Goal: Task Accomplishment & Management: Manage account settings

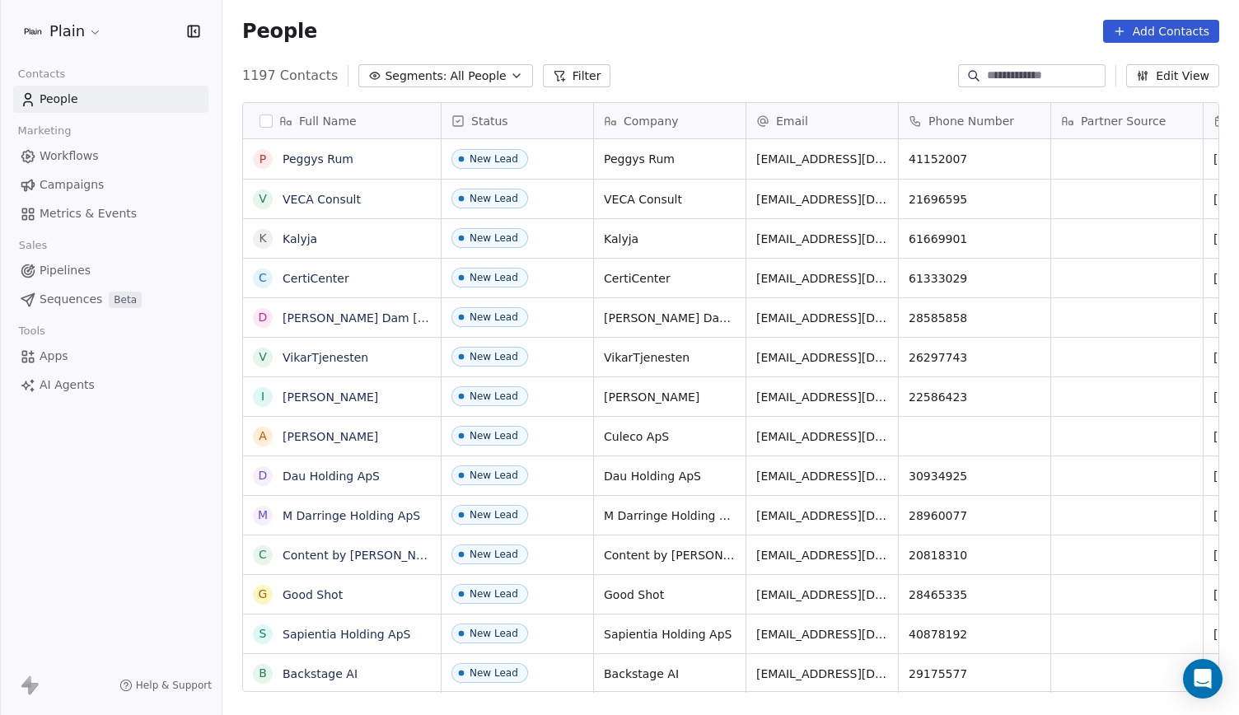
scroll to position [616, 1003]
click at [343, 203] on link "VECA Consult" at bounding box center [321, 199] width 78 height 13
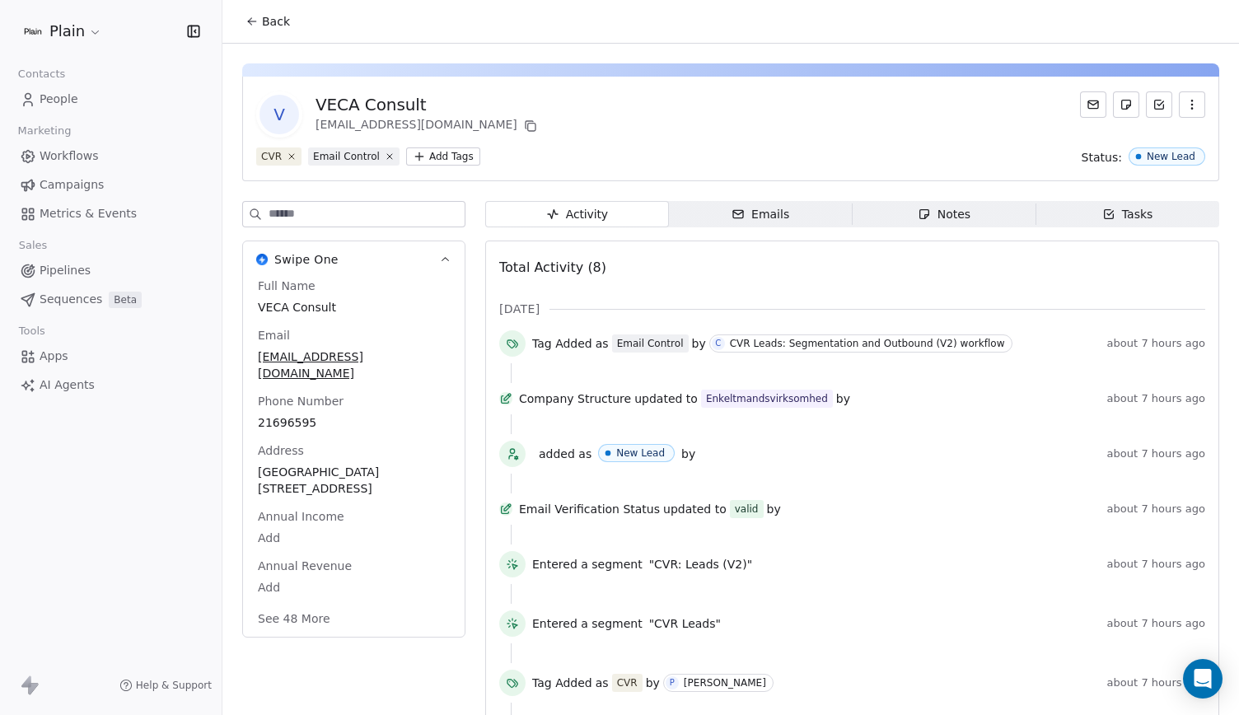
click at [271, 604] on button "See 48 More" at bounding box center [294, 619] width 92 height 30
click at [269, 32] on button "Back" at bounding box center [268, 22] width 64 height 30
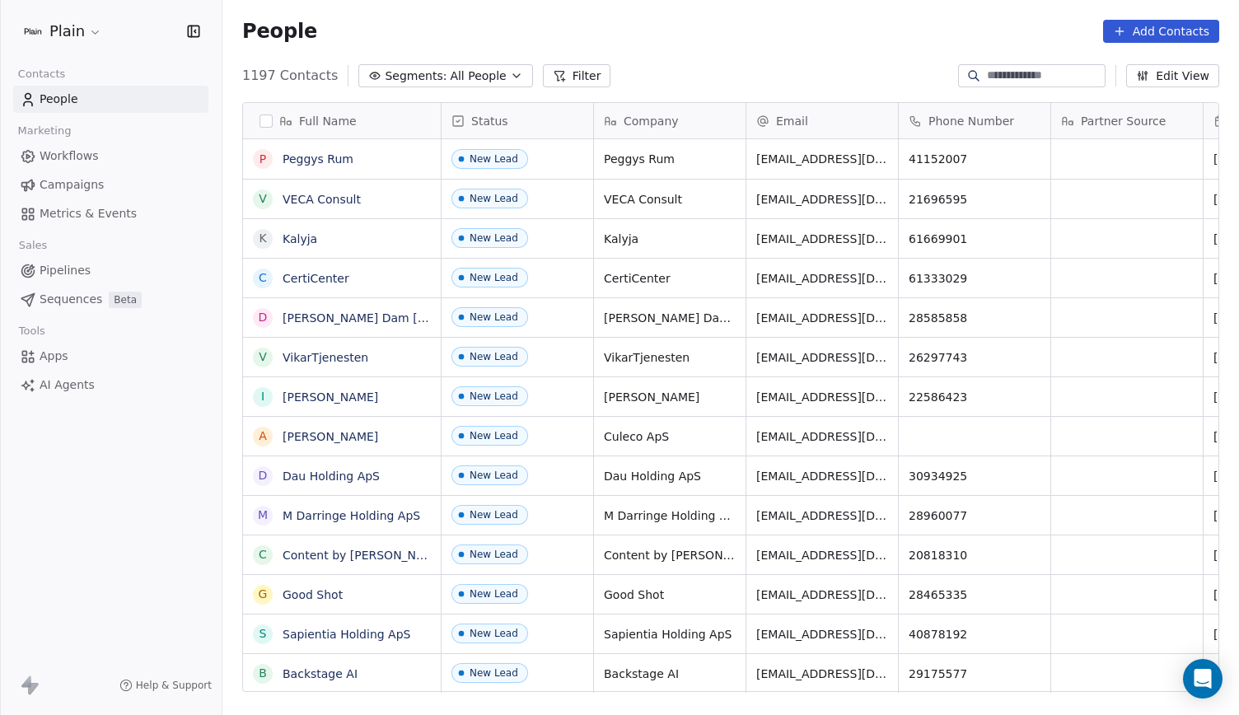
scroll to position [616, 1003]
click at [295, 157] on link "Peggys Rum" at bounding box center [317, 158] width 71 height 13
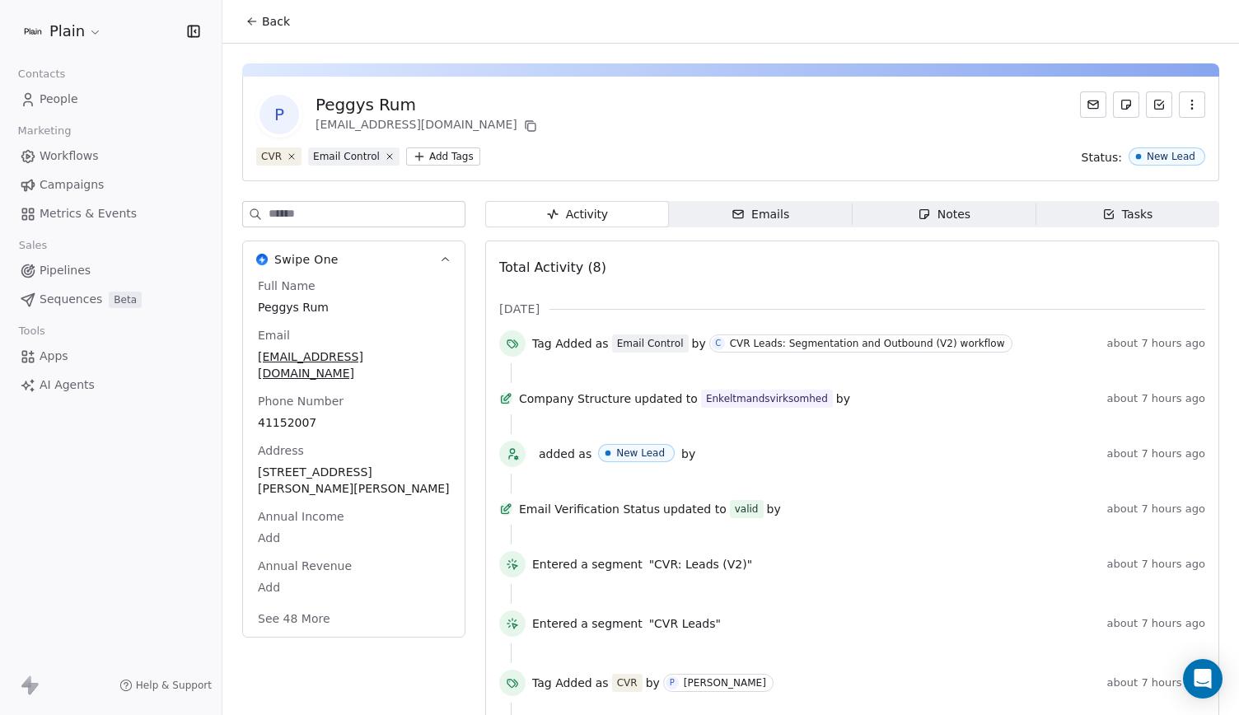
click at [295, 604] on button "See 48 More" at bounding box center [294, 619] width 92 height 30
click at [254, 20] on icon at bounding box center [251, 21] width 13 height 13
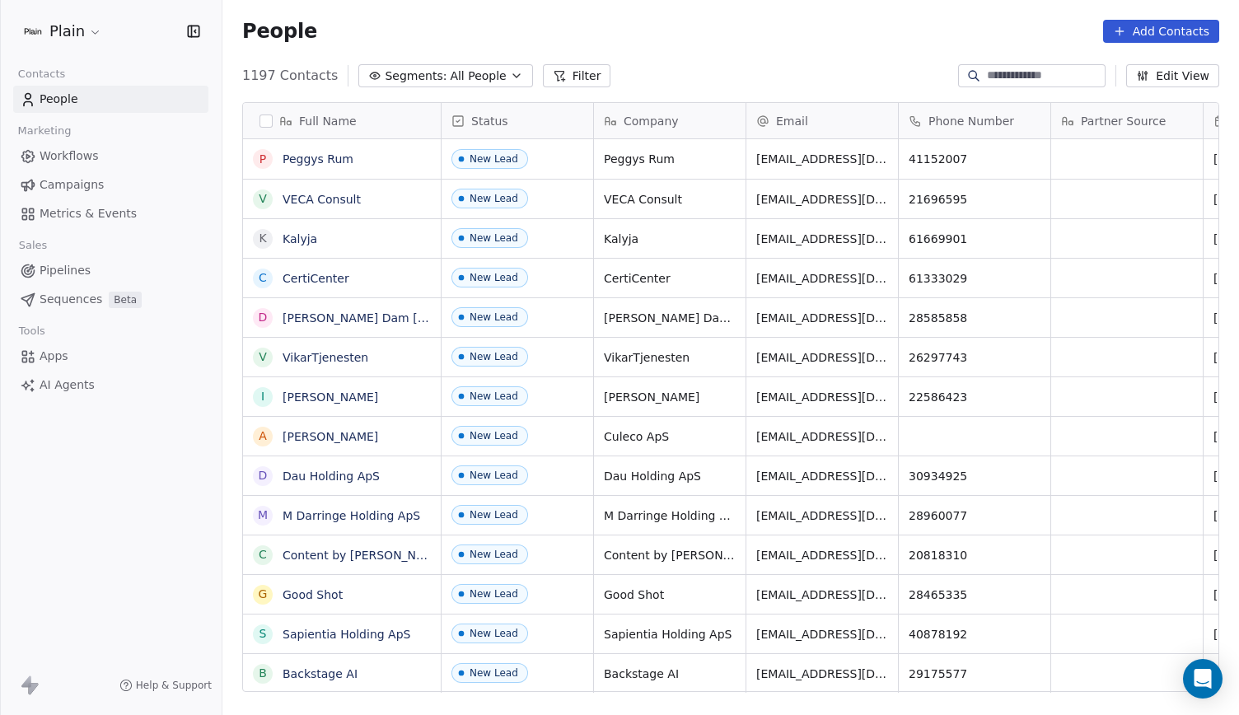
scroll to position [616, 1003]
click at [289, 238] on link "Kalyja" at bounding box center [299, 238] width 35 height 13
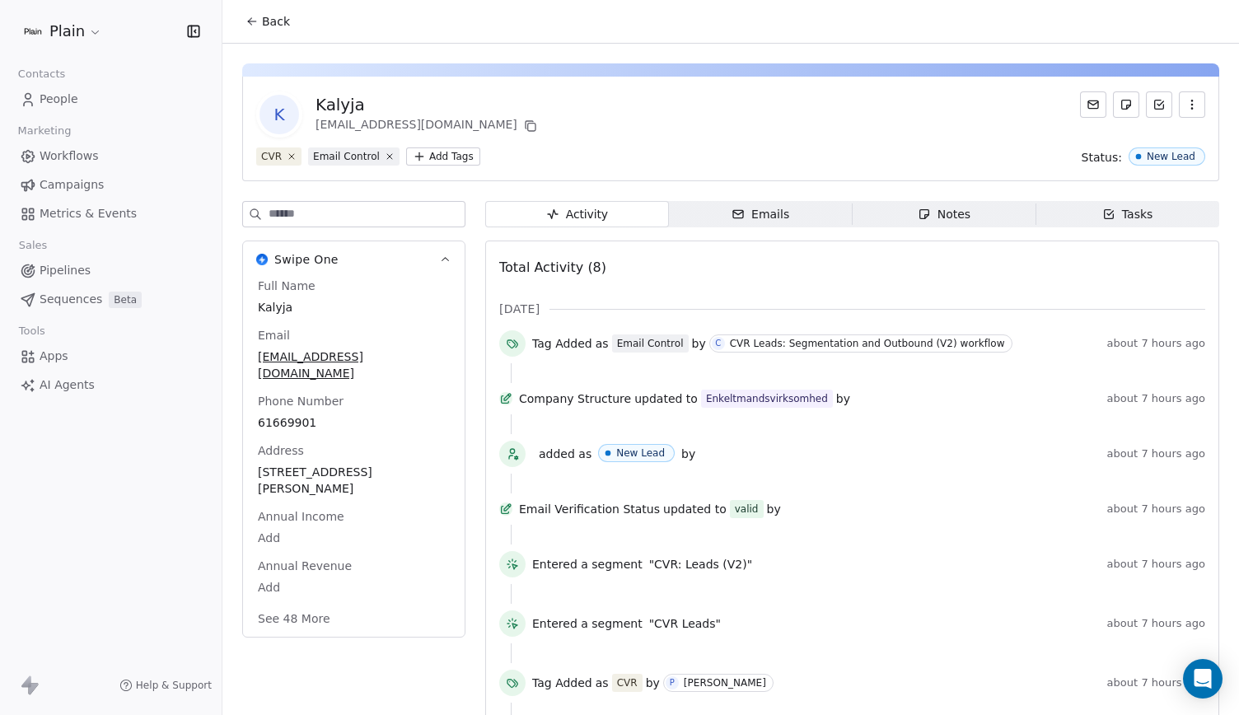
scroll to position [83, 0]
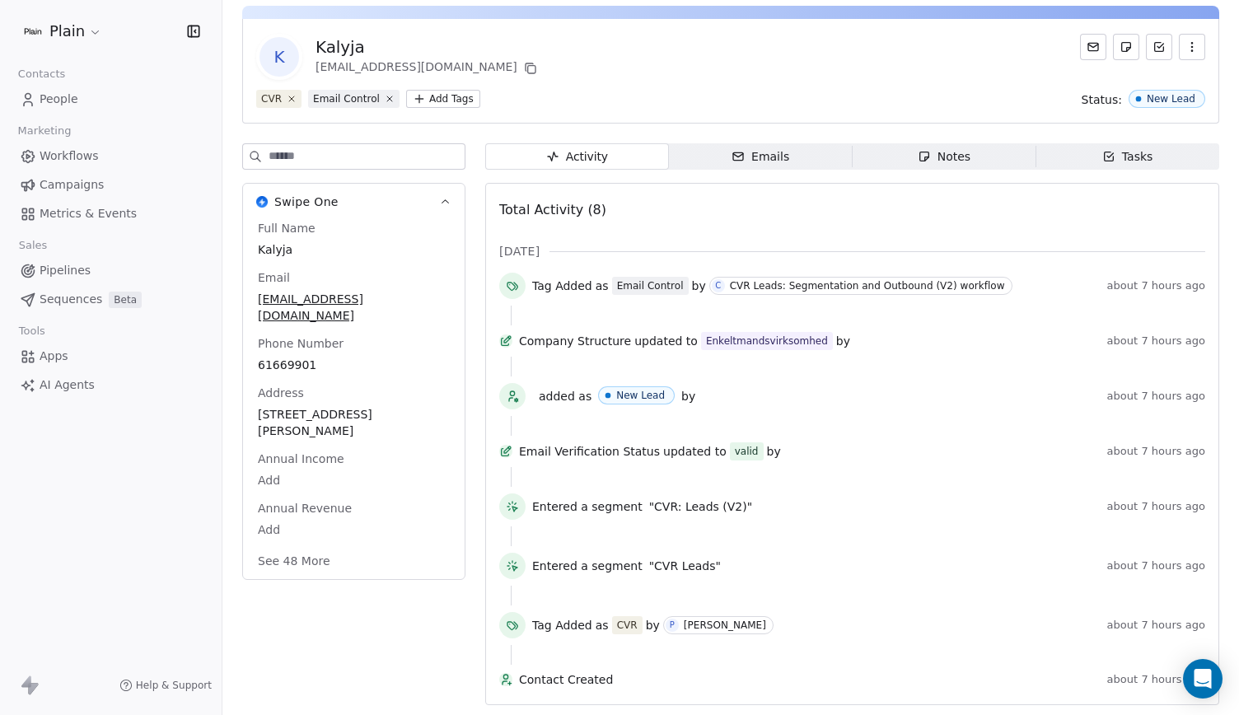
click at [298, 546] on button "See 48 More" at bounding box center [294, 561] width 92 height 30
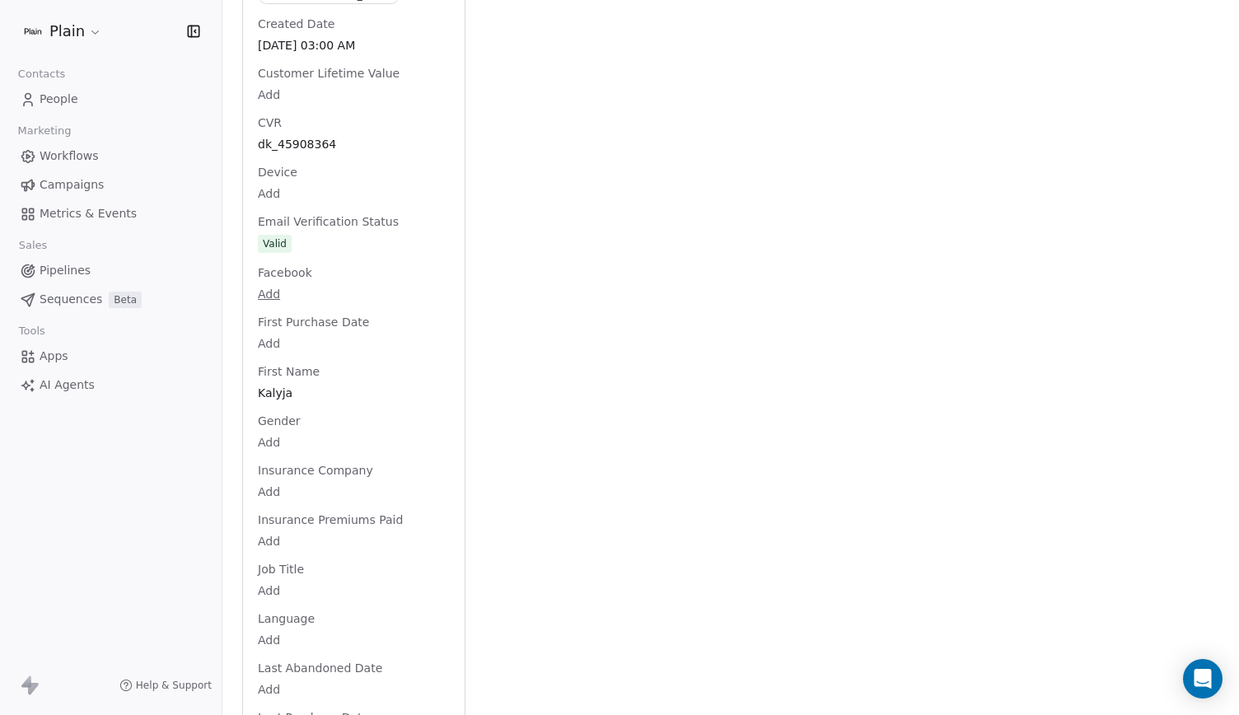
scroll to position [0, 0]
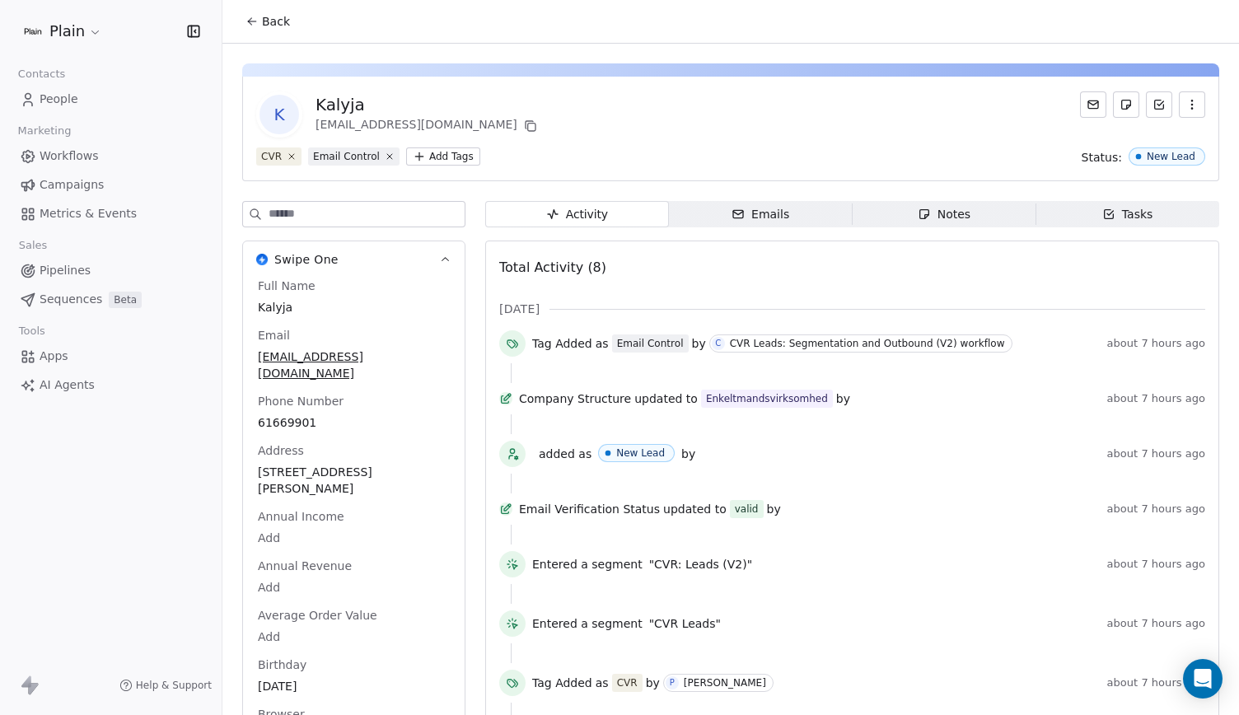
click at [260, 20] on button "Back" at bounding box center [268, 22] width 64 height 30
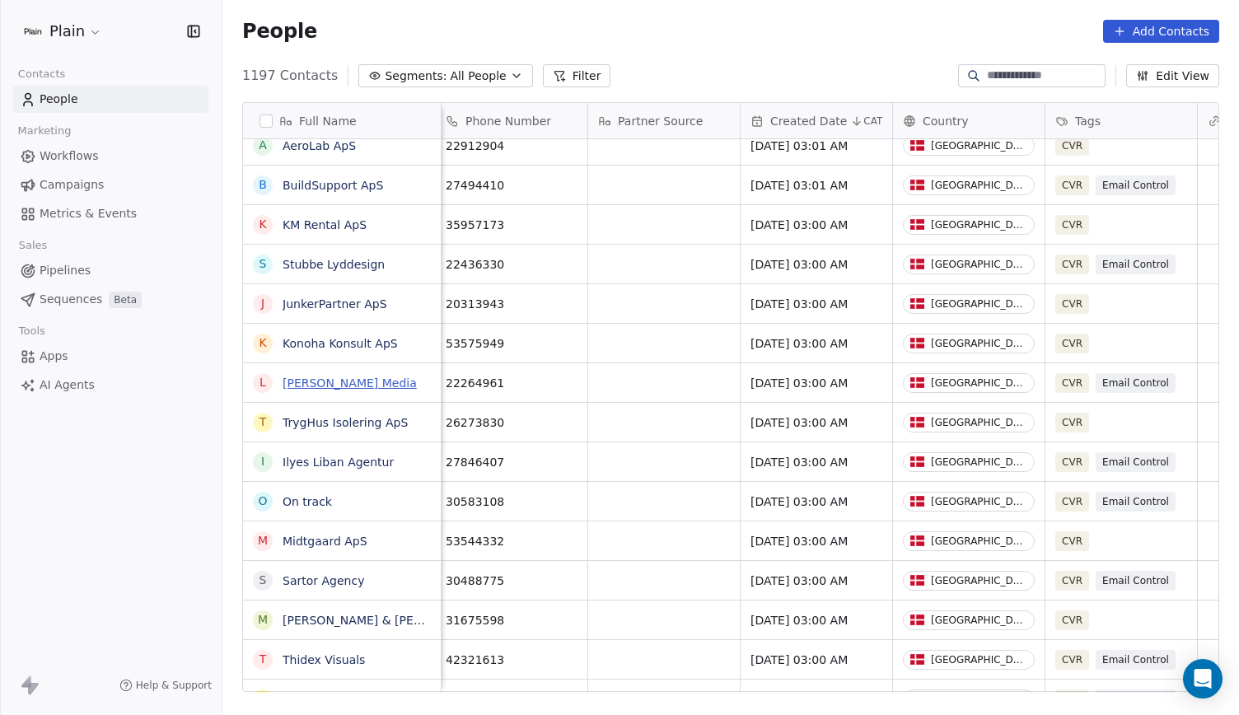
click at [351, 387] on link "[PERSON_NAME] Media" at bounding box center [349, 382] width 134 height 13
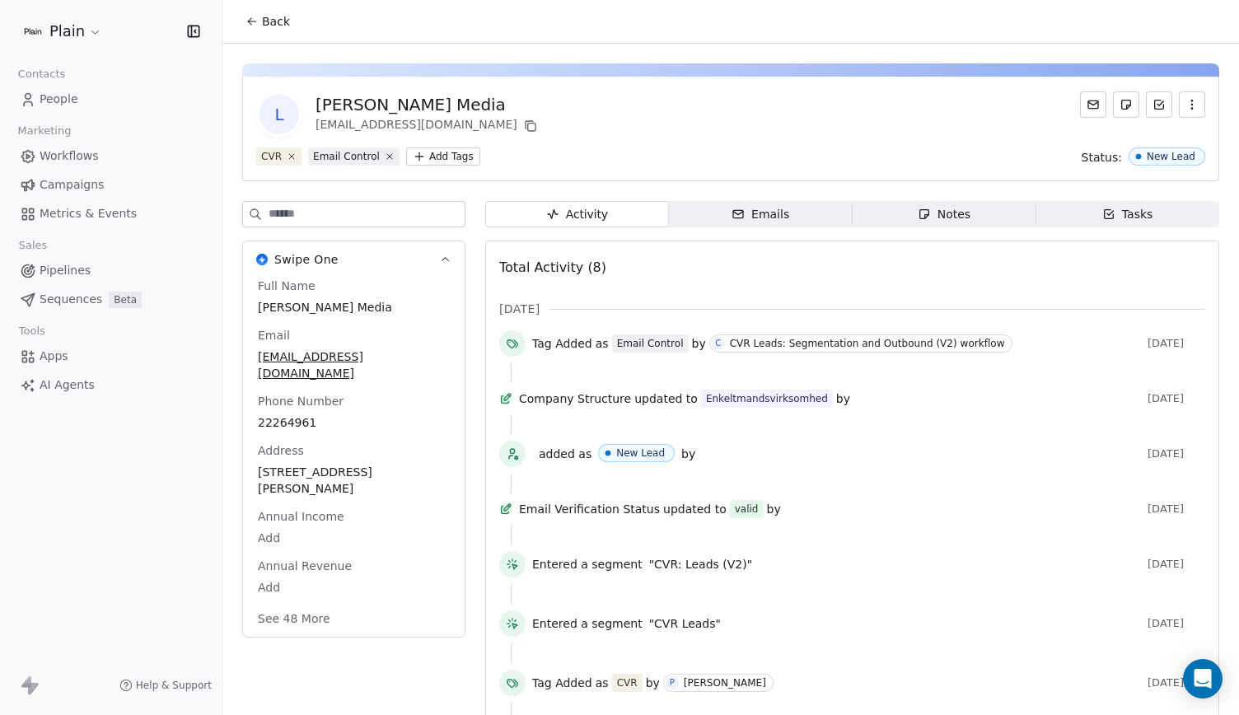
click at [288, 605] on button "See 48 More" at bounding box center [294, 619] width 92 height 30
click at [58, 271] on span "Pipelines" at bounding box center [65, 270] width 51 height 17
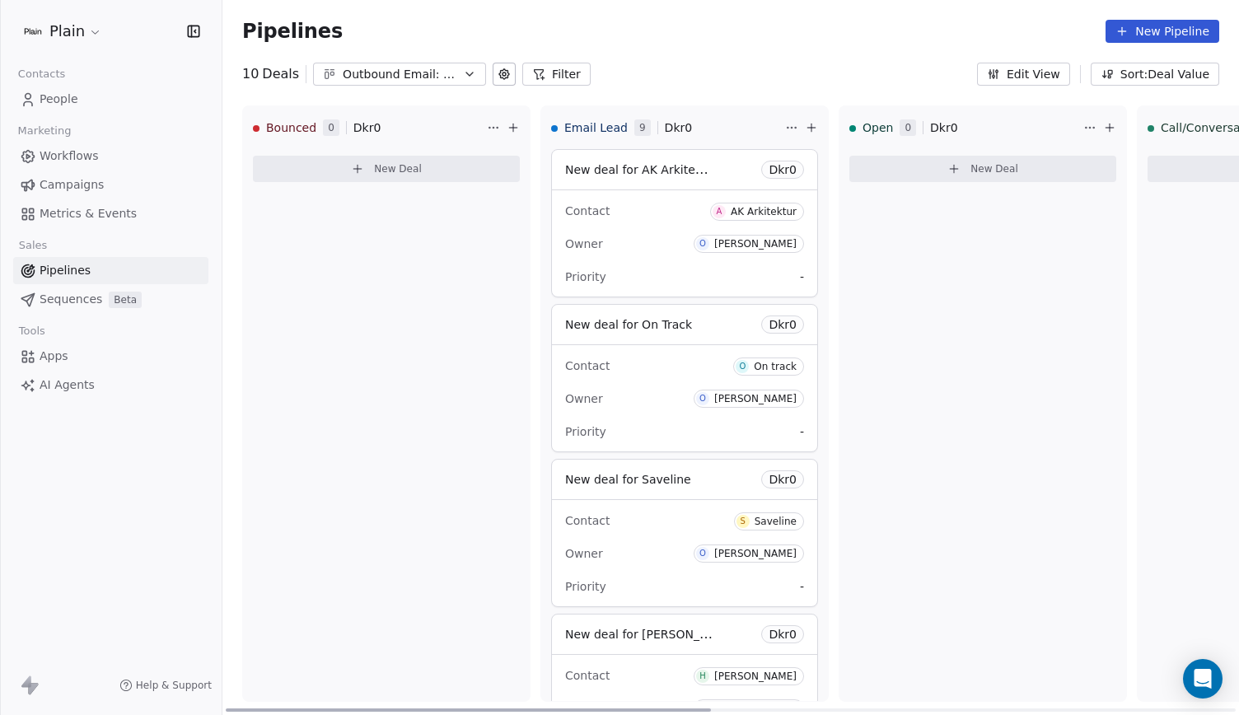
click at [809, 128] on icon at bounding box center [810, 128] width 7 height 0
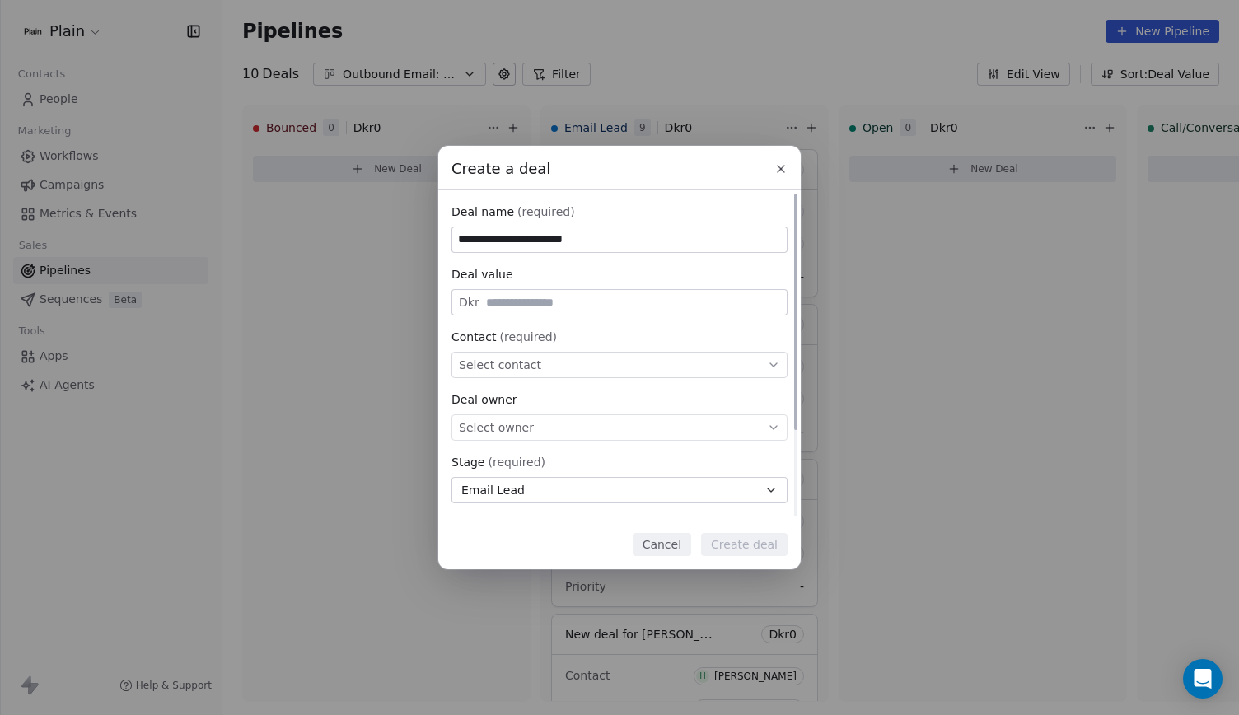
click at [531, 423] on div "Select owner" at bounding box center [619, 427] width 336 height 26
type input "**********"
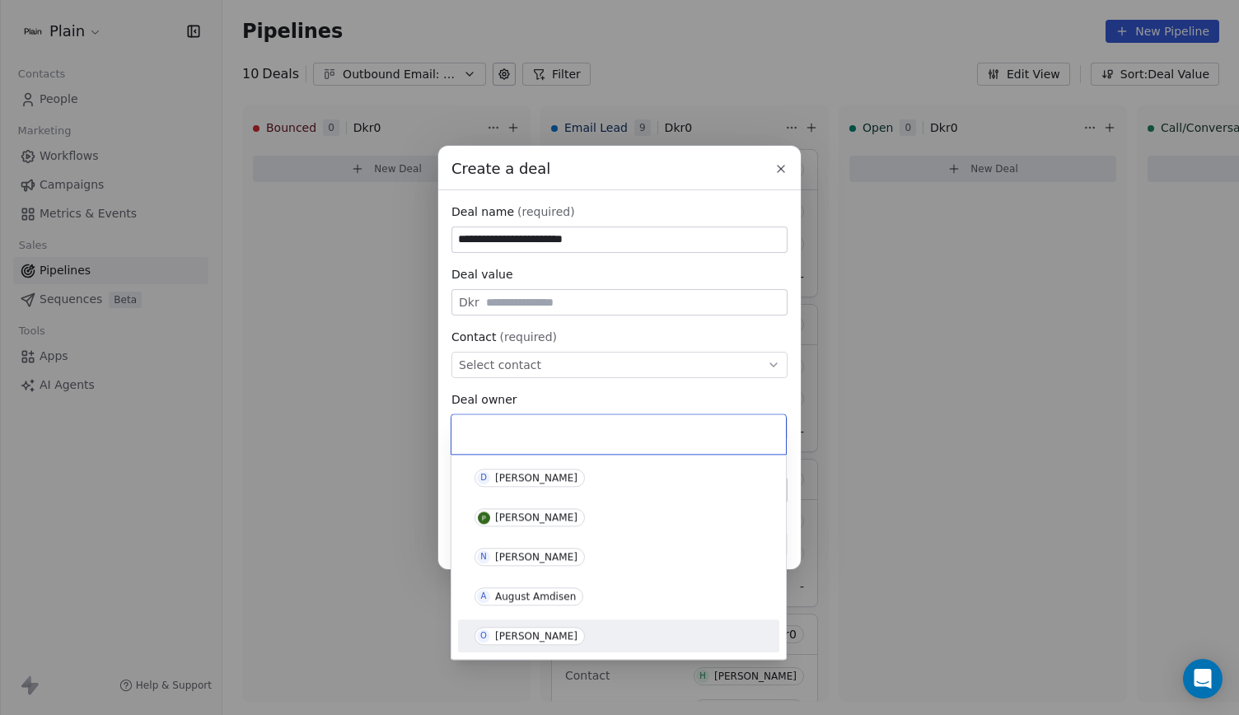
click at [559, 632] on div "[PERSON_NAME]" at bounding box center [536, 636] width 82 height 12
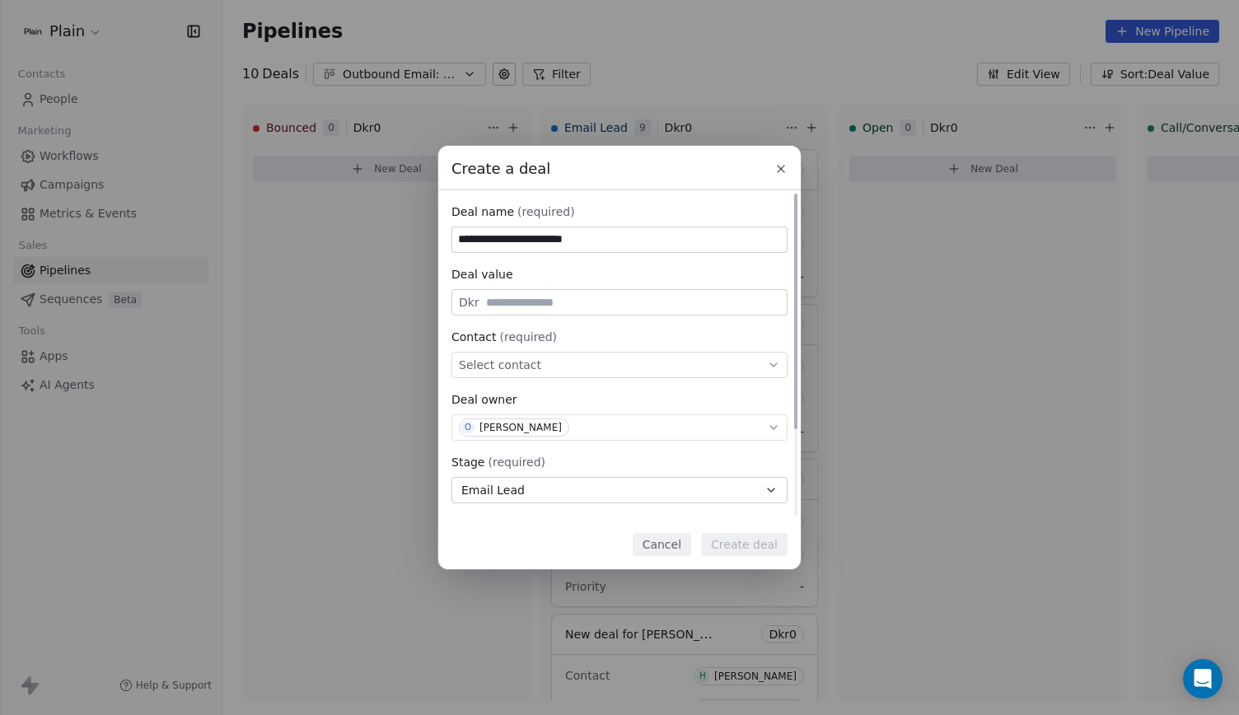
click at [577, 362] on div "Select contact" at bounding box center [619, 365] width 336 height 26
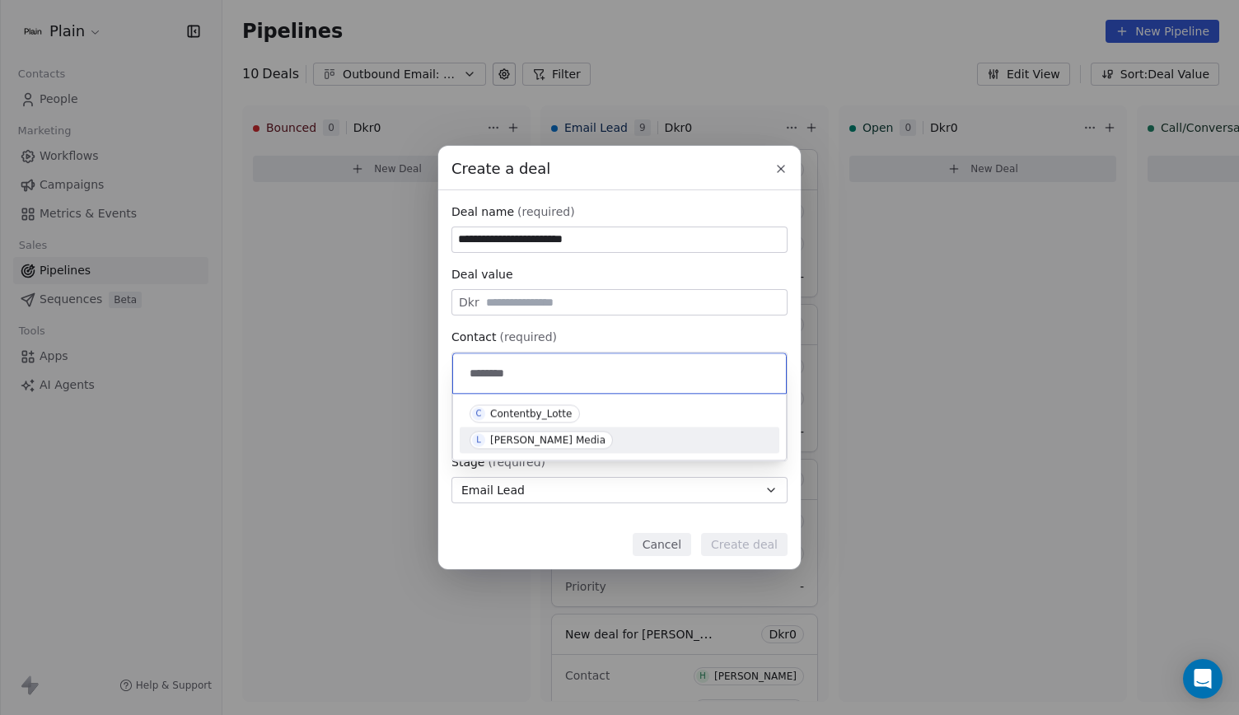
type input "********"
click at [581, 435] on span "L Lotte Høyer Media" at bounding box center [540, 440] width 143 height 18
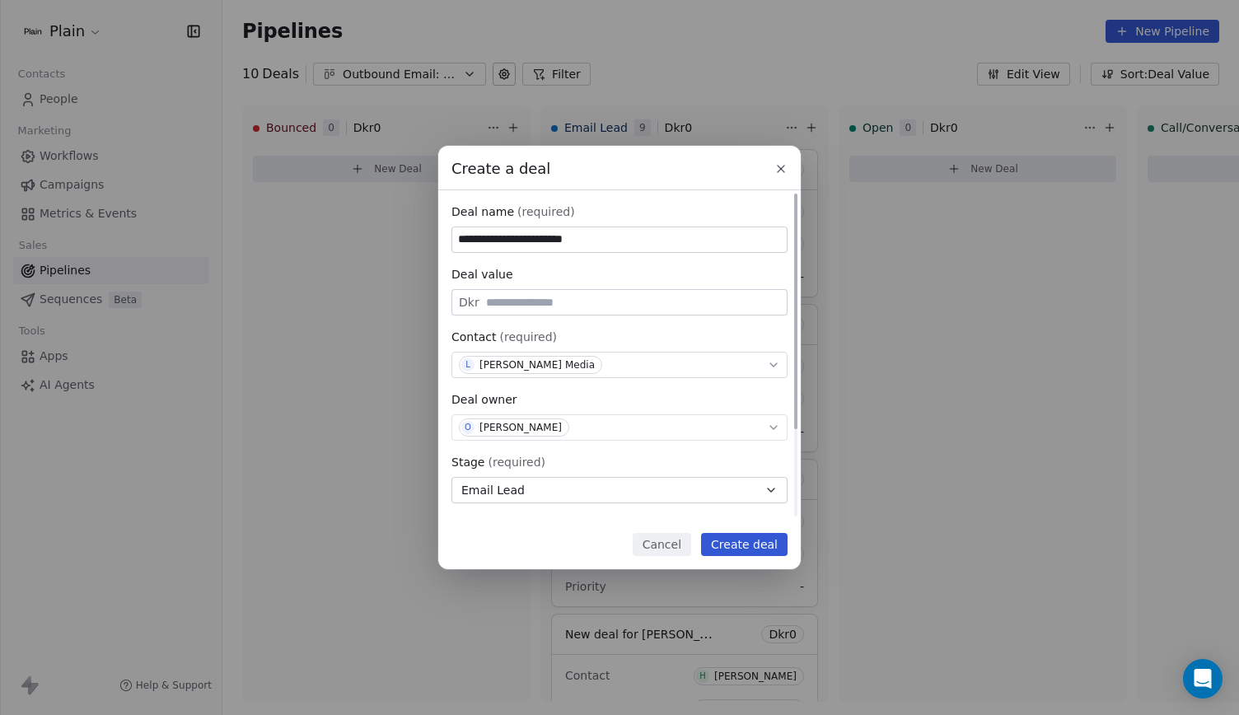
click at [576, 239] on input "**********" at bounding box center [619, 239] width 334 height 25
click at [605, 241] on input "**********" at bounding box center [619, 239] width 334 height 25
type input "**********"
click at [749, 547] on button "Create deal" at bounding box center [744, 544] width 86 height 23
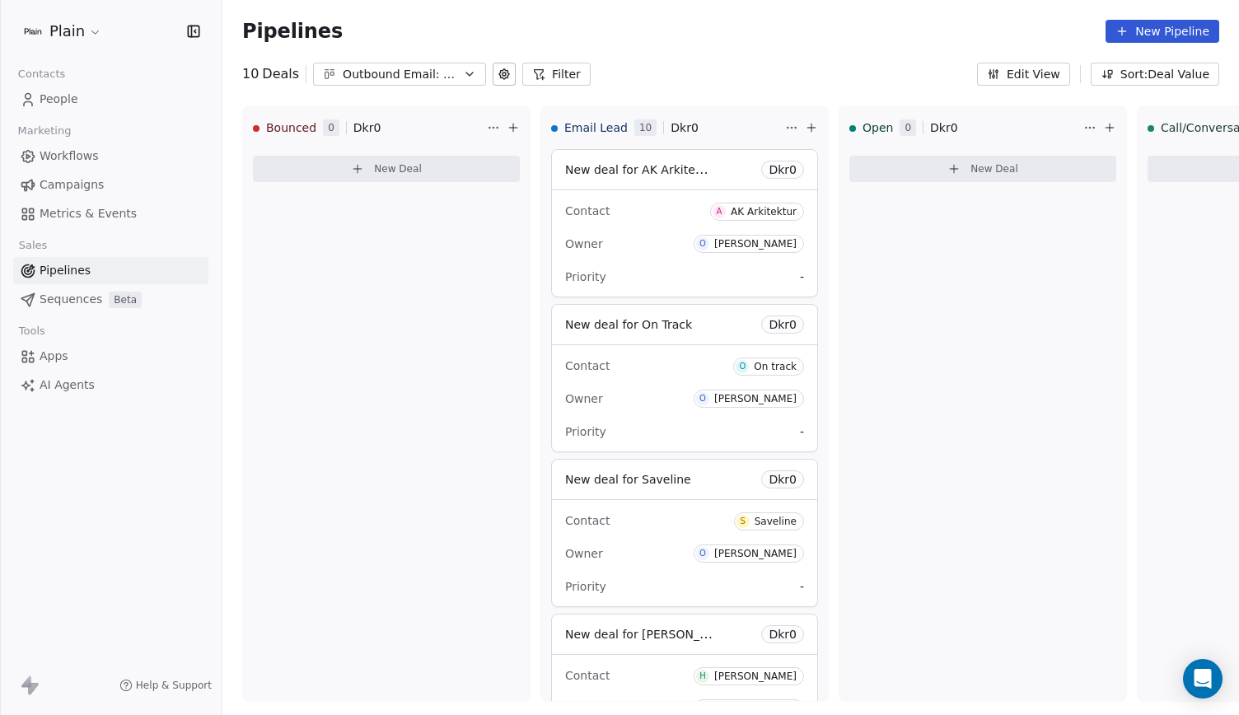
click at [76, 103] on span "People" at bounding box center [59, 99] width 39 height 17
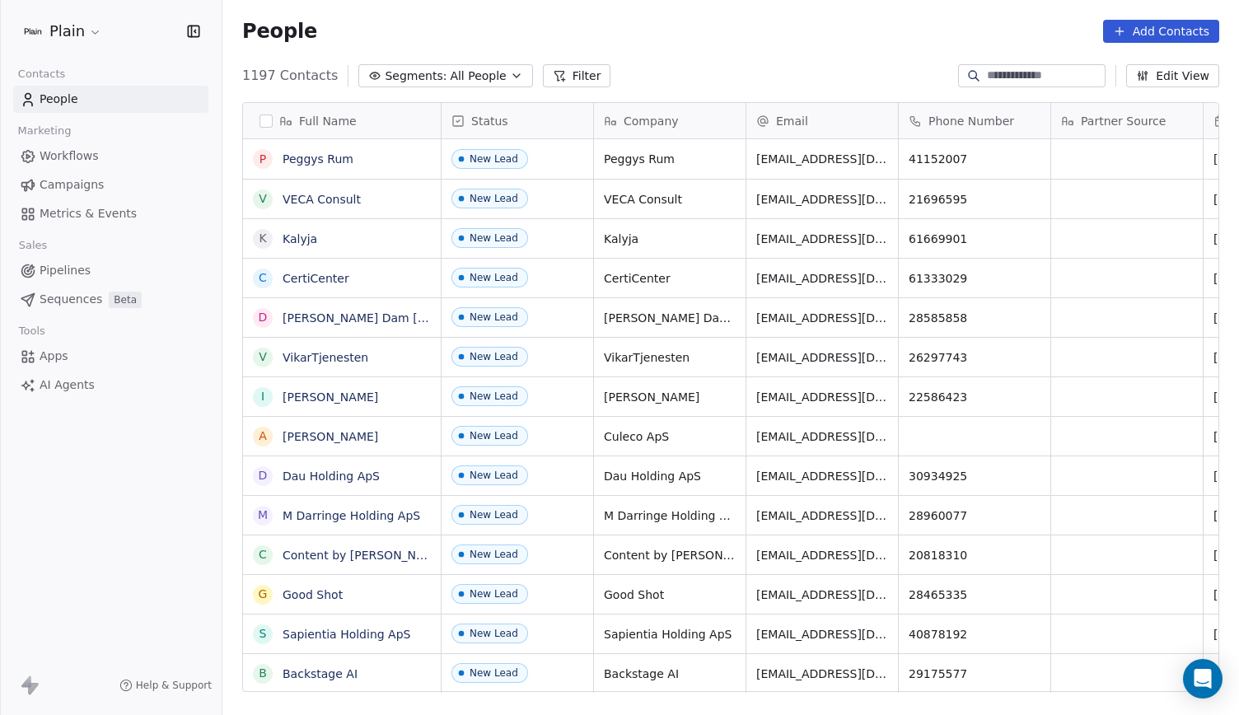
scroll to position [616, 1003]
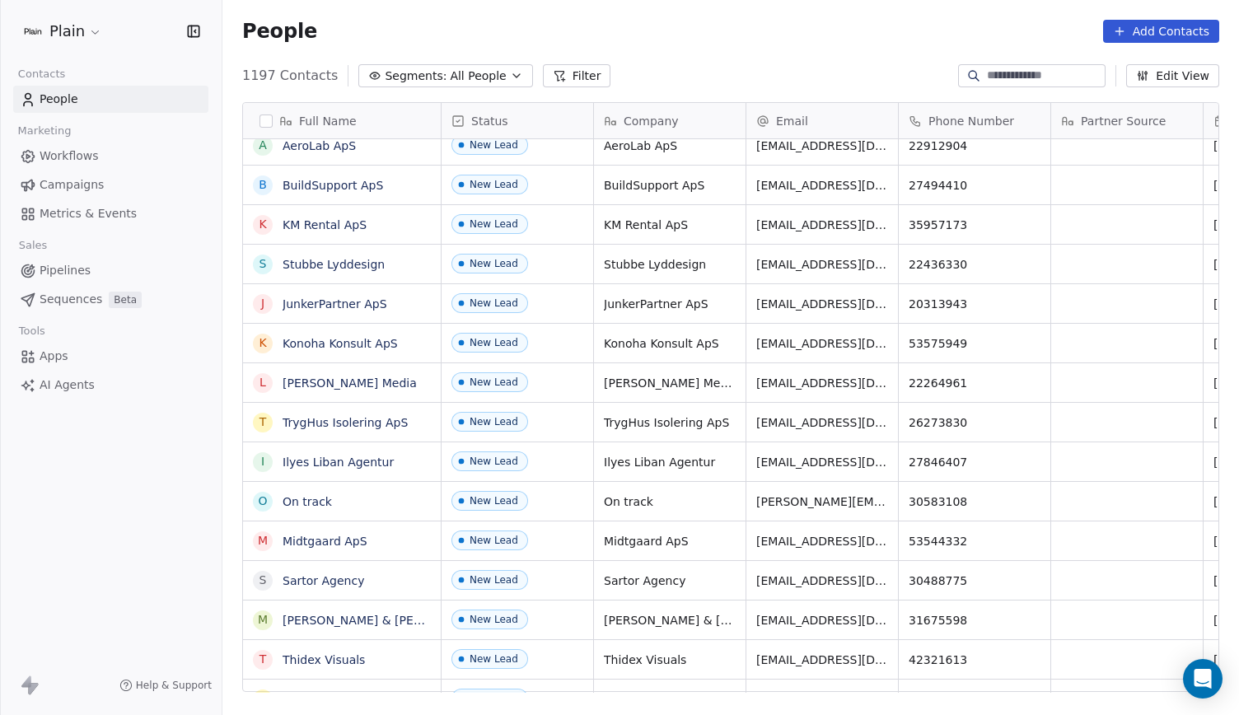
click at [52, 263] on span "Pipelines" at bounding box center [65, 270] width 51 height 17
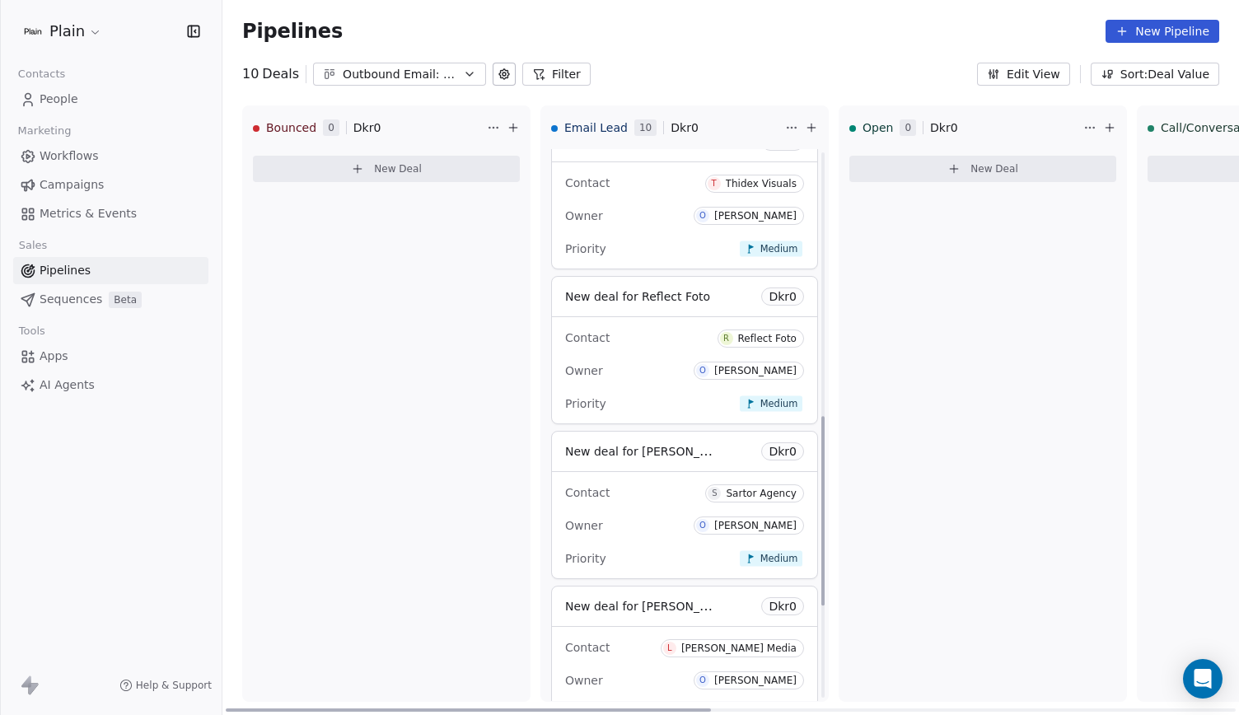
scroll to position [1037, 0]
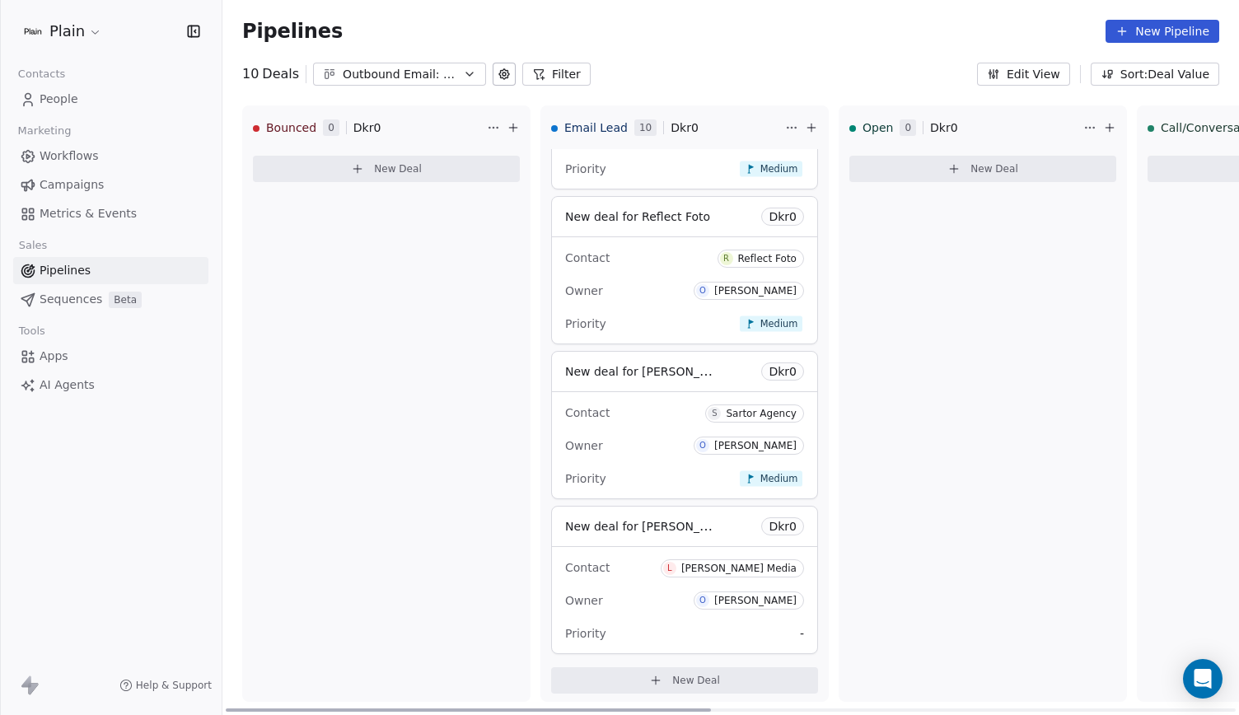
click at [693, 557] on span "L Lotte Høyer Media" at bounding box center [732, 567] width 143 height 21
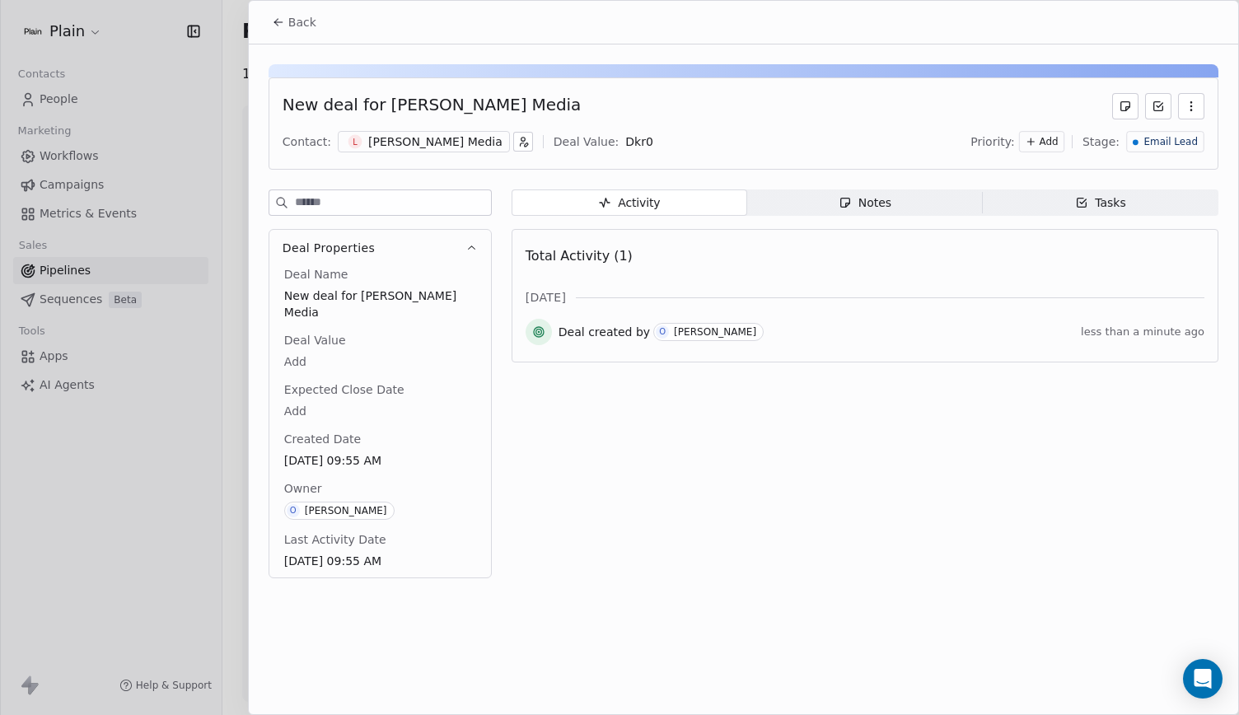
click at [412, 146] on div "[PERSON_NAME] Media" at bounding box center [435, 141] width 134 height 16
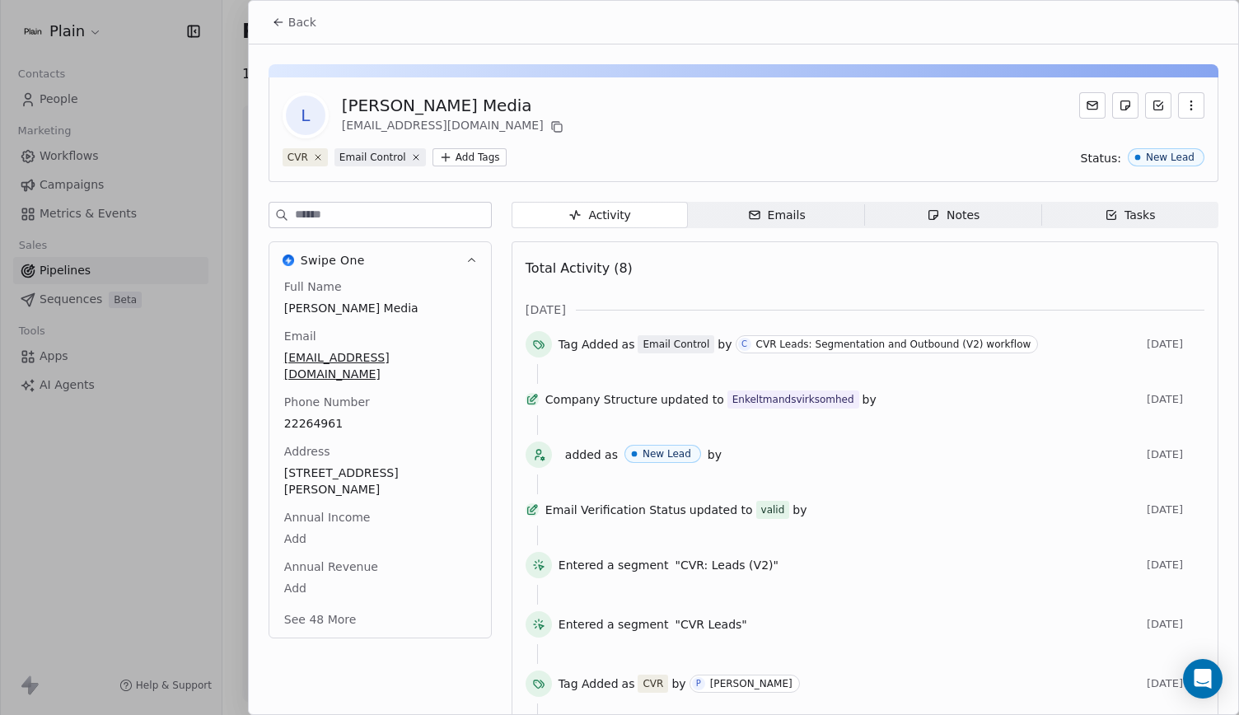
click at [396, 356] on span "christiansenlotte@outlook.com" at bounding box center [380, 365] width 192 height 33
click at [396, 356] on span "christiansenlotte@outlook.com" at bounding box center [380, 366] width 190 height 33
click at [505, 292] on html "Plain Contacts People Marketing Workflows Campaigns Metrics & Events Sales Pipe…" at bounding box center [619, 357] width 1239 height 715
click at [288, 7] on button "Back" at bounding box center [294, 22] width 64 height 30
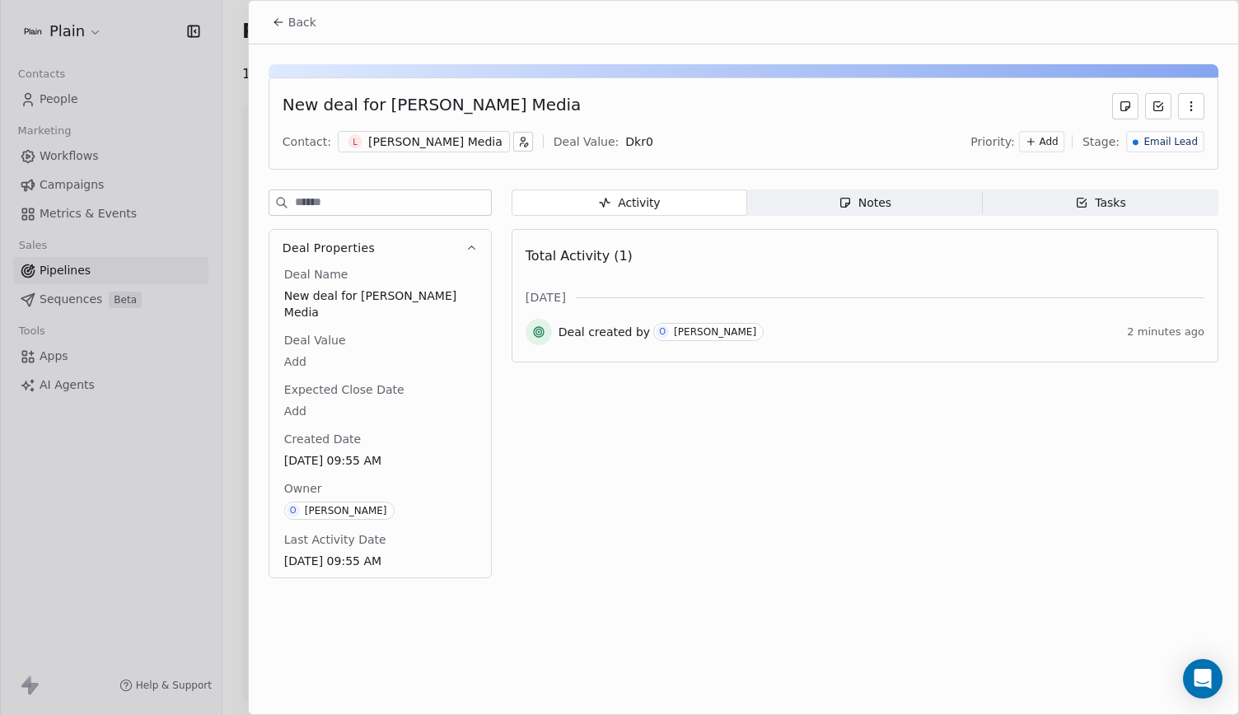
click at [1030, 142] on icon at bounding box center [1030, 141] width 0 height 7
click at [1038, 207] on span "Medium" at bounding box center [1036, 200] width 40 height 13
click at [310, 25] on span "Back" at bounding box center [302, 22] width 28 height 16
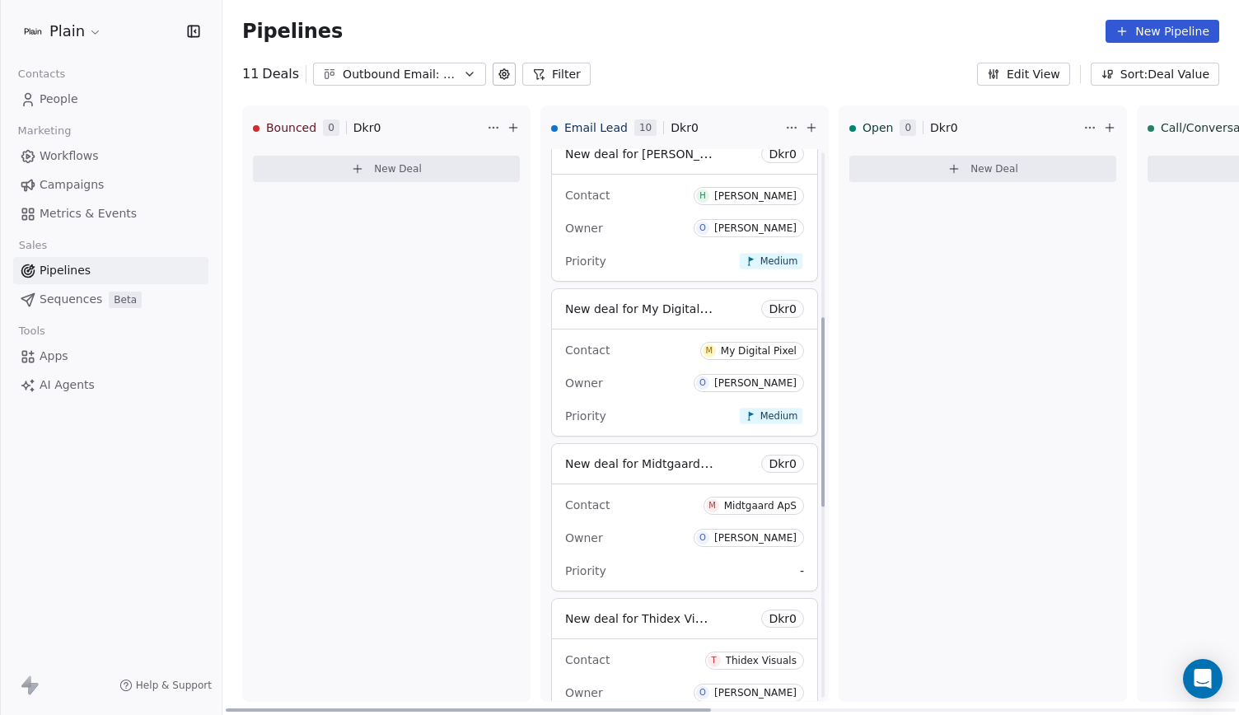
scroll to position [480, 0]
click at [674, 504] on div "Contact M Midtgaard ApS" at bounding box center [684, 504] width 239 height 27
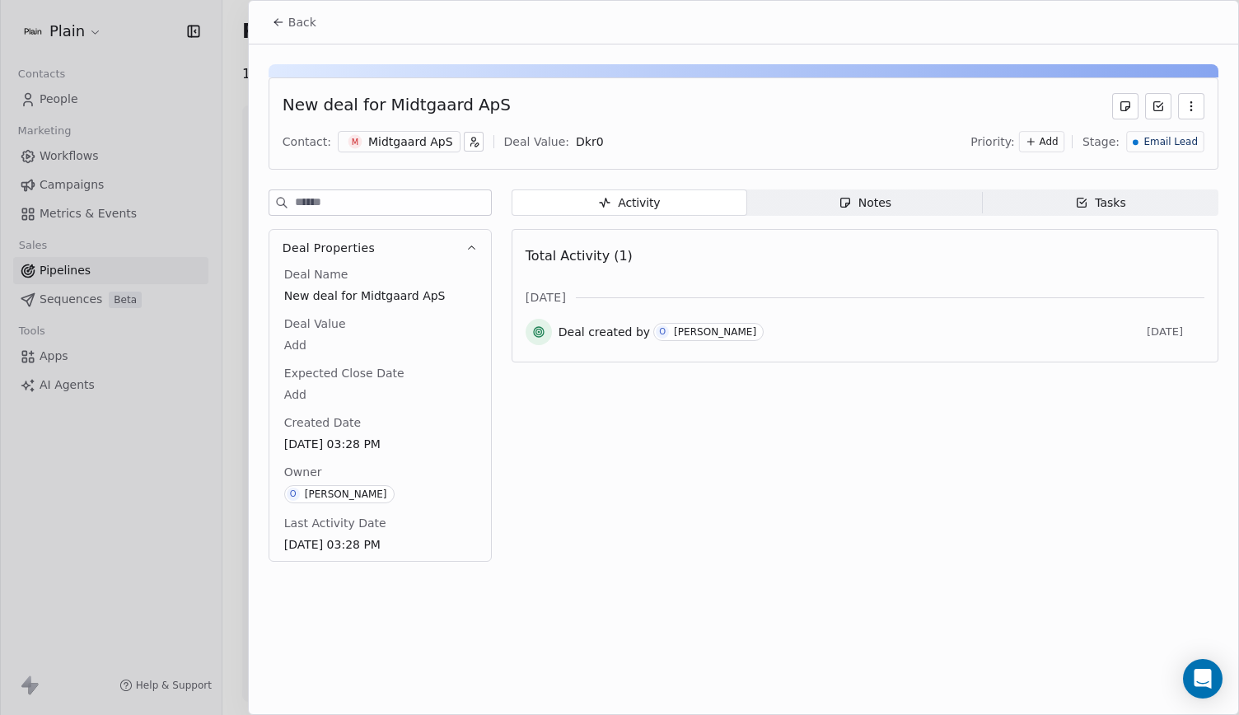
click at [407, 146] on div "Midtgaard ApS" at bounding box center [410, 141] width 85 height 16
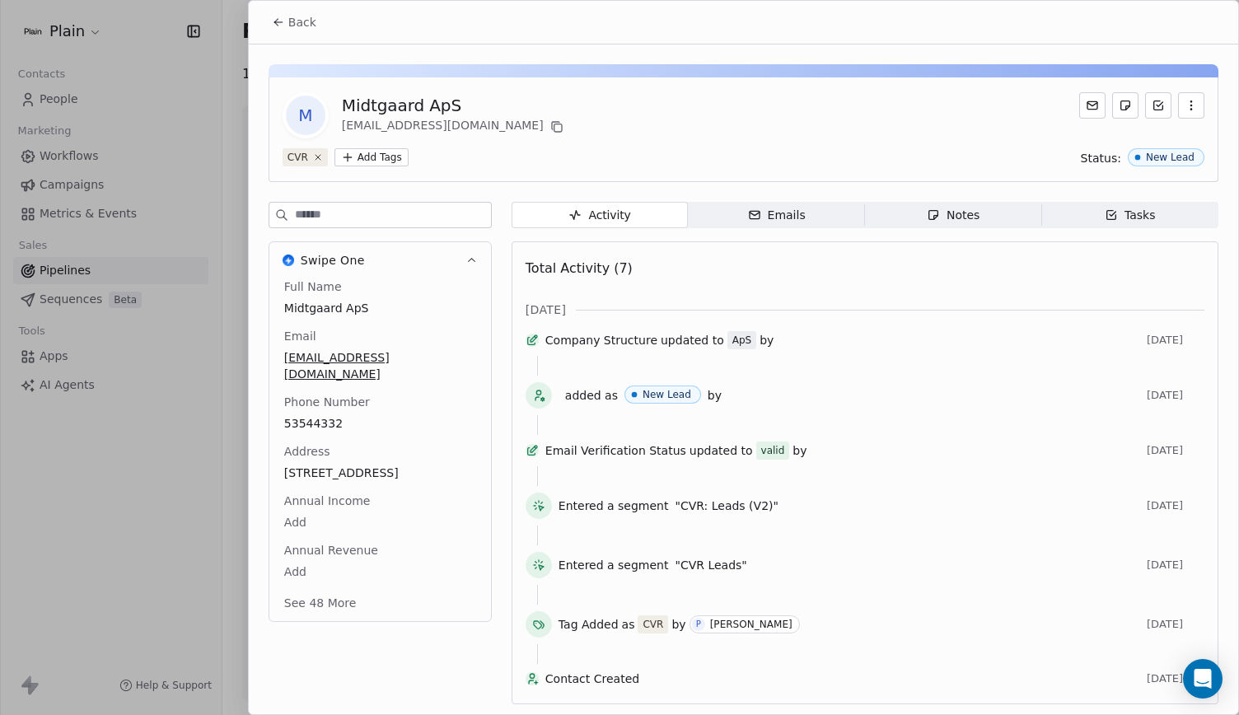
click at [283, 16] on icon at bounding box center [278, 22] width 13 height 13
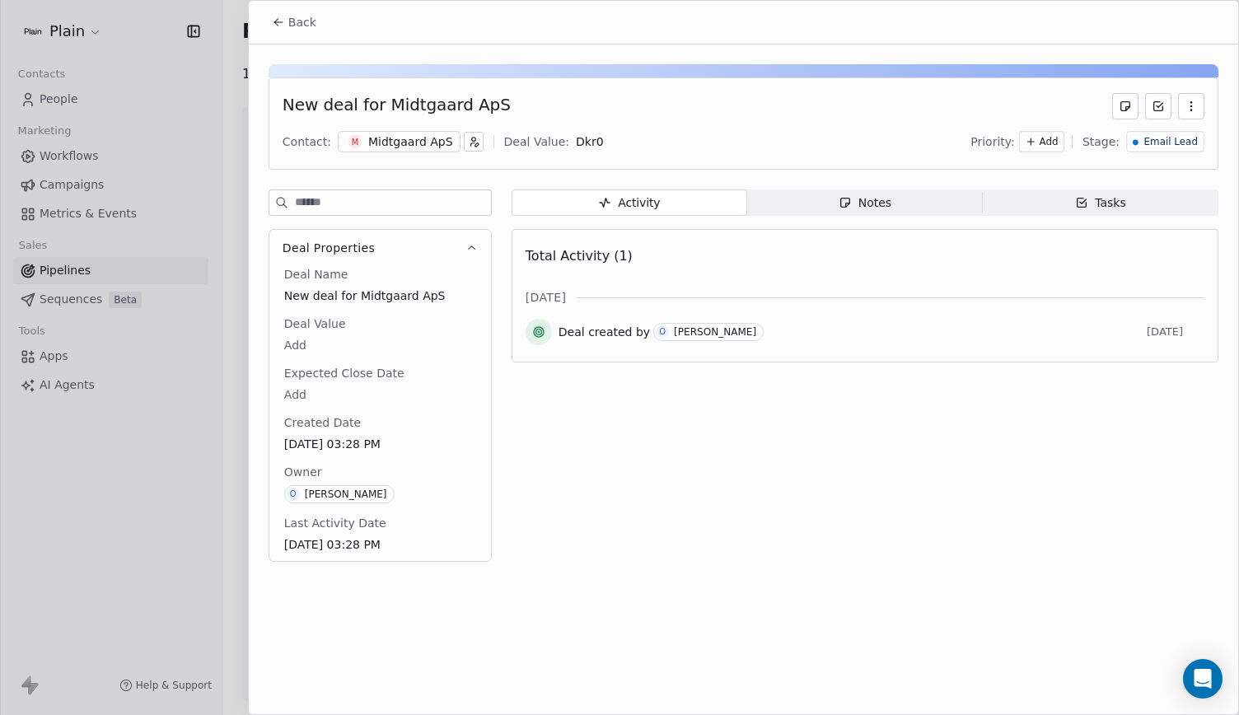
click at [283, 16] on icon at bounding box center [278, 22] width 13 height 13
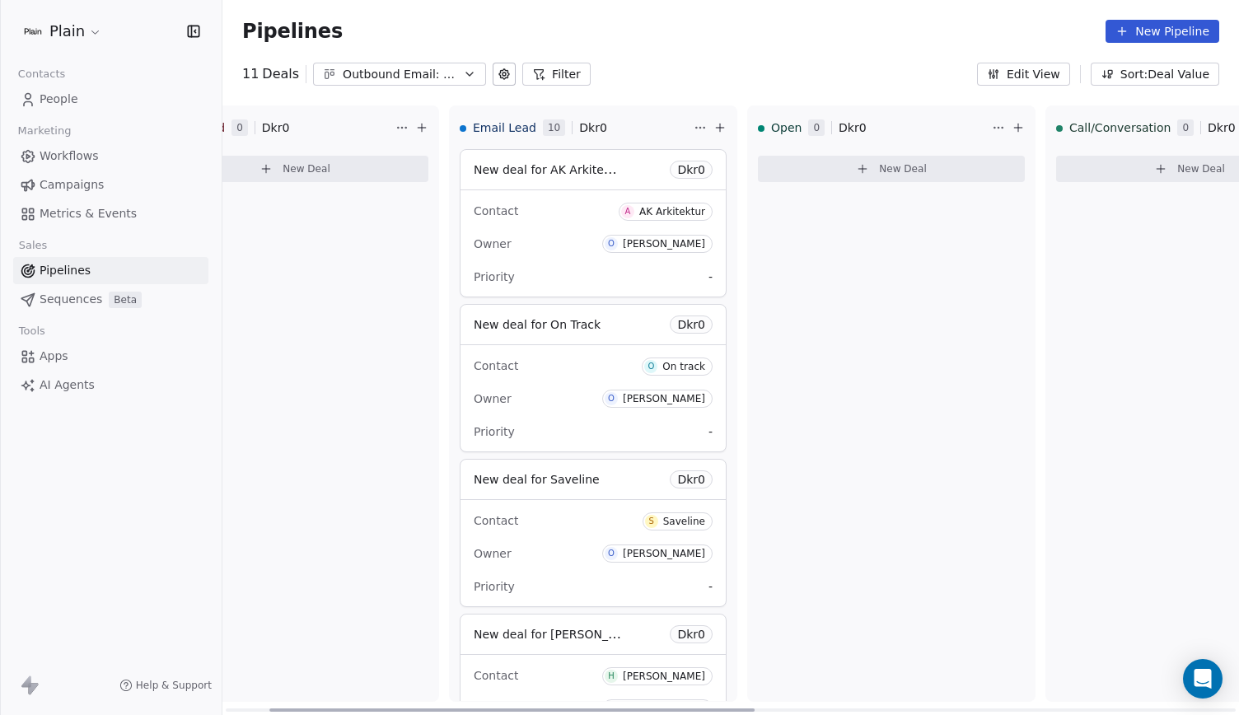
scroll to position [0, 93]
click at [85, 87] on link "People" at bounding box center [110, 99] width 195 height 27
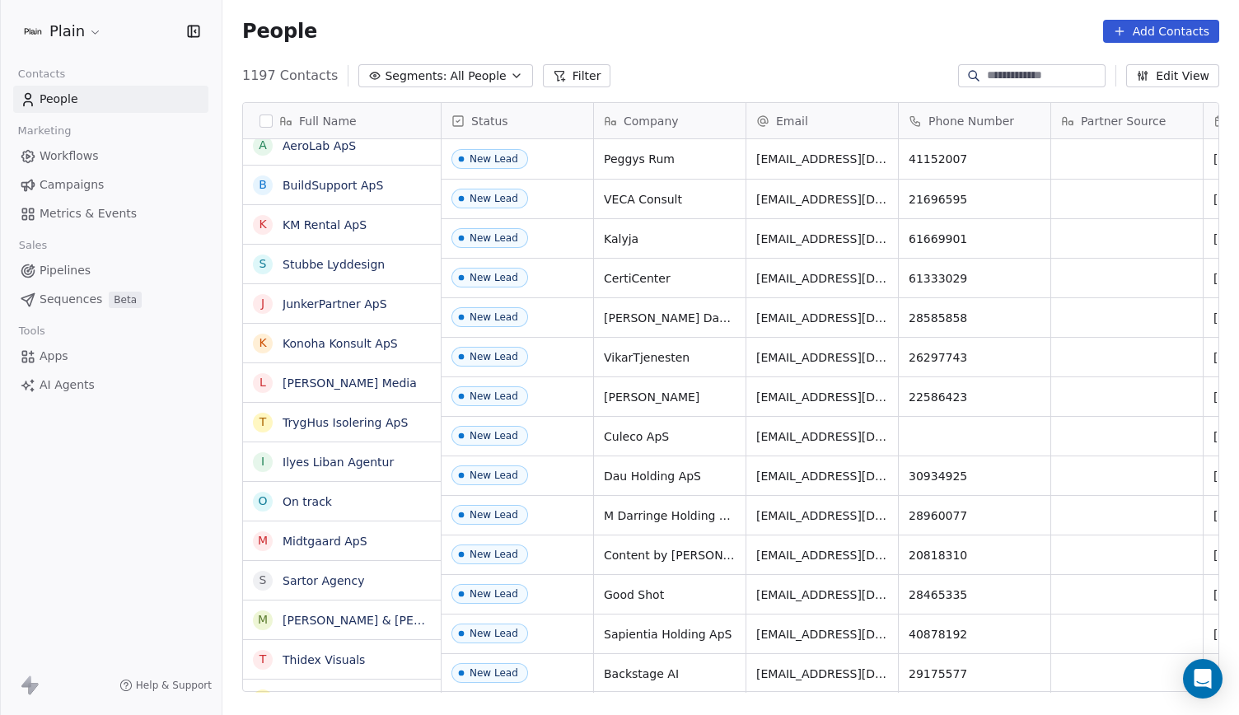
scroll to position [616, 1003]
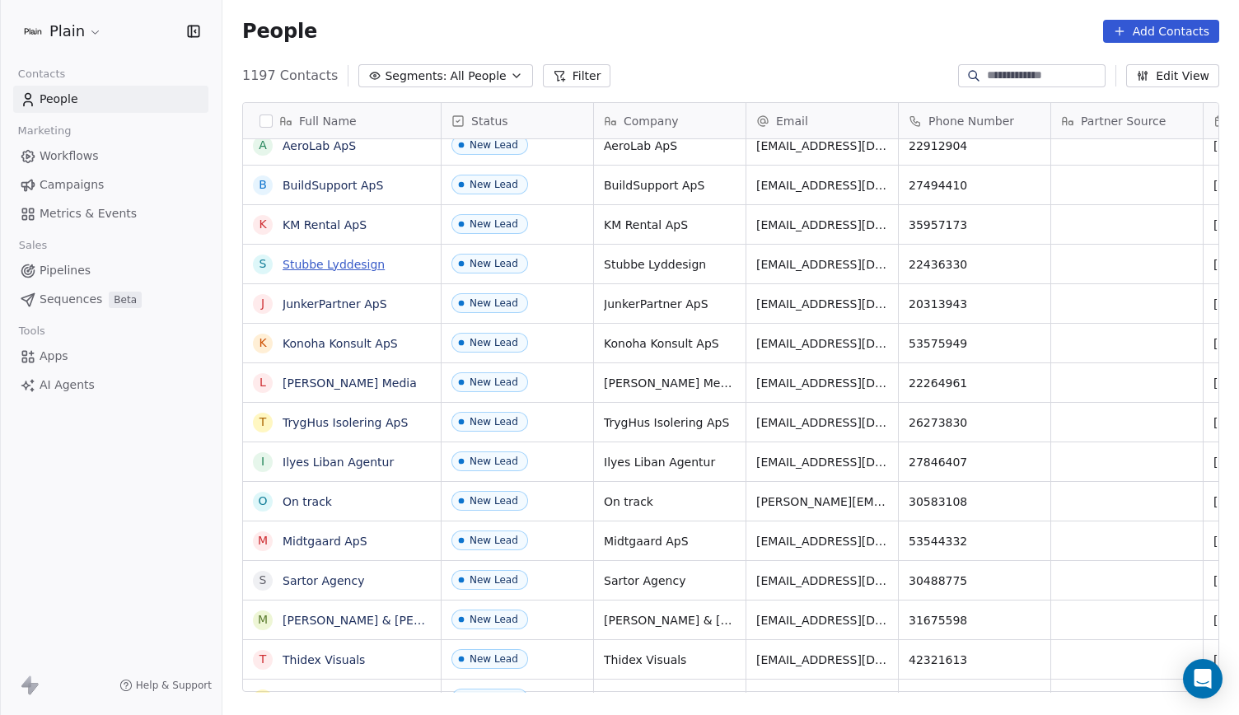
click at [320, 262] on link "Stubbe Lyddesign" at bounding box center [333, 264] width 102 height 13
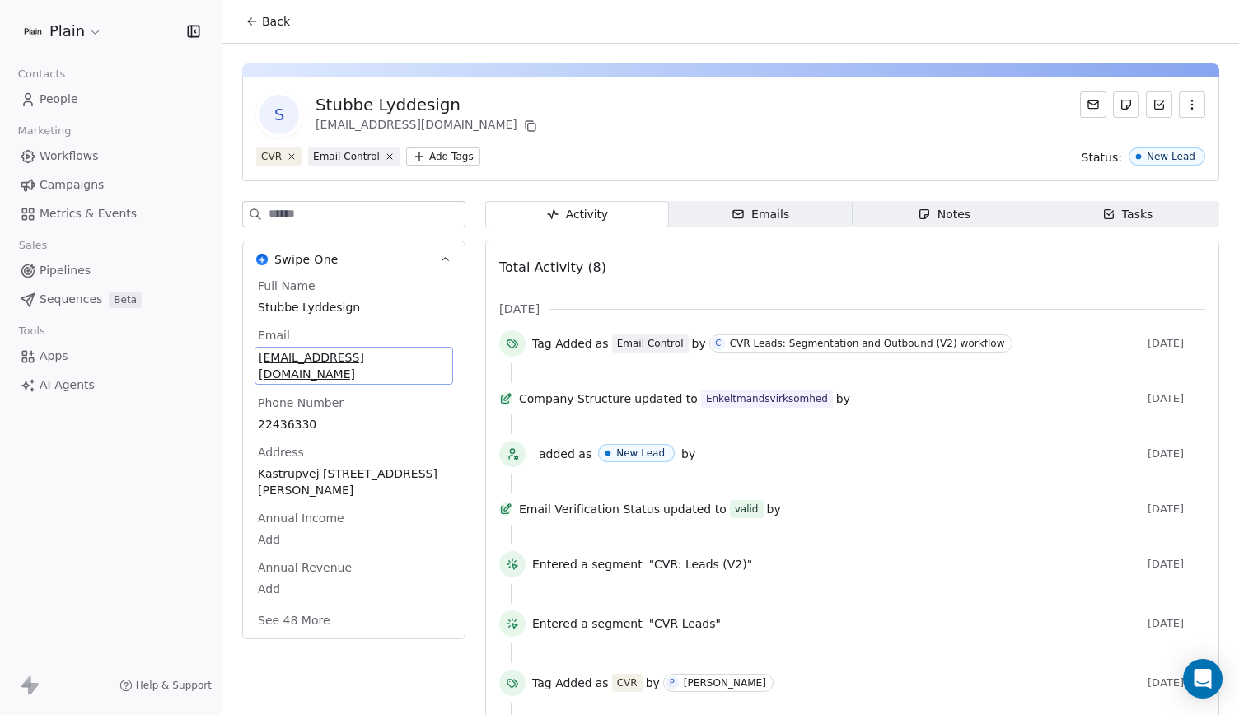
click at [380, 353] on span "stubbelyddesign@gmail.com" at bounding box center [354, 365] width 190 height 33
click at [380, 353] on input "**********" at bounding box center [348, 366] width 179 height 33
click at [402, 336] on html "**********" at bounding box center [619, 357] width 1239 height 715
click at [301, 606] on html "**********" at bounding box center [619, 357] width 1239 height 715
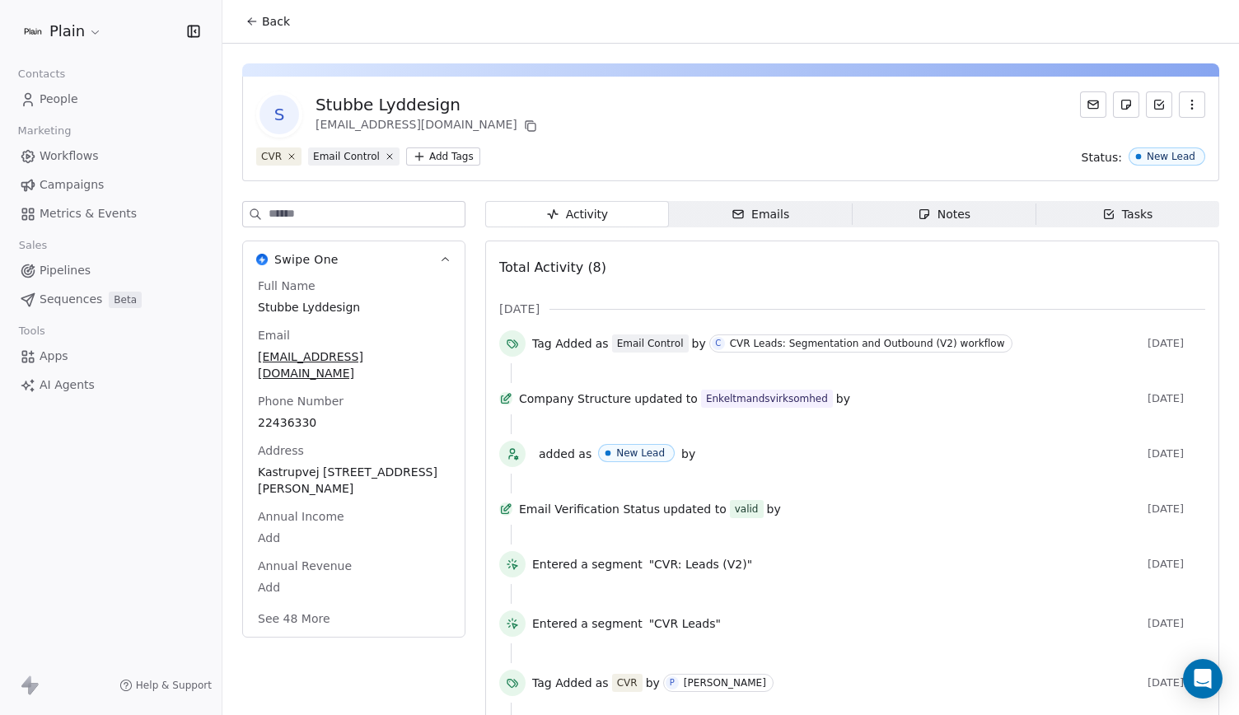
click at [298, 604] on button "See 48 More" at bounding box center [294, 619] width 92 height 30
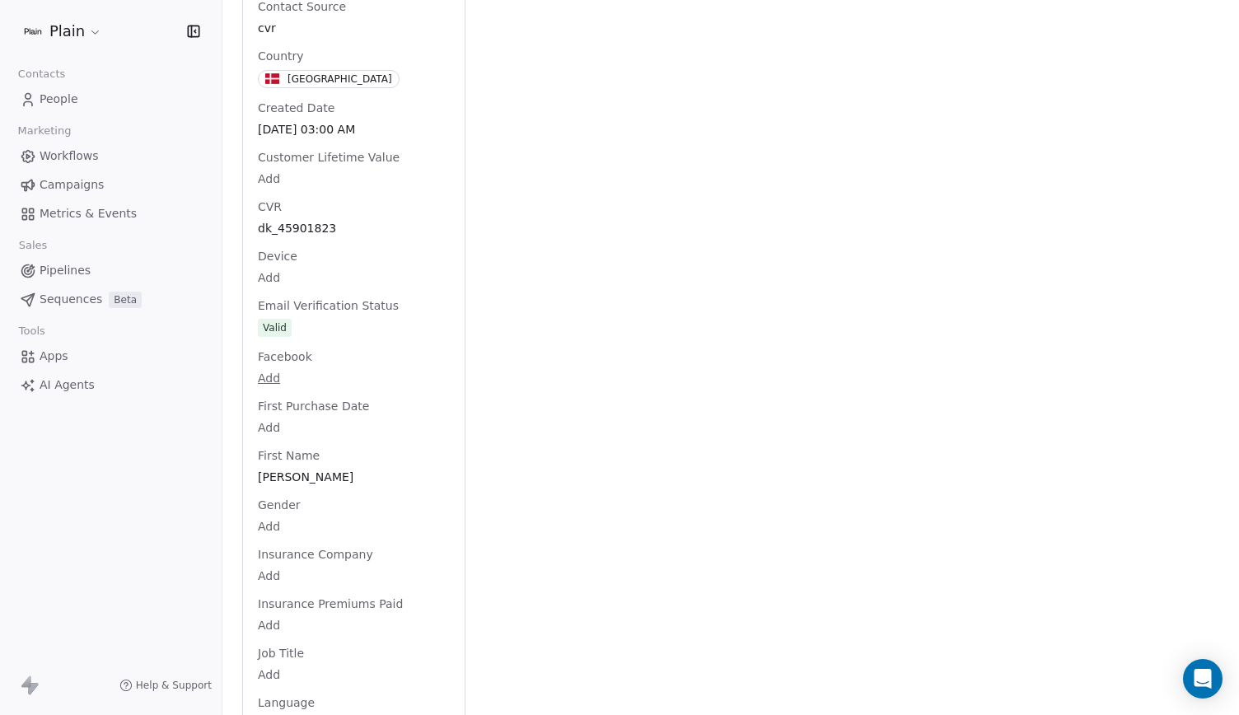
scroll to position [860, 0]
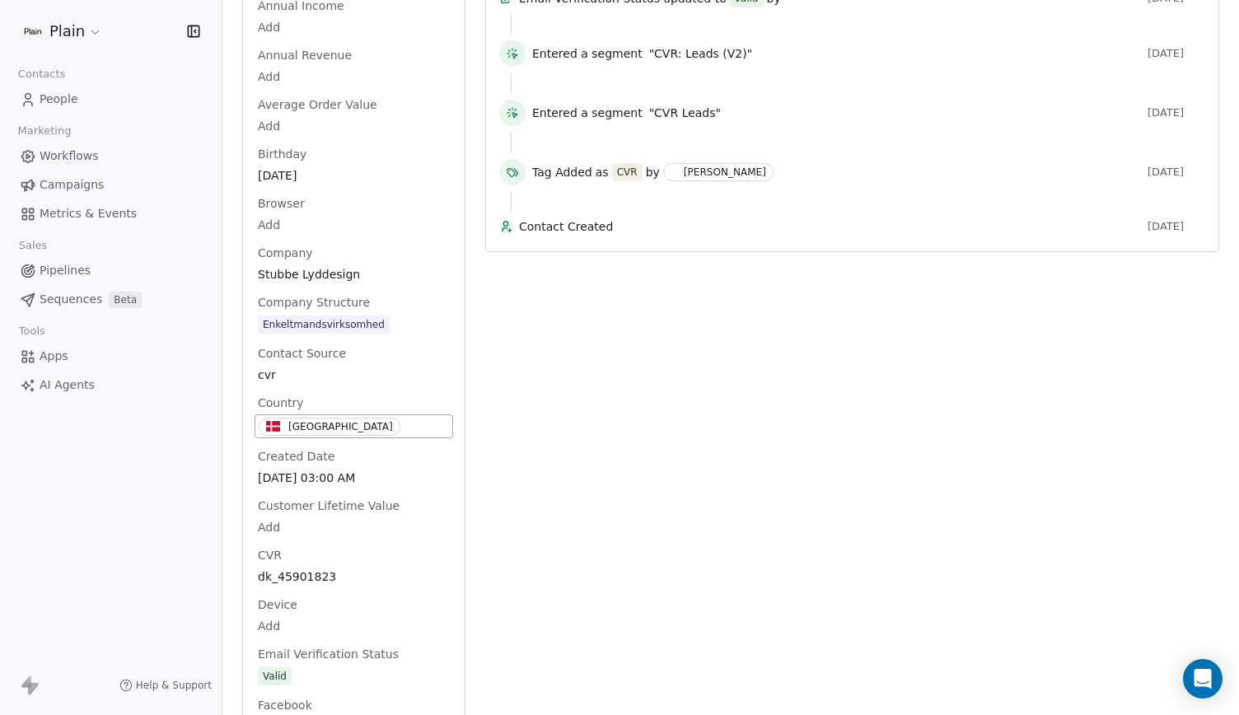
scroll to position [510, 0]
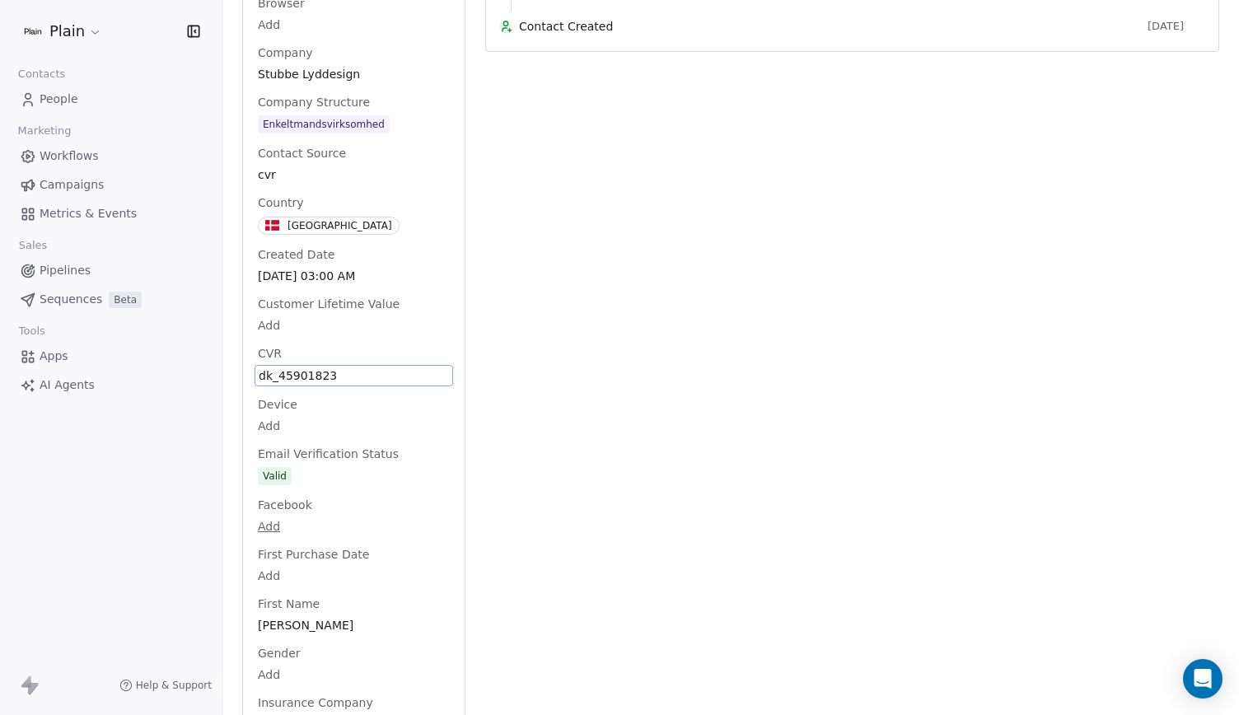
click at [304, 367] on span "dk_45901823" at bounding box center [354, 375] width 190 height 16
drag, startPoint x: 348, startPoint y: 362, endPoint x: 278, endPoint y: 357, distance: 70.2
click at [278, 357] on textarea "**********" at bounding box center [347, 373] width 184 height 51
click at [81, 264] on html "Plain Contacts People Marketing Workflows Campaigns Metrics & Events Sales Pipe…" at bounding box center [619, 357] width 1239 height 715
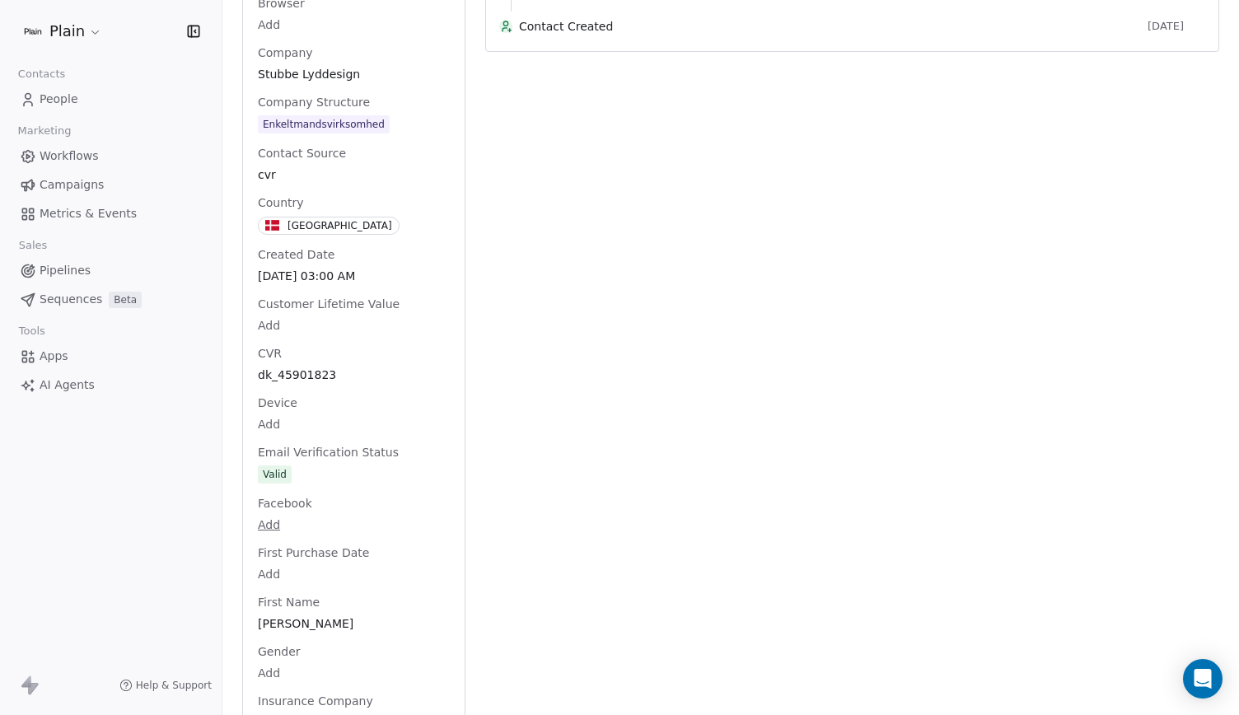
click at [62, 270] on span "Pipelines" at bounding box center [65, 270] width 51 height 17
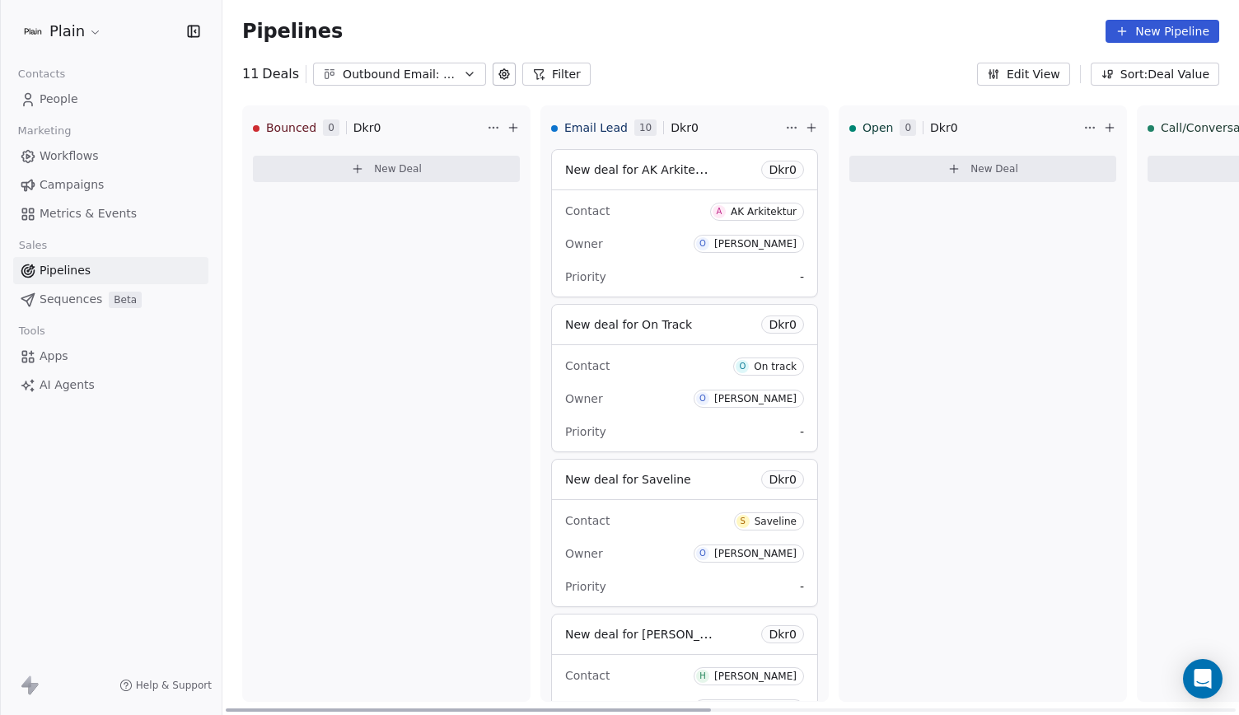
drag, startPoint x: 821, startPoint y: 129, endPoint x: 809, endPoint y: 128, distance: 12.4
click at [809, 128] on div "Email Lead 10 Dkr 0" at bounding box center [684, 127] width 287 height 43
click at [820, 124] on button at bounding box center [811, 128] width 20 height 20
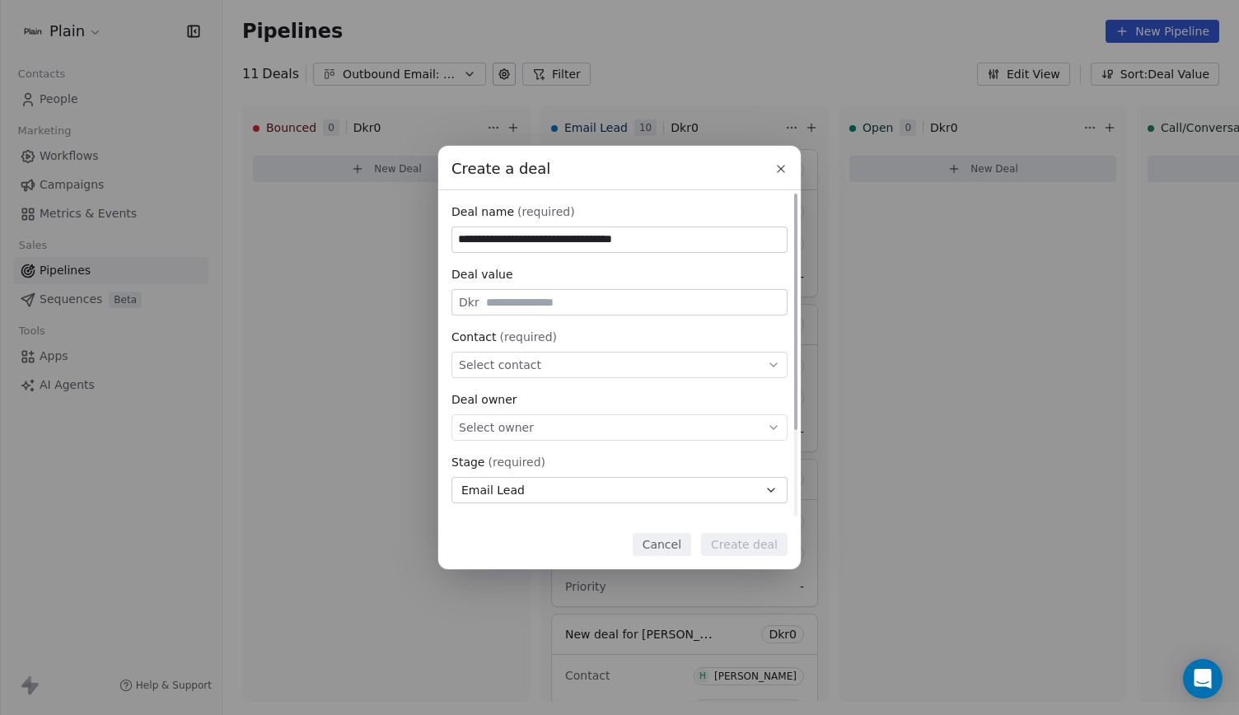
click at [609, 241] on input "**********" at bounding box center [619, 239] width 334 height 25
type input "**********"
click at [550, 357] on div "Select contact" at bounding box center [619, 365] width 336 height 26
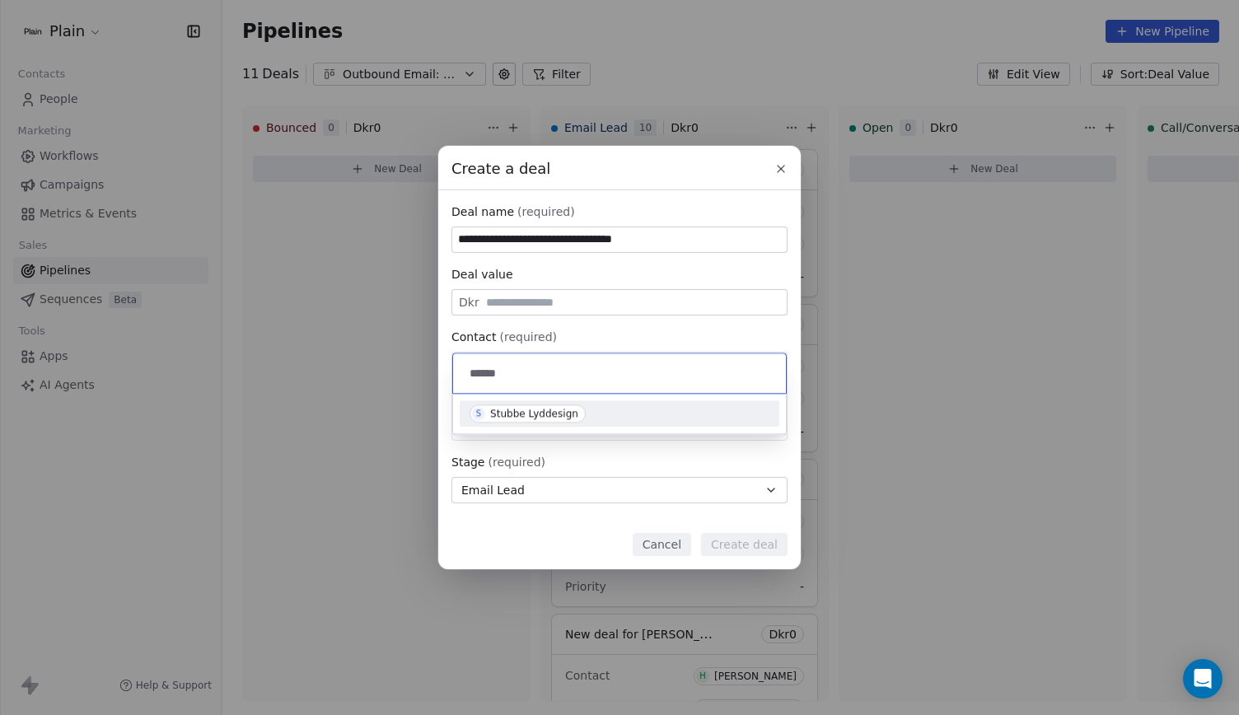
type input "******"
click at [568, 417] on div "Stubbe Lyddesign" at bounding box center [534, 414] width 88 height 12
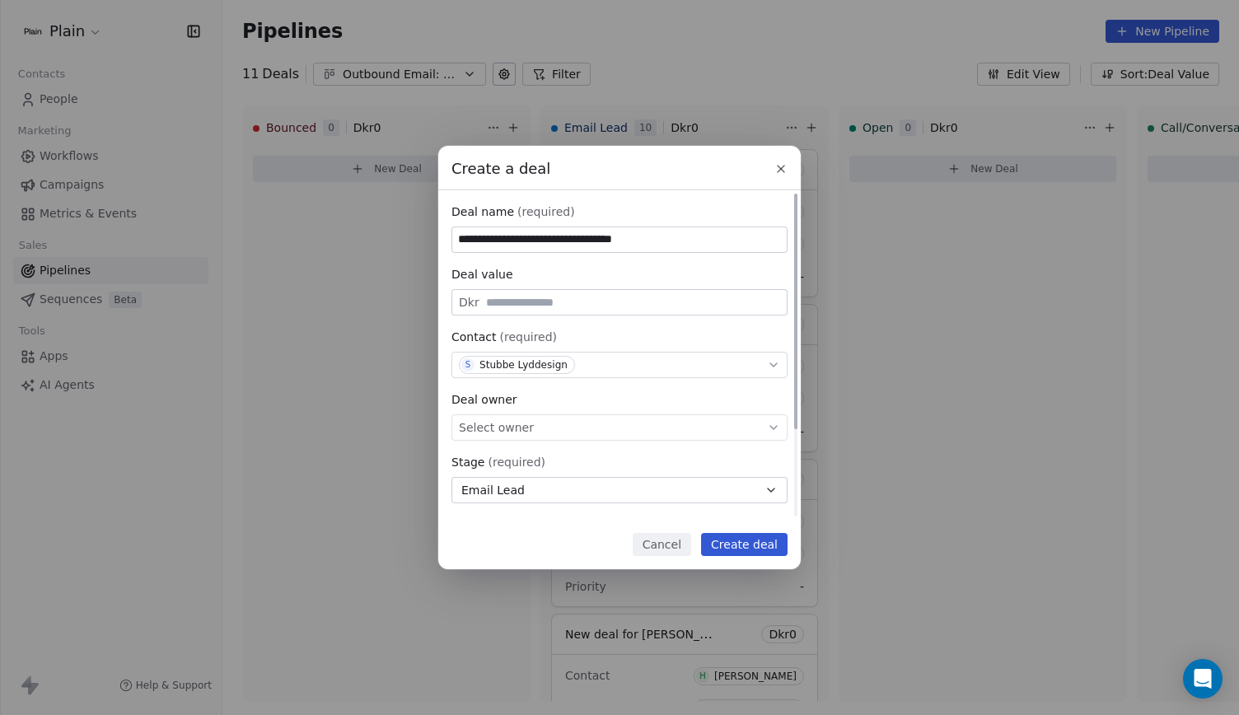
click at [552, 430] on div "Select owner" at bounding box center [619, 427] width 336 height 26
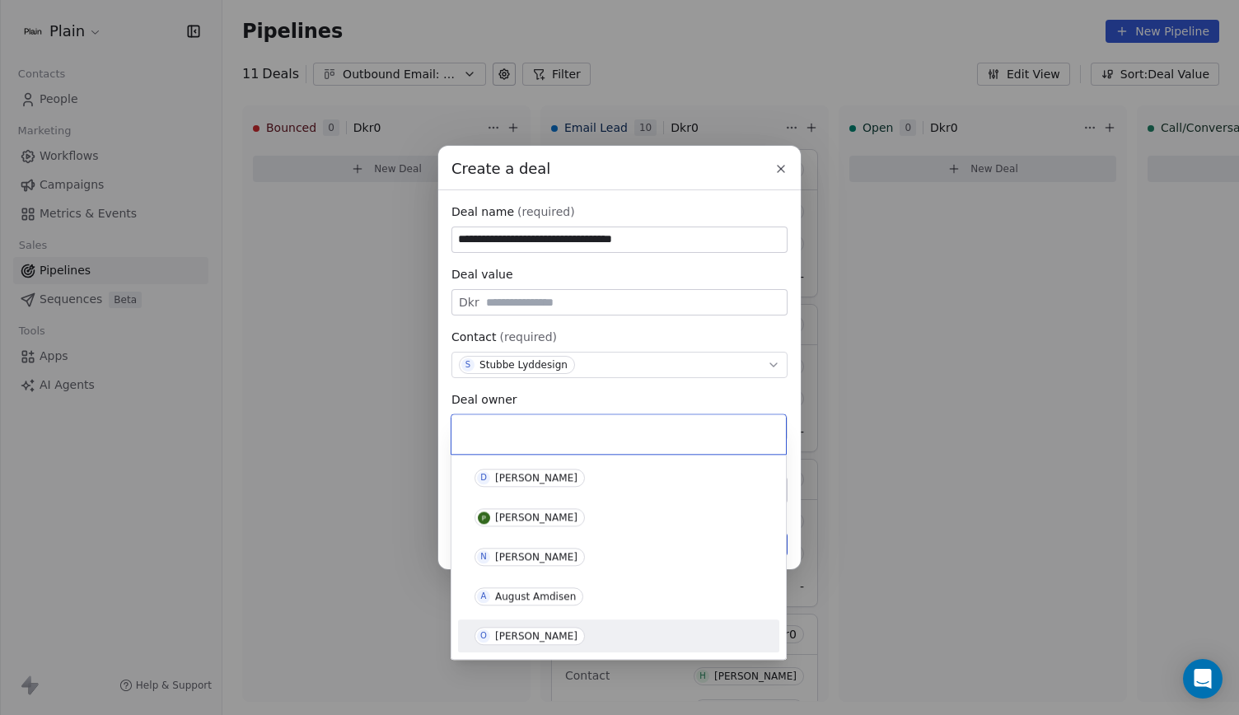
click at [540, 628] on span "O Oliver Marloth" at bounding box center [529, 636] width 110 height 18
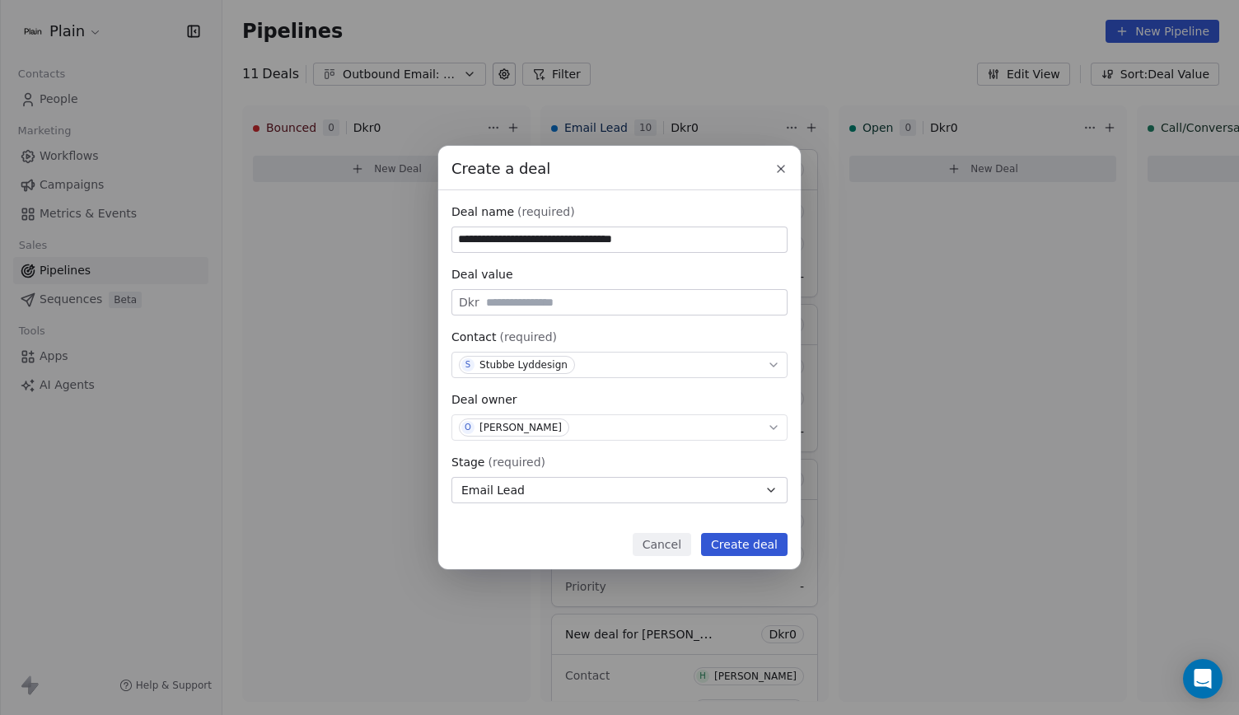
drag, startPoint x: 752, startPoint y: 543, endPoint x: 736, endPoint y: 543, distance: 15.6
click at [736, 543] on button "Create deal" at bounding box center [744, 544] width 86 height 23
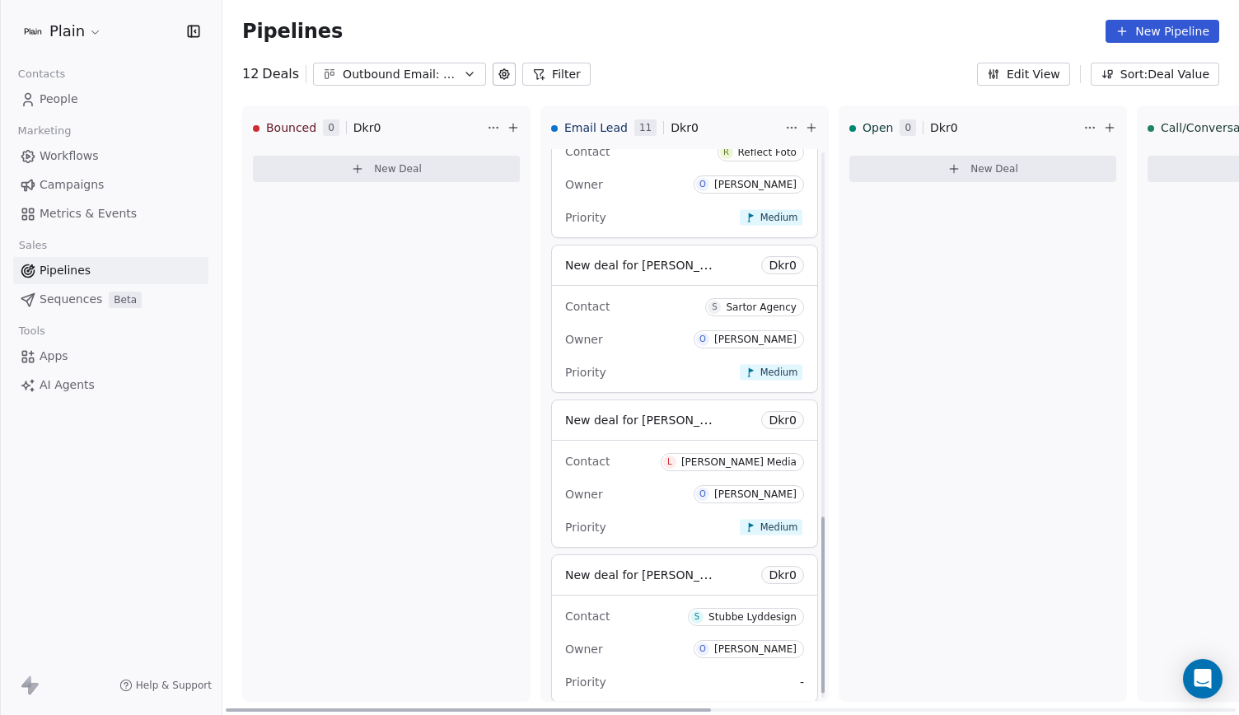
scroll to position [1165, 0]
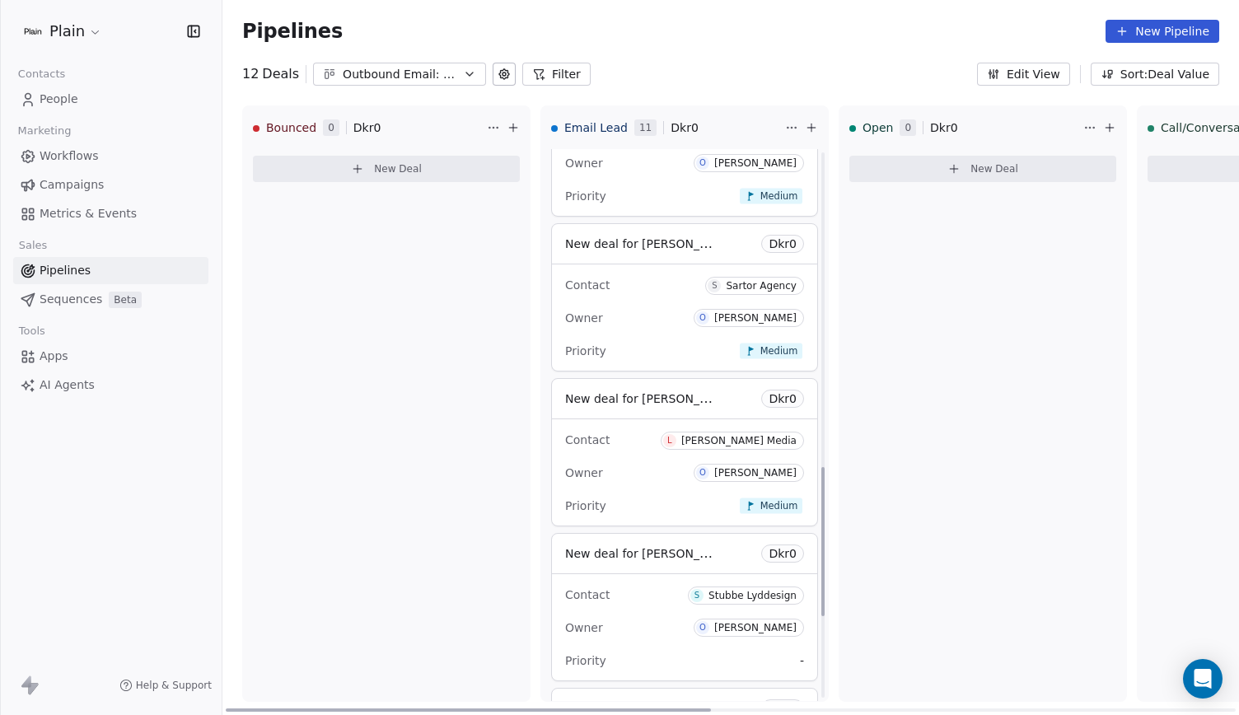
click at [782, 556] on div "New deal for David Stubbe (Stubbelyd) Dkr 0" at bounding box center [684, 554] width 265 height 40
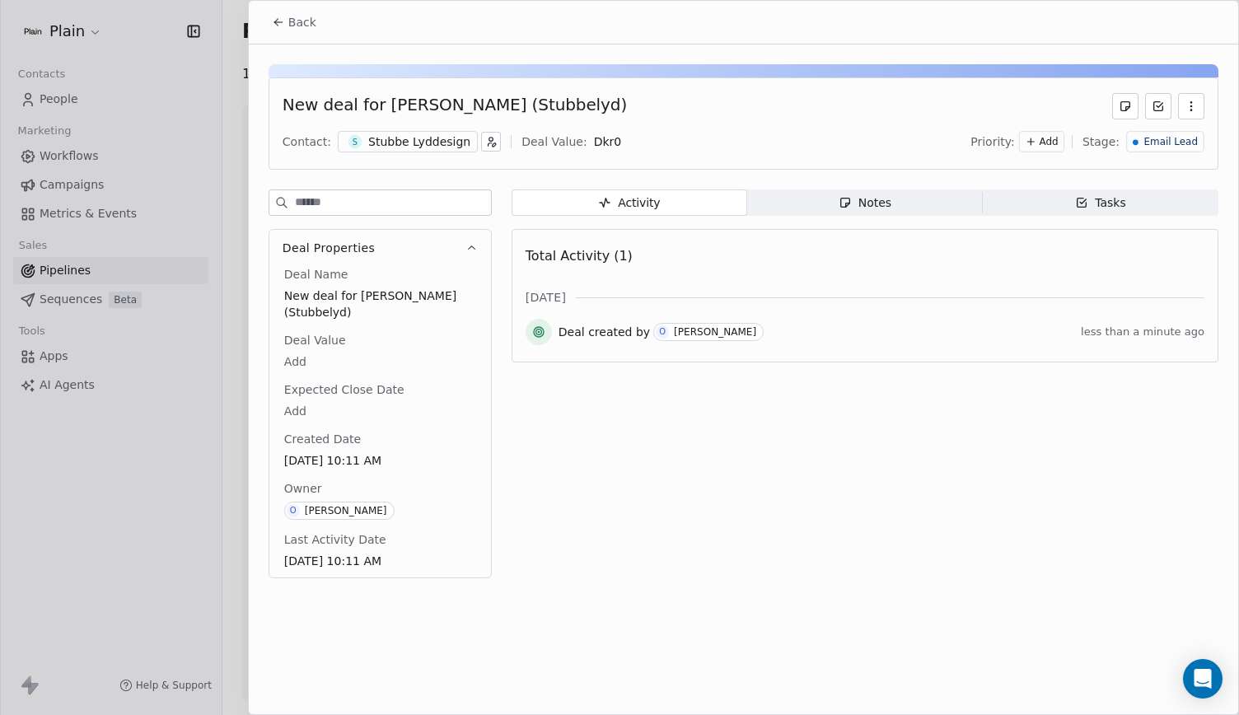
click at [1056, 142] on span "Add" at bounding box center [1048, 142] width 19 height 14
click at [1036, 208] on span "Medium" at bounding box center [1028, 201] width 66 height 16
click at [888, 194] on div "New deal for David Stubbe (Stubbelyd) Contact: S Stubbe Lyddesign Deal Value: D…" at bounding box center [743, 316] width 989 height 544
click at [888, 194] on div "Notes" at bounding box center [864, 202] width 53 height 17
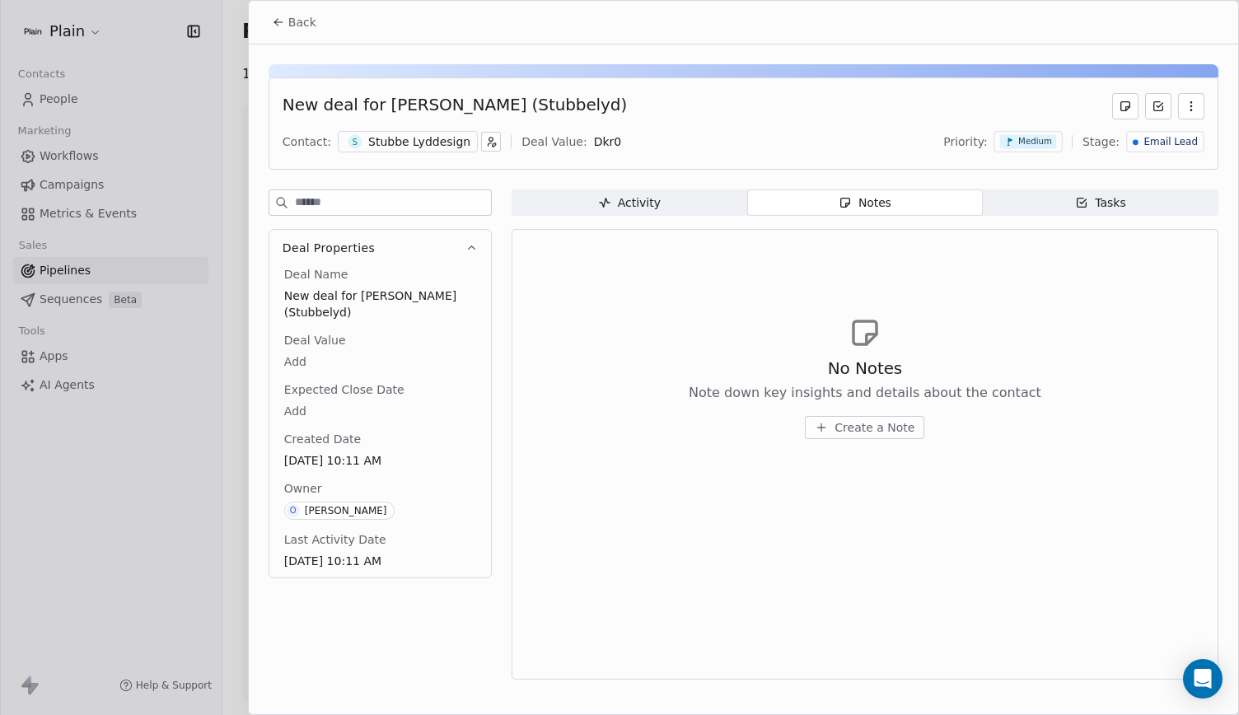
click at [852, 416] on button "Create a Note" at bounding box center [864, 427] width 119 height 23
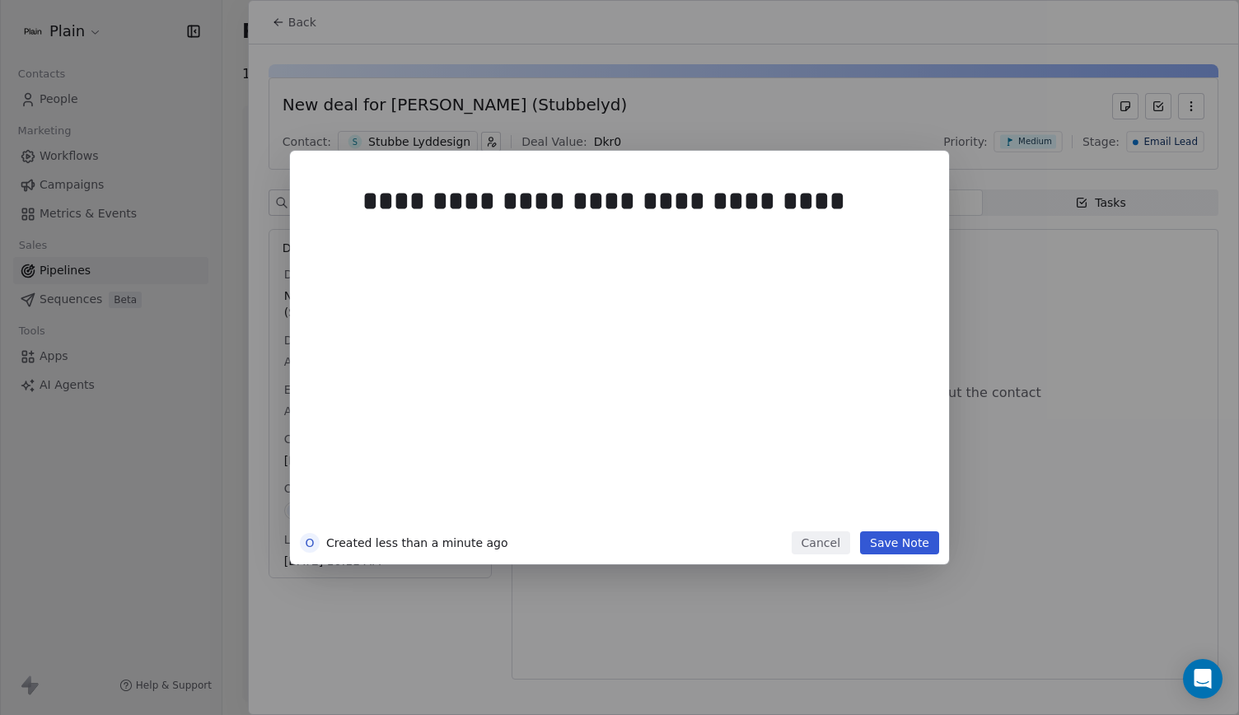
click at [894, 539] on button "Save Note" at bounding box center [899, 542] width 79 height 23
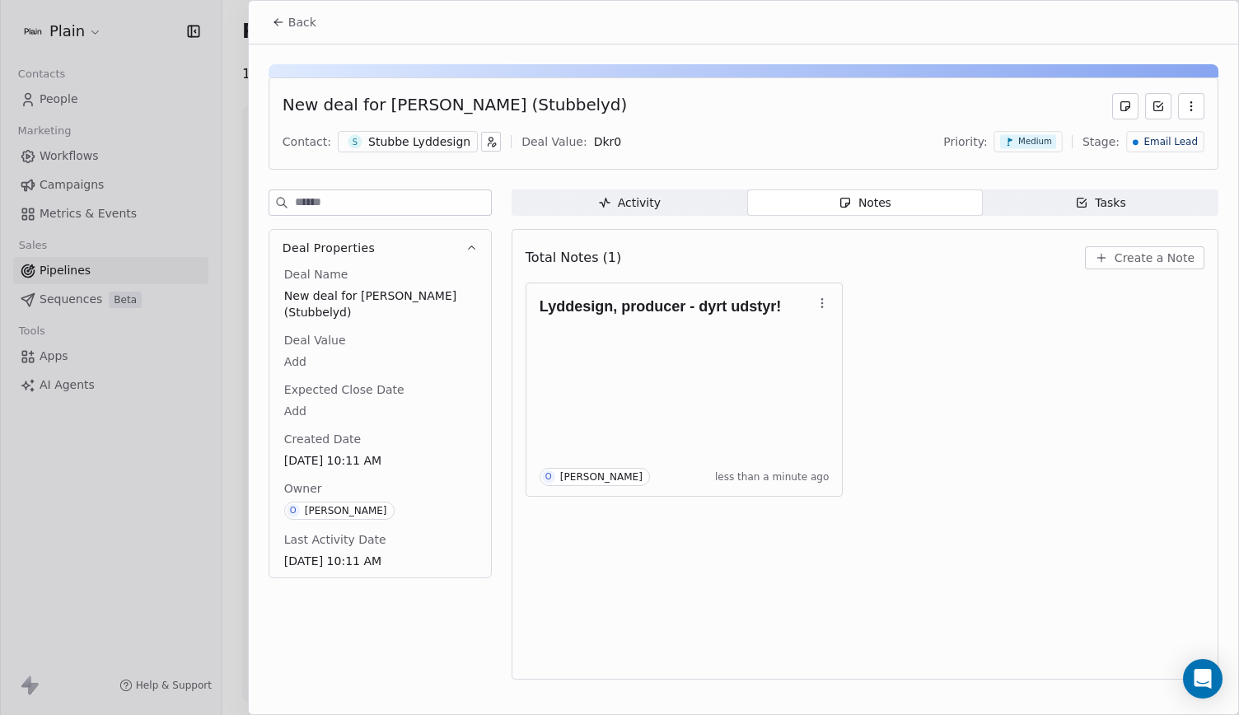
click at [310, 15] on span "Back" at bounding box center [302, 22] width 28 height 16
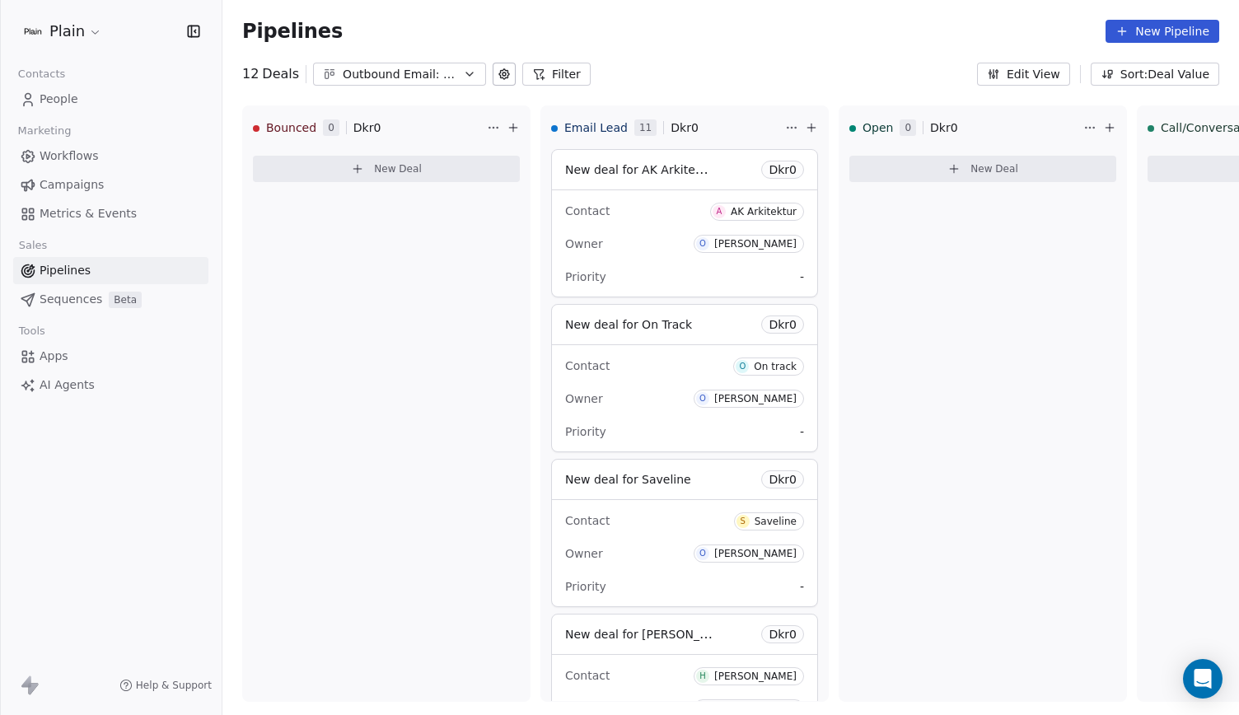
click at [122, 106] on link "People" at bounding box center [110, 99] width 195 height 27
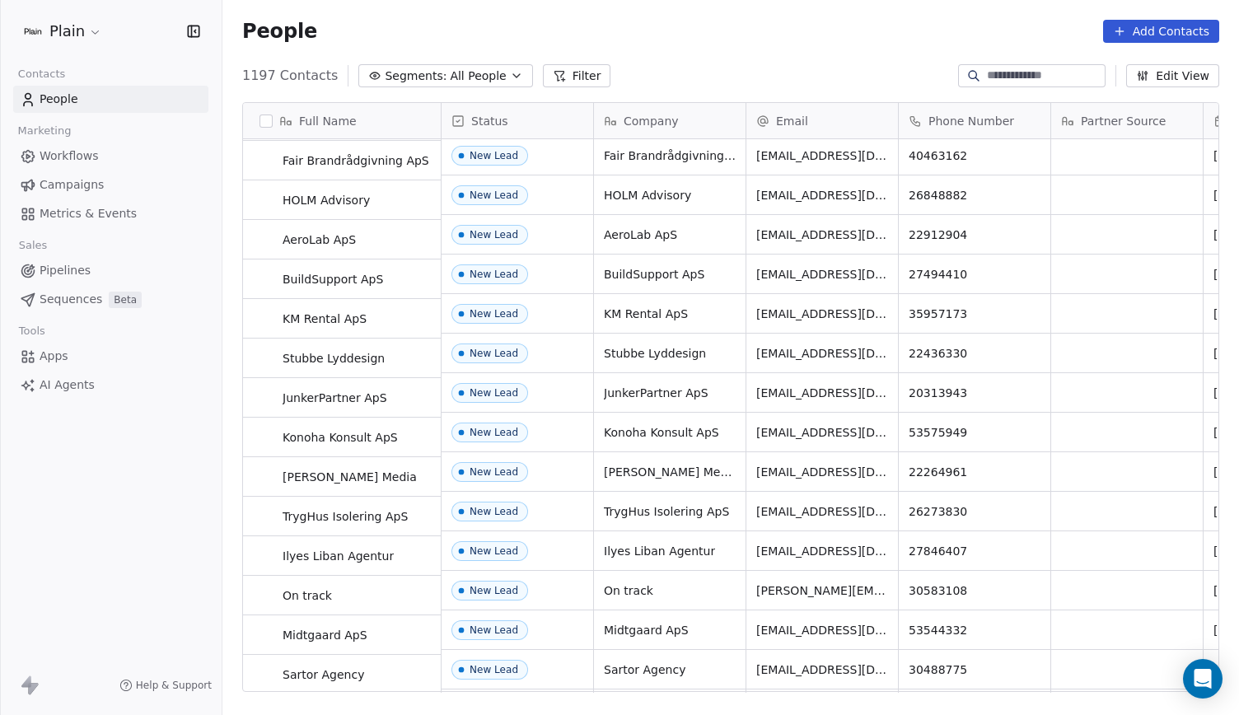
scroll to position [632, 0]
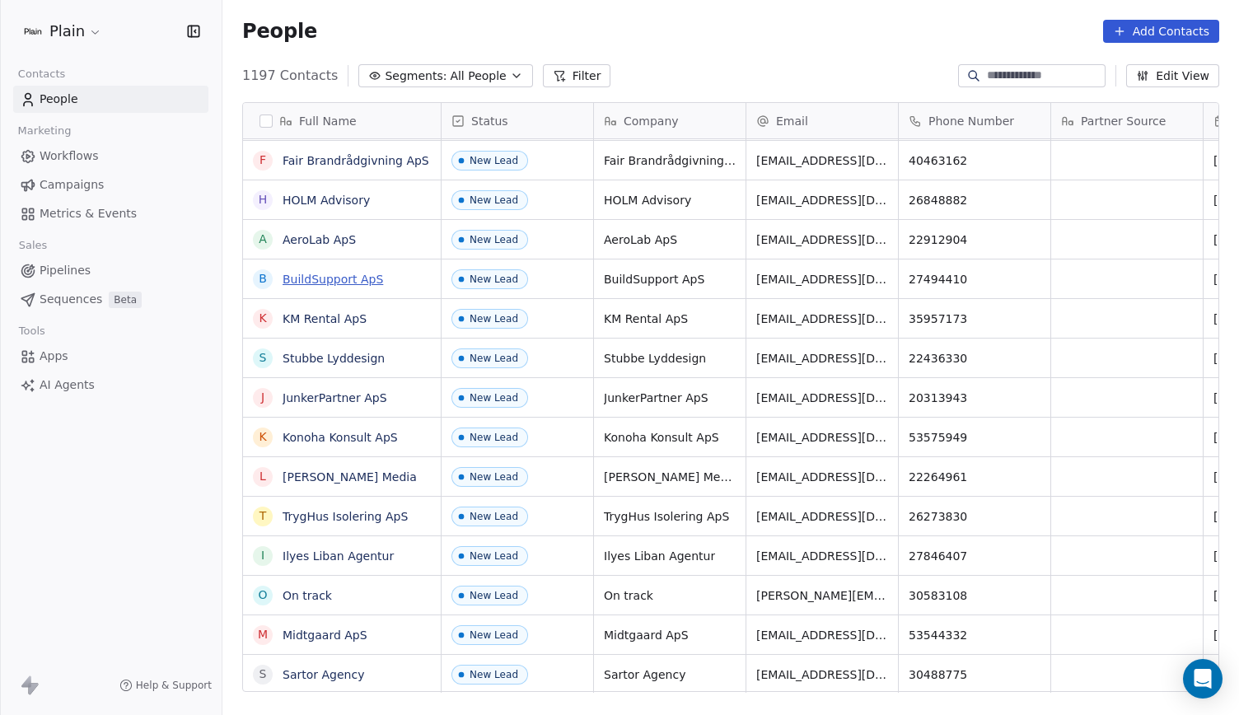
click at [333, 282] on link "BuildSupport ApS" at bounding box center [332, 279] width 100 height 13
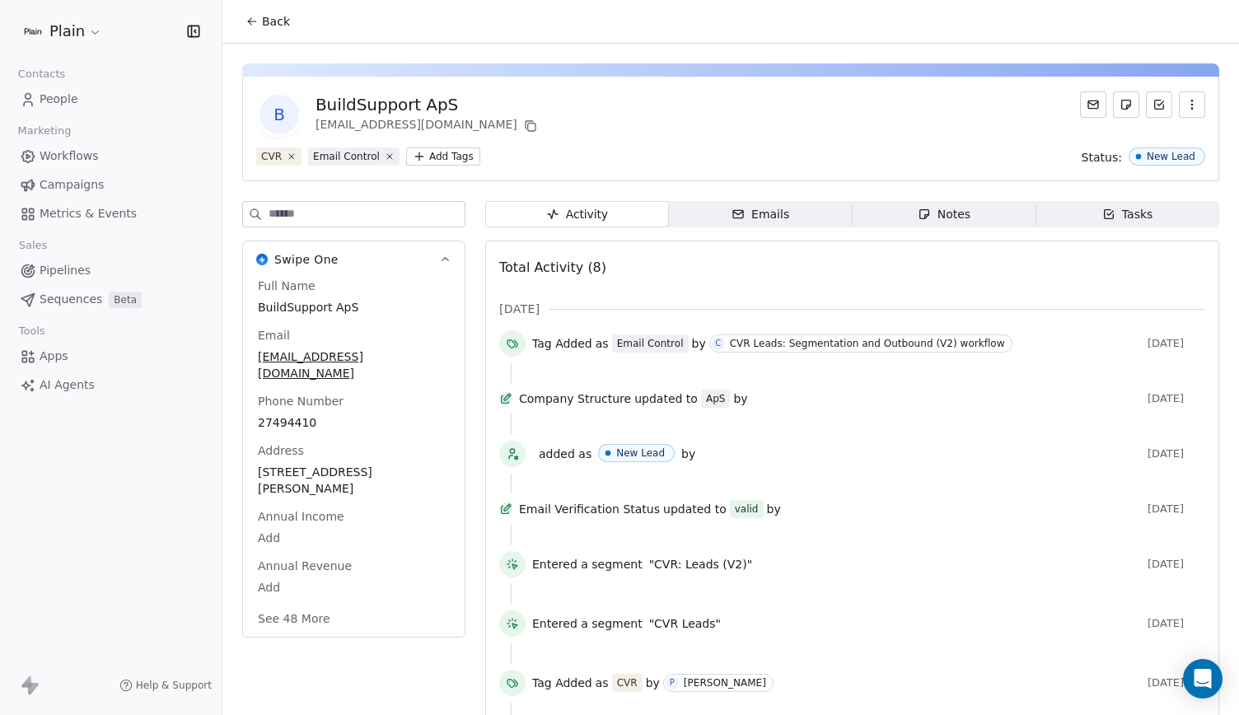
click at [315, 604] on button "See 48 More" at bounding box center [294, 619] width 92 height 30
click at [265, 27] on span "Back" at bounding box center [276, 21] width 28 height 16
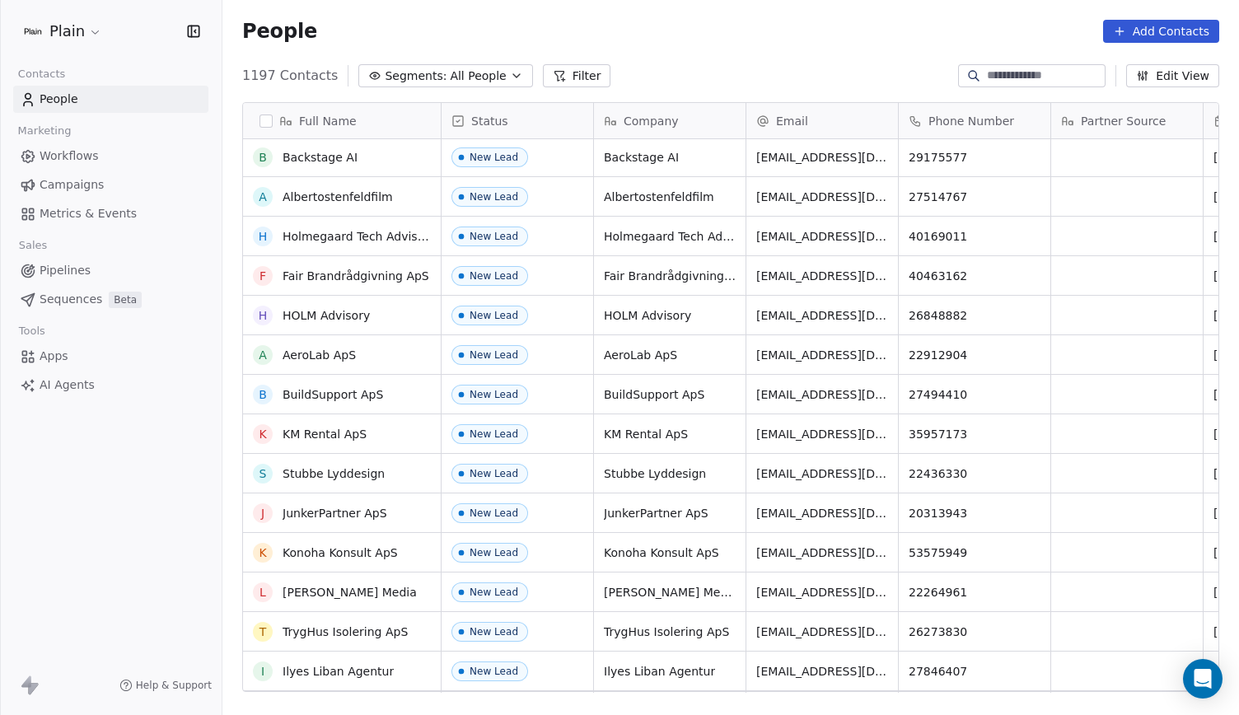
scroll to position [509, 0]
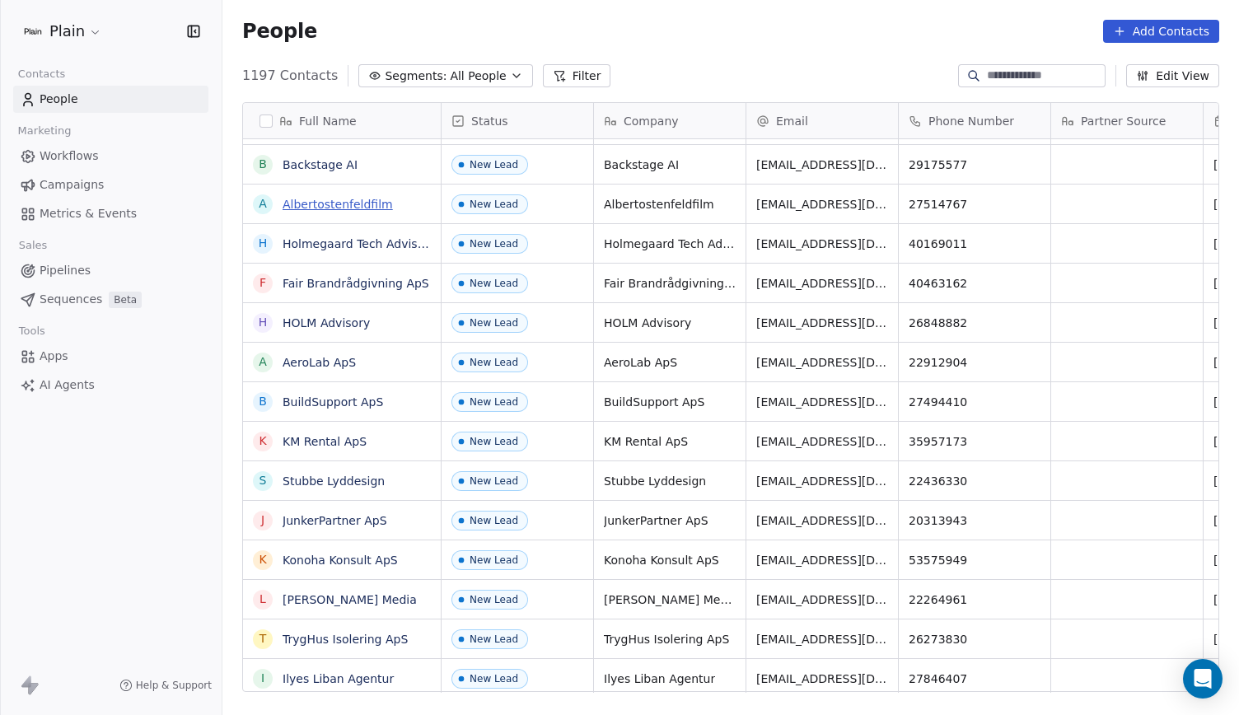
click at [372, 205] on link "Albertostenfeldfilm" at bounding box center [337, 204] width 110 height 13
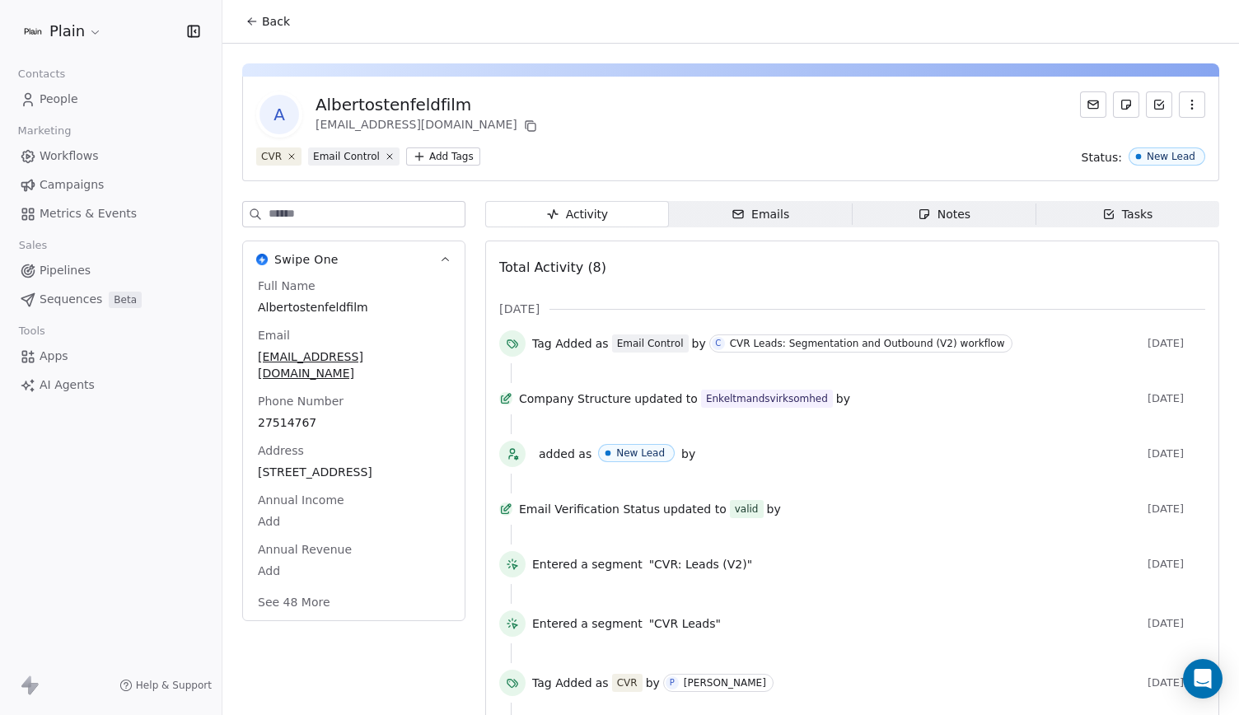
click at [301, 603] on button "See 48 More" at bounding box center [294, 602] width 92 height 30
click at [337, 350] on span "ostenfelda@gmail.com" at bounding box center [354, 365] width 190 height 33
click at [337, 350] on input "**********" at bounding box center [348, 366] width 179 height 33
click at [505, 335] on html "Plain Contacts People Marketing Workflows Campaigns Metrics & Events Sales Pipe…" at bounding box center [619, 357] width 1239 height 715
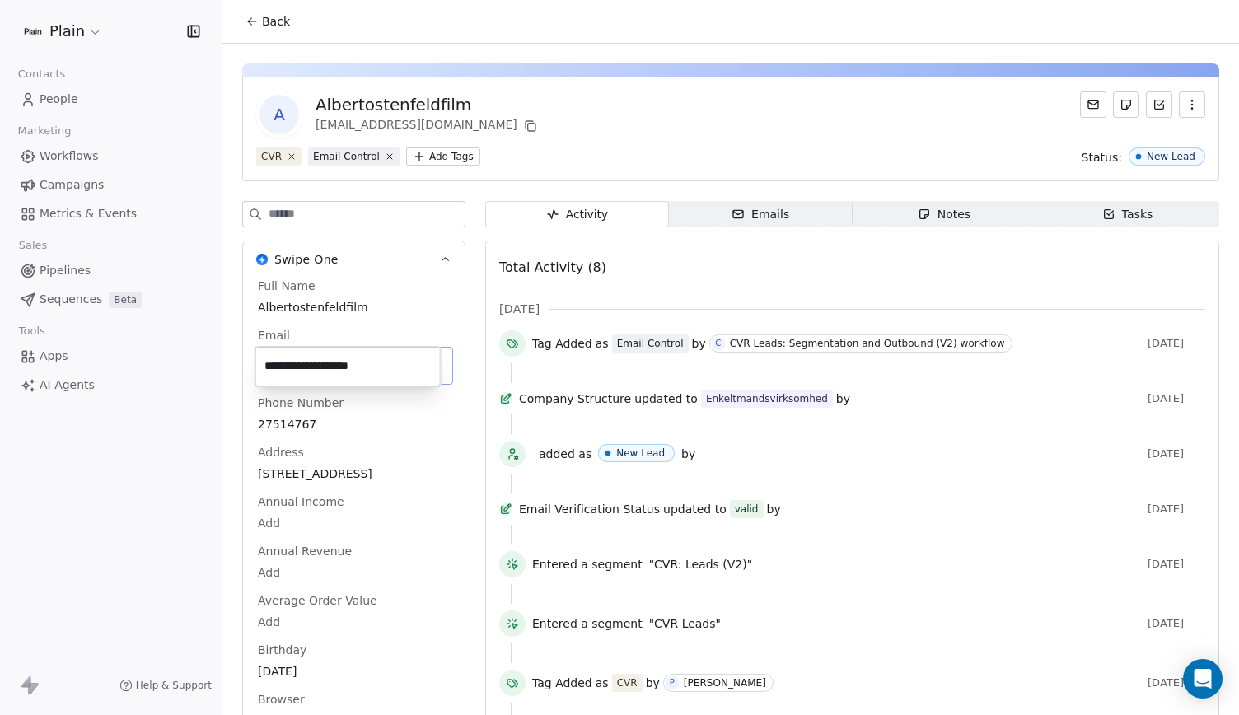
click at [440, 333] on html "Plain Contacts People Marketing Workflows Campaigns Metrics & Events Sales Pipe…" at bounding box center [619, 357] width 1239 height 715
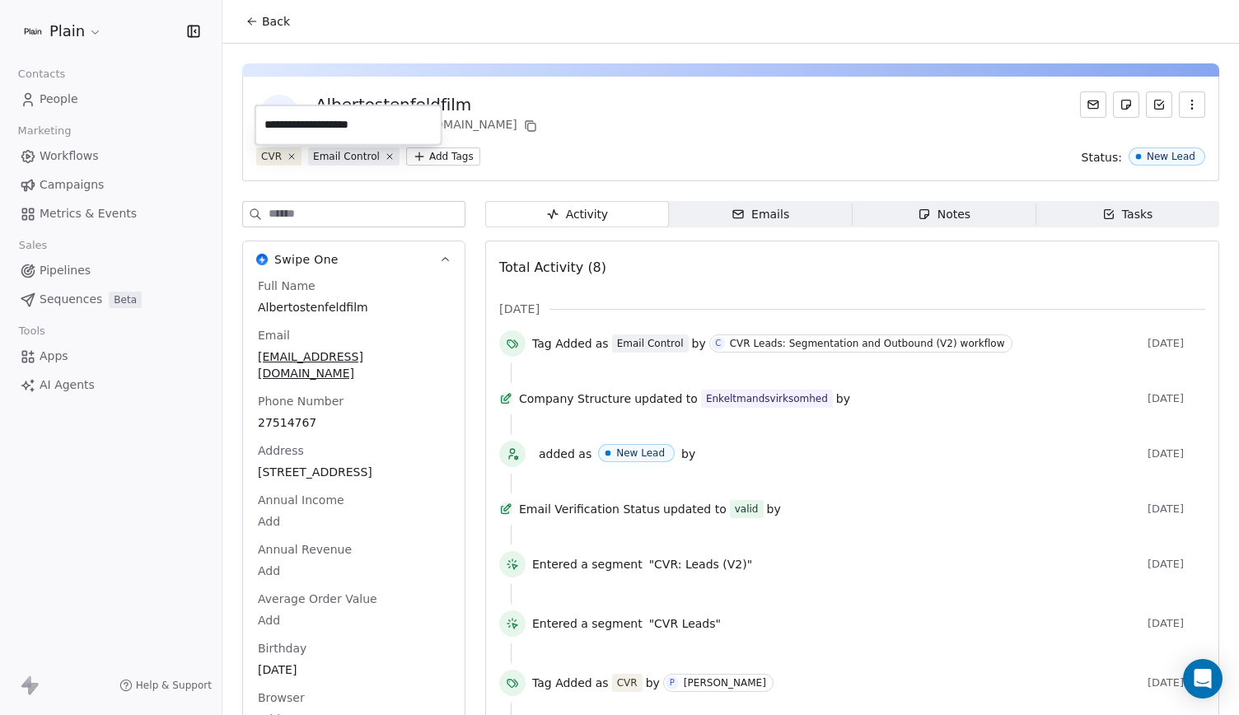
scroll to position [240, 0]
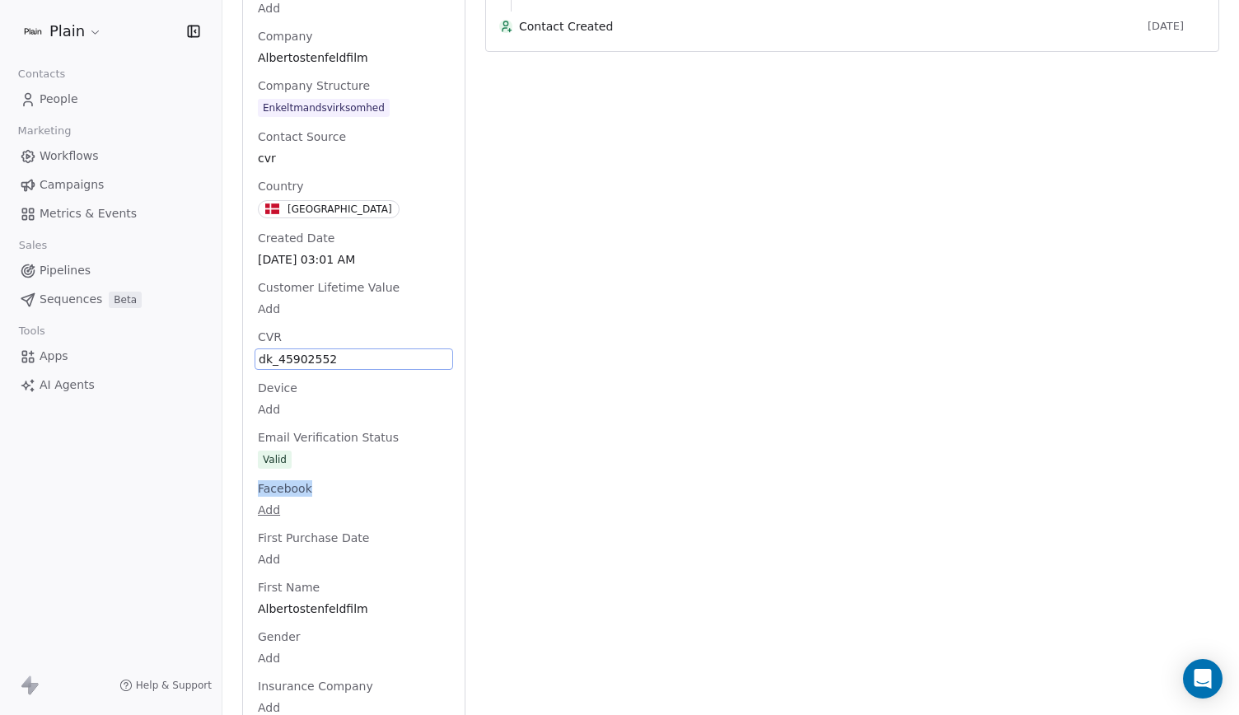
click at [296, 488] on span "Facebook" at bounding box center [284, 488] width 61 height 16
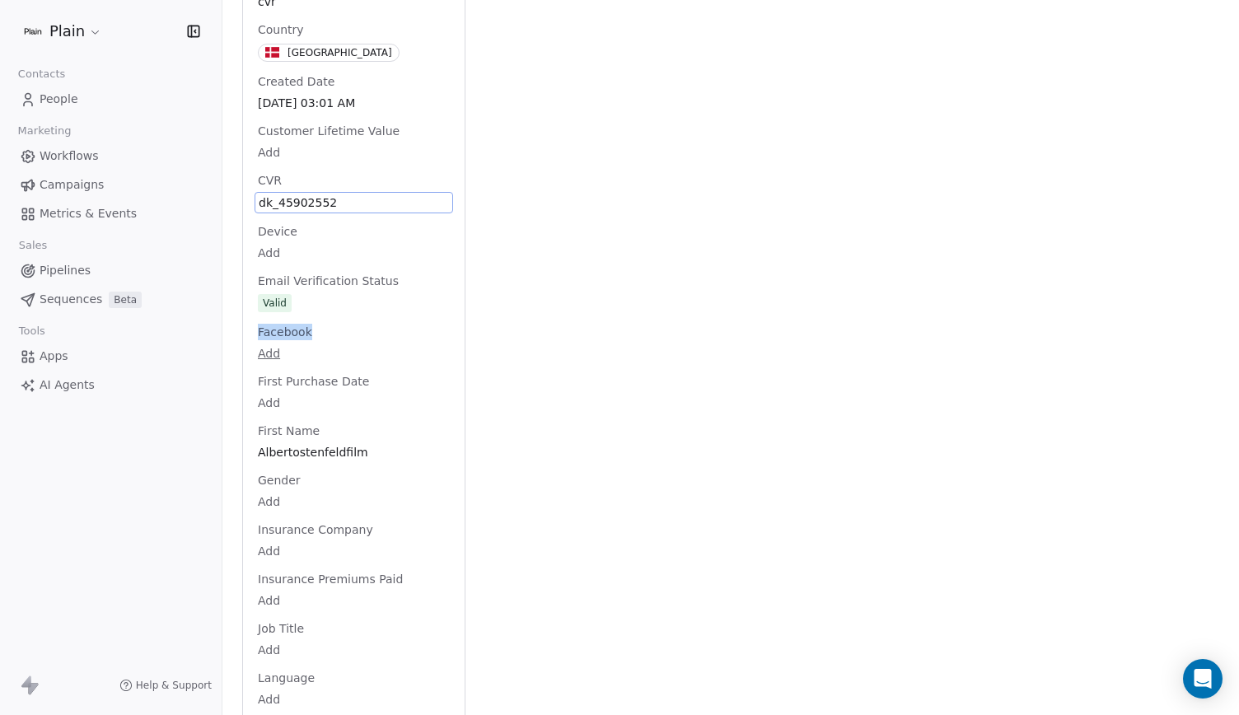
scroll to position [866, 0]
click at [310, 195] on span "dk_45902552" at bounding box center [354, 203] width 190 height 16
drag, startPoint x: 357, startPoint y: 203, endPoint x: 278, endPoint y: 205, distance: 79.1
click at [278, 205] on textarea "**********" at bounding box center [347, 217] width 184 height 51
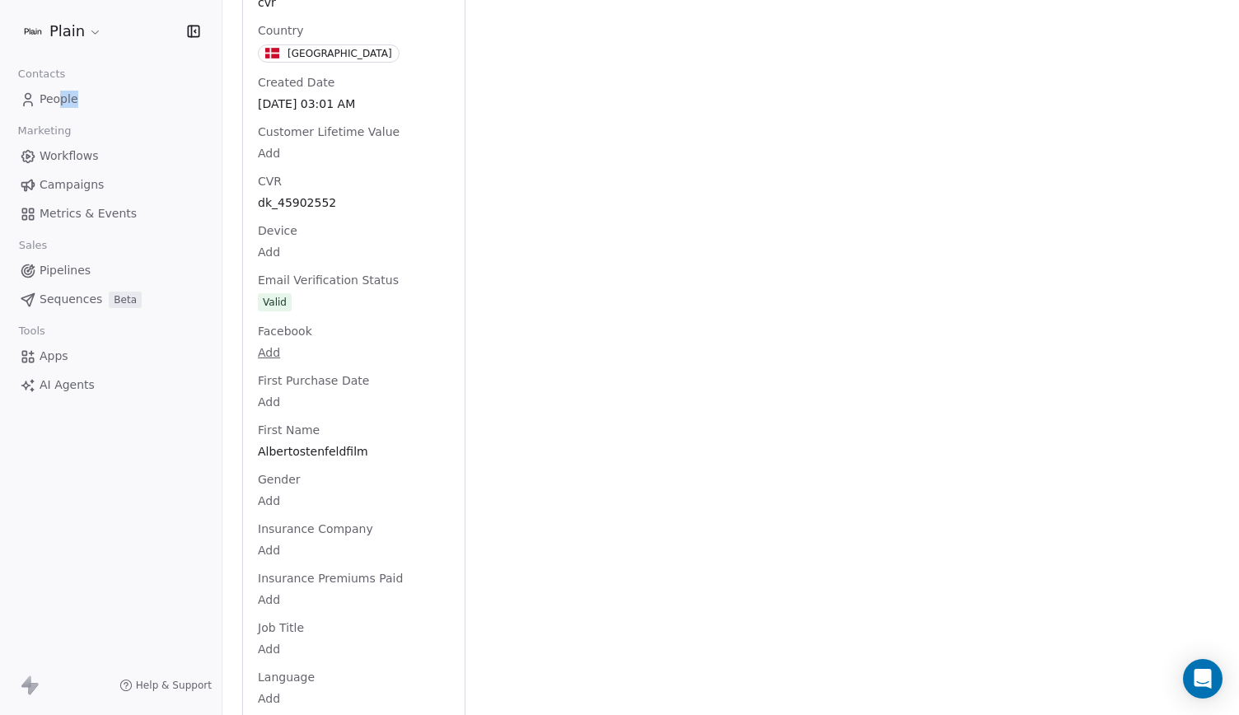
drag, startPoint x: 81, startPoint y: 115, endPoint x: 59, endPoint y: 100, distance: 26.0
click at [59, 100] on div "Contacts People Marketing Workflows Campaigns Metrics & Events Sales Pipelines …" at bounding box center [111, 231] width 222 height 336
click at [59, 100] on span "People" at bounding box center [59, 99] width 39 height 17
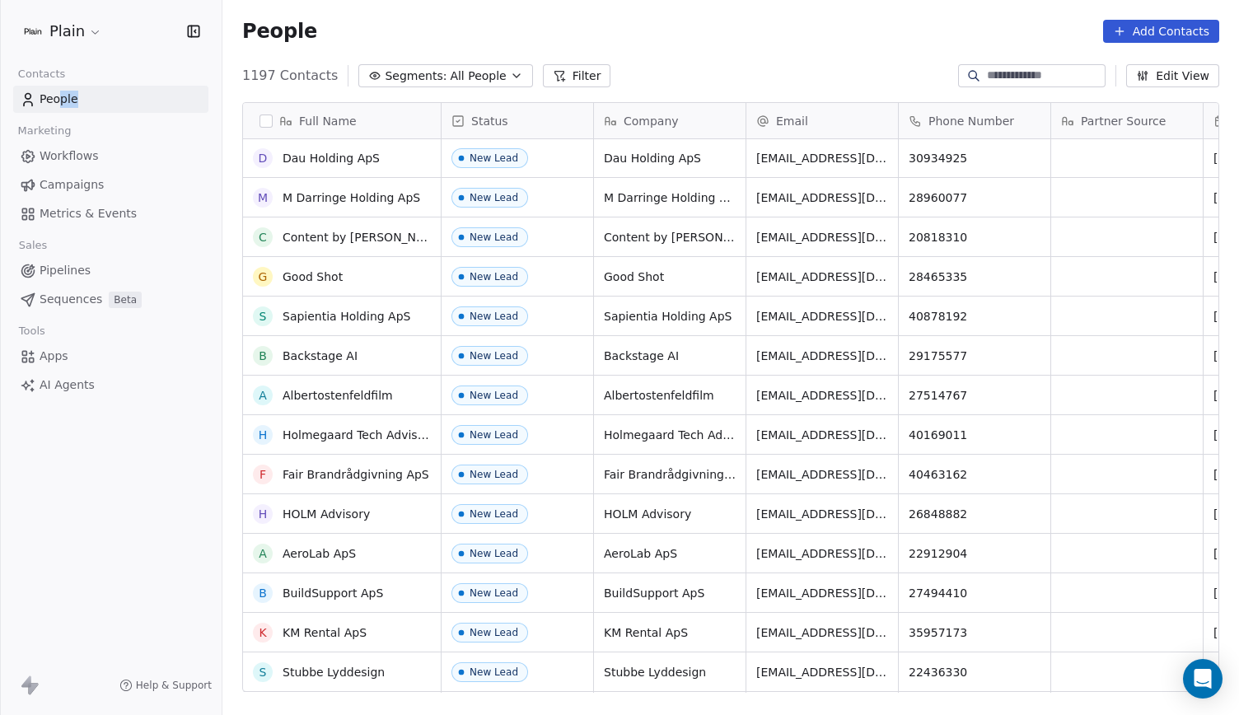
scroll to position [316, 0]
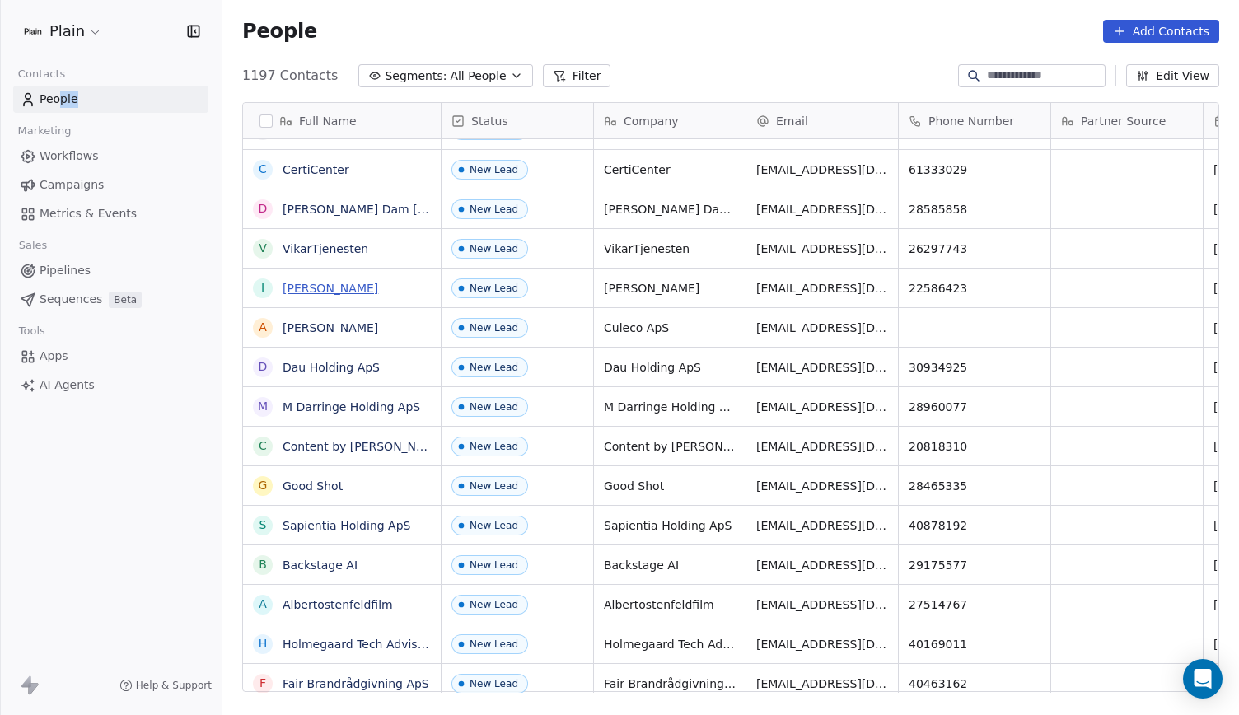
click at [306, 283] on link "[PERSON_NAME]" at bounding box center [330, 288] width 96 height 13
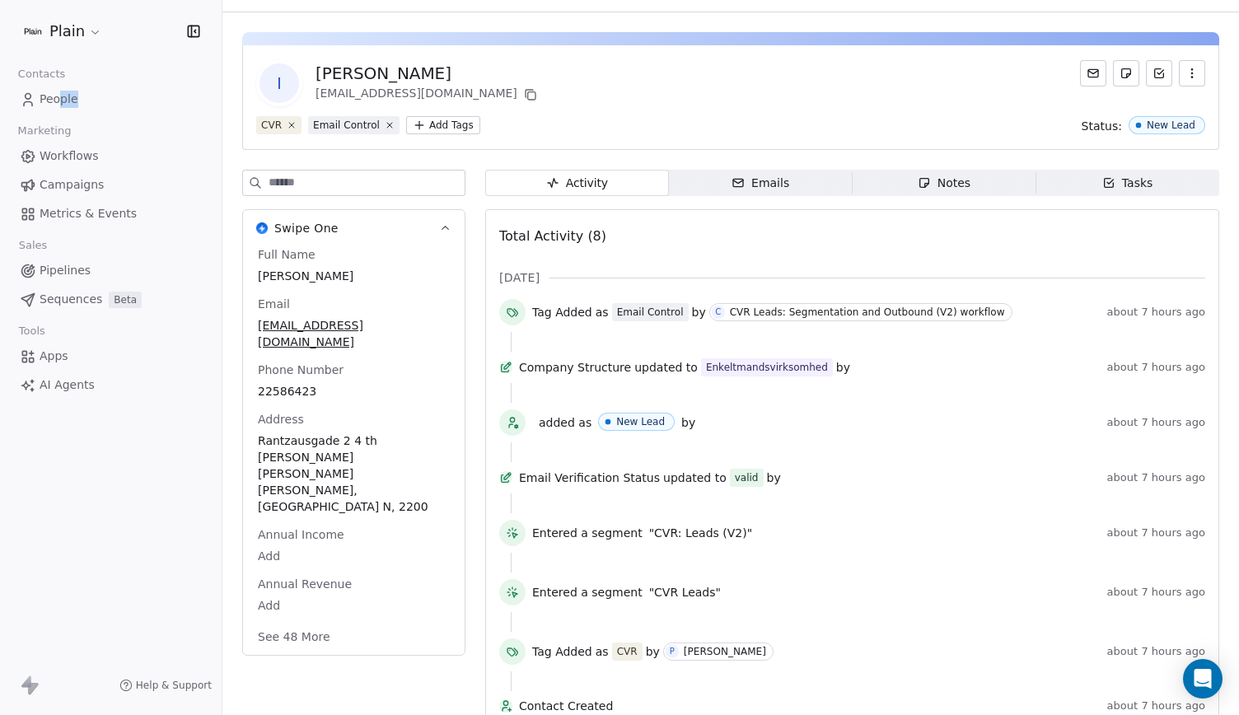
click at [317, 622] on button "See 48 More" at bounding box center [294, 637] width 92 height 30
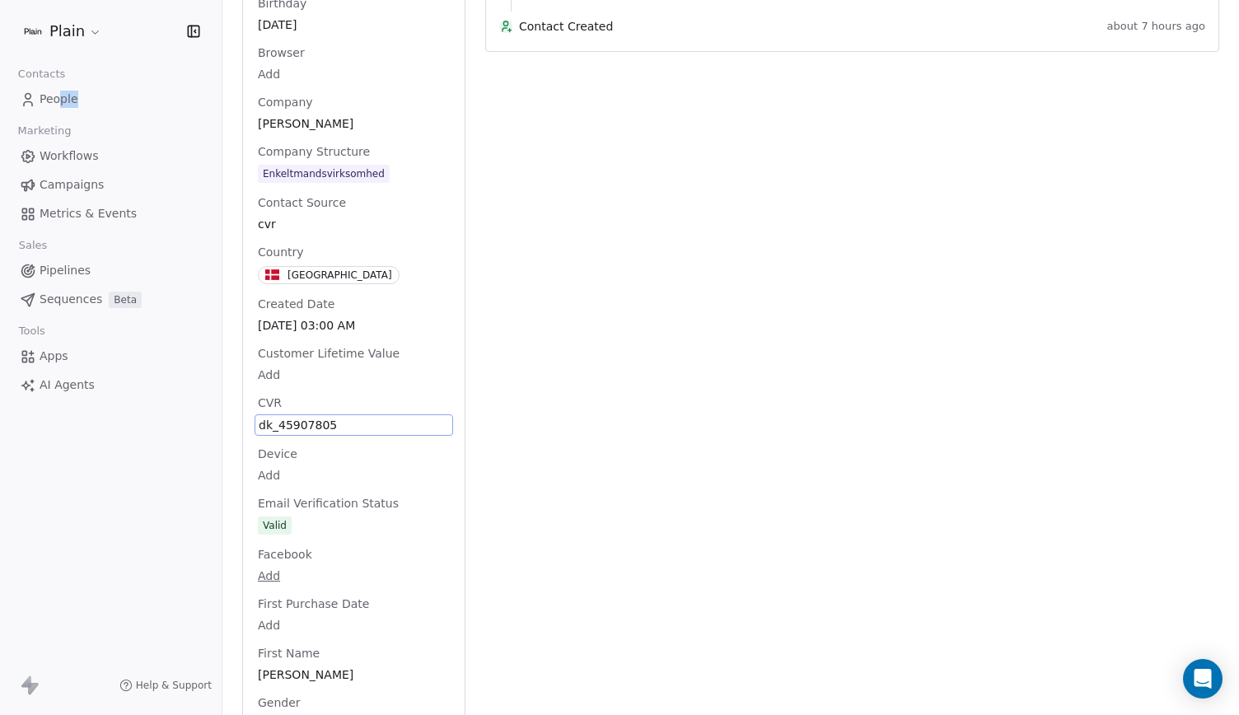
click at [310, 546] on div "Facebook Add" at bounding box center [353, 566] width 198 height 40
click at [305, 417] on span "dk_45907805" at bounding box center [354, 425] width 190 height 16
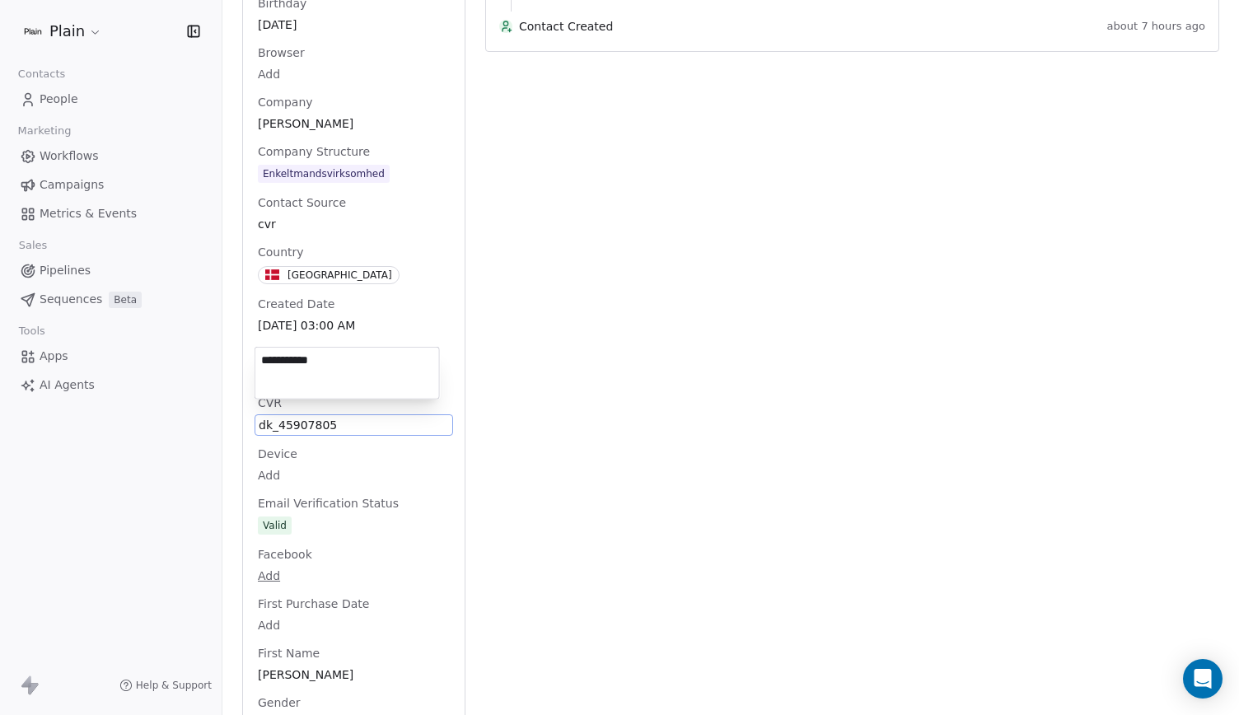
click at [331, 360] on textarea "**********" at bounding box center [347, 373] width 184 height 51
click at [588, 228] on html "Plain Contacts People Marketing Workflows Campaigns Metrics & Events Sales Pipe…" at bounding box center [619, 357] width 1239 height 715
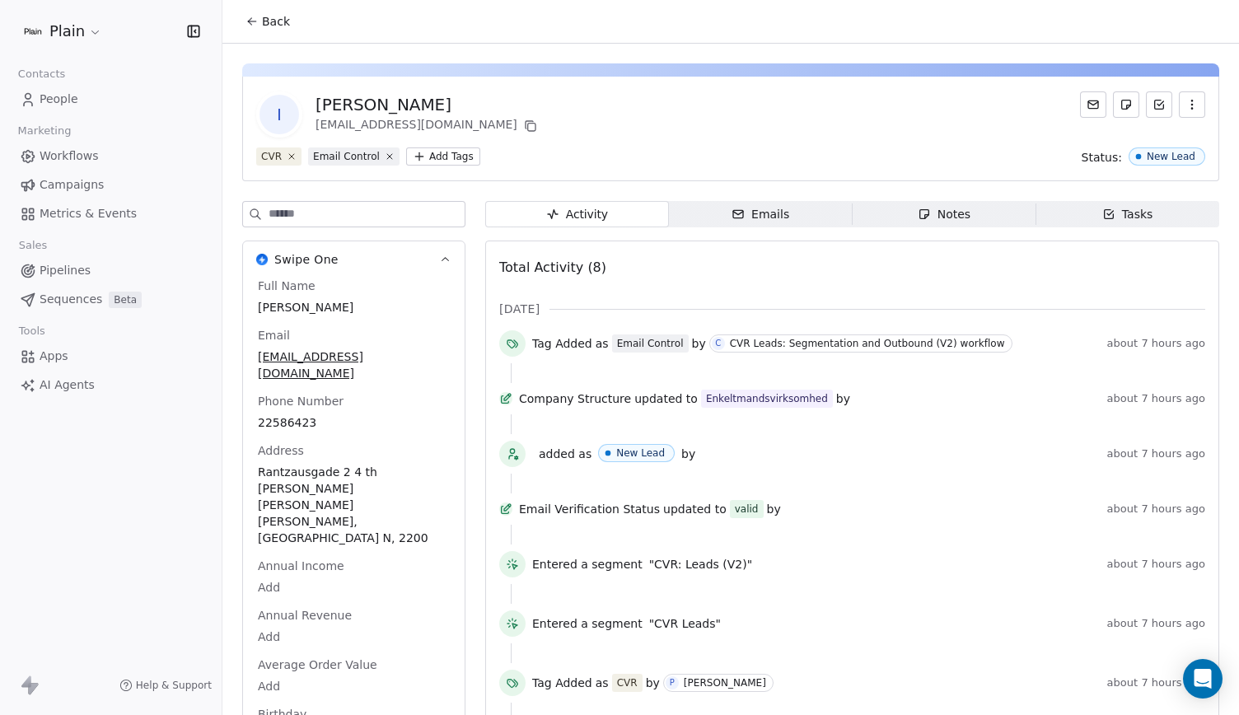
click at [331, 253] on span "Swipe One" at bounding box center [306, 259] width 64 height 16
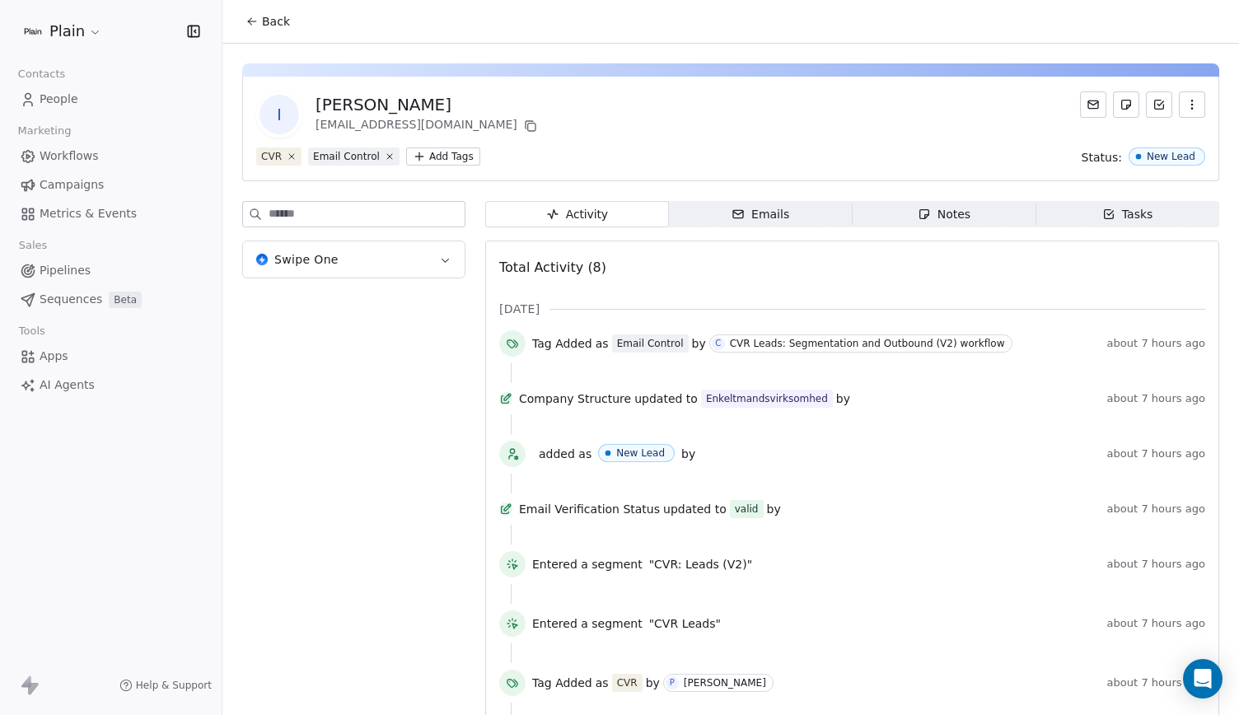
click at [404, 262] on button "Swipe One" at bounding box center [354, 259] width 222 height 36
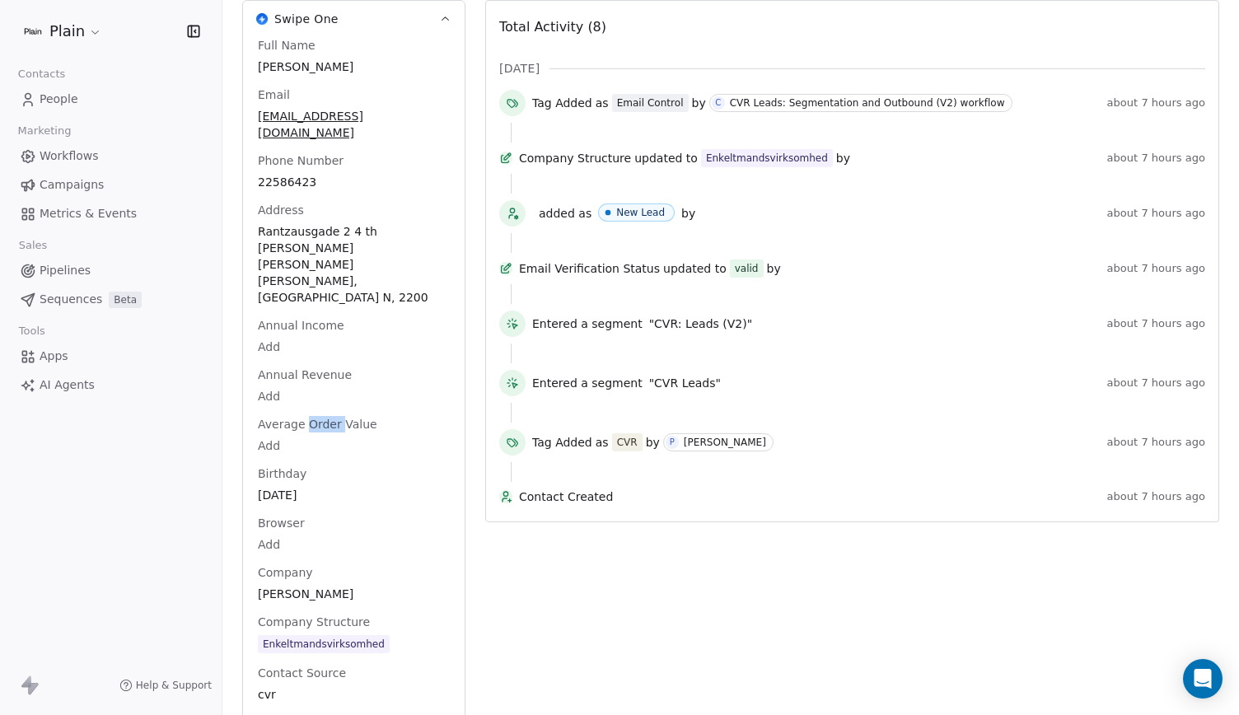
click at [313, 416] on span "Average Order Value" at bounding box center [317, 424] width 126 height 16
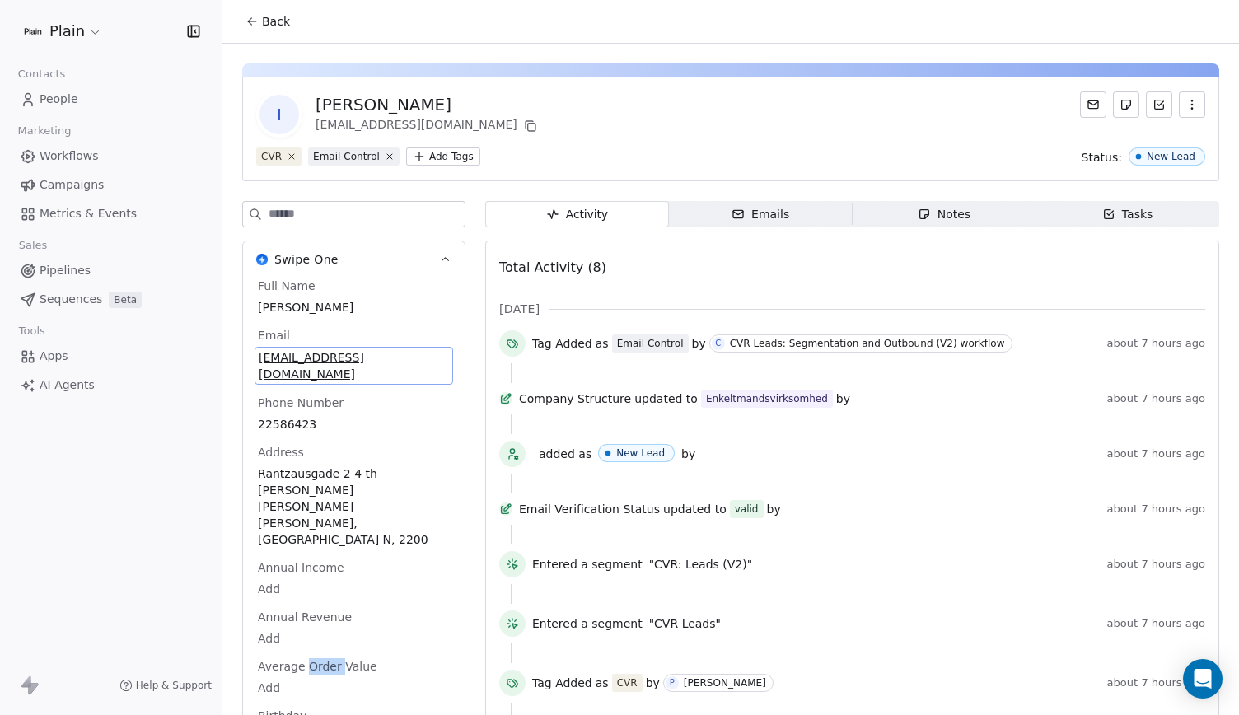
click at [351, 349] on span "idalilysmith@gmail.com" at bounding box center [354, 365] width 190 height 33
click at [384, 364] on input "**********" at bounding box center [348, 365] width 179 height 33
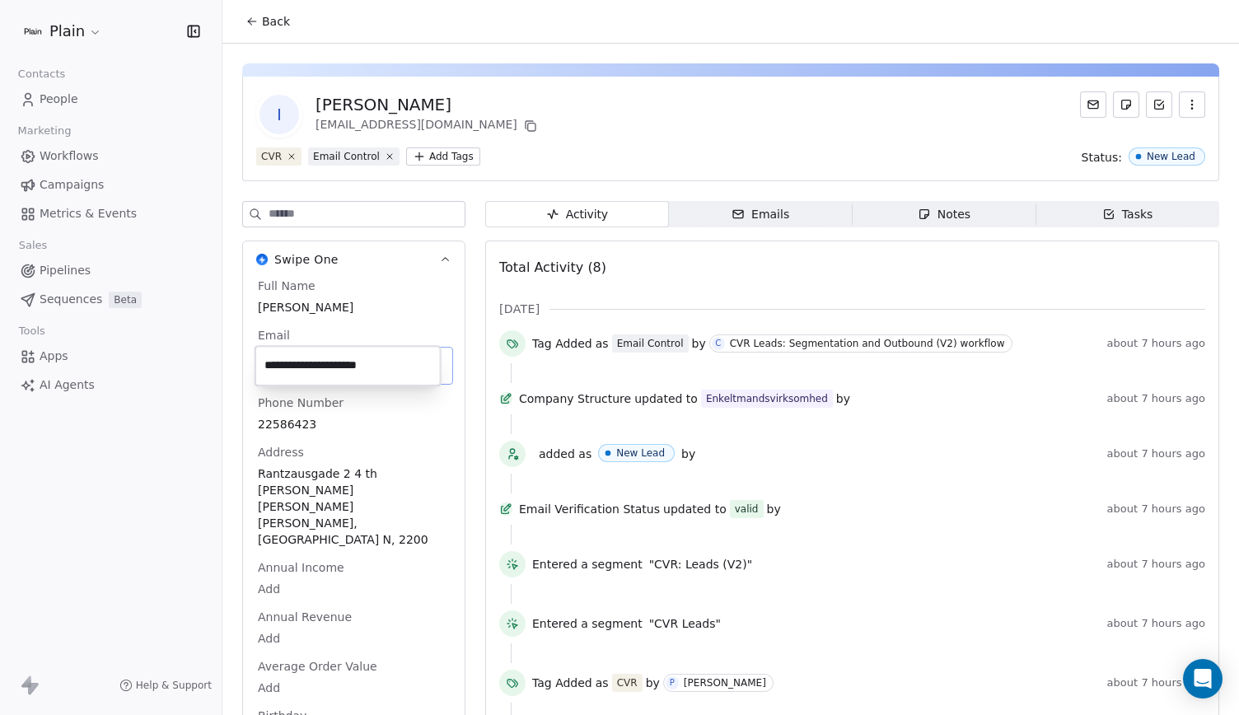
click at [73, 264] on html "Plain Contacts People Marketing Workflows Campaigns Metrics & Events Sales Pipe…" at bounding box center [619, 357] width 1239 height 715
click at [72, 268] on span "Pipelines" at bounding box center [65, 270] width 51 height 17
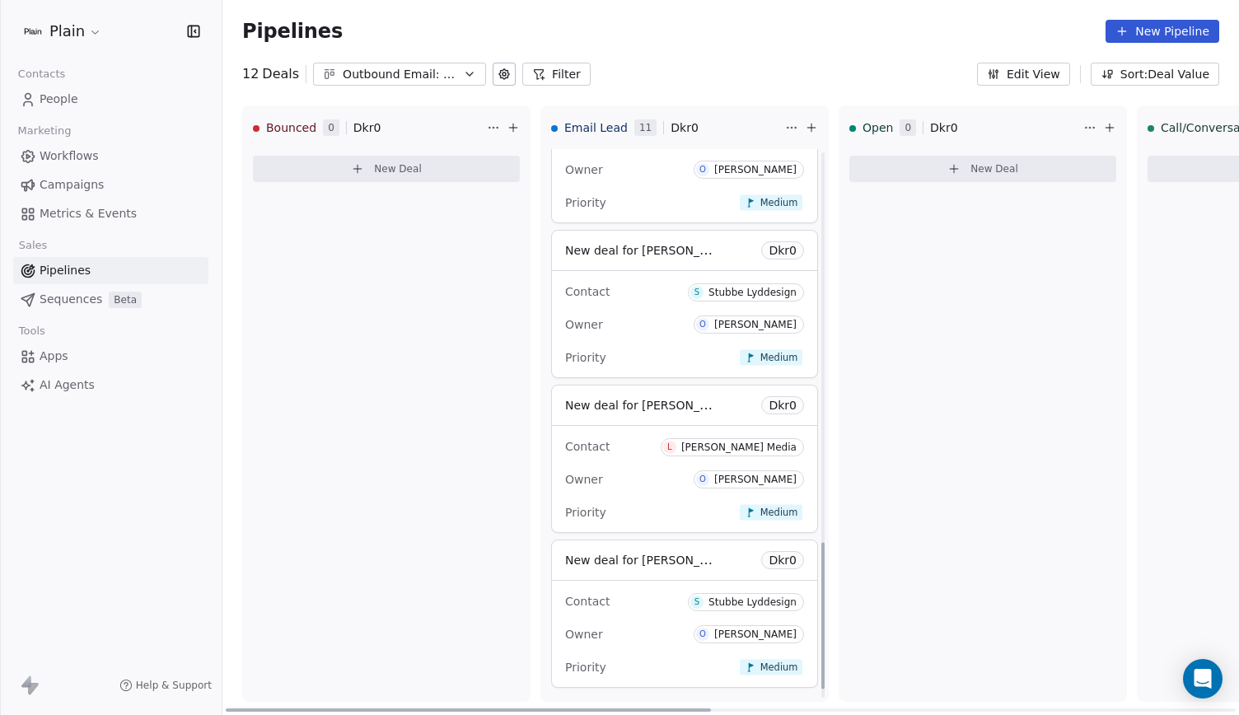
scroll to position [1500, 0]
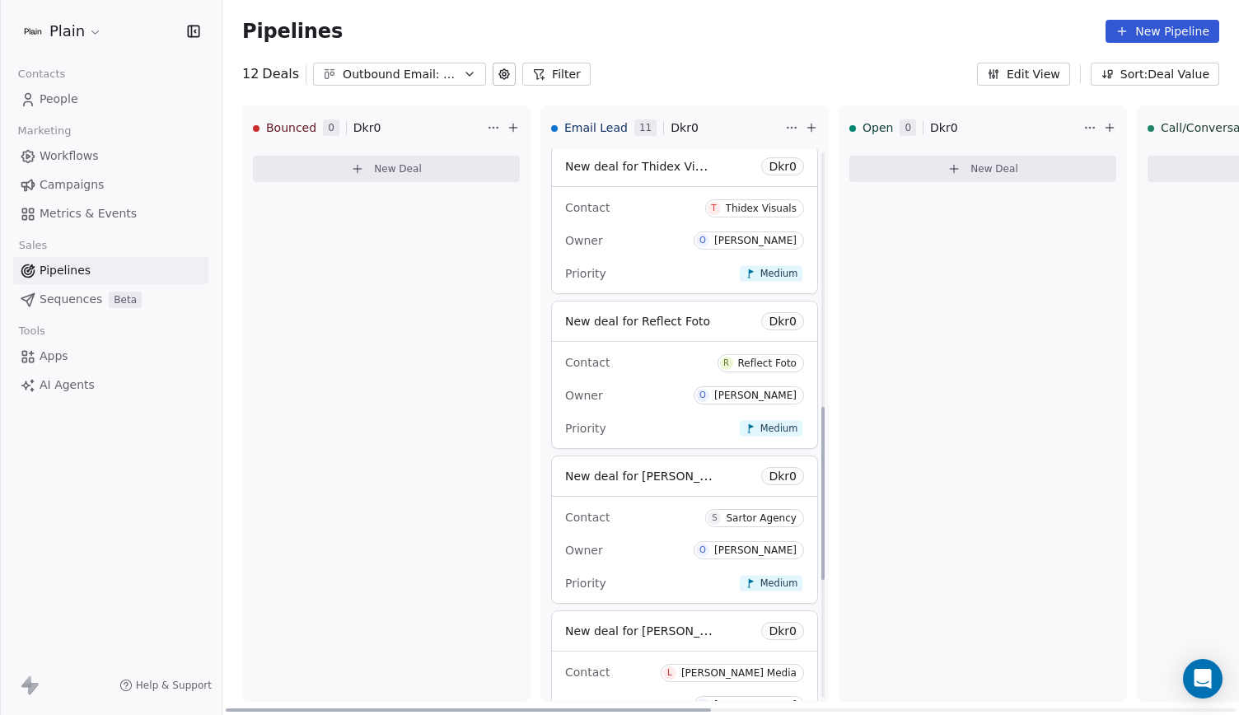
scroll to position [1191, 0]
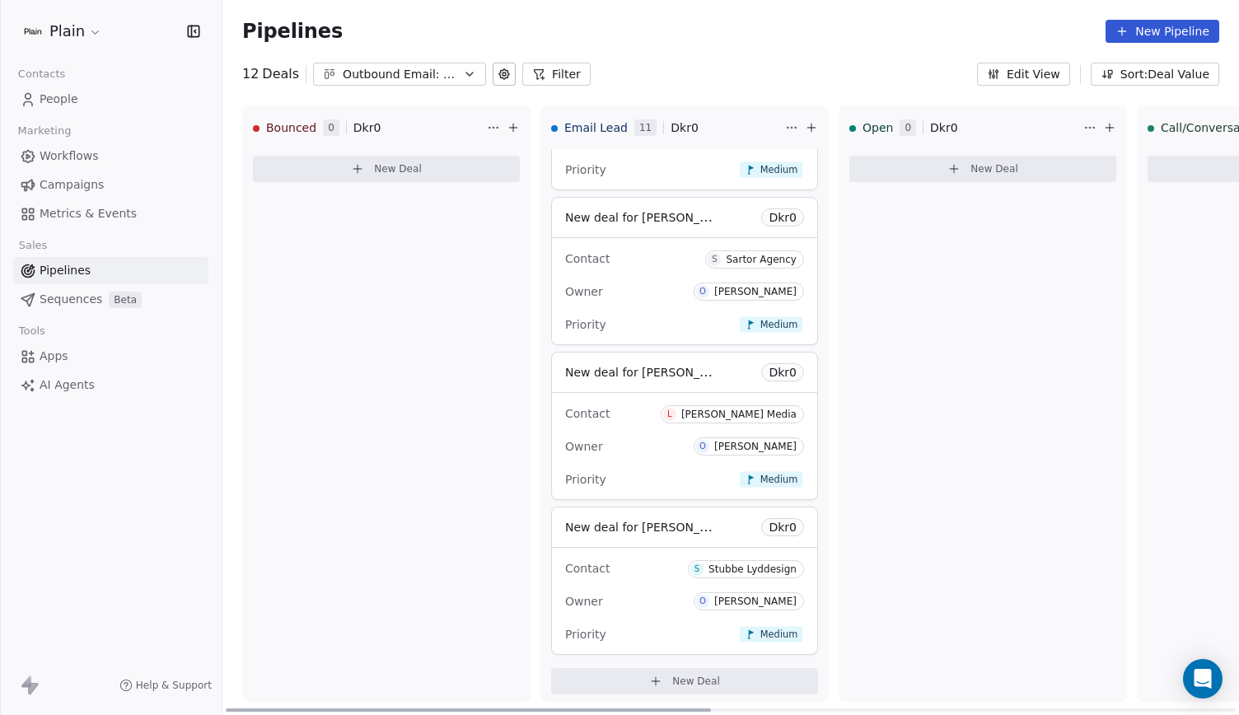
click at [690, 675] on span "New Deal" at bounding box center [696, 681] width 48 height 13
click at [372, 321] on div "Create a deal Deal name (required) Deal value Dkr Contact (required) Select con…" at bounding box center [619, 357] width 1239 height 715
click at [138, 100] on link "People" at bounding box center [110, 99] width 195 height 27
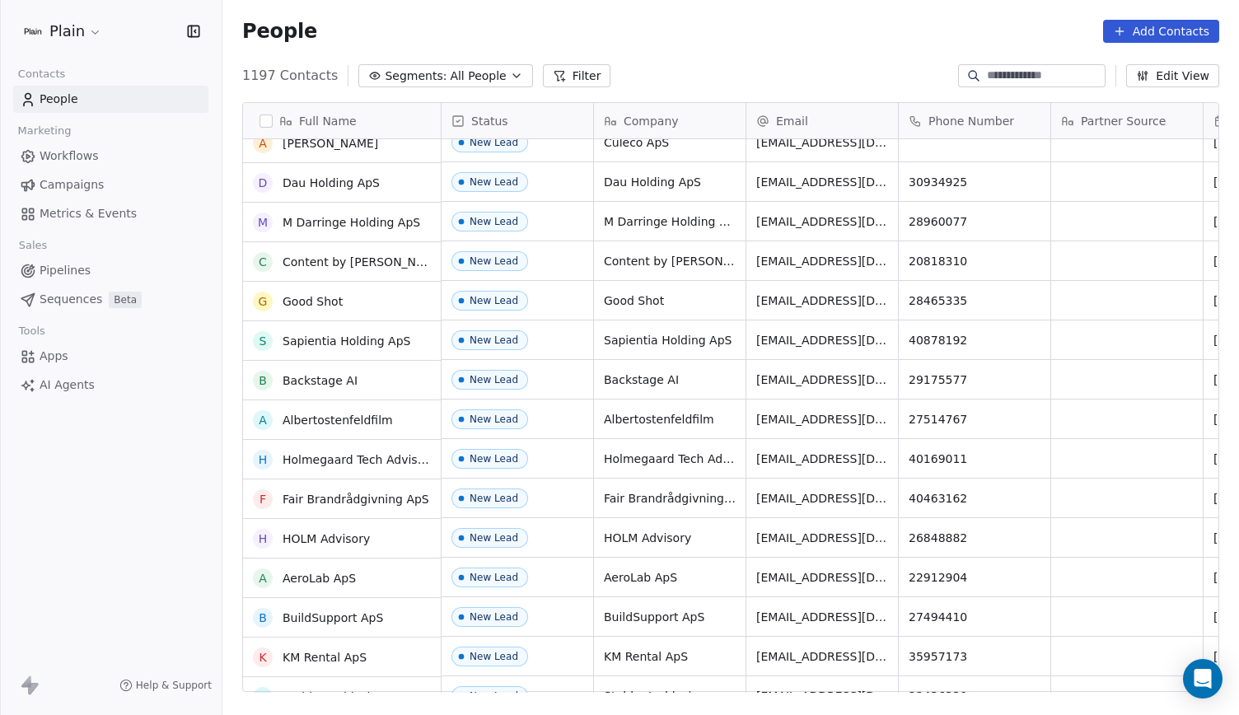
scroll to position [294, 0]
click at [79, 264] on span "Pipelines" at bounding box center [65, 270] width 51 height 17
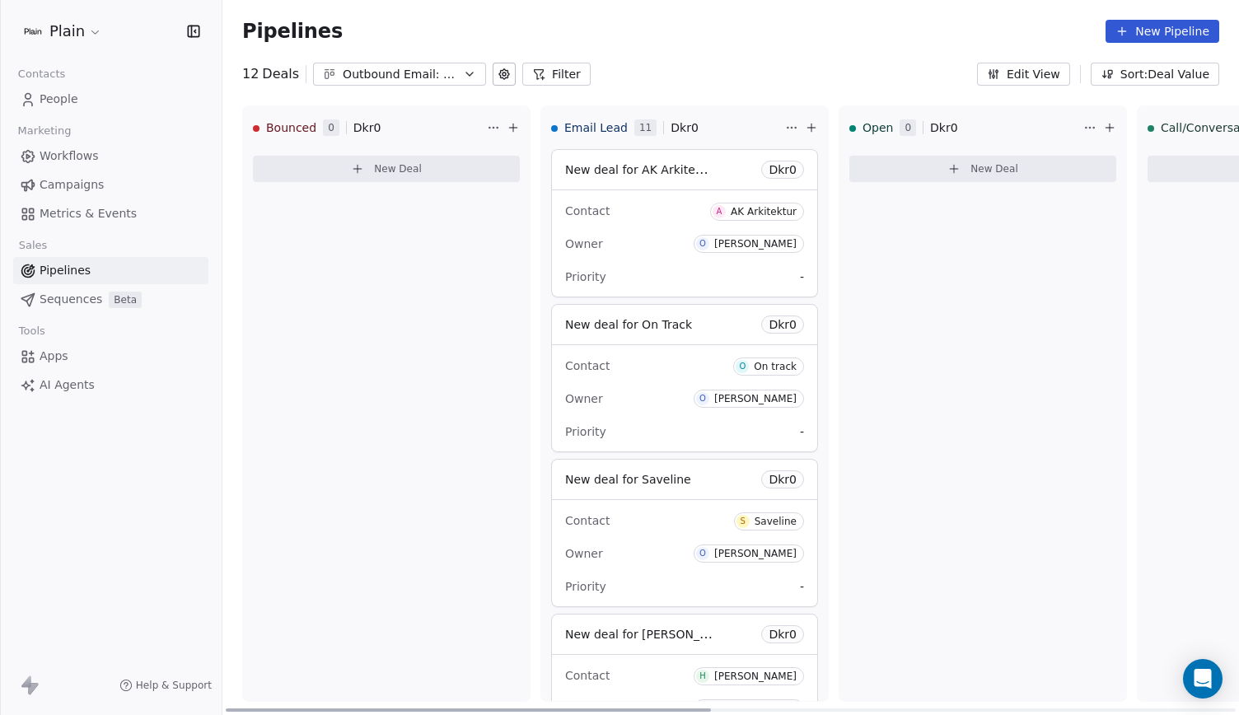
click at [809, 126] on icon at bounding box center [811, 127] width 13 height 13
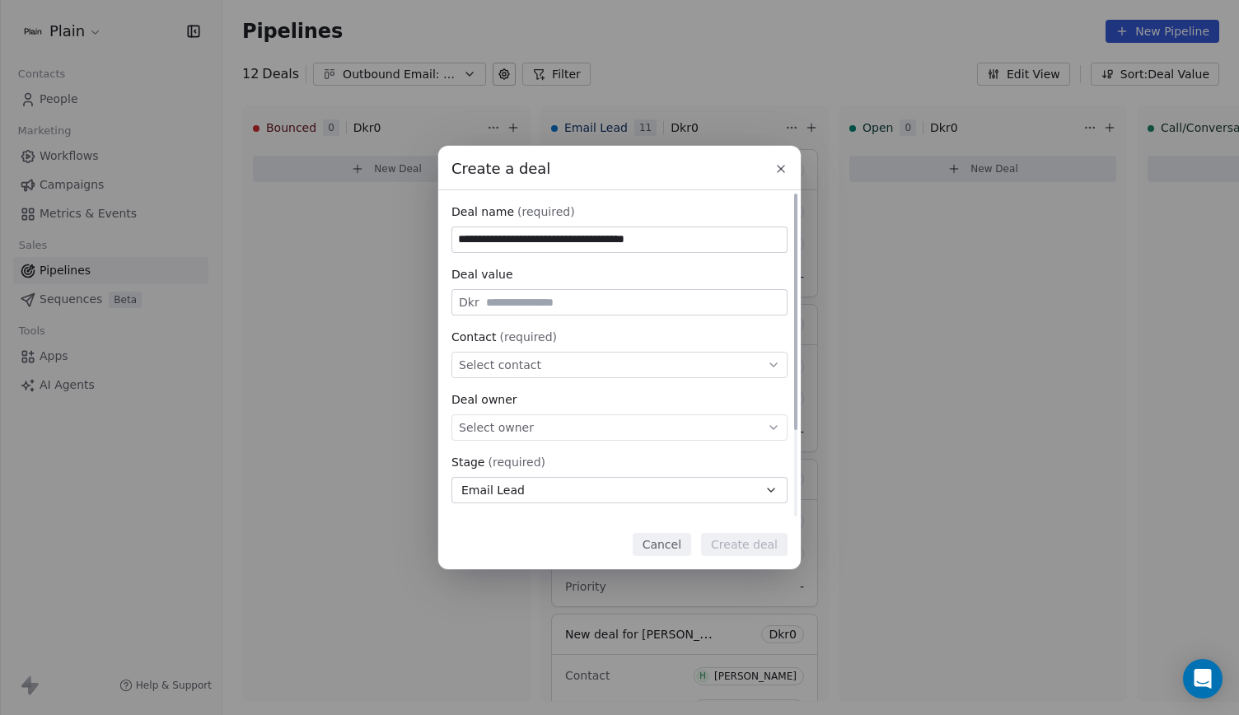
type input "**********"
click at [605, 353] on div "Select contact" at bounding box center [619, 365] width 336 height 26
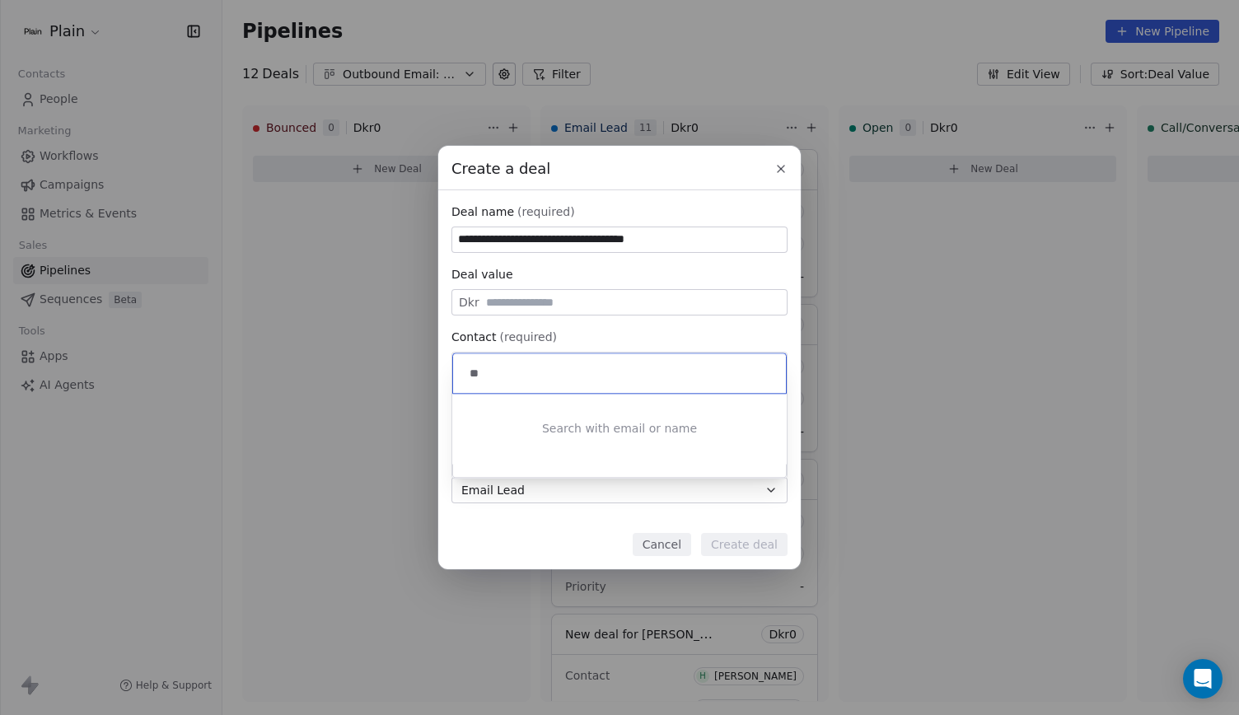
type input "*"
click at [708, 345] on div "**********" at bounding box center [619, 357] width 1239 height 423
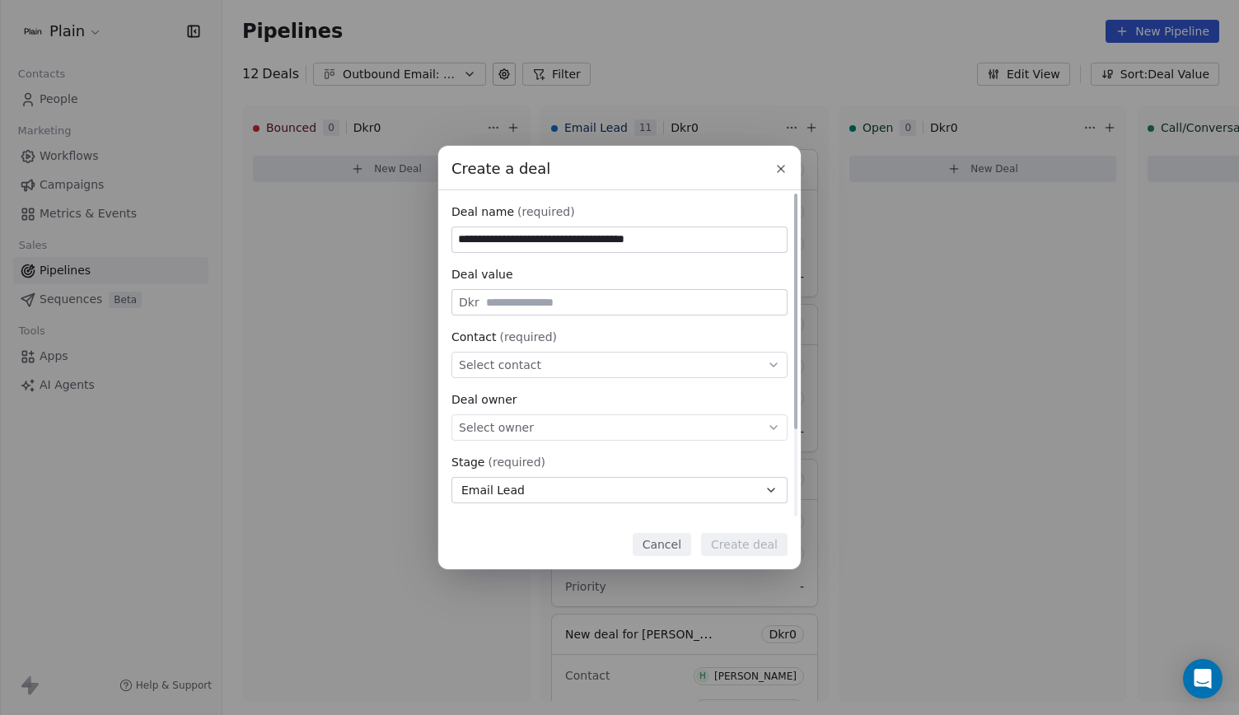
click at [634, 416] on div "Select owner" at bounding box center [619, 427] width 336 height 26
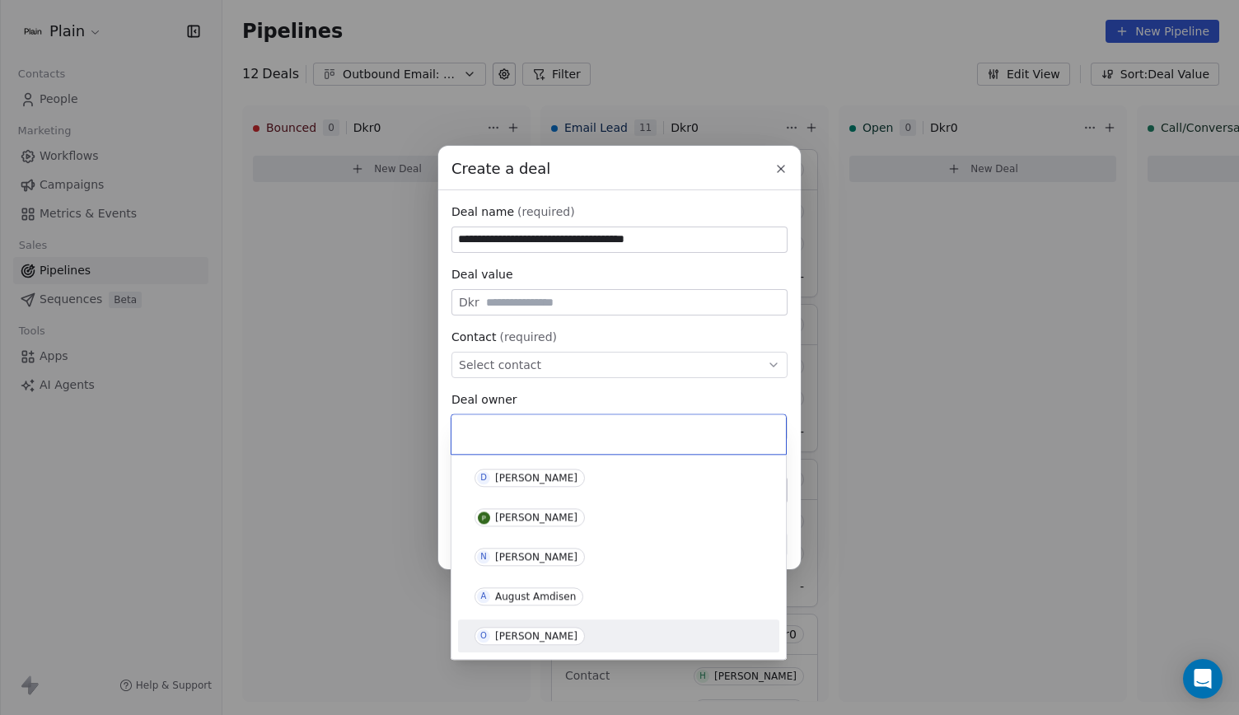
click at [507, 627] on span "O Oliver Marloth" at bounding box center [529, 636] width 110 height 18
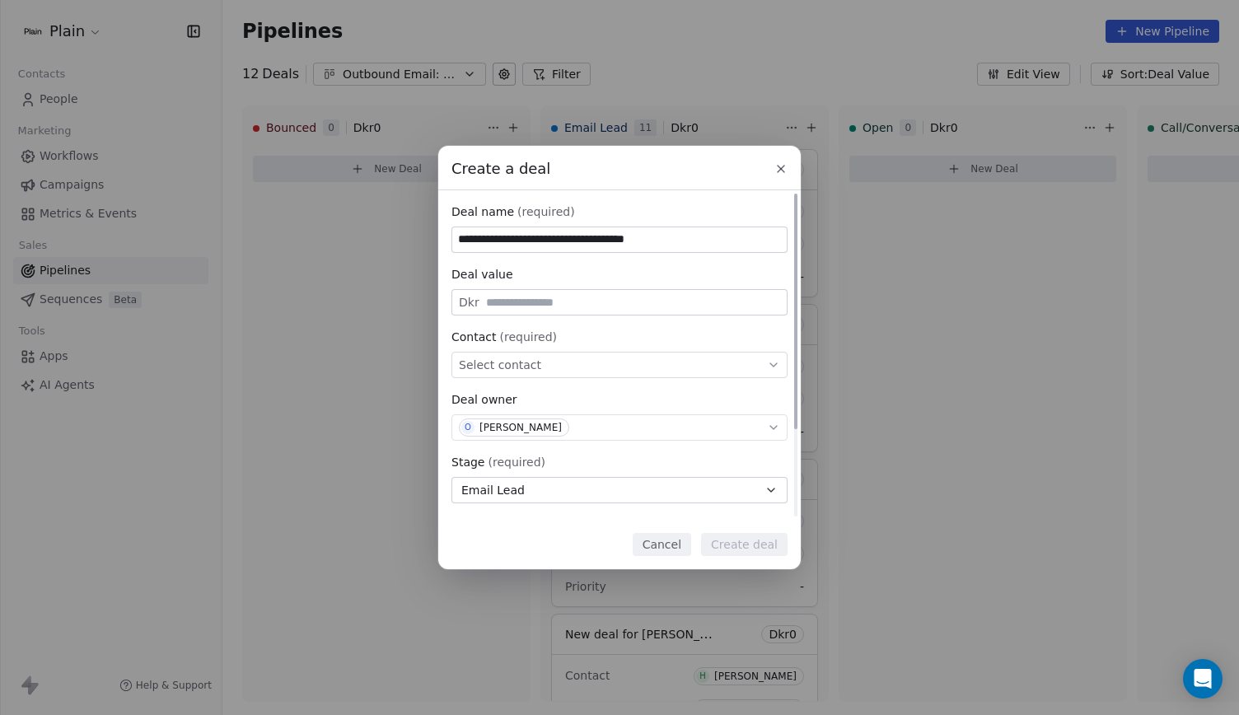
click at [552, 375] on div "Select contact" at bounding box center [619, 365] width 336 height 26
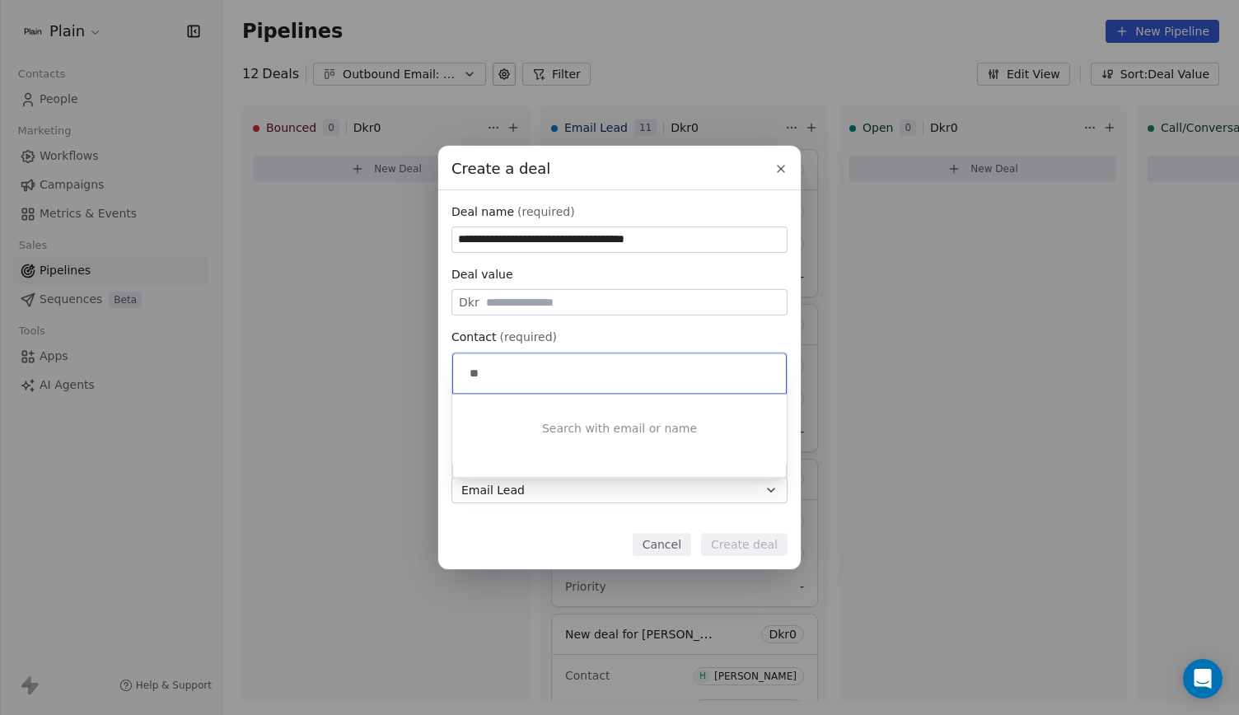
type input "*"
click at [780, 164] on div "**********" at bounding box center [619, 357] width 1239 height 423
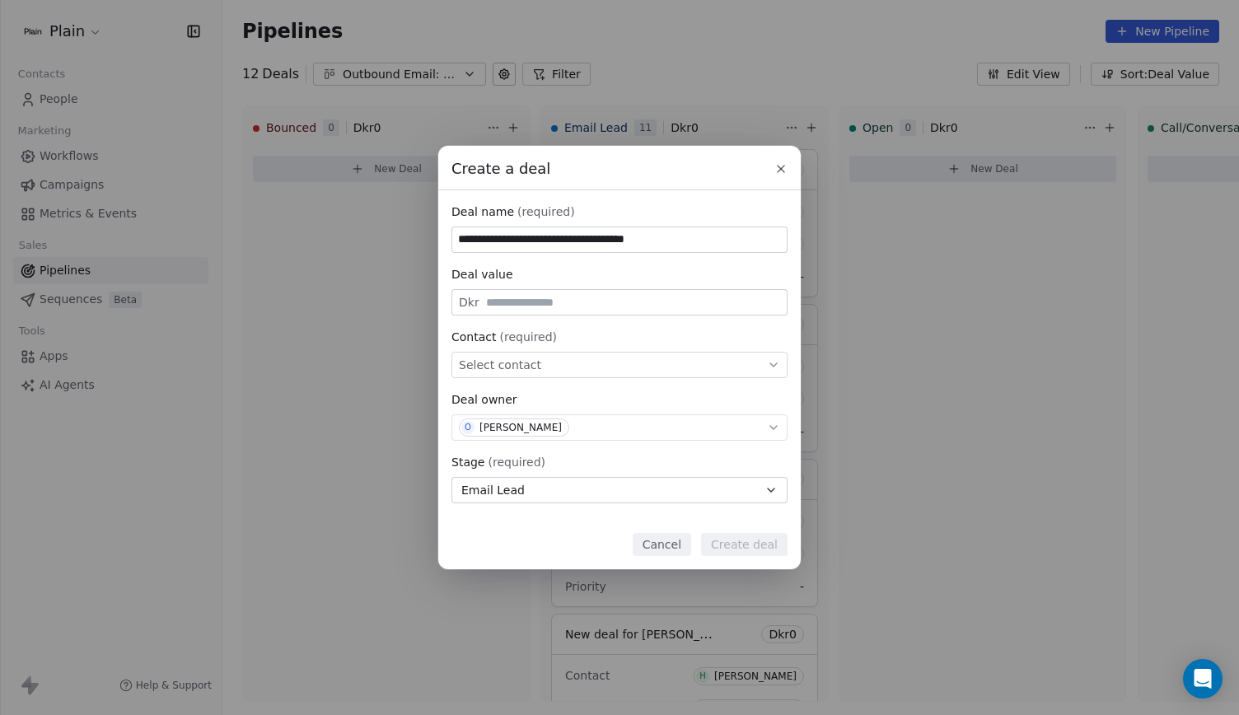
click at [775, 170] on icon at bounding box center [780, 168] width 13 height 13
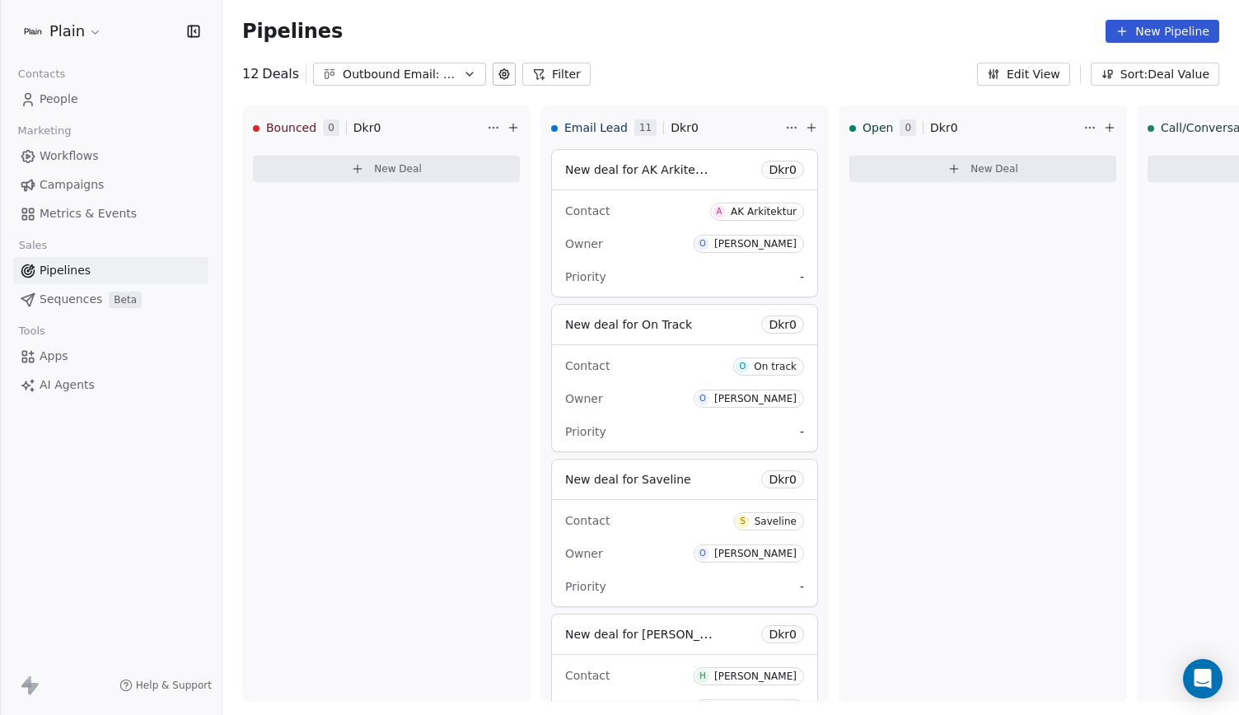
click at [99, 111] on link "People" at bounding box center [110, 99] width 195 height 27
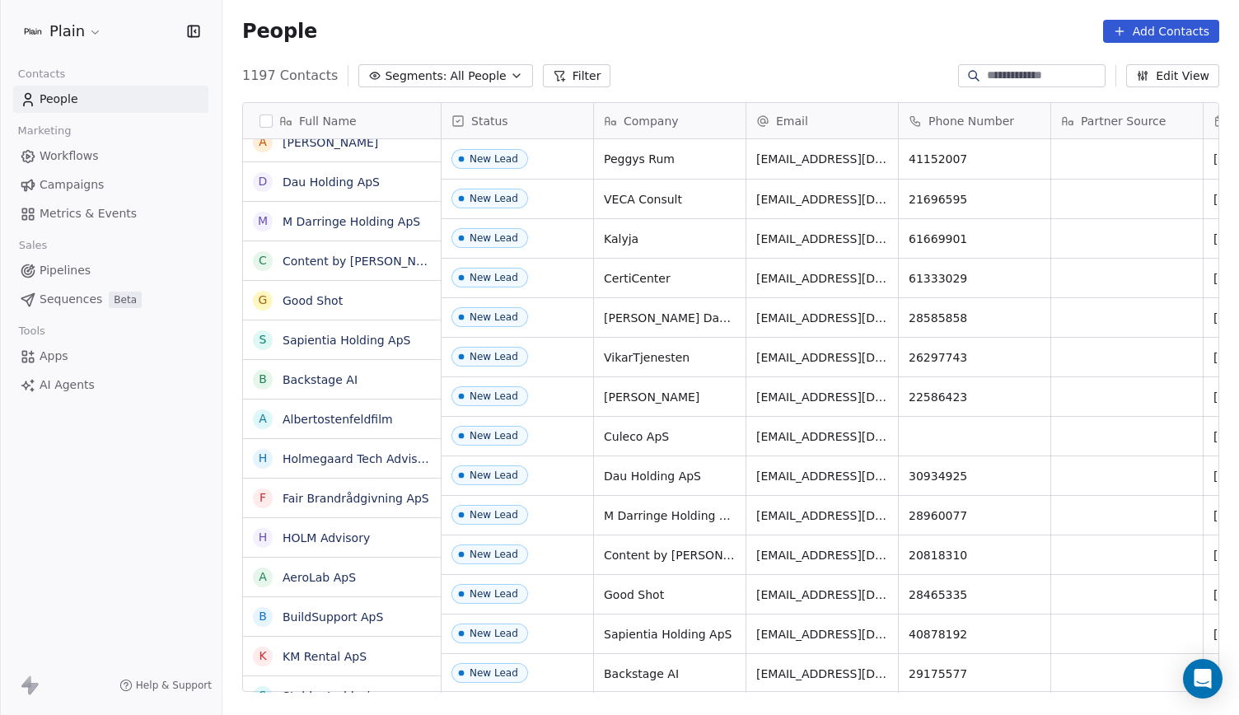
scroll to position [616, 1003]
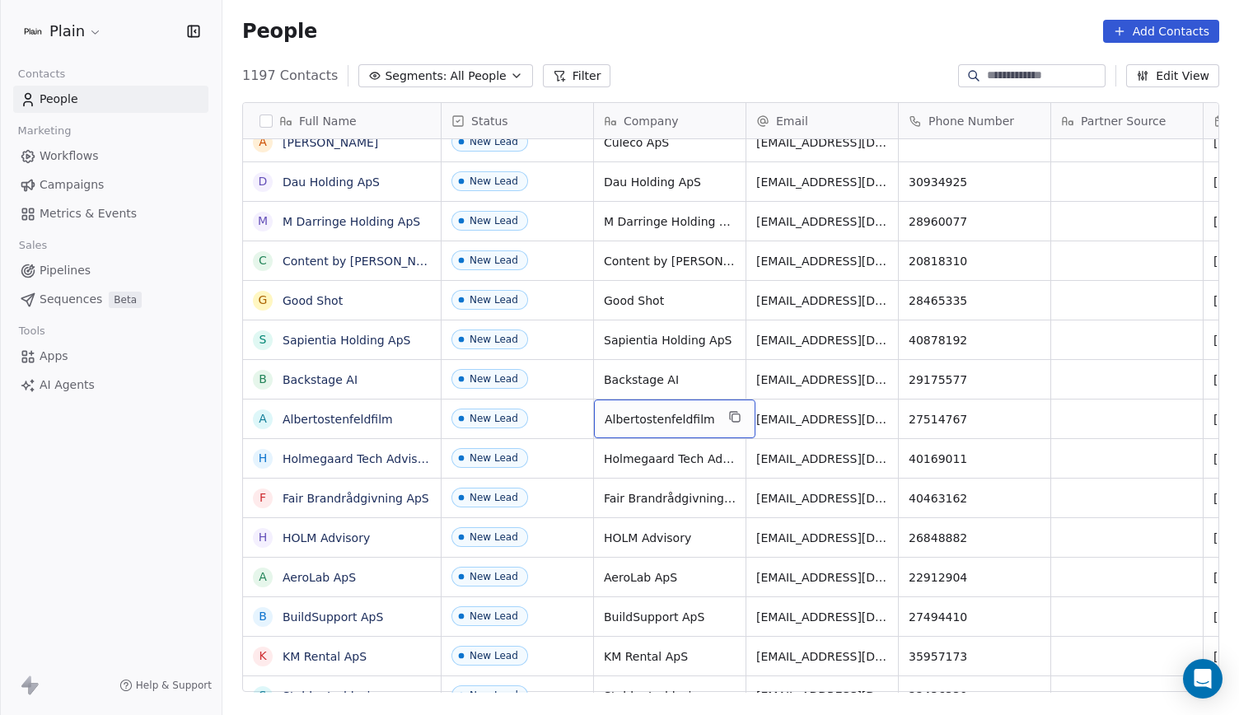
click at [674, 418] on span "Albertostenfeldfilm" at bounding box center [660, 419] width 110 height 16
click at [703, 414] on textarea "**********" at bounding box center [670, 424] width 150 height 51
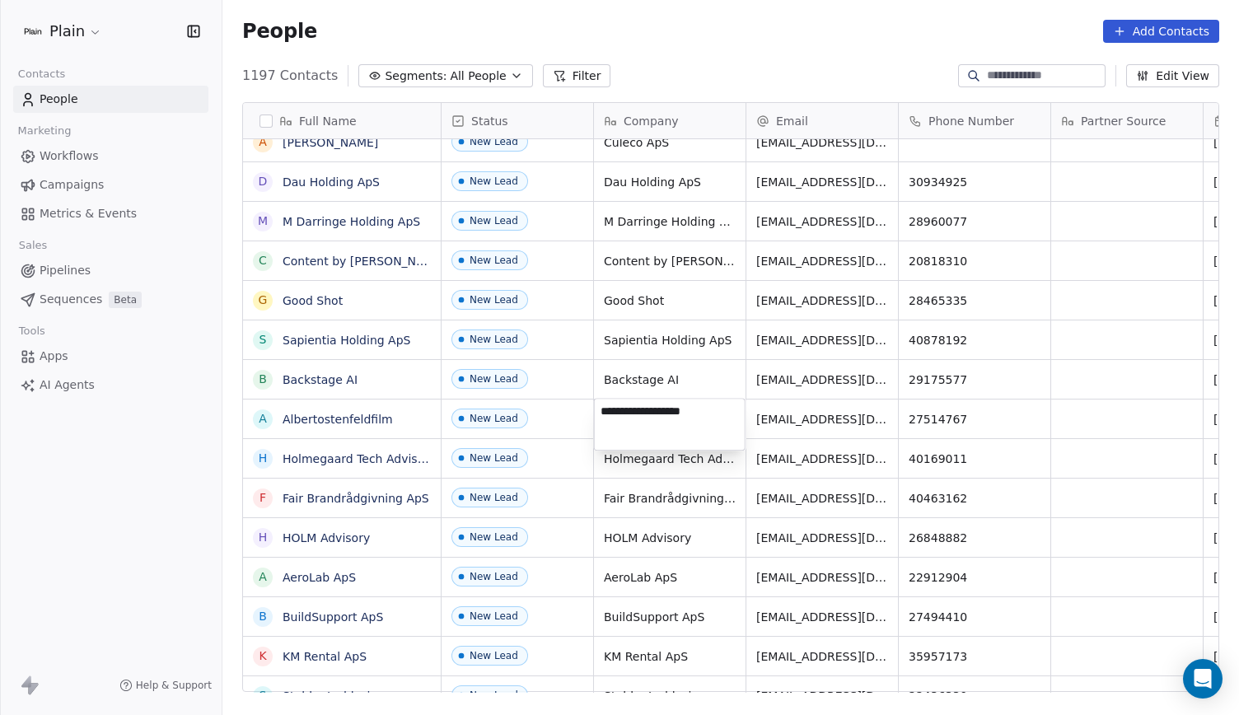
click at [577, 448] on html "Plain Contacts People Marketing Workflows Campaigns Metrics & Events Sales Pipe…" at bounding box center [619, 357] width 1239 height 715
click at [70, 263] on span "Pipelines" at bounding box center [65, 270] width 51 height 17
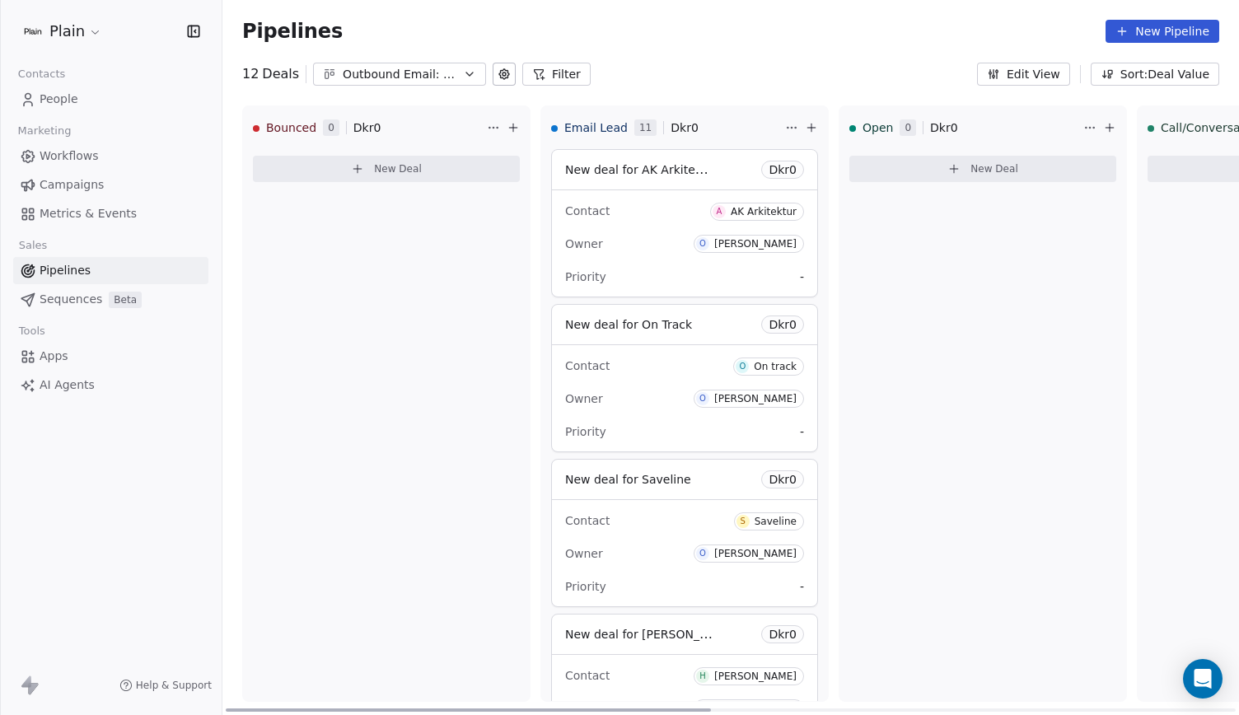
click at [814, 133] on icon at bounding box center [811, 127] width 13 height 13
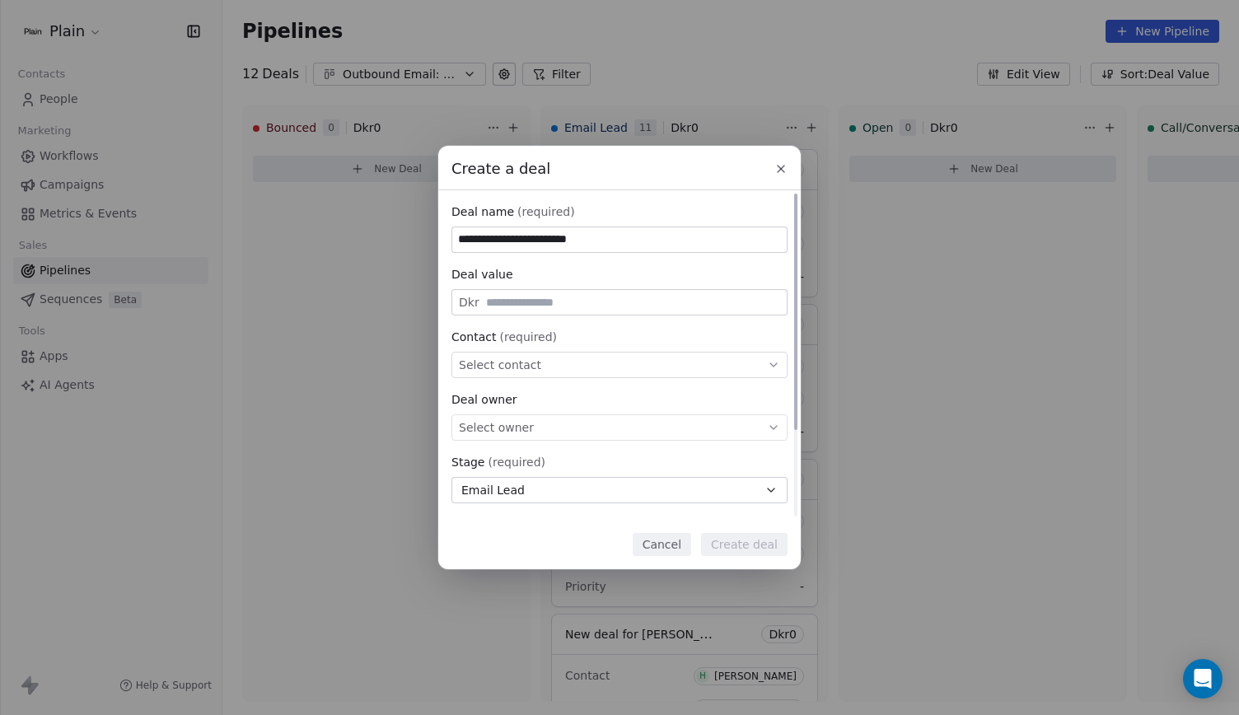
type input "**********"
click at [553, 367] on div "Select contact" at bounding box center [619, 365] width 336 height 26
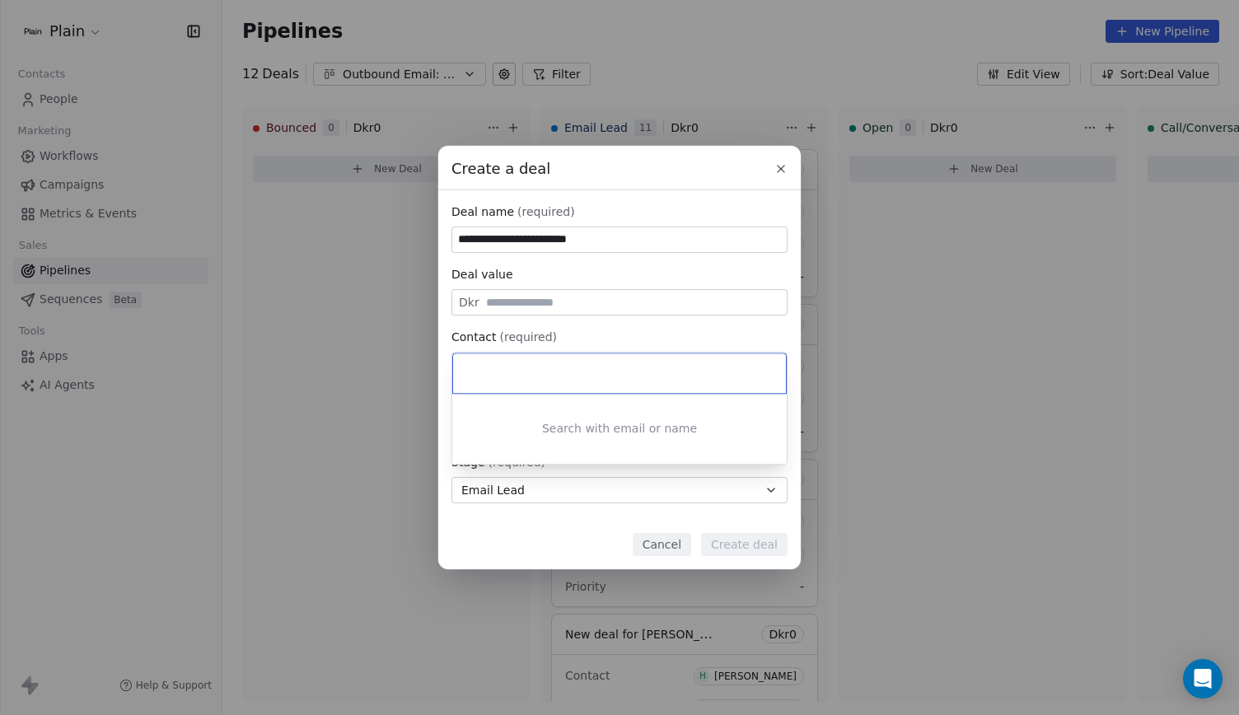
click at [556, 367] on input at bounding box center [621, 373] width 310 height 18
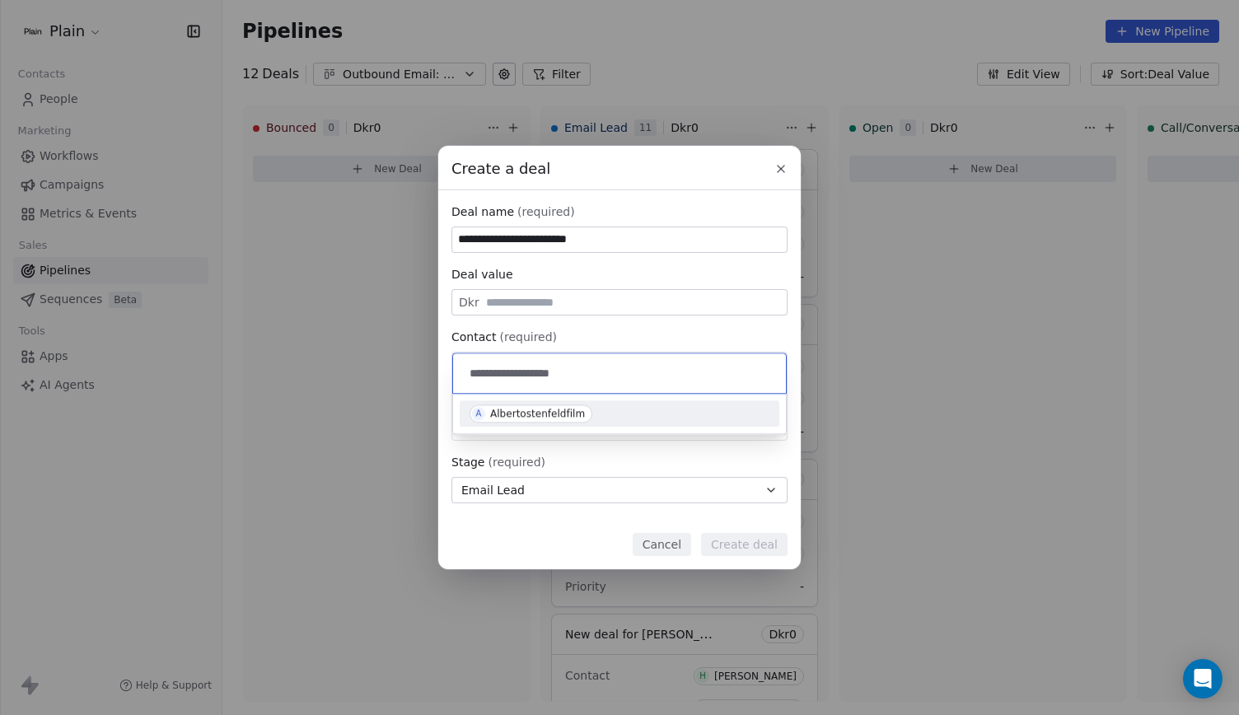
type input "**********"
click at [647, 429] on div "A Albertostenfeldfilm" at bounding box center [619, 414] width 334 height 40
click at [628, 416] on div "A Albertostenfeldfilm" at bounding box center [619, 413] width 300 height 18
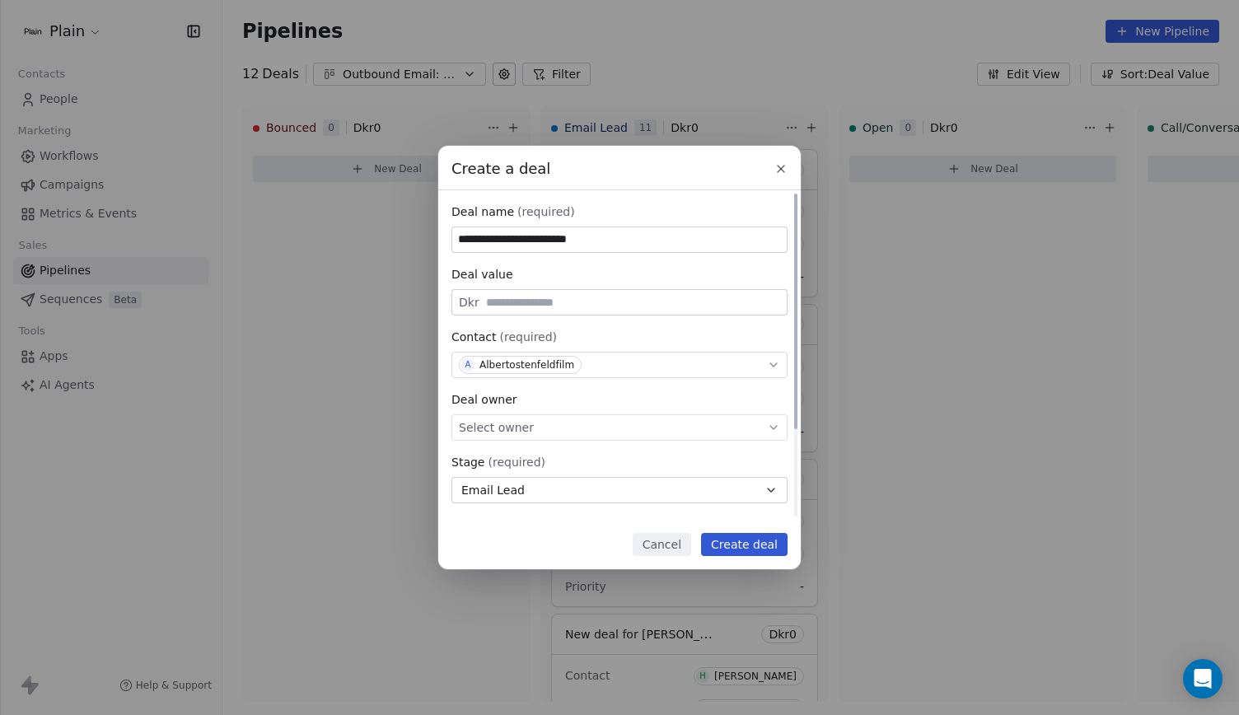
click at [623, 243] on input "**********" at bounding box center [619, 239] width 334 height 25
click at [535, 437] on div "Select owner" at bounding box center [619, 427] width 336 height 26
type input "**********"
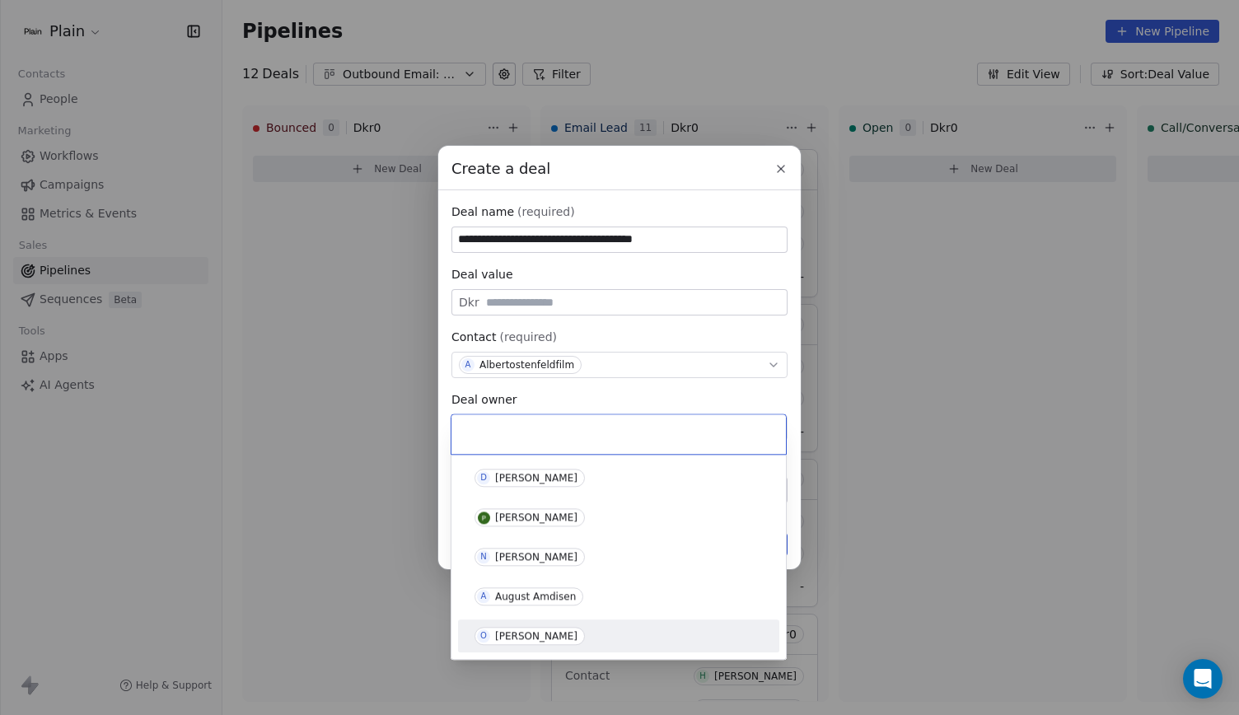
click at [552, 634] on div "[PERSON_NAME]" at bounding box center [536, 636] width 82 height 12
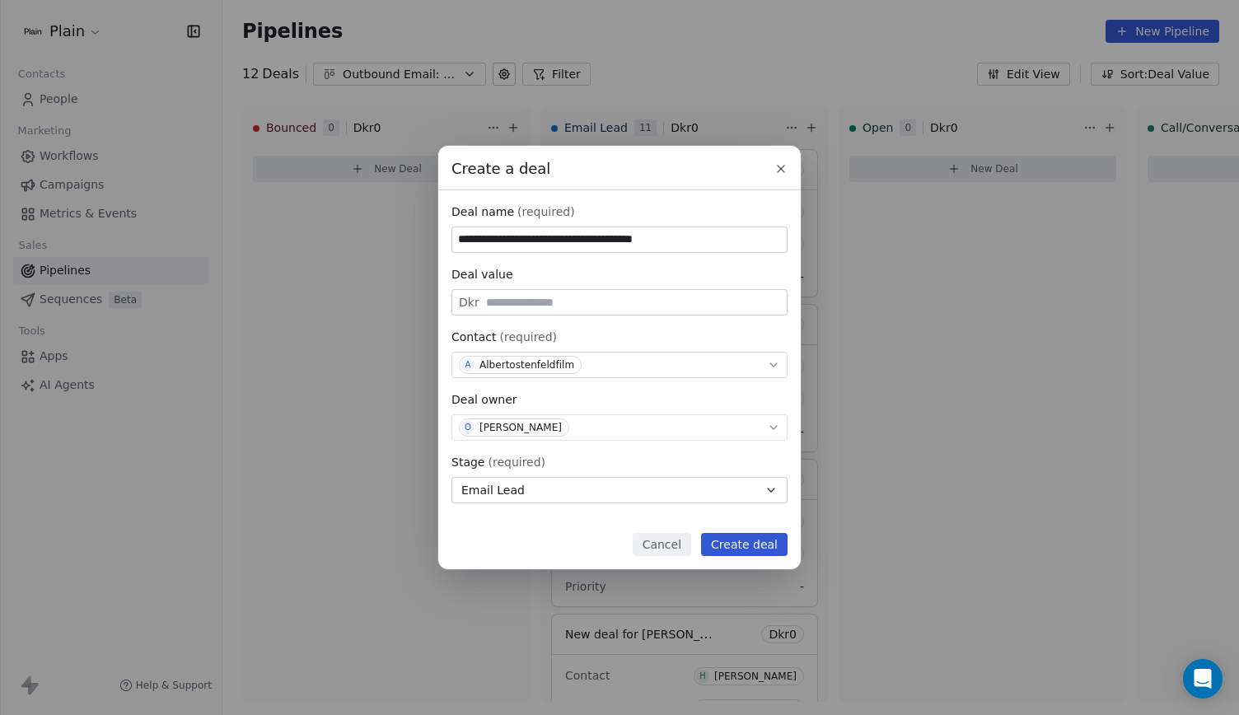
click at [731, 539] on button "Create deal" at bounding box center [744, 544] width 86 height 23
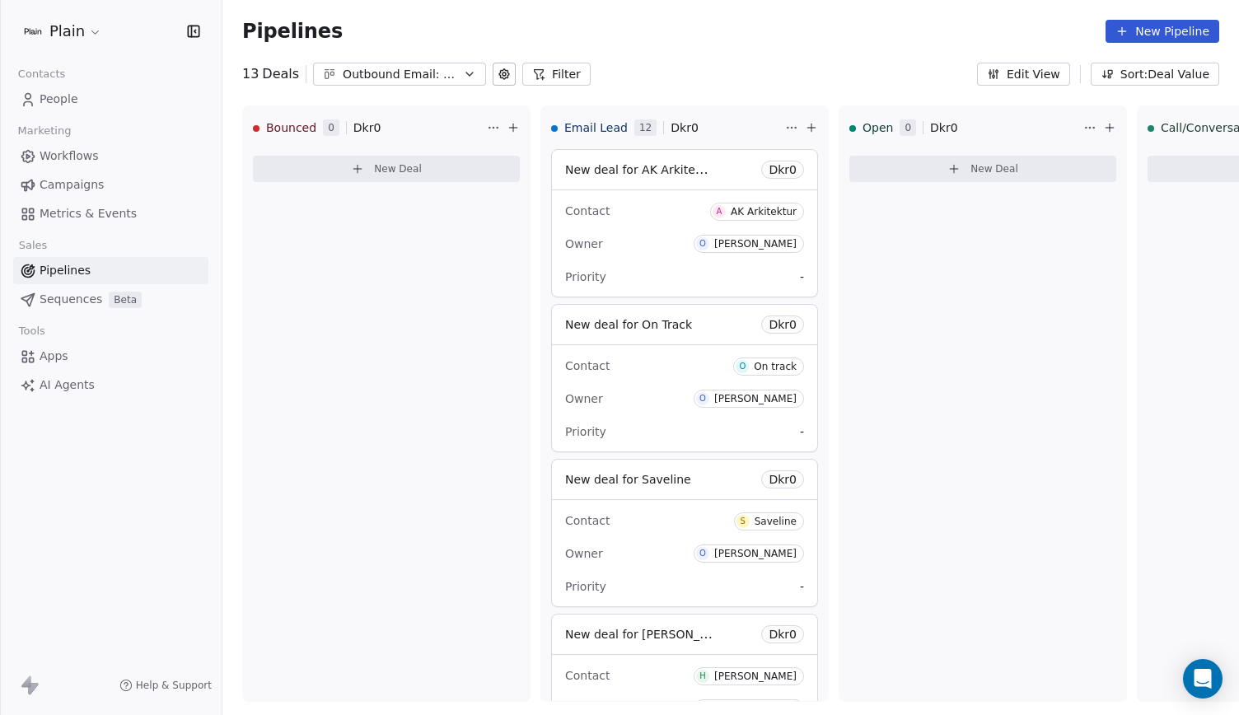
click at [116, 102] on link "People" at bounding box center [110, 99] width 195 height 27
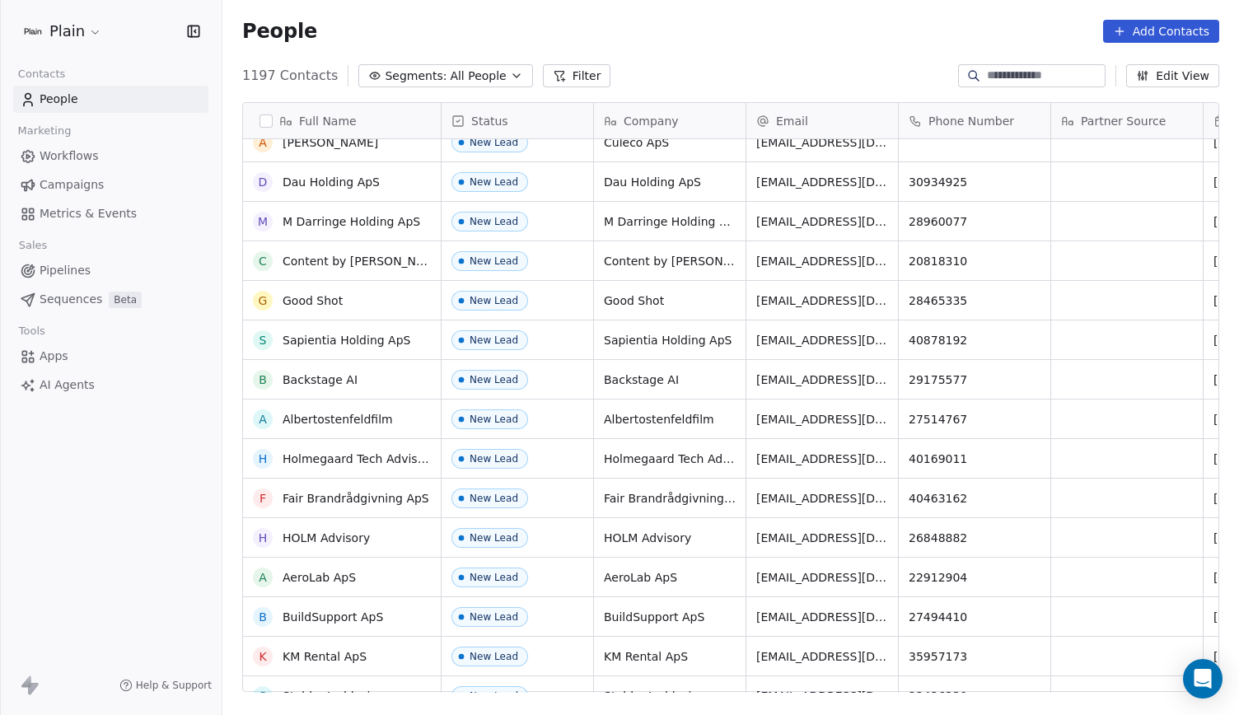
scroll to position [113, 0]
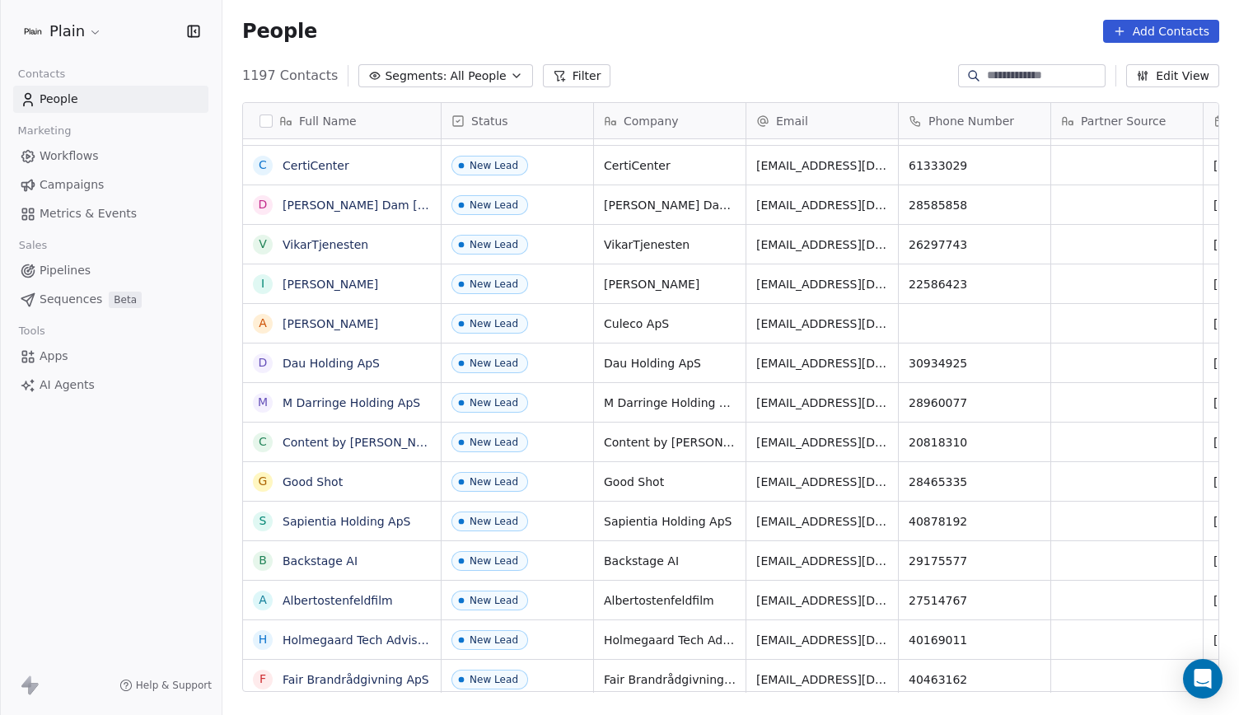
click at [624, 282] on span "[PERSON_NAME]" at bounding box center [652, 284] width 96 height 16
click at [712, 283] on div "[PERSON_NAME]" at bounding box center [670, 283] width 152 height 39
click at [698, 284] on div "[PERSON_NAME]" at bounding box center [670, 283] width 152 height 39
click at [624, 281] on span "[PERSON_NAME]" at bounding box center [652, 284] width 96 height 16
click at [631, 281] on span "[PERSON_NAME]" at bounding box center [652, 284] width 96 height 16
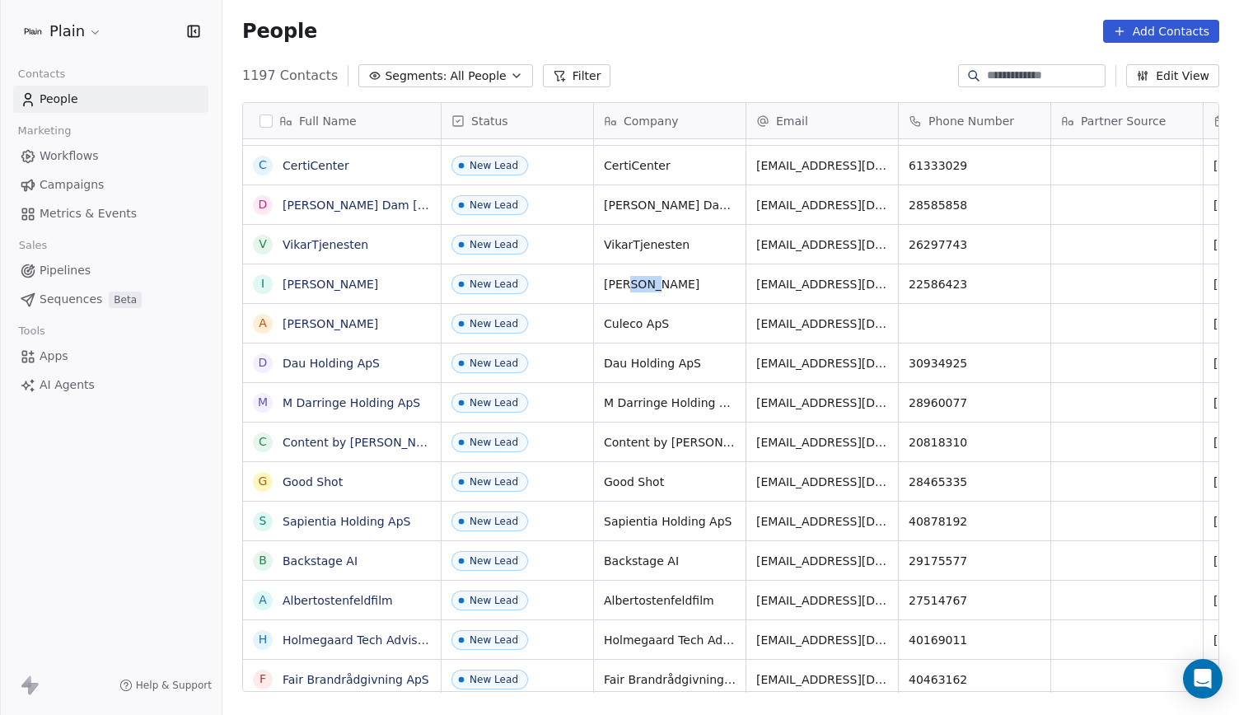
click at [631, 281] on span "[PERSON_NAME]" at bounding box center [652, 284] width 96 height 16
click at [96, 274] on link "Pipelines" at bounding box center [110, 270] width 195 height 27
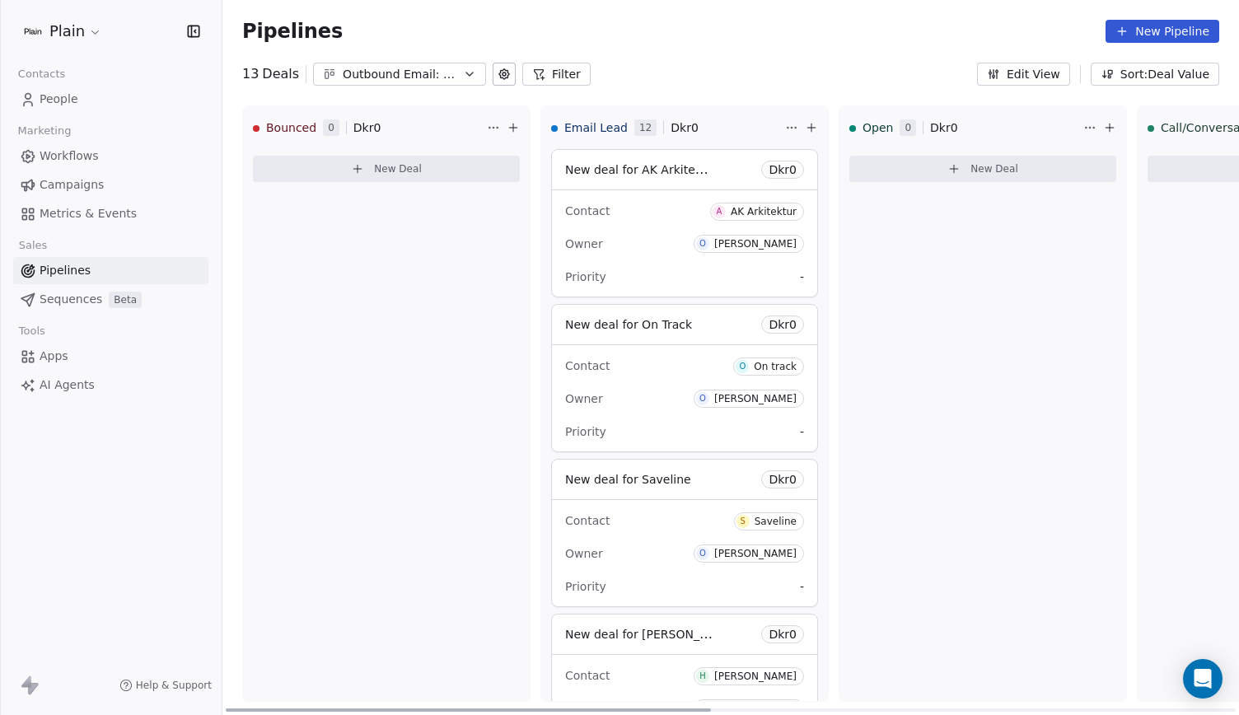
click at [819, 129] on button at bounding box center [811, 128] width 20 height 20
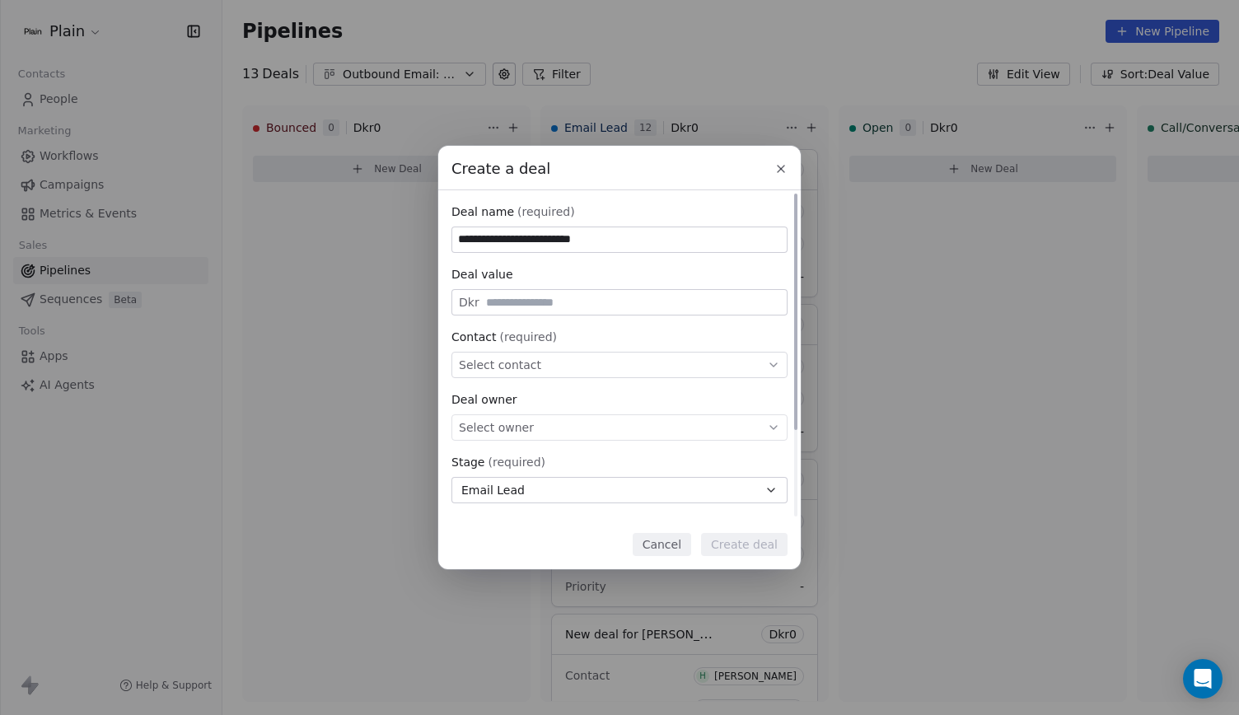
type input "**********"
click at [529, 353] on div "Select contact" at bounding box center [619, 365] width 336 height 26
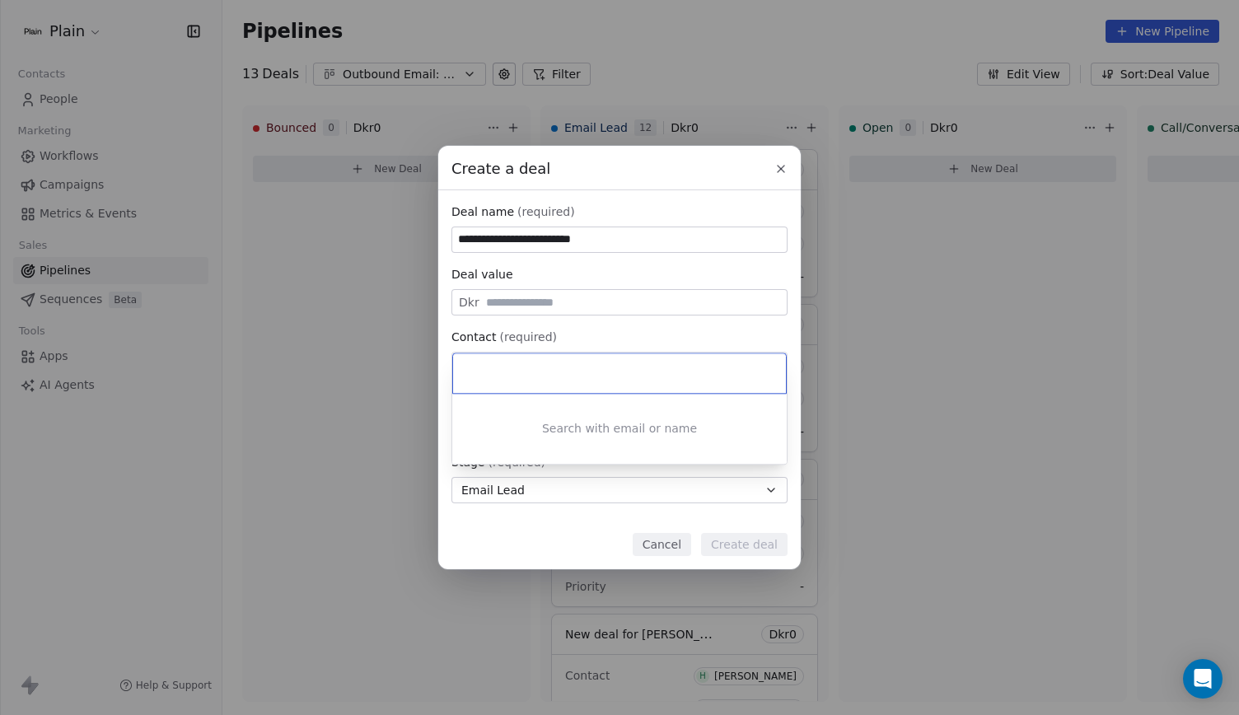
click at [535, 377] on input at bounding box center [621, 373] width 310 height 18
type input "******"
click at [542, 409] on div "I Ida Lily" at bounding box center [619, 413] width 300 height 18
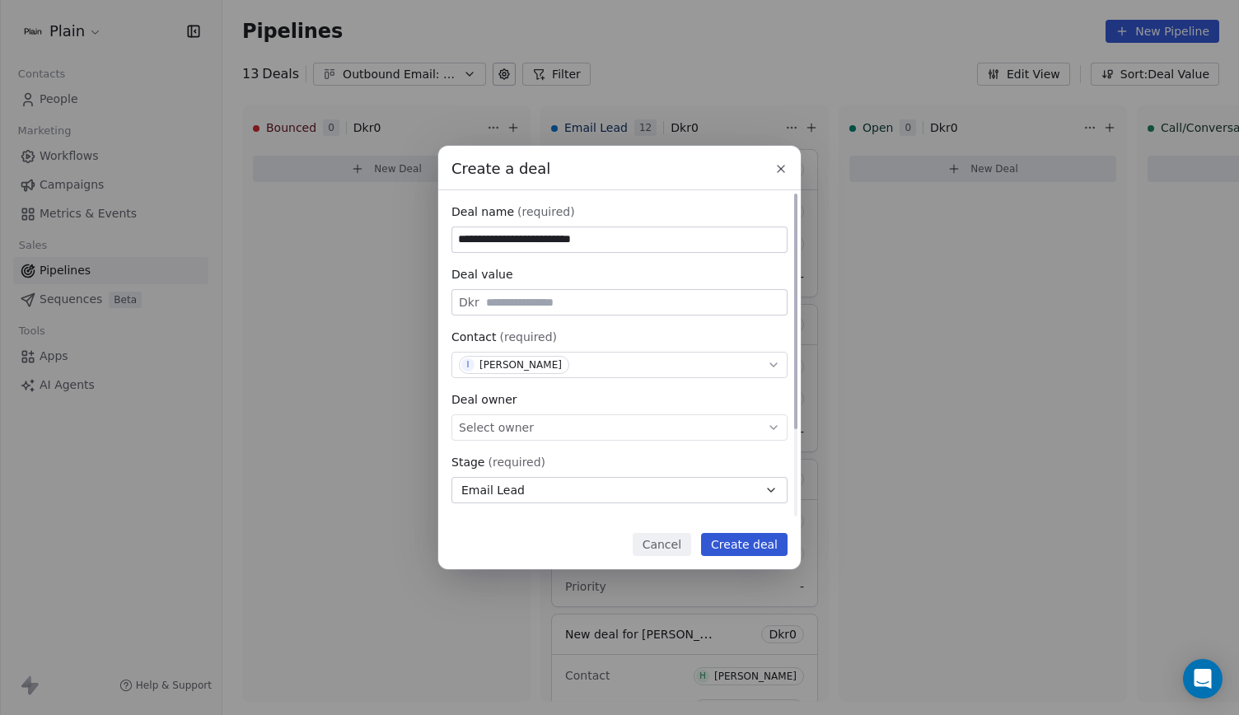
click at [535, 424] on div "Select owner" at bounding box center [619, 427] width 336 height 26
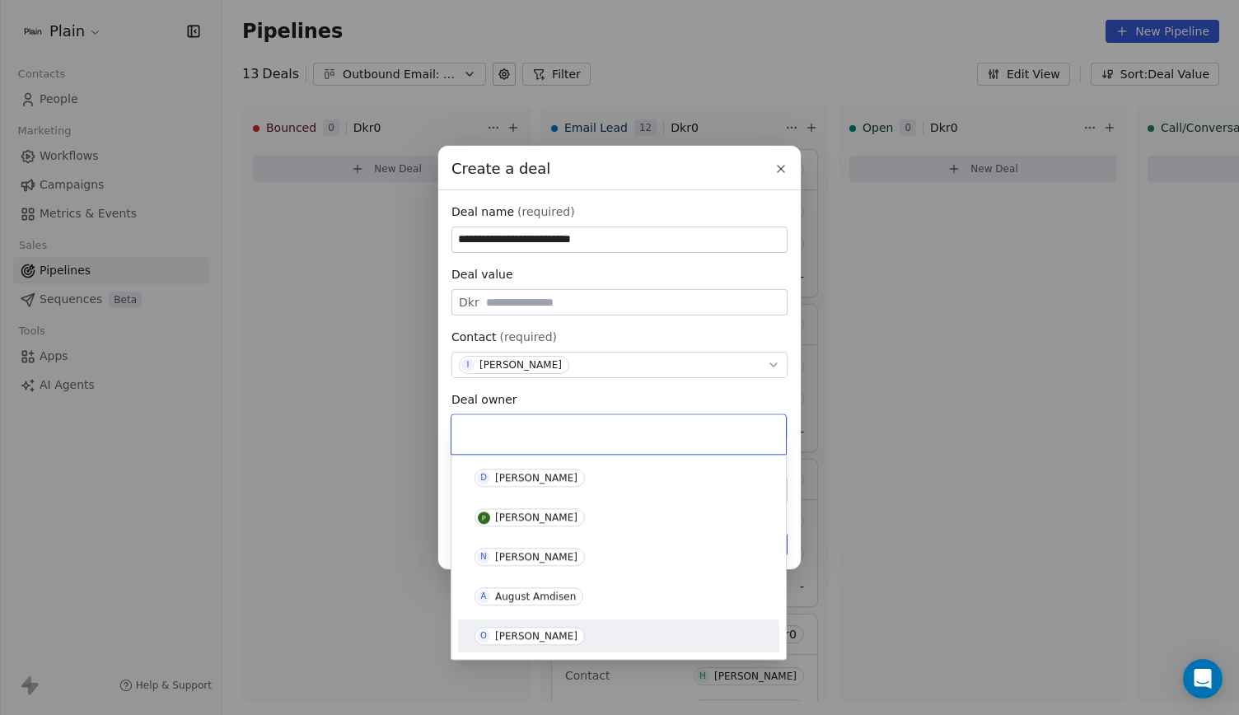
click at [499, 650] on div "O Oliver Marloth" at bounding box center [618, 635] width 321 height 33
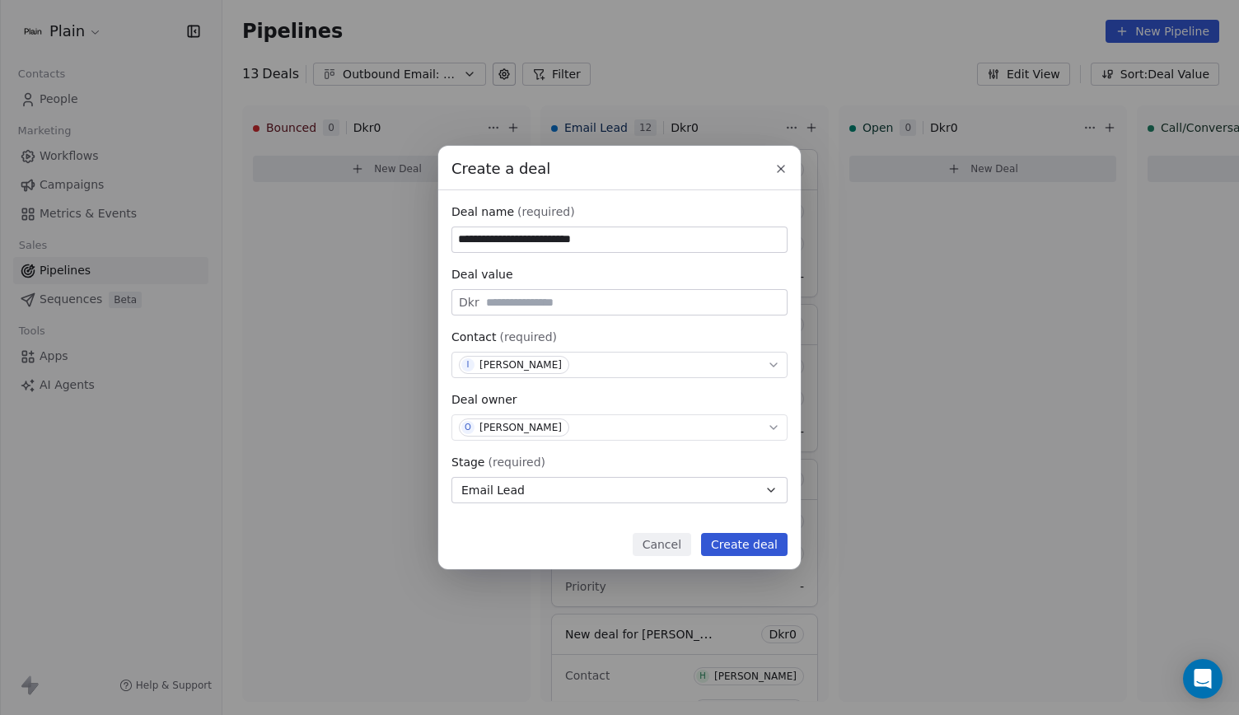
click at [735, 539] on button "Create deal" at bounding box center [744, 544] width 86 height 23
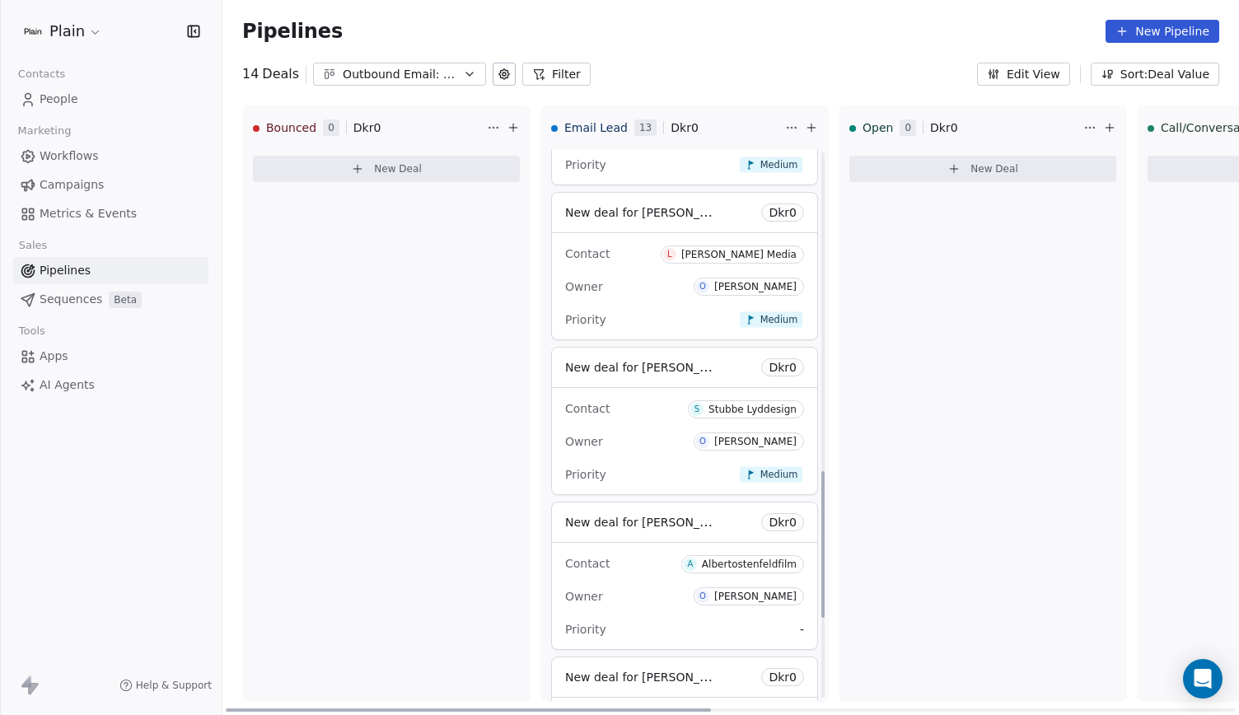
scroll to position [1500, 0]
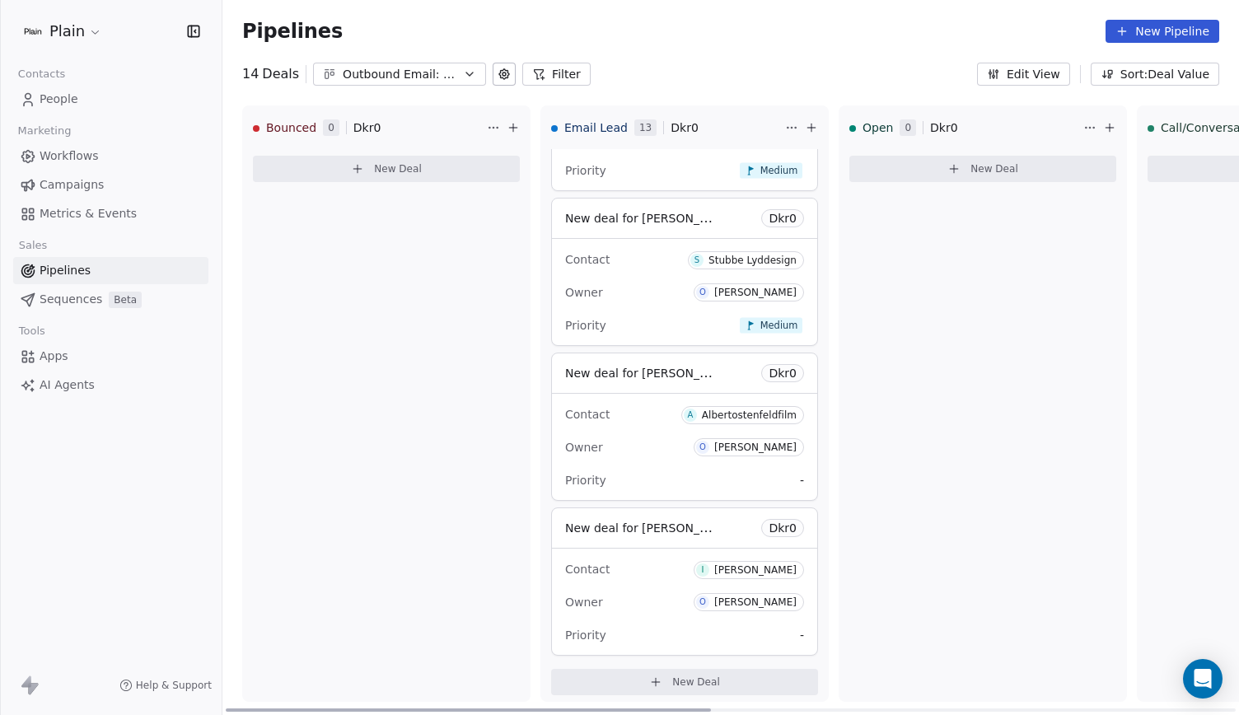
click at [778, 441] on div "[PERSON_NAME]" at bounding box center [755, 447] width 82 height 12
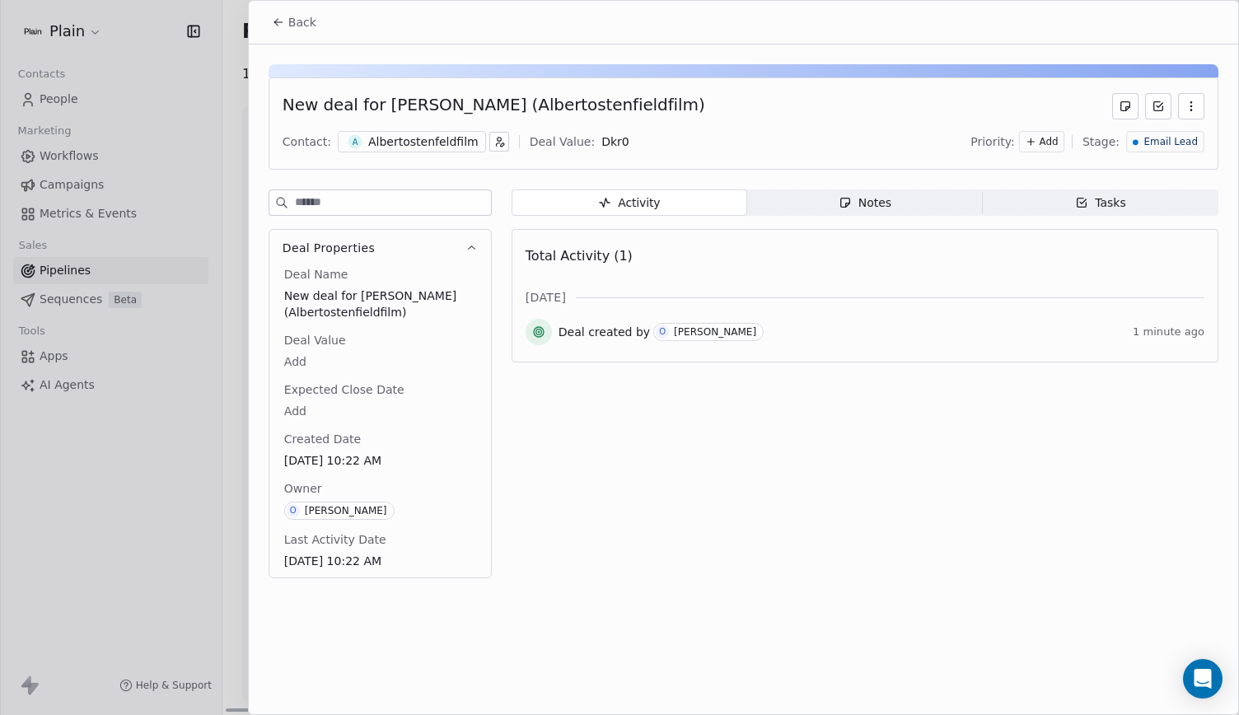
click at [1056, 146] on span "Add" at bounding box center [1048, 142] width 19 height 14
click at [1037, 189] on div "Medium" at bounding box center [1028, 201] width 86 height 26
click at [293, 30] on button "Back" at bounding box center [294, 22] width 64 height 30
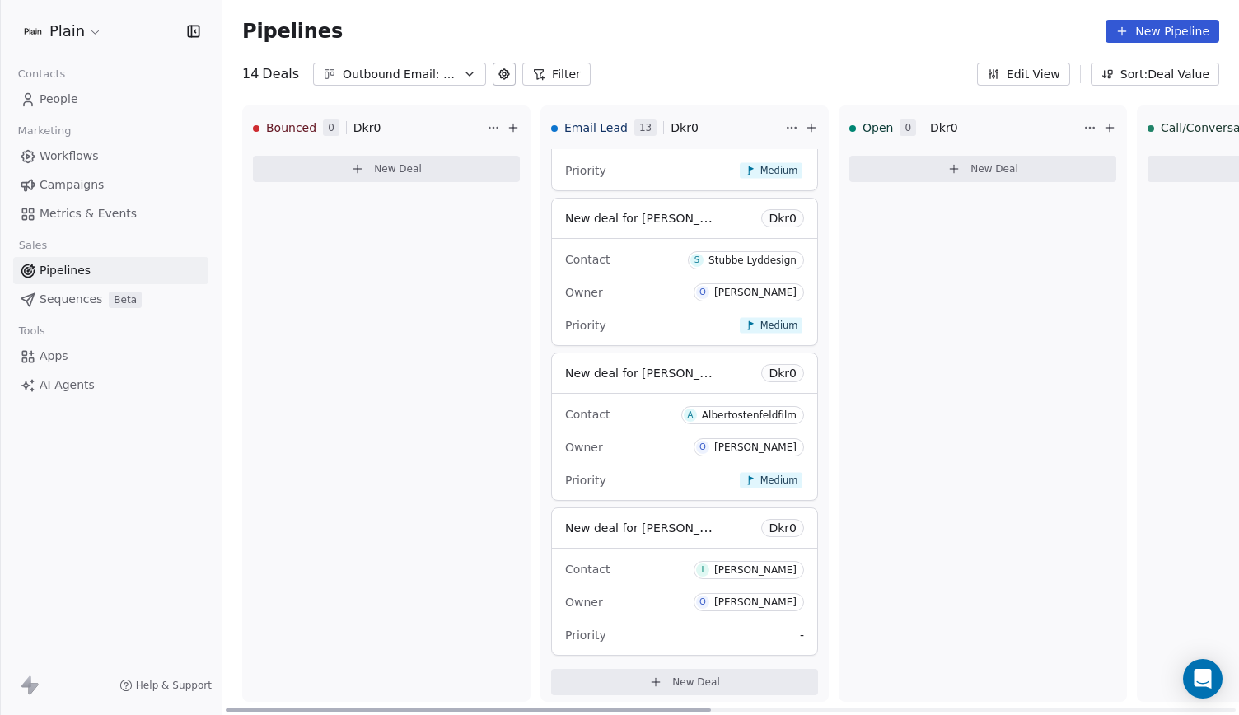
click at [629, 571] on div "Contact I Ida Lily" at bounding box center [684, 568] width 239 height 27
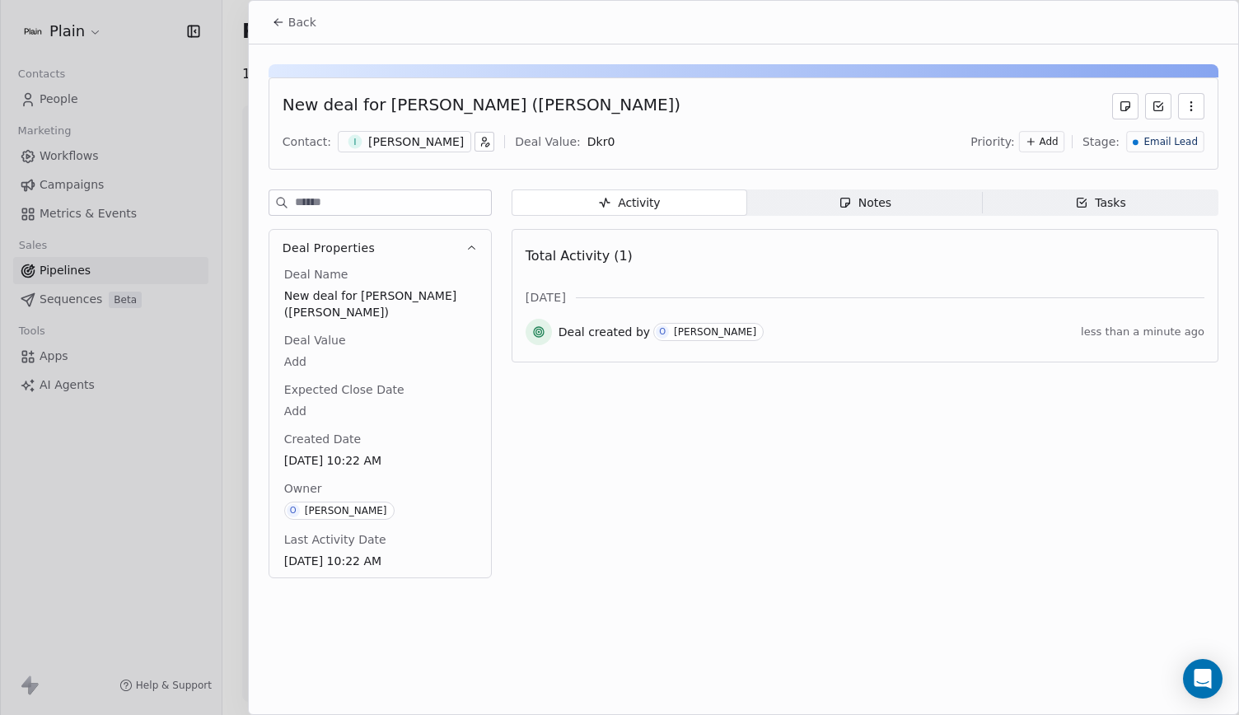
click at [1058, 147] on span "Add" at bounding box center [1048, 142] width 19 height 14
click at [1025, 201] on span "Medium" at bounding box center [1036, 200] width 40 height 13
click at [264, 9] on button "Back" at bounding box center [294, 22] width 64 height 30
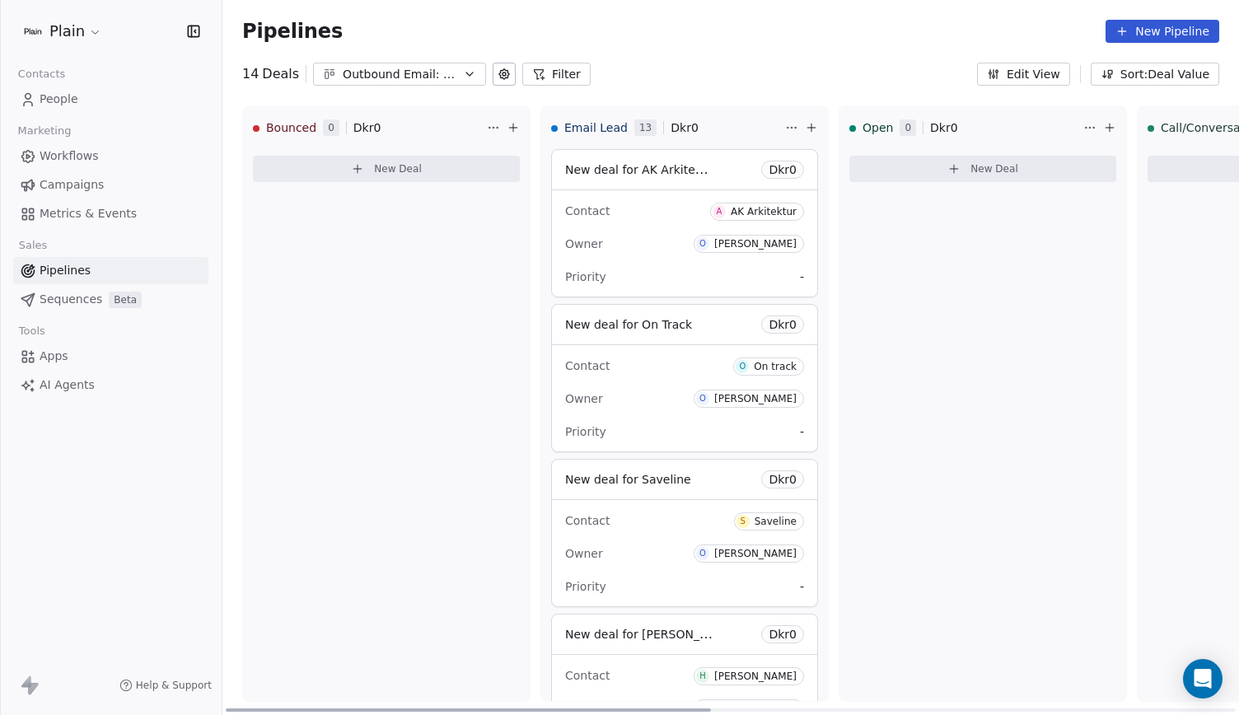
click at [690, 385] on div "Owner O Oliver Marloth" at bounding box center [684, 398] width 239 height 26
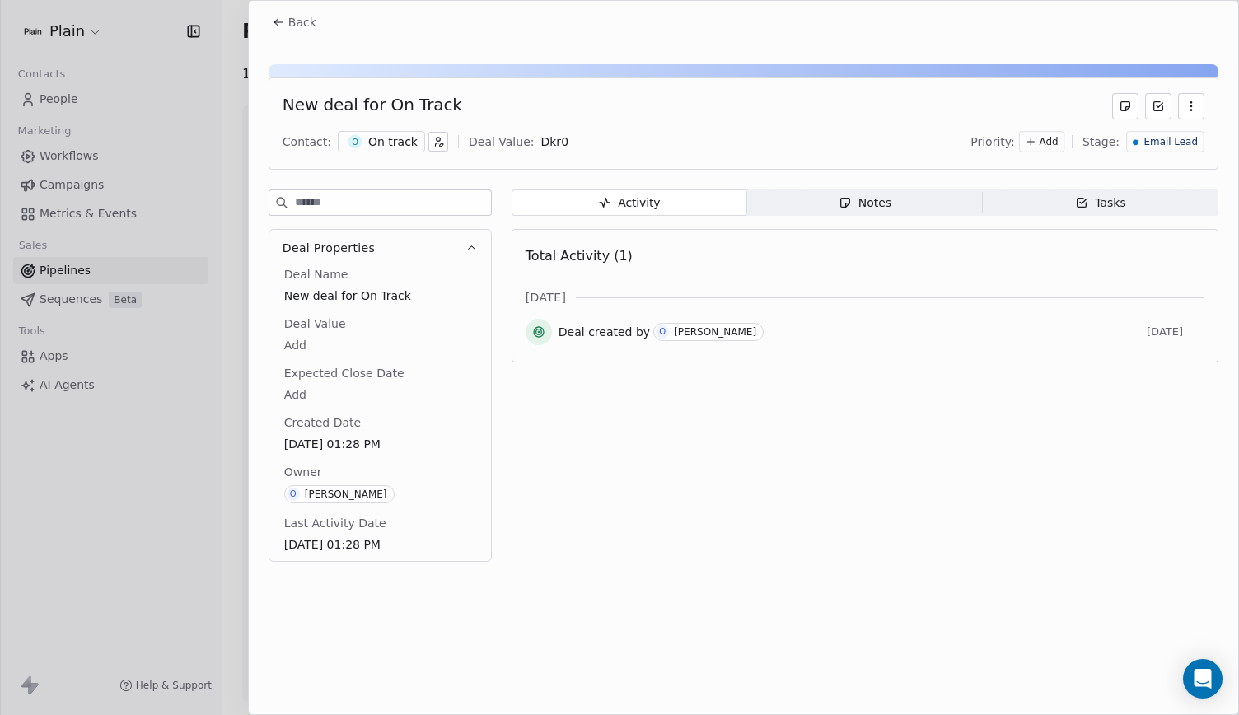
click at [474, 551] on div "Deal Name New deal for On Track Deal Value Add Expected Close Date Add Created …" at bounding box center [380, 413] width 222 height 295
drag, startPoint x: 389, startPoint y: 129, endPoint x: 390, endPoint y: 170, distance: 41.2
click at [390, 170] on div "New deal for On Track Contact: O On track Deal Value: Dkr 0 Priority: Add Stage…" at bounding box center [743, 307] width 989 height 527
click at [389, 138] on div "On track" at bounding box center [392, 141] width 49 height 16
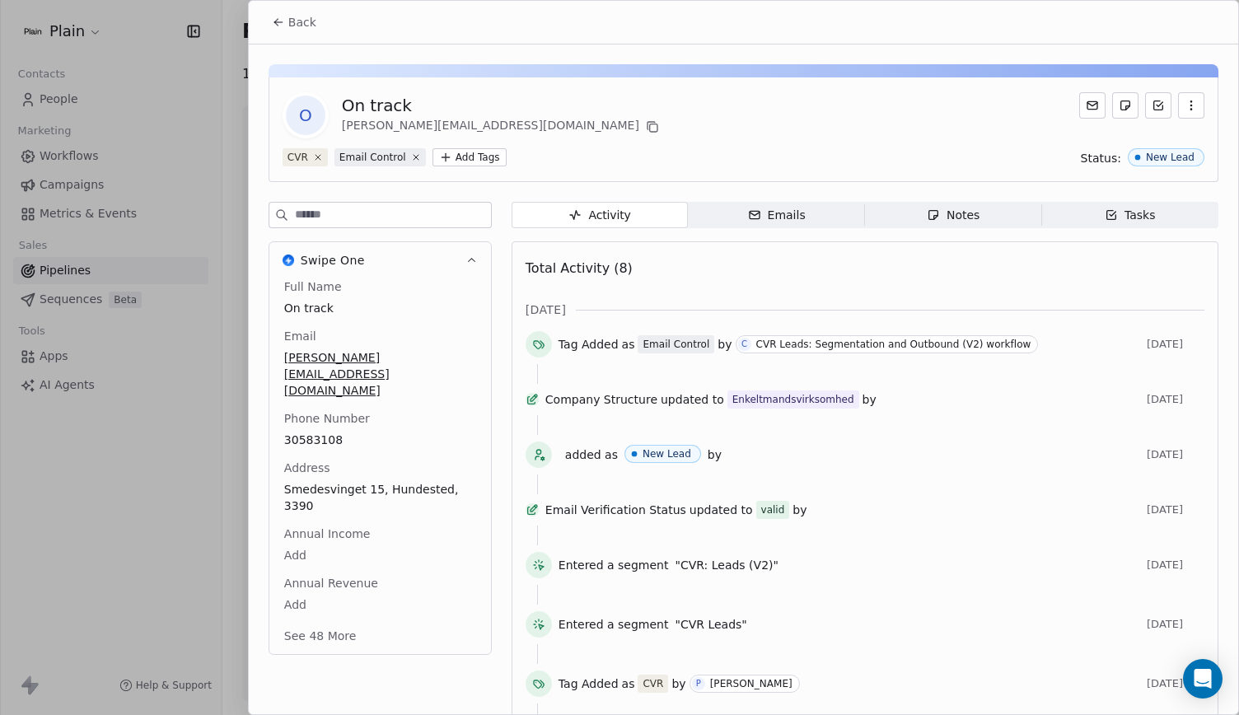
click at [333, 621] on button "See 48 More" at bounding box center [320, 636] width 92 height 30
click at [281, 10] on button "Back" at bounding box center [294, 22] width 64 height 30
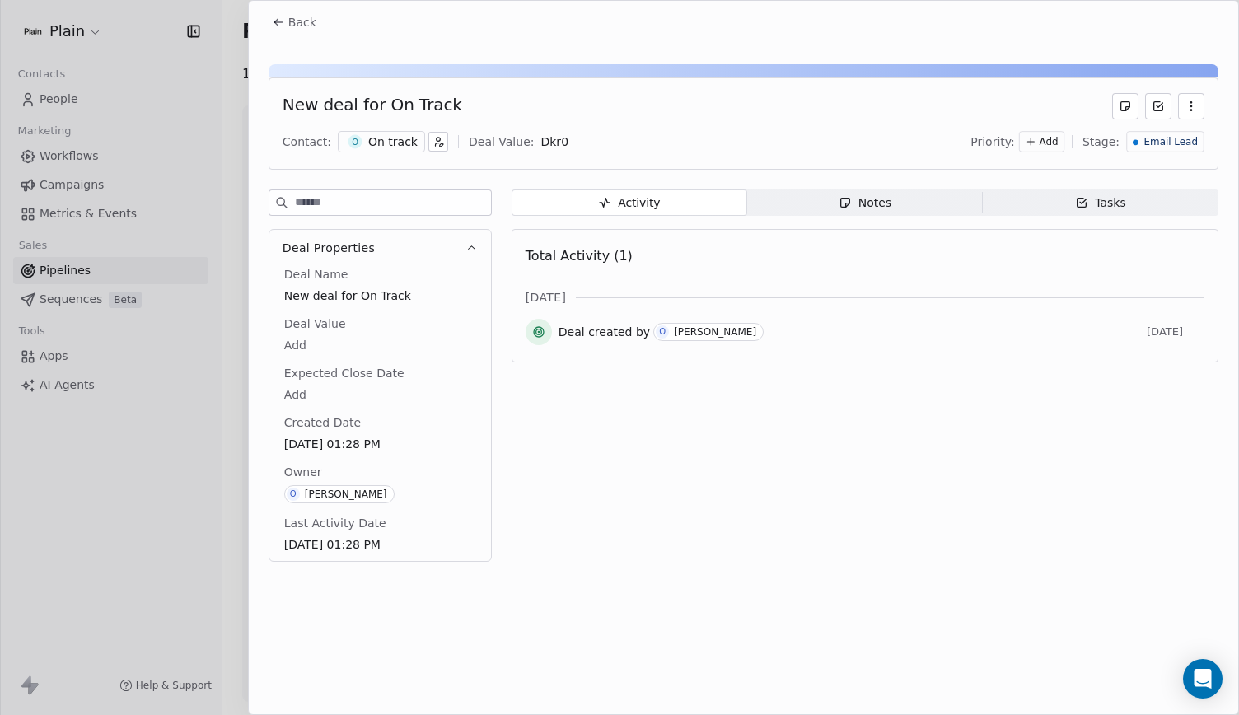
drag, startPoint x: 281, startPoint y: 10, endPoint x: 289, endPoint y: 27, distance: 19.2
click at [289, 27] on span "Back" at bounding box center [302, 22] width 28 height 16
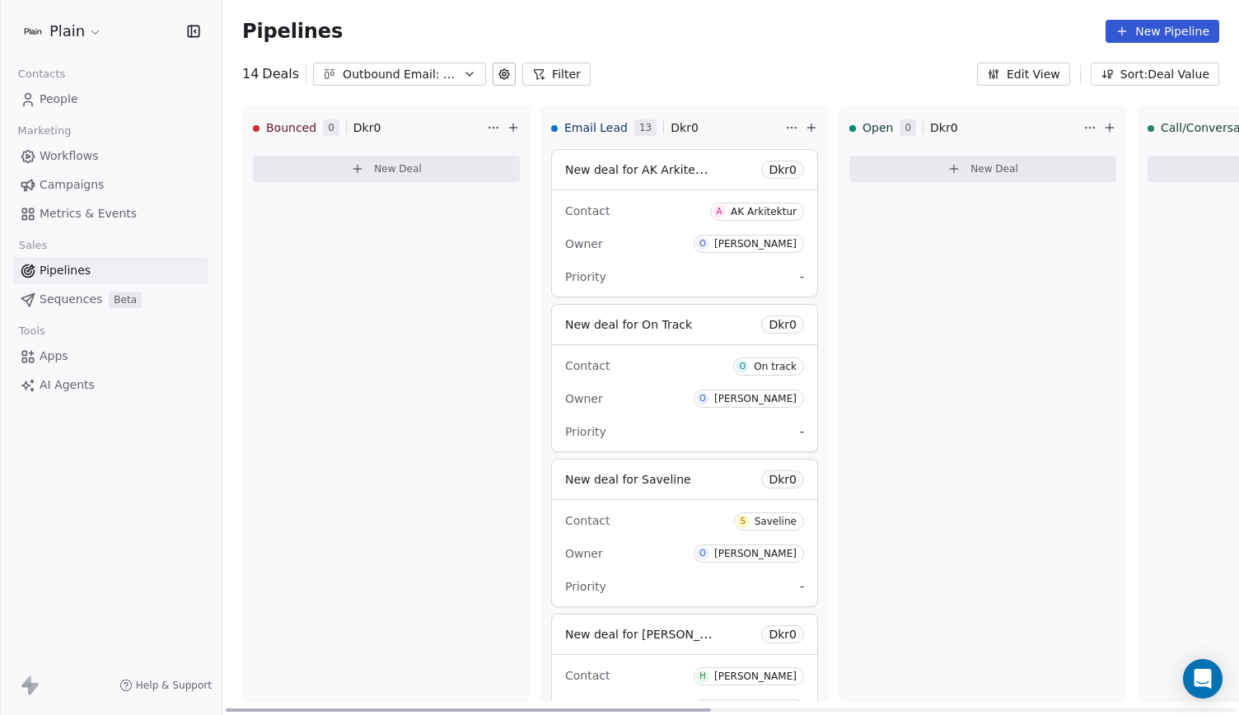
click at [656, 276] on div "Priority -" at bounding box center [684, 277] width 239 height 26
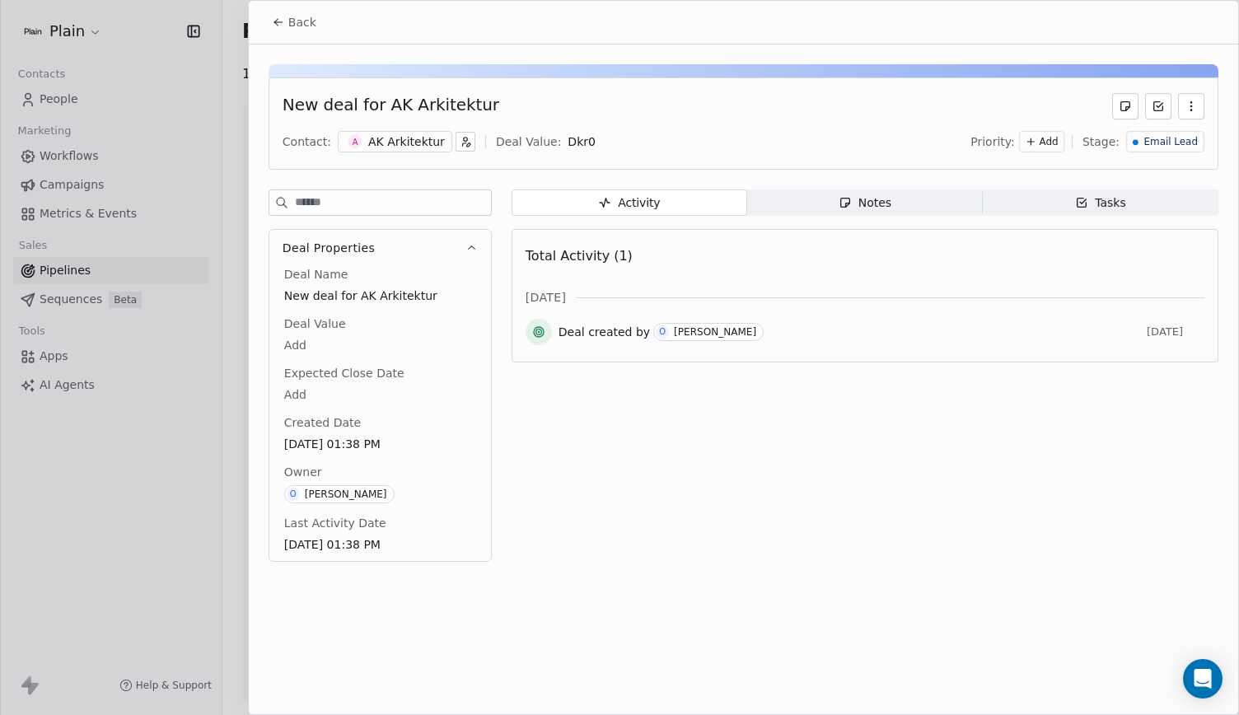
click at [376, 140] on div "AK Arkitektur" at bounding box center [406, 141] width 77 height 16
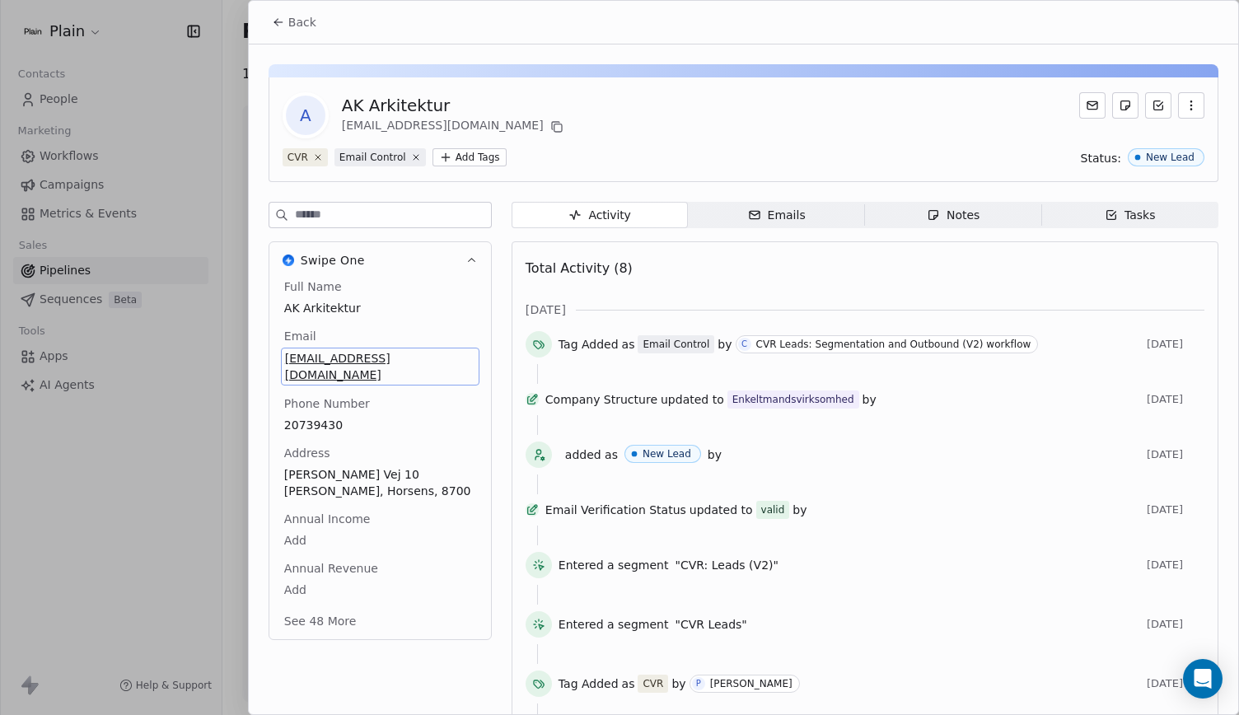
click at [355, 357] on span "akarkitektur@gmail.com" at bounding box center [380, 366] width 190 height 33
click at [440, 321] on html "Plain Contacts People Marketing Workflows Campaigns Metrics & Events Sales Pipe…" at bounding box center [619, 357] width 1239 height 715
click at [440, 316] on html "Plain Contacts People Marketing Workflows Campaigns Metrics & Events Sales Pipe…" at bounding box center [619, 357] width 1239 height 715
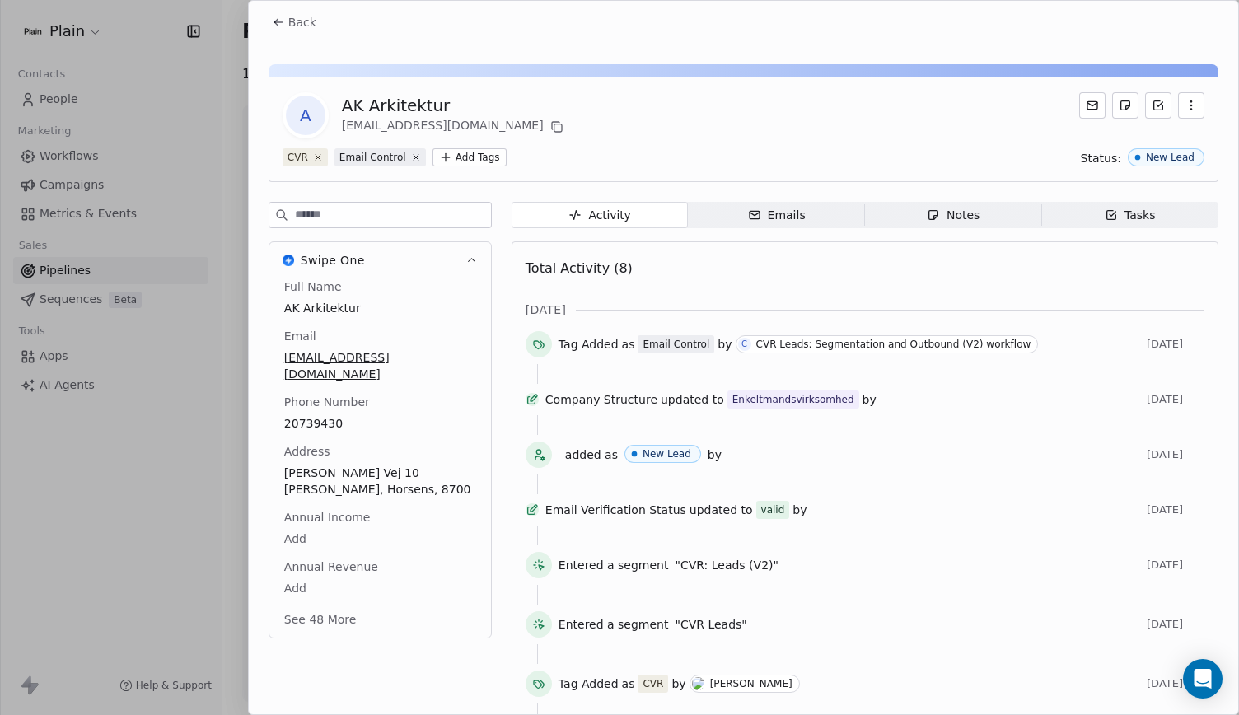
click at [180, 352] on div at bounding box center [619, 357] width 1239 height 715
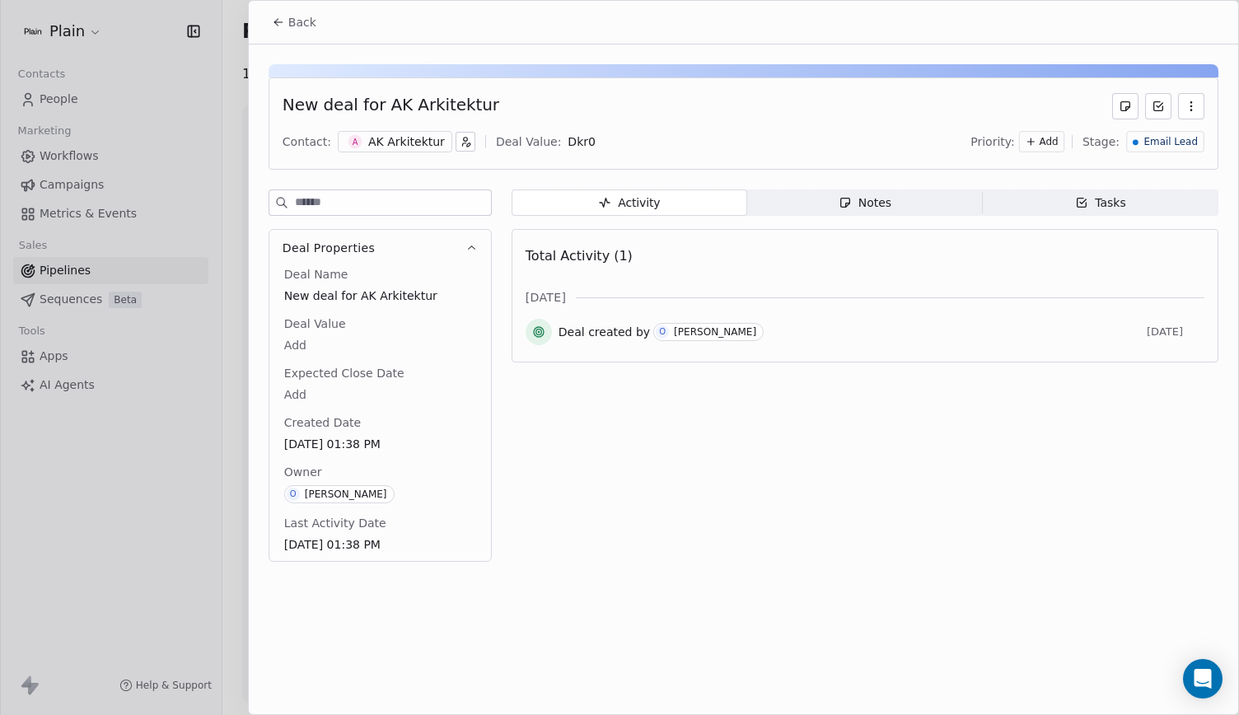
click at [397, 142] on div "AK Arkitektur" at bounding box center [406, 141] width 77 height 16
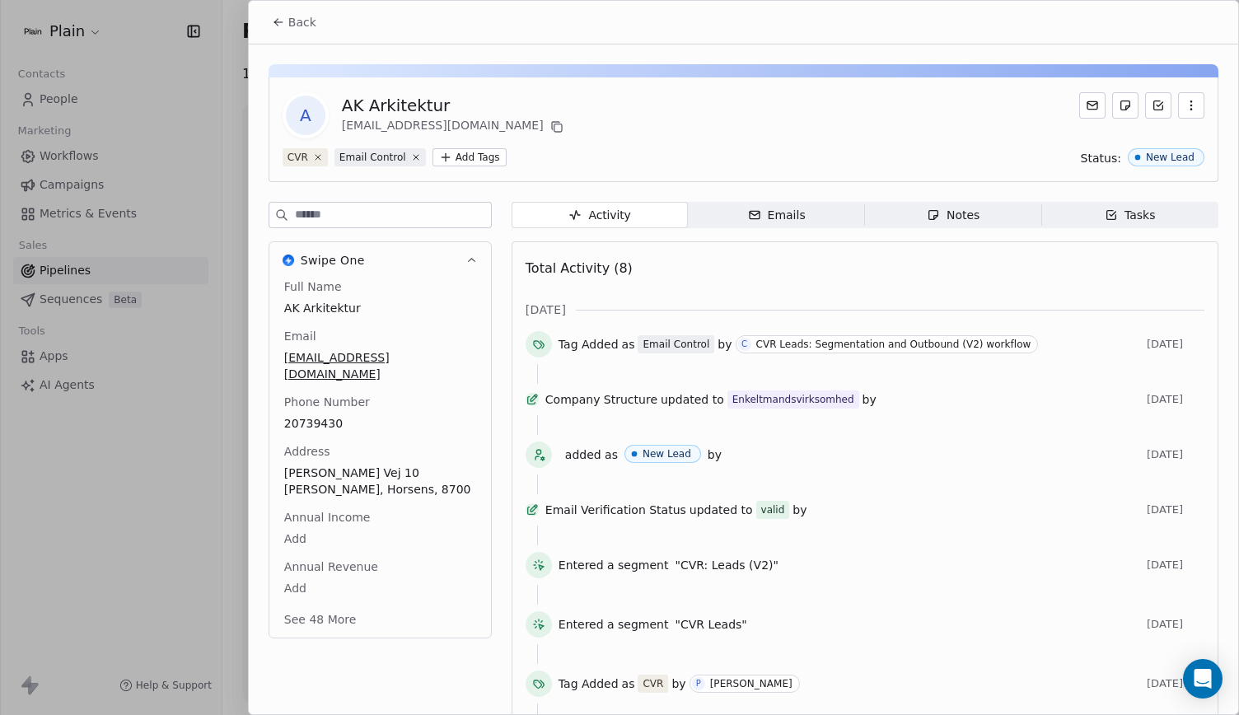
click at [333, 605] on button "See 48 More" at bounding box center [320, 620] width 92 height 30
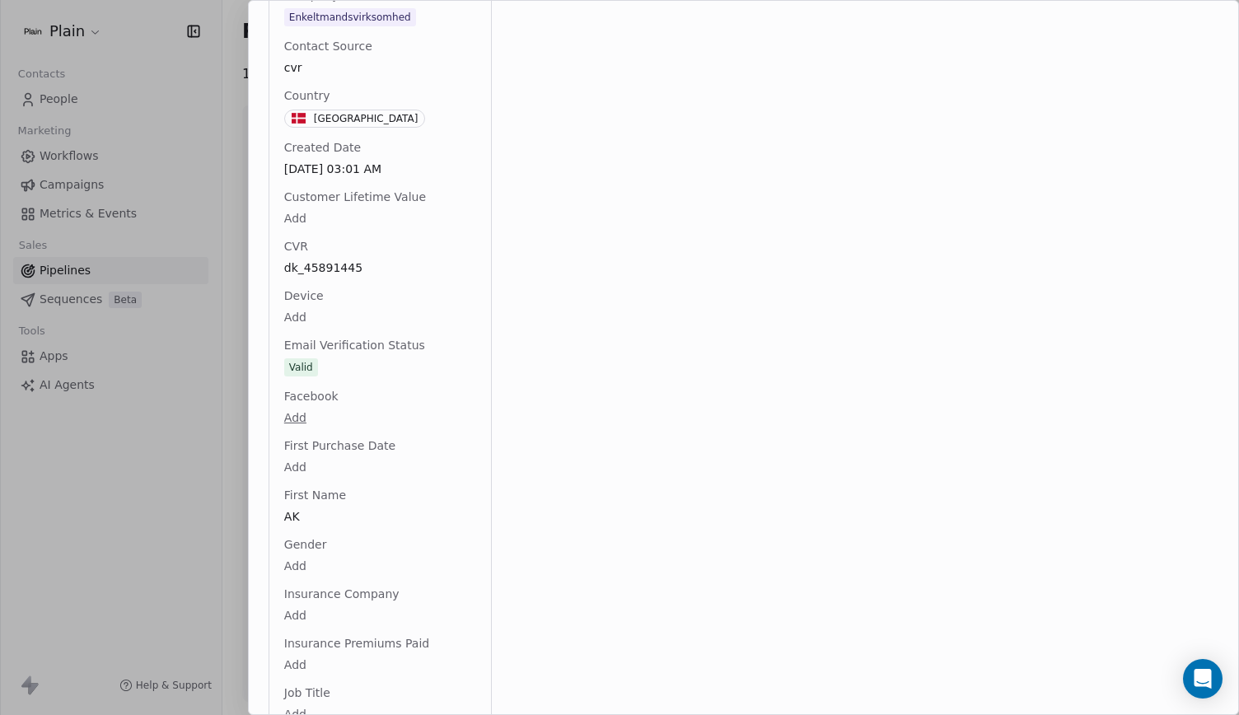
scroll to position [817, 0]
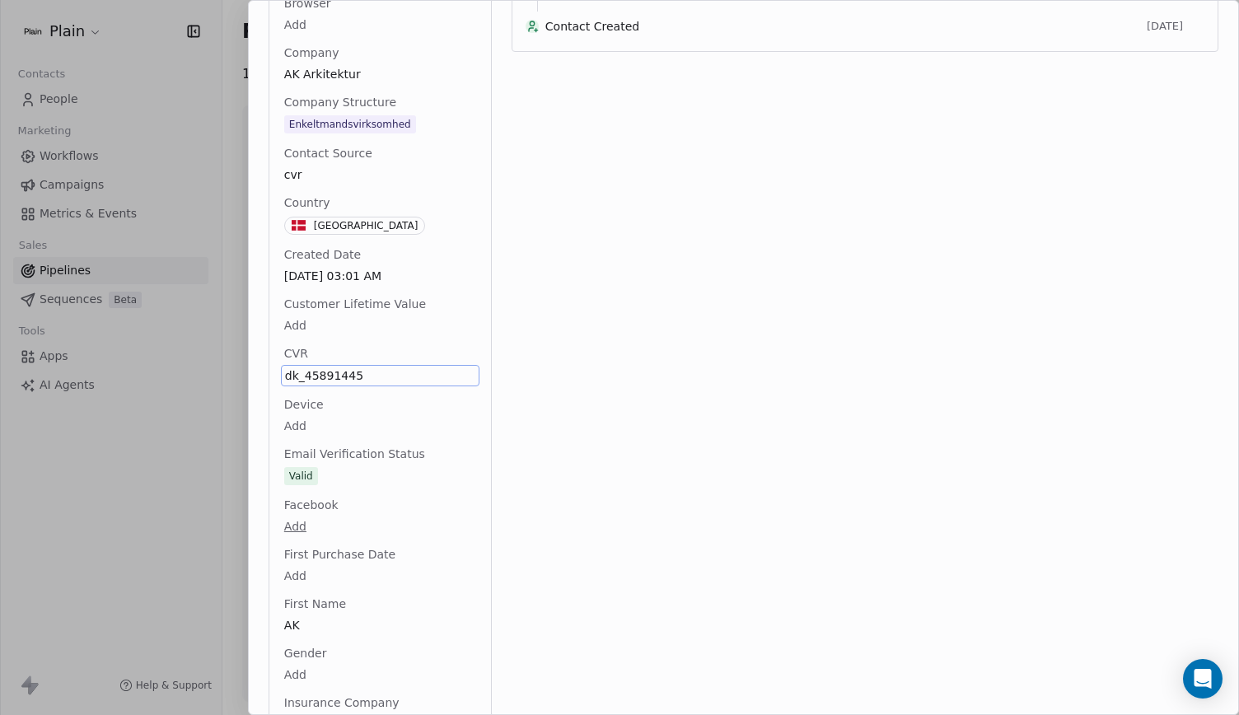
click at [341, 367] on span "dk_45891445" at bounding box center [380, 375] width 190 height 16
click at [366, 360] on textarea "**********" at bounding box center [373, 373] width 184 height 51
type textarea "**********"
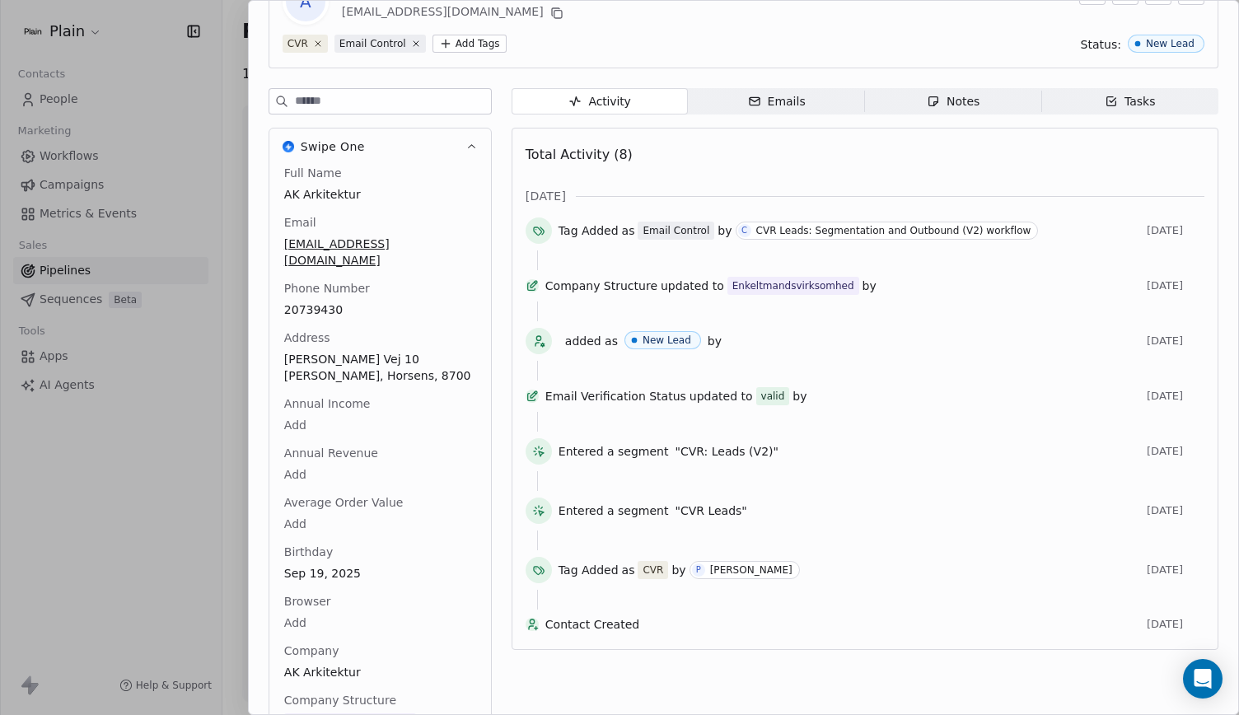
scroll to position [0, 0]
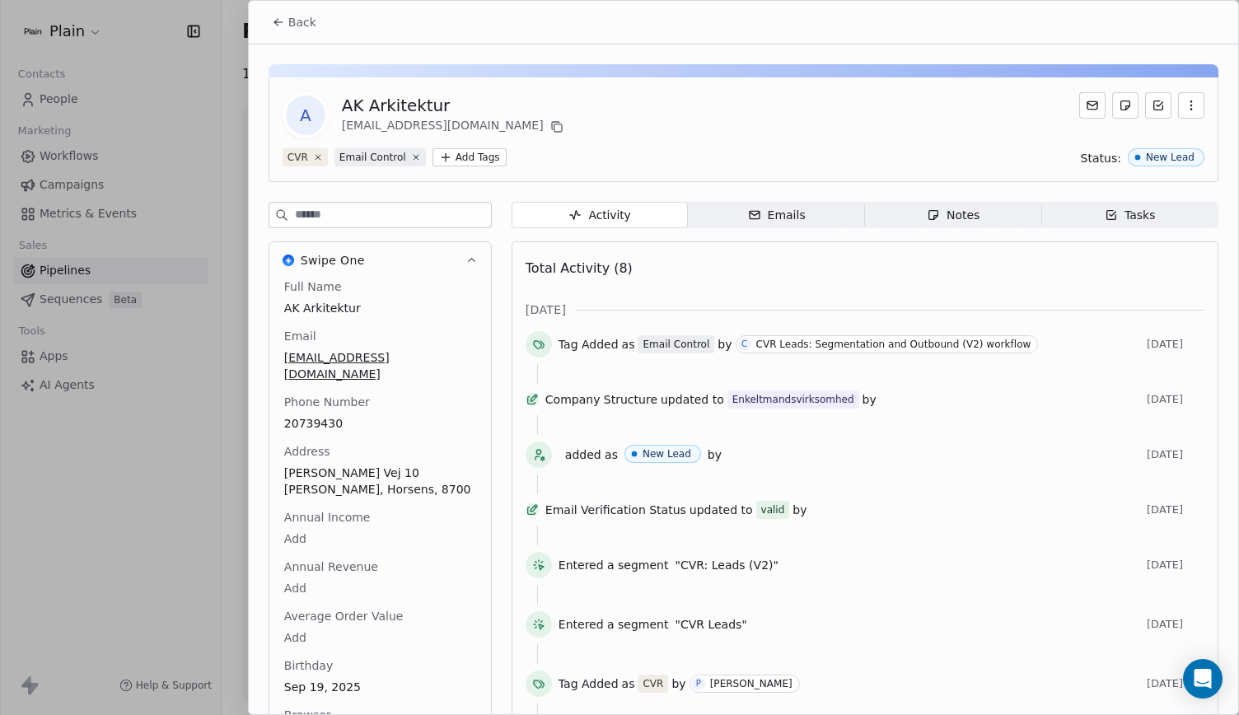
click at [283, 24] on icon at bounding box center [278, 22] width 13 height 13
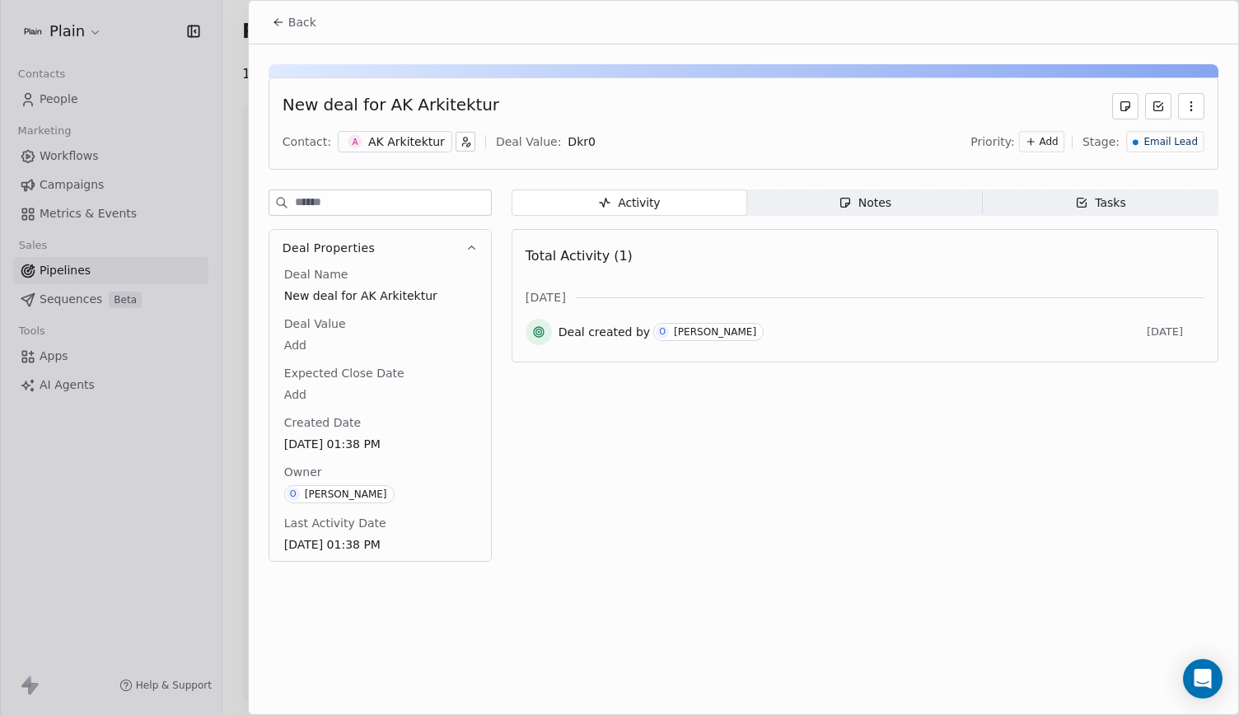
click at [283, 24] on icon at bounding box center [278, 22] width 13 height 13
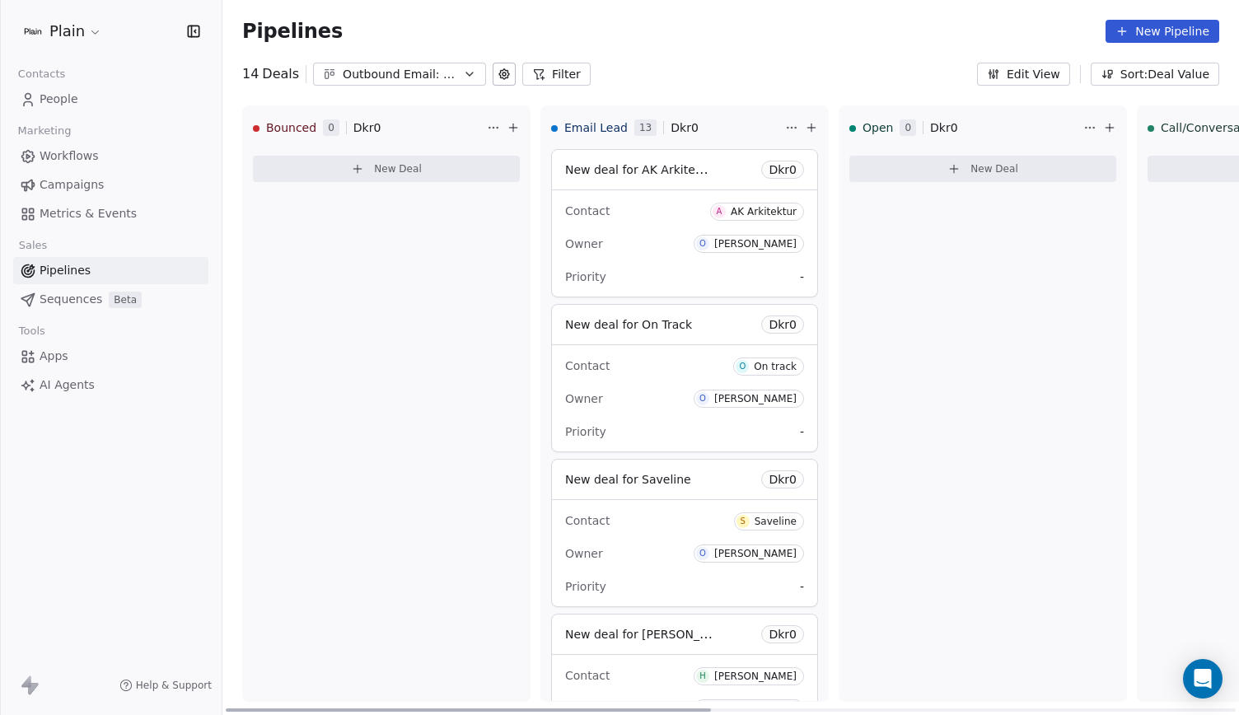
click at [666, 208] on div "Contact A AK Arkitektur" at bounding box center [684, 210] width 239 height 27
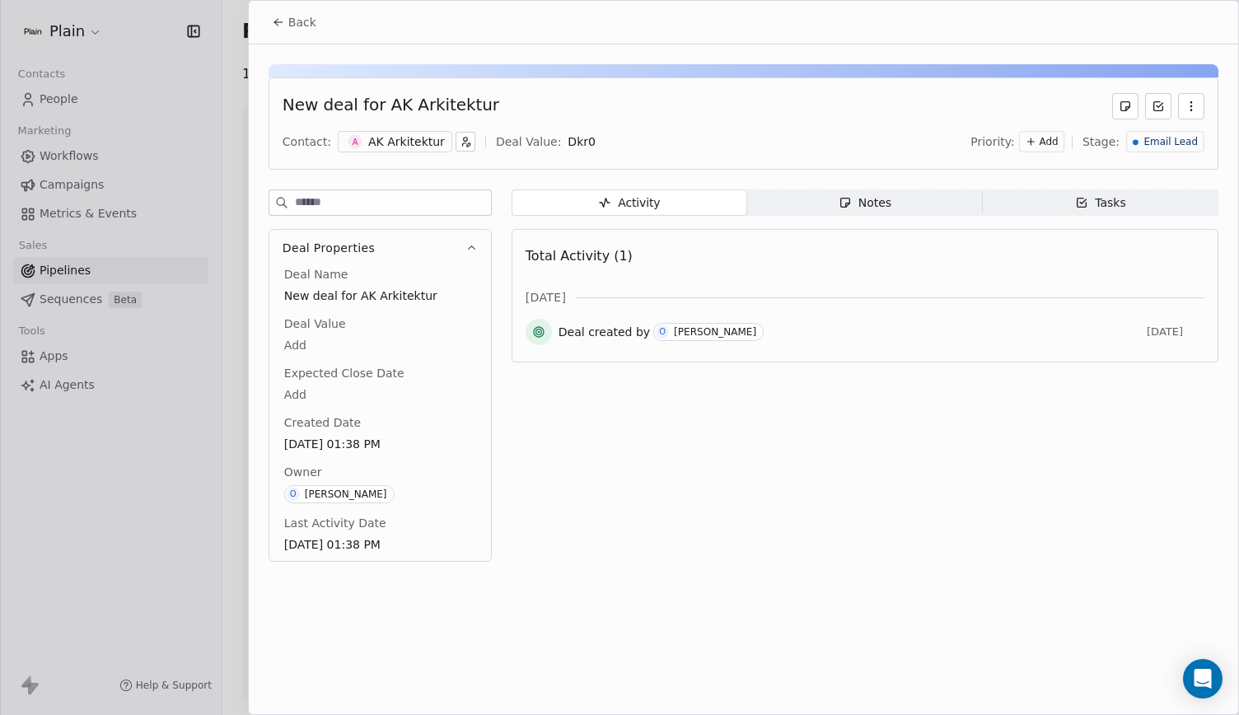
click at [1058, 135] on span "Add" at bounding box center [1048, 142] width 19 height 14
click at [1005, 205] on icon "Suggestions" at bounding box center [1006, 201] width 7 height 10
click at [305, 24] on span "Back" at bounding box center [302, 22] width 28 height 16
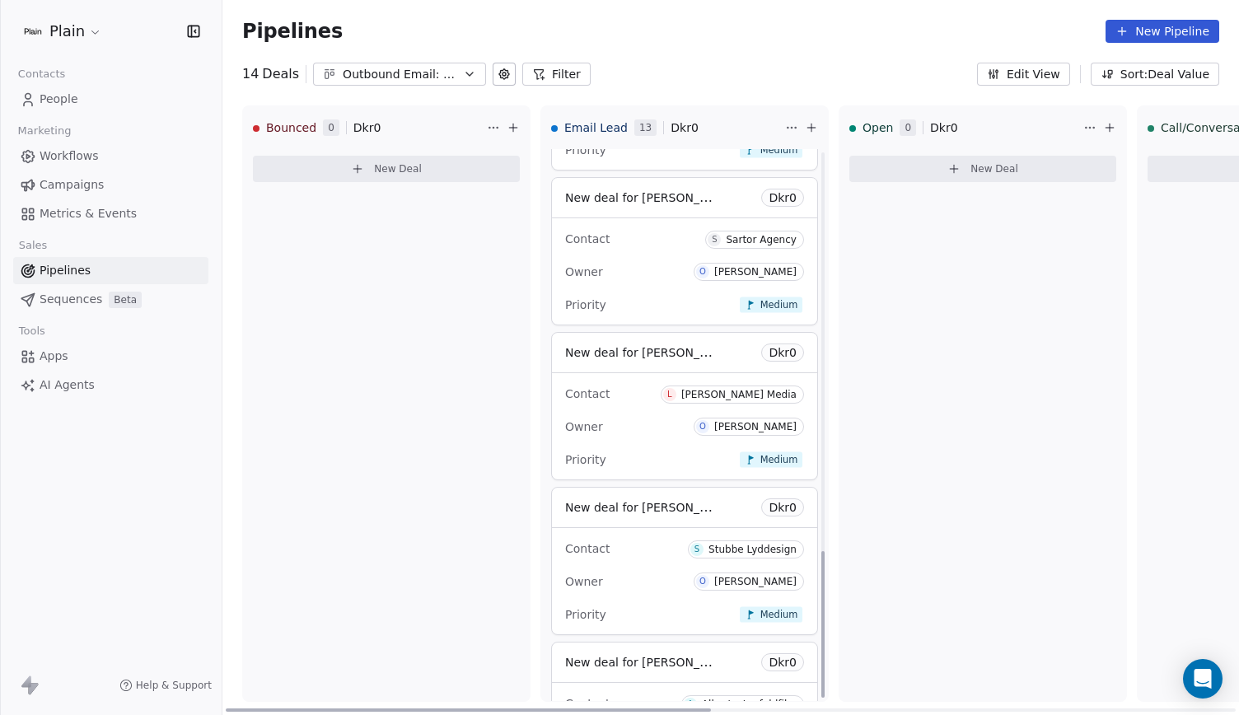
scroll to position [1500, 0]
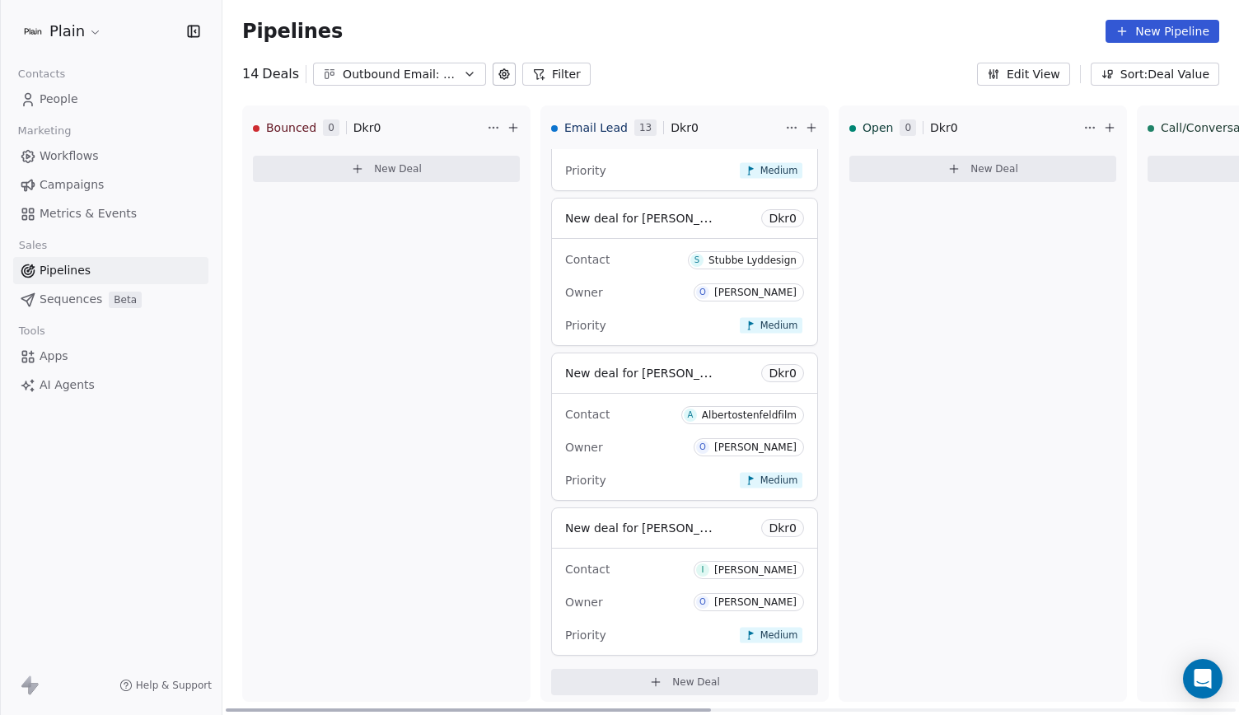
click at [680, 467] on div "Priority Medium" at bounding box center [684, 480] width 239 height 26
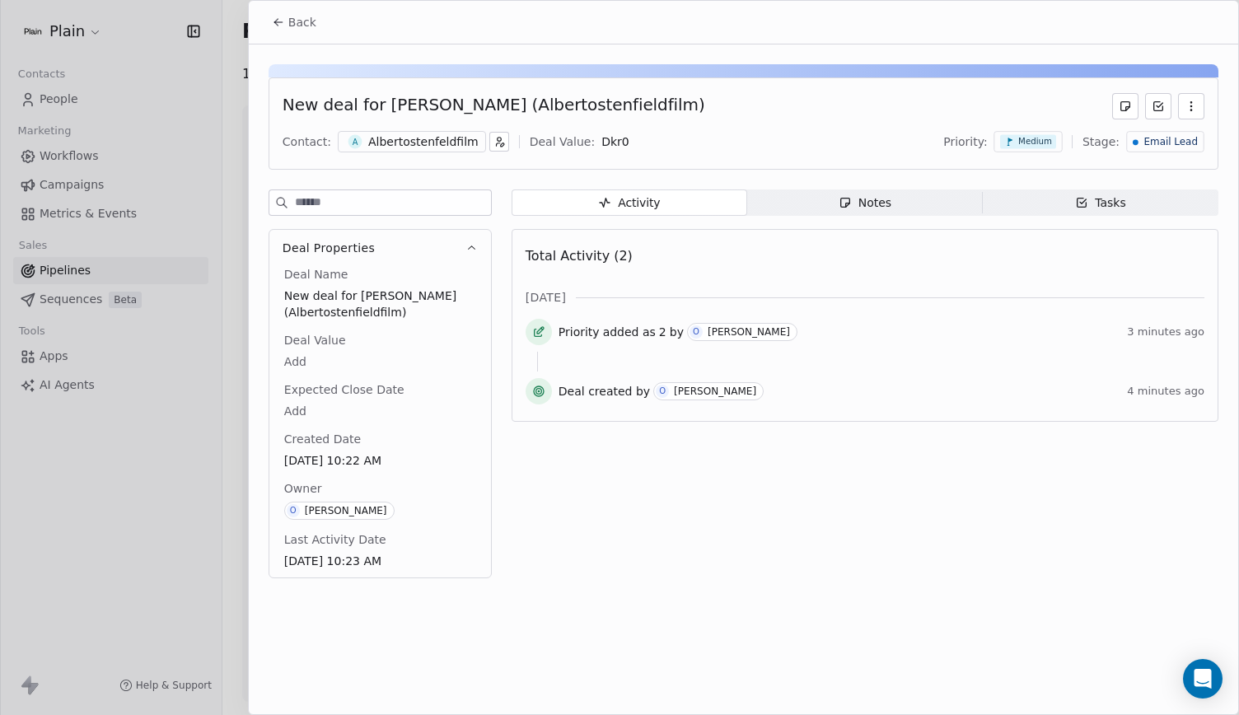
click at [1014, 141] on icon at bounding box center [1009, 142] width 10 height 10
click at [1013, 171] on span "High" at bounding box center [1005, 174] width 23 height 13
click at [296, 32] on button "Back" at bounding box center [294, 22] width 64 height 30
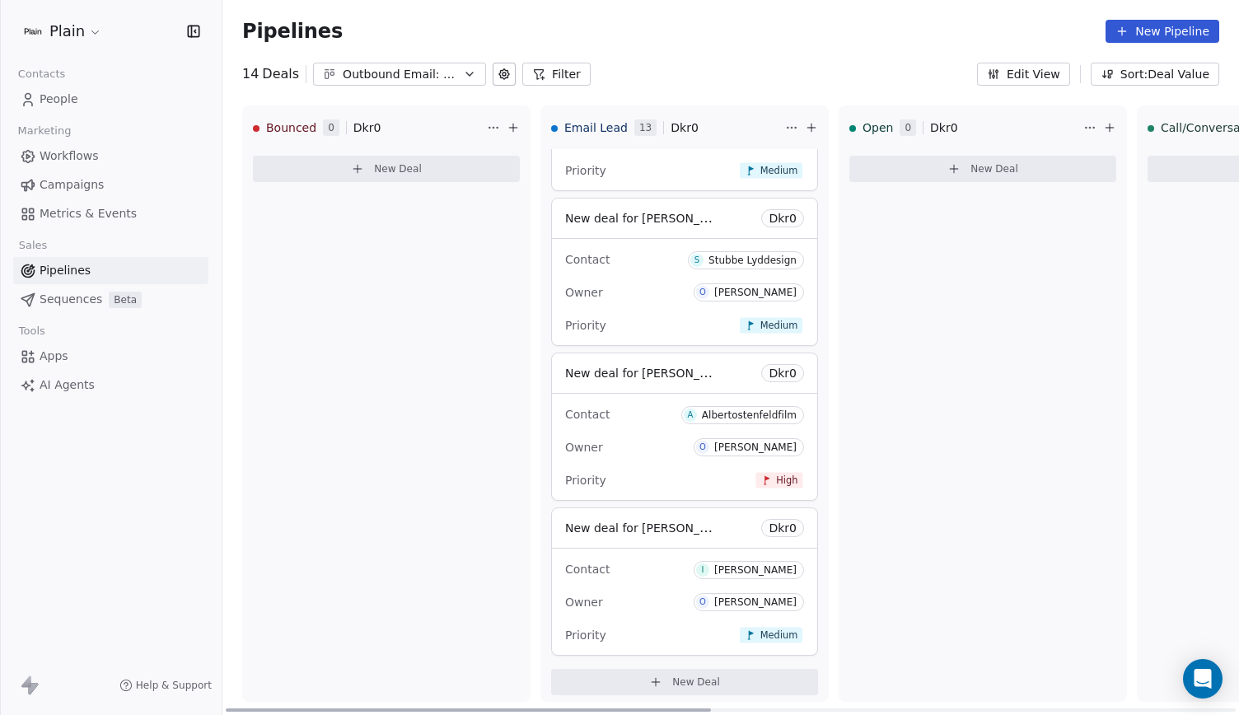
drag, startPoint x: 296, startPoint y: 32, endPoint x: 700, endPoint y: 273, distance: 470.9
click at [700, 279] on div "Owner O Oliver Marloth" at bounding box center [684, 292] width 239 height 26
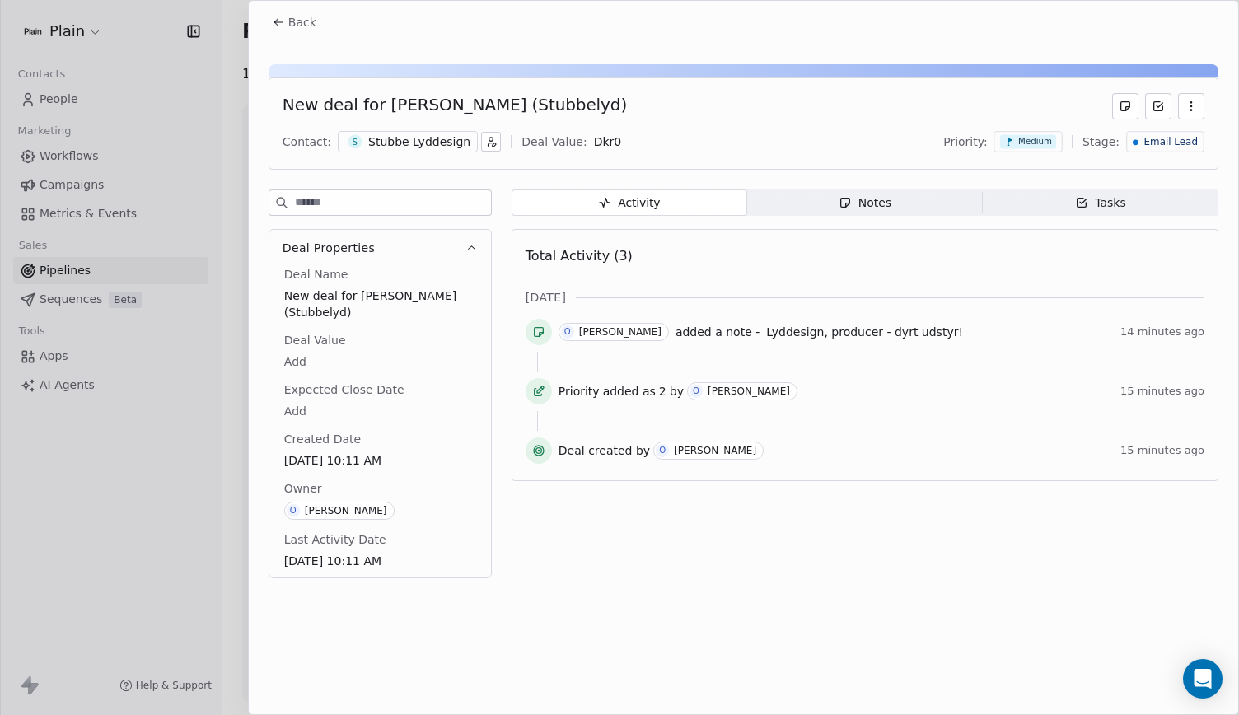
click at [1046, 148] on div "Medium" at bounding box center [1027, 141] width 68 height 21
click at [1013, 162] on div "High" at bounding box center [1015, 174] width 105 height 26
click at [285, 25] on button "Back" at bounding box center [294, 22] width 64 height 30
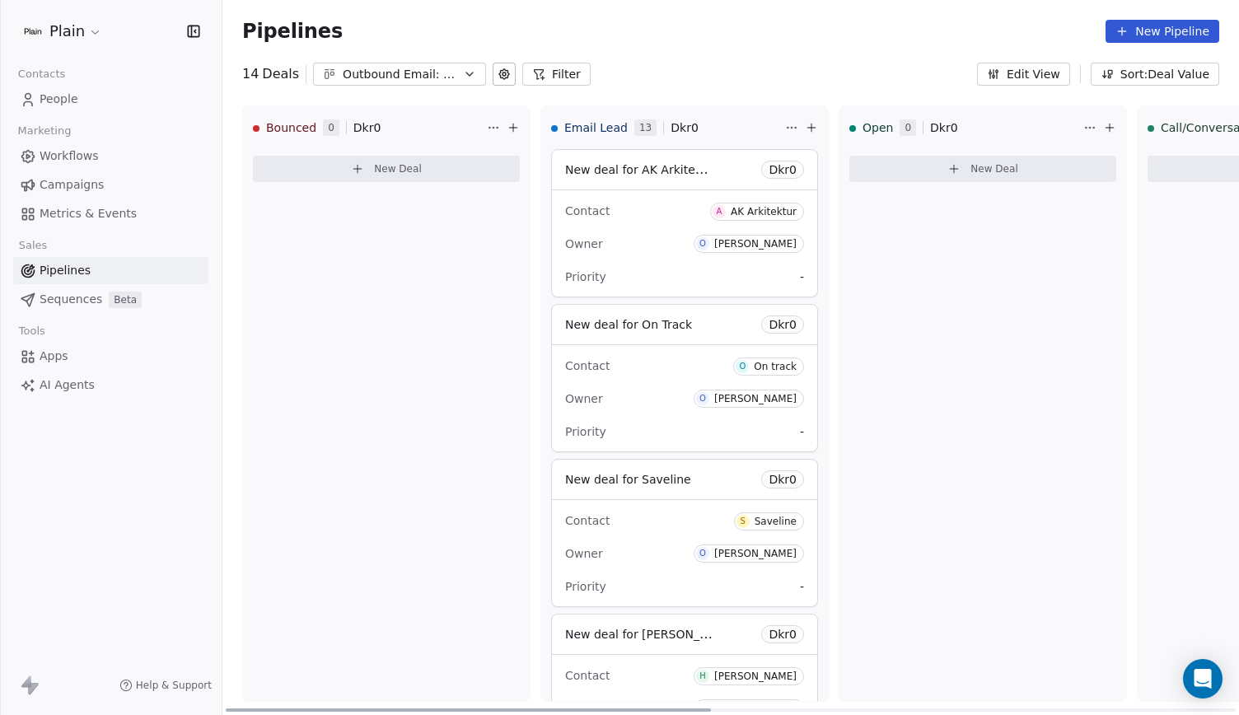
click at [713, 216] on div "Contact A AK Arkitektur" at bounding box center [684, 210] width 239 height 27
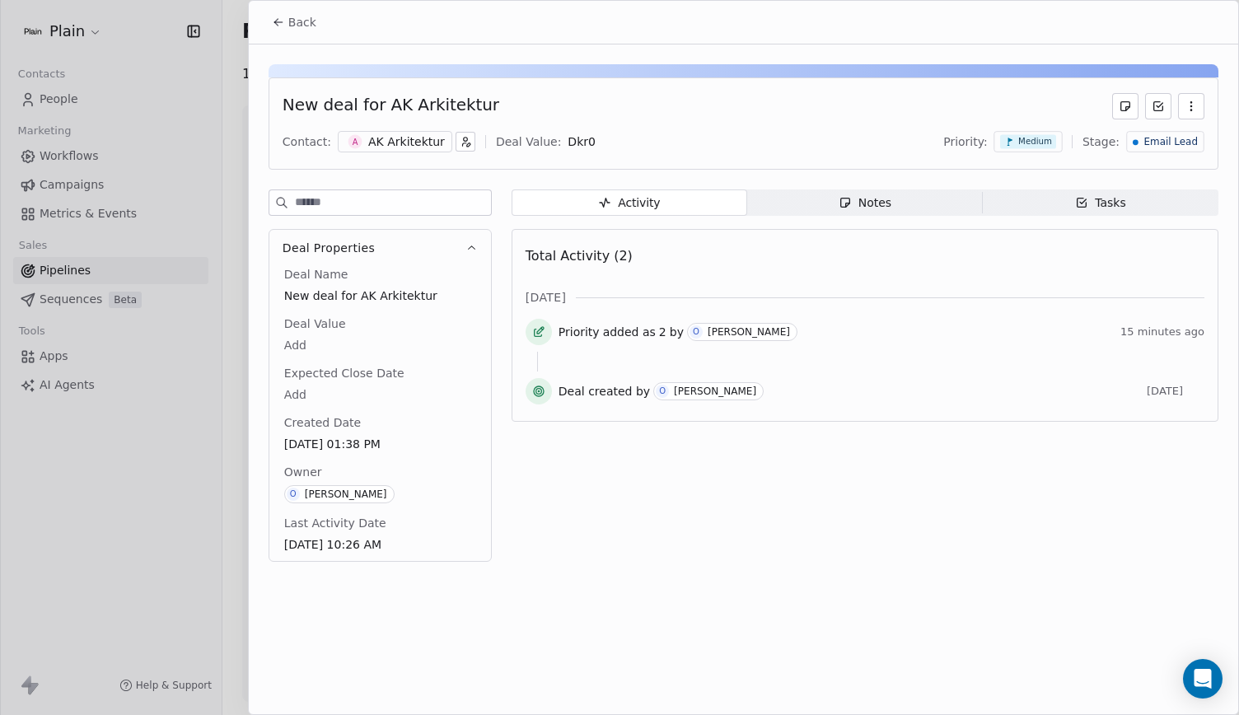
click at [268, 26] on button "Back" at bounding box center [294, 22] width 64 height 30
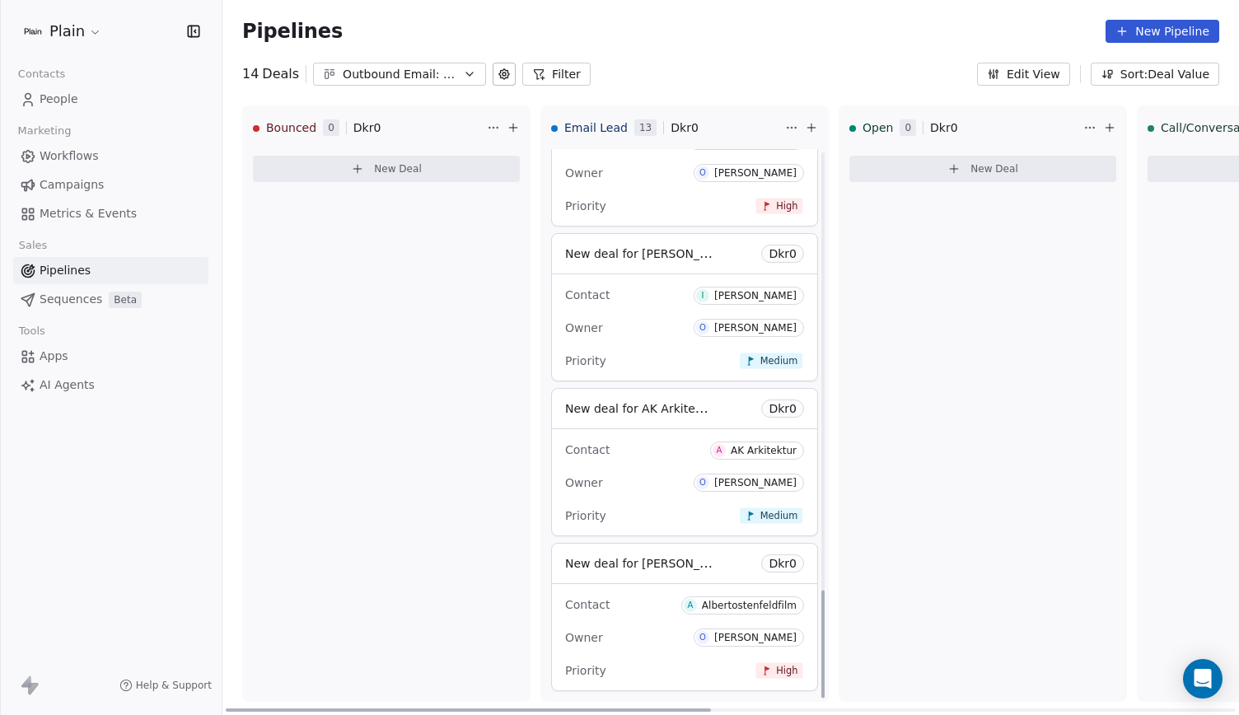
scroll to position [2272, 0]
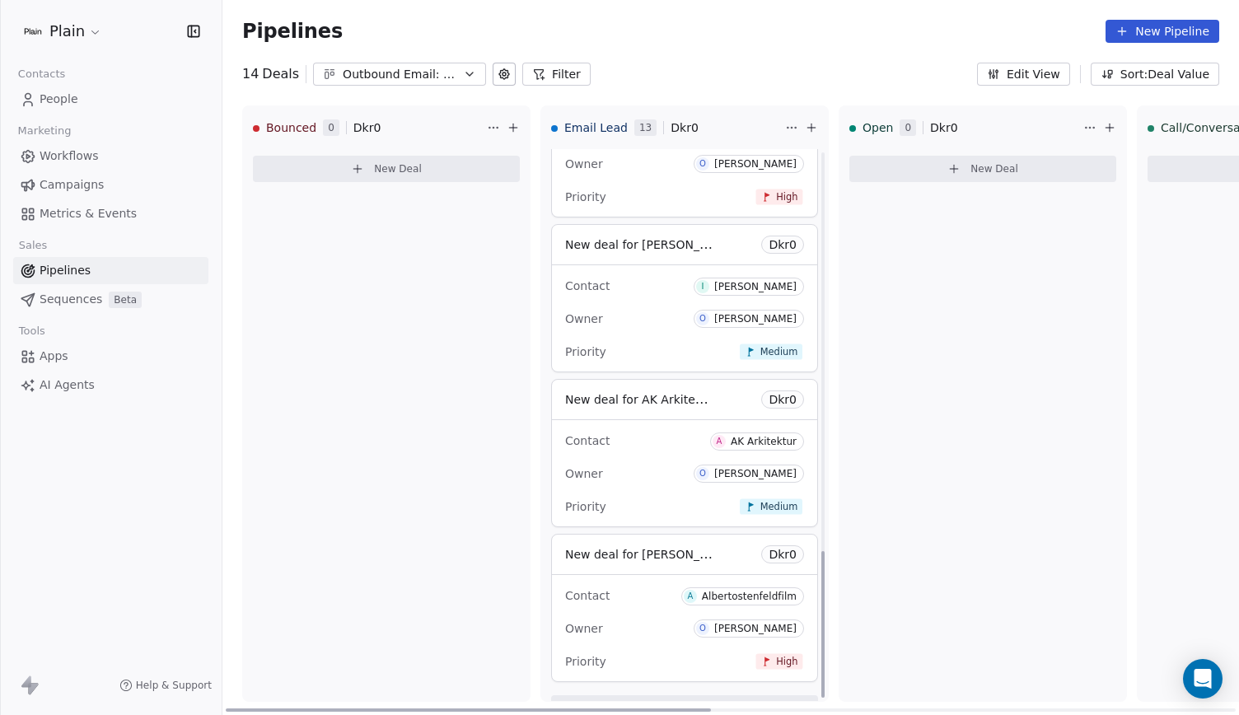
scroll to position [1500, 0]
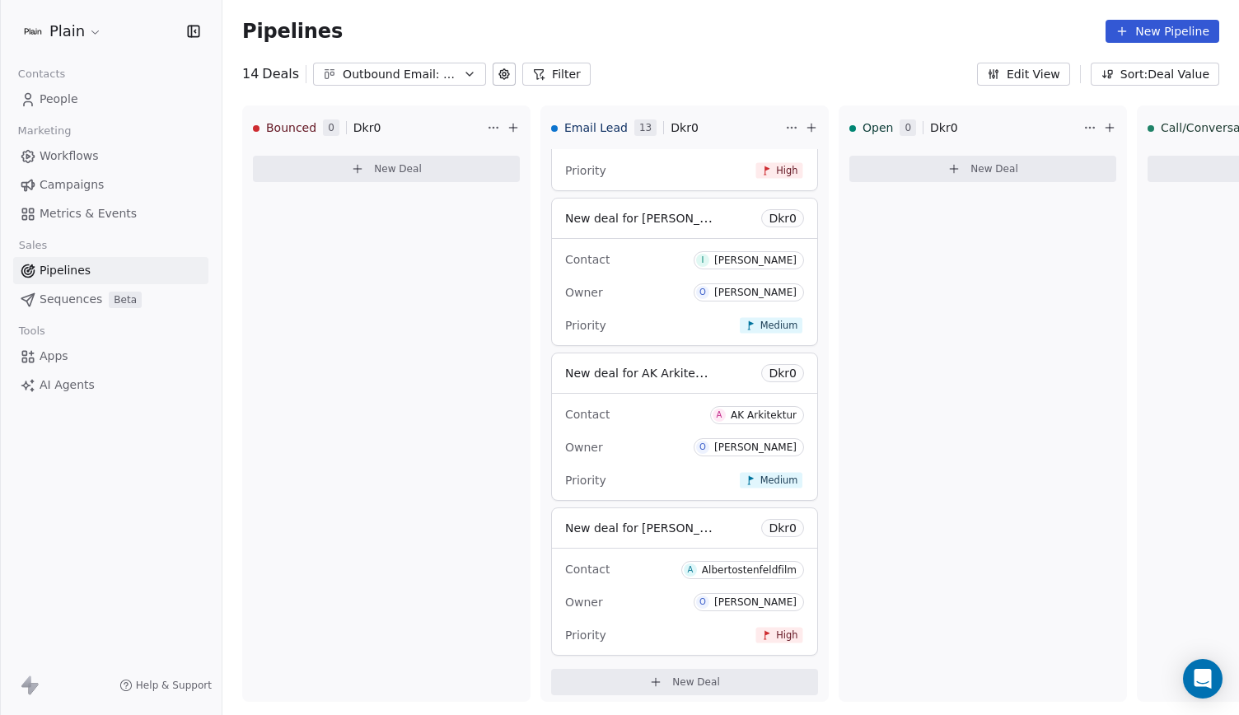
click at [66, 94] on span "People" at bounding box center [59, 99] width 39 height 17
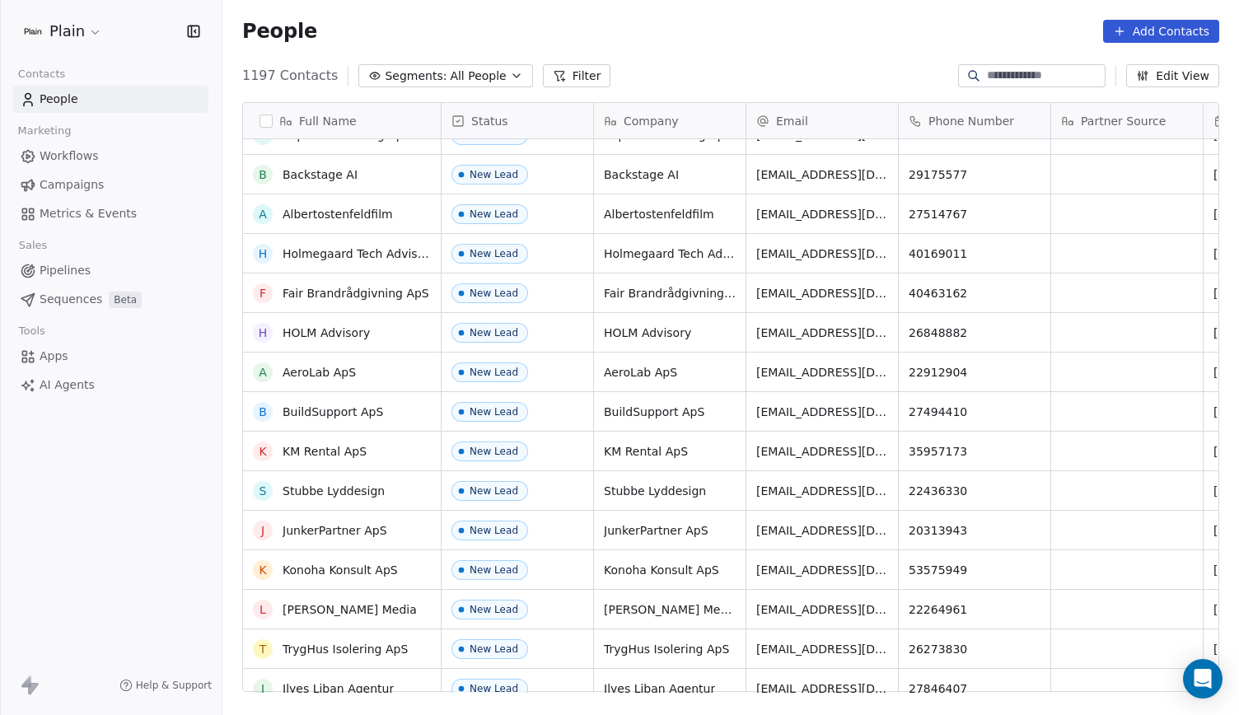
scroll to position [527, 0]
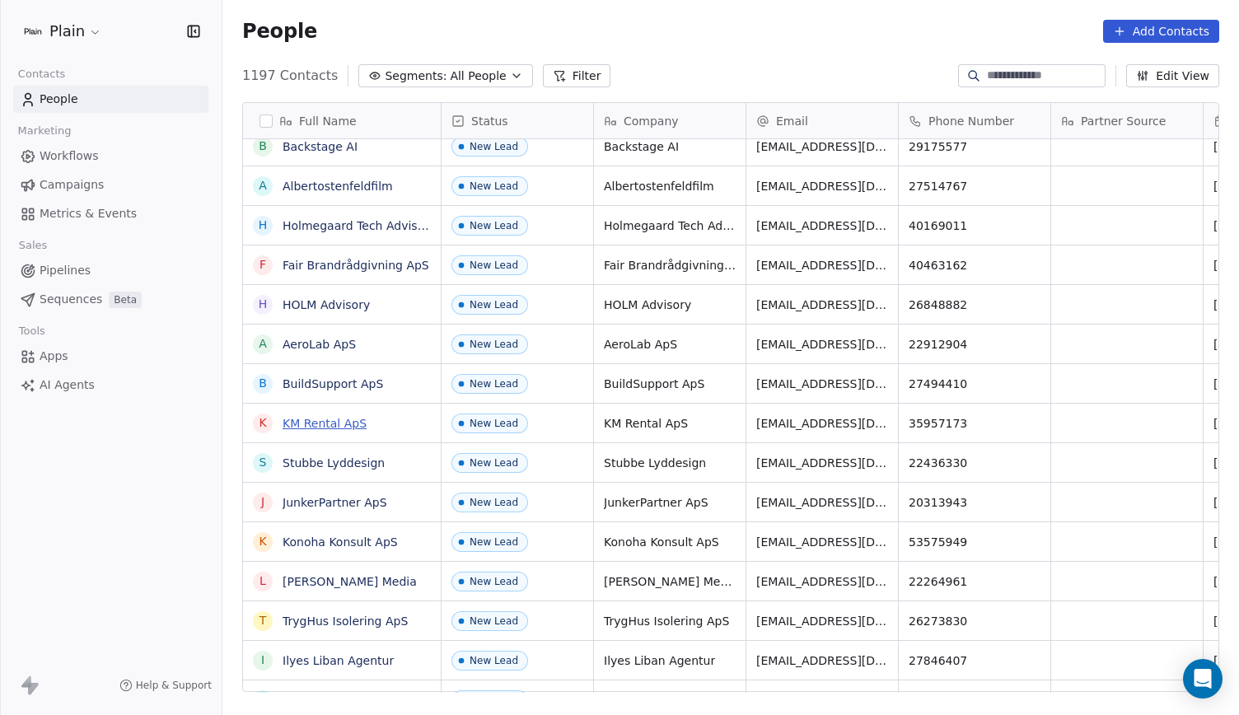
click at [328, 424] on link "KM Rental ApS" at bounding box center [324, 423] width 84 height 13
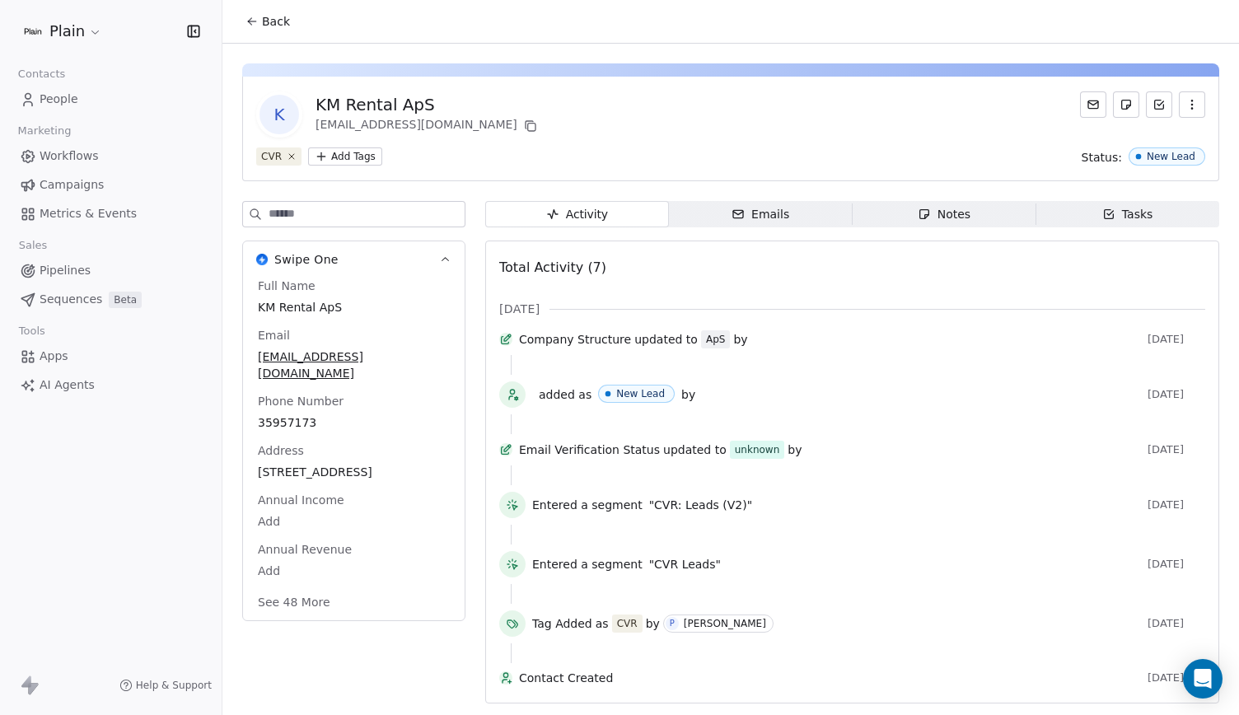
click at [288, 597] on button "See 48 More" at bounding box center [294, 602] width 92 height 30
click at [278, 26] on span "Back" at bounding box center [276, 21] width 28 height 16
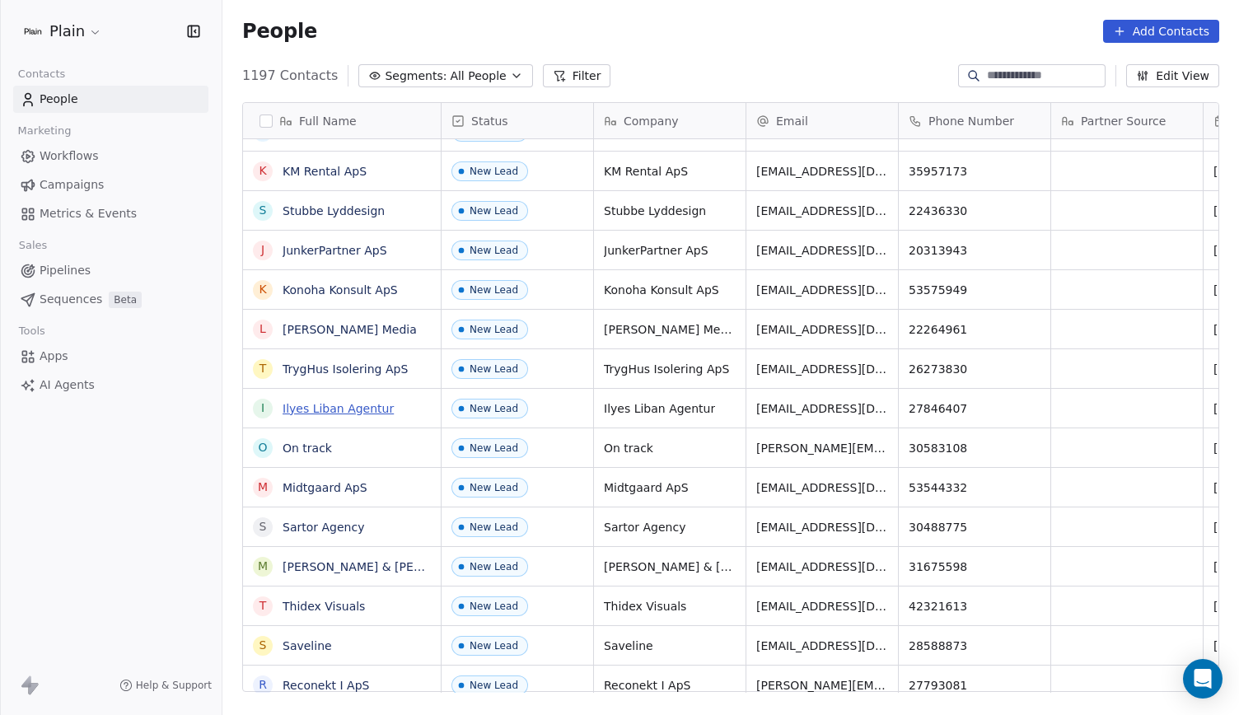
click at [353, 408] on link "Ilyes Liban Agentur" at bounding box center [337, 408] width 111 height 13
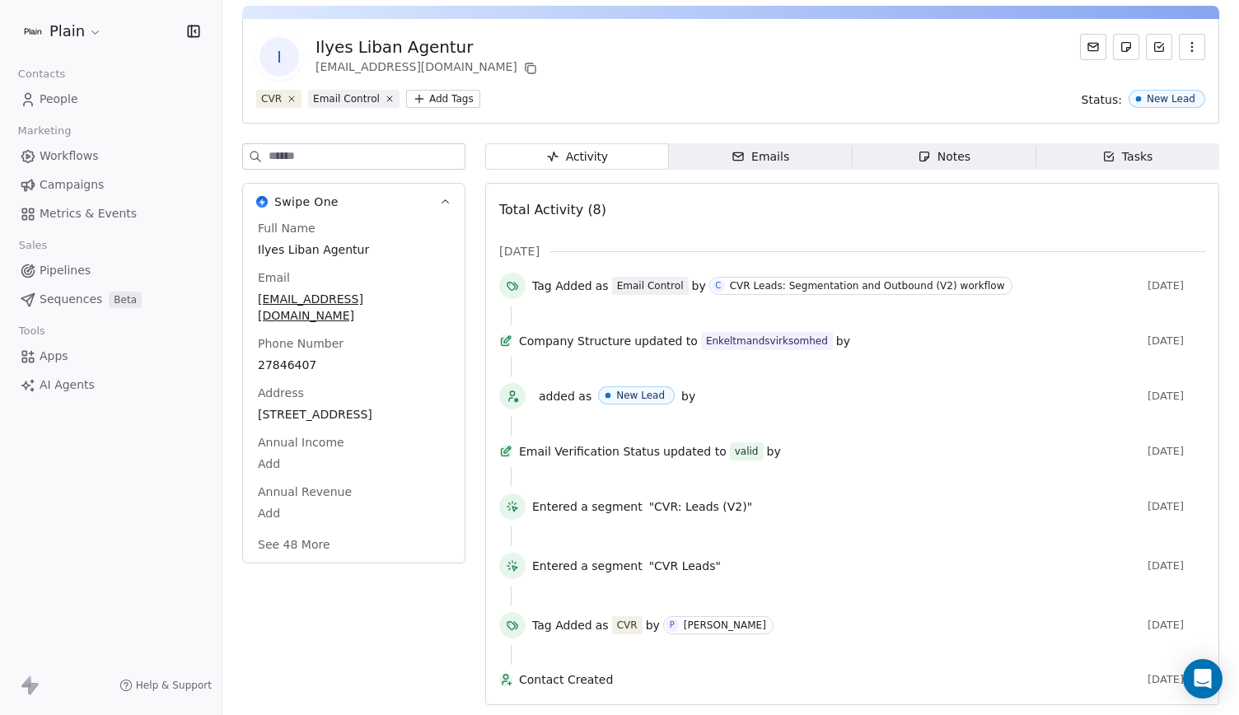
click at [315, 530] on button "See 48 More" at bounding box center [294, 545] width 92 height 30
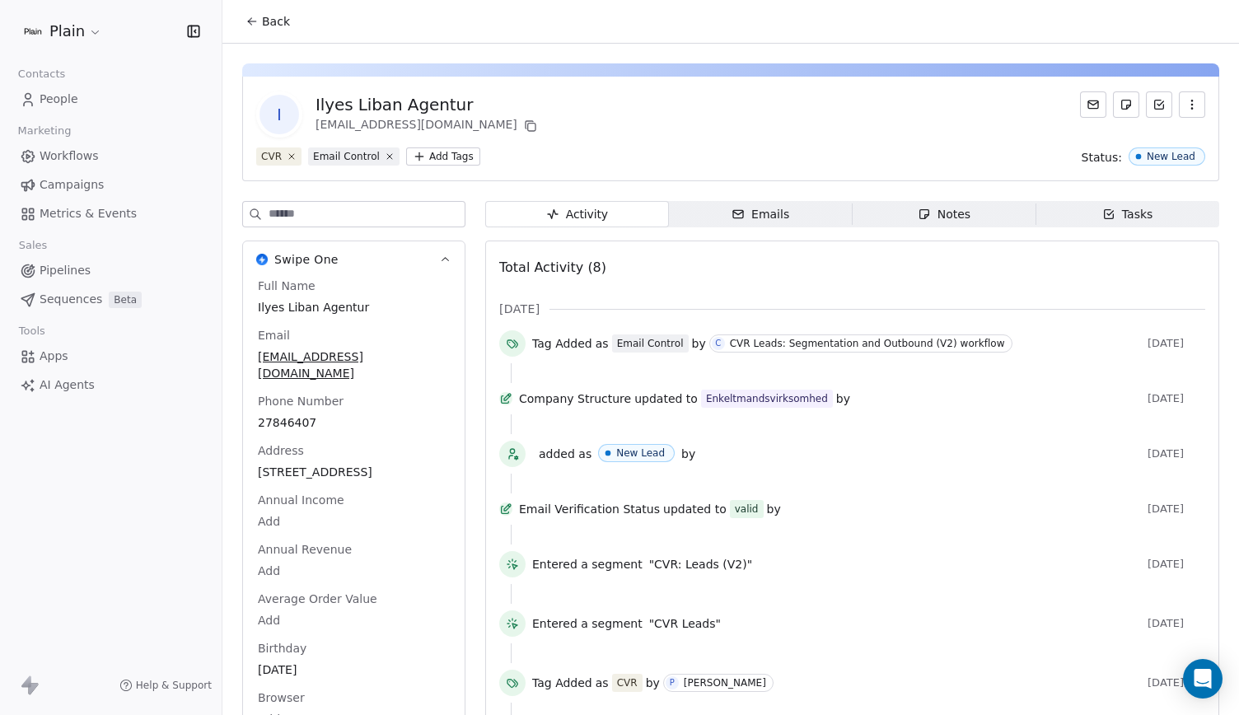
click at [268, 13] on span "Back" at bounding box center [276, 21] width 28 height 16
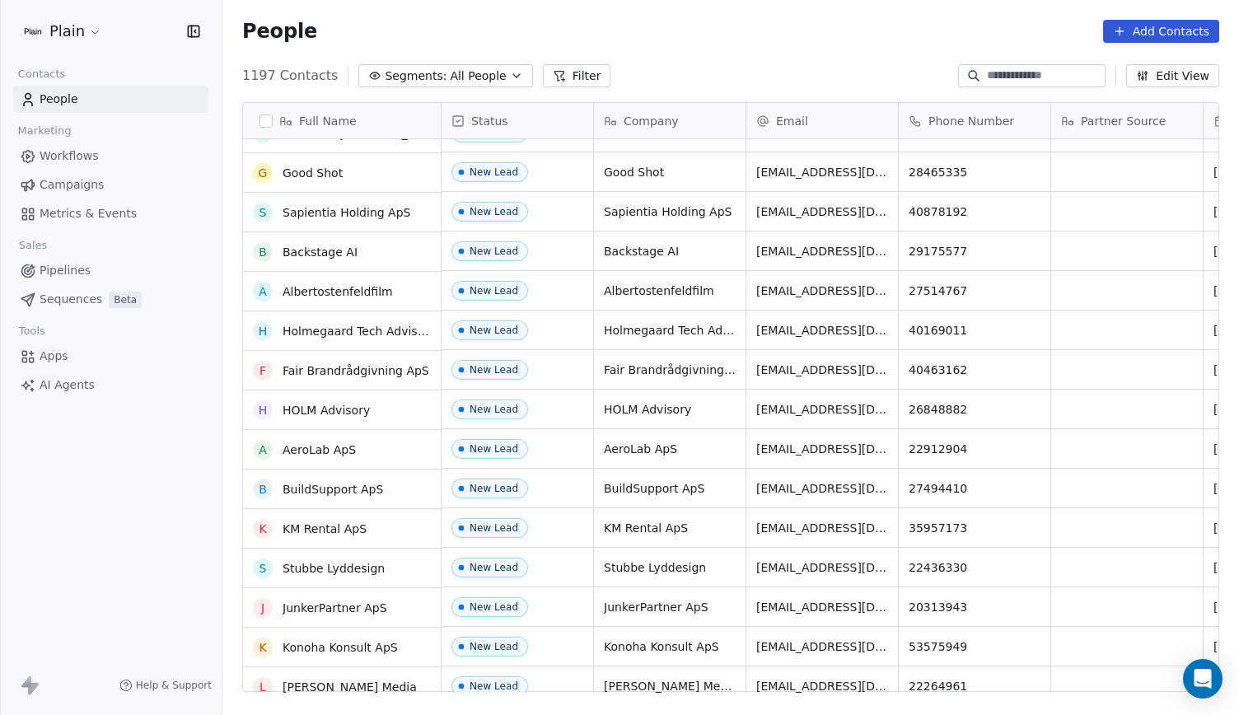
scroll to position [414, 0]
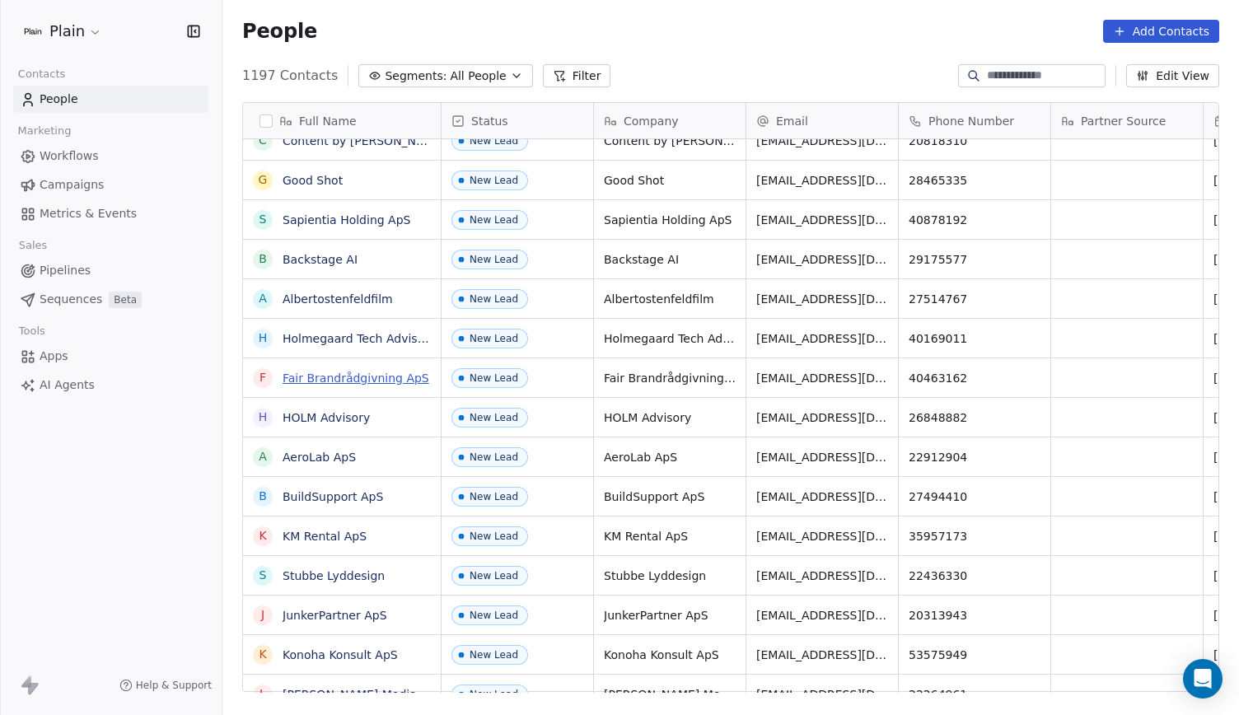
click at [371, 381] on link "Fair Brandrådgivning ApS" at bounding box center [355, 377] width 147 height 13
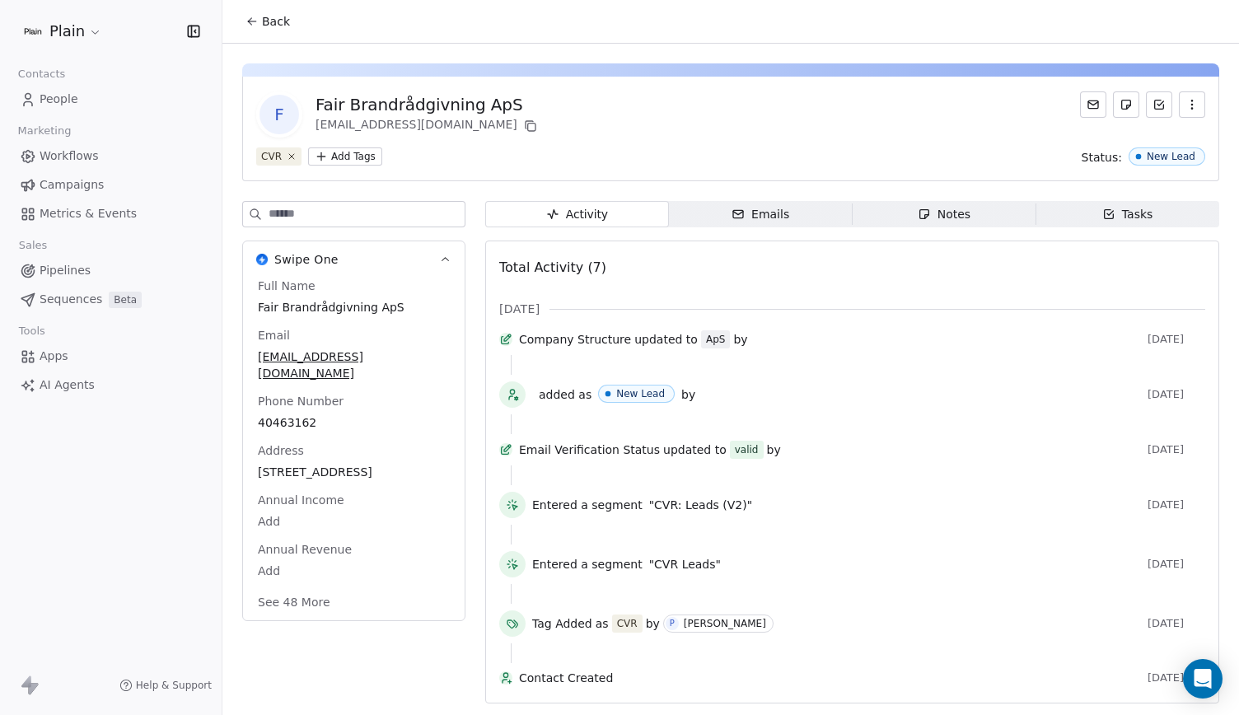
scroll to position [24, 0]
click at [283, 587] on button "See 48 More" at bounding box center [294, 602] width 92 height 30
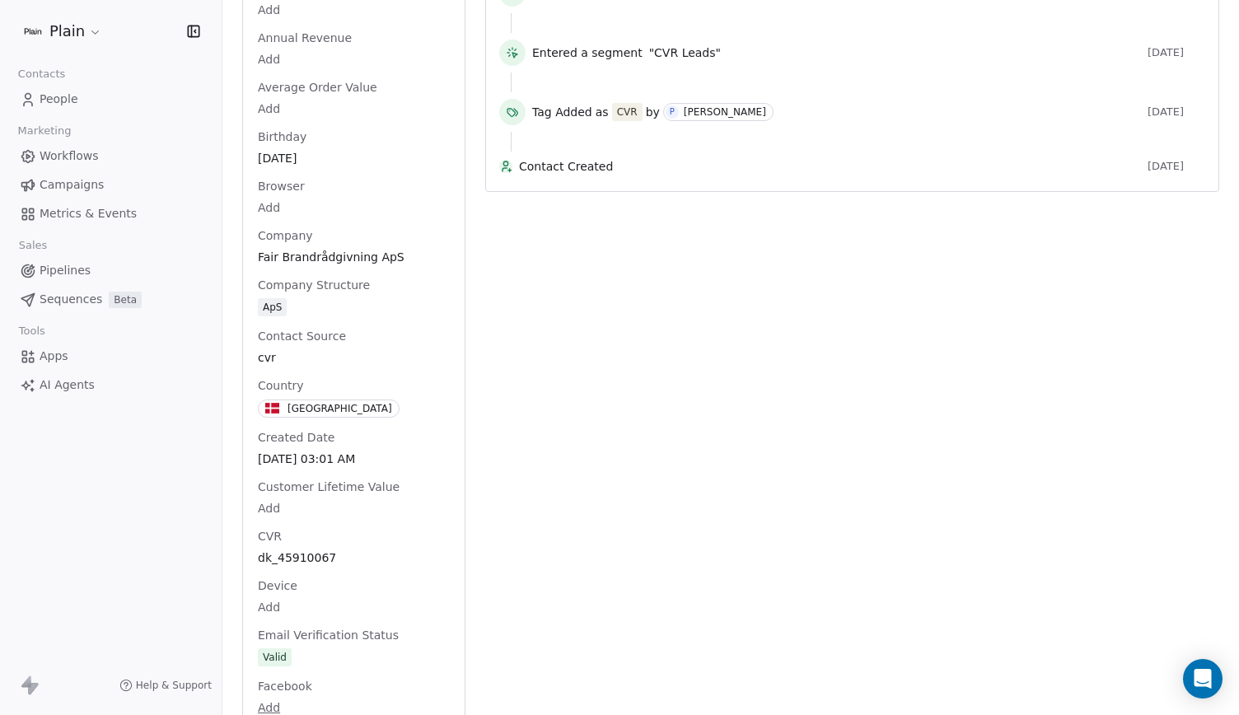
scroll to position [0, 0]
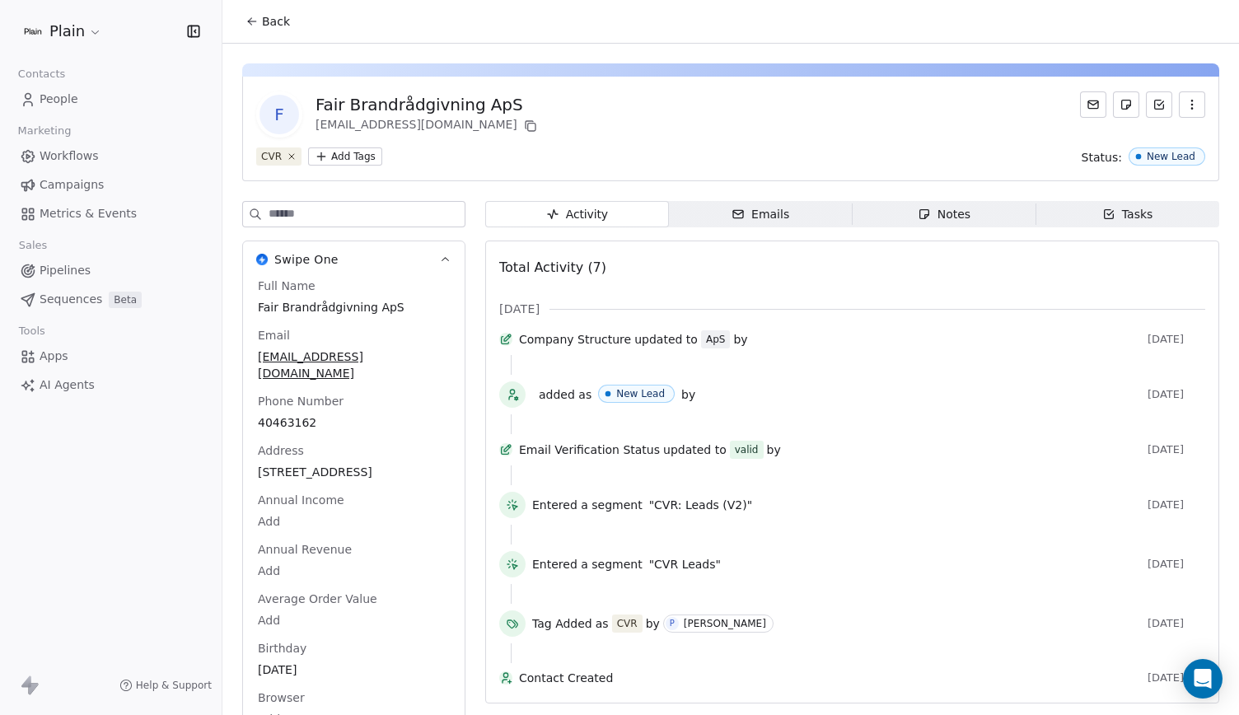
click at [58, 86] on link "People" at bounding box center [110, 99] width 195 height 27
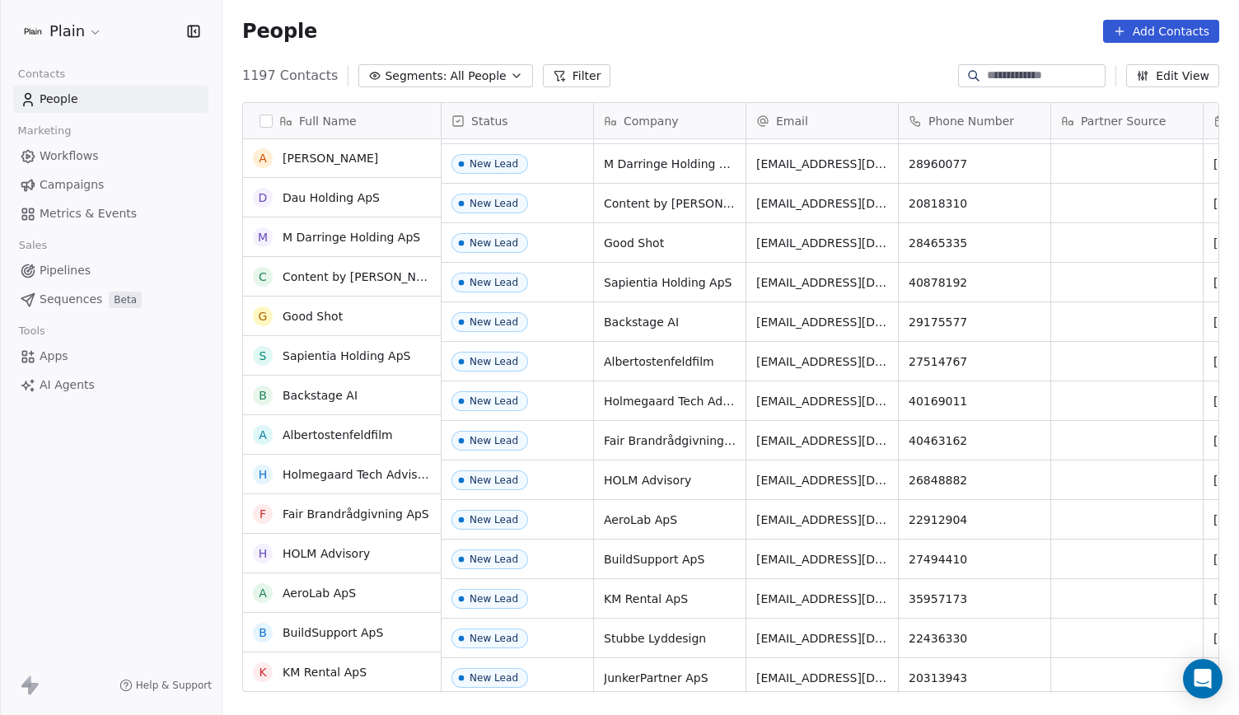
scroll to position [277, 0]
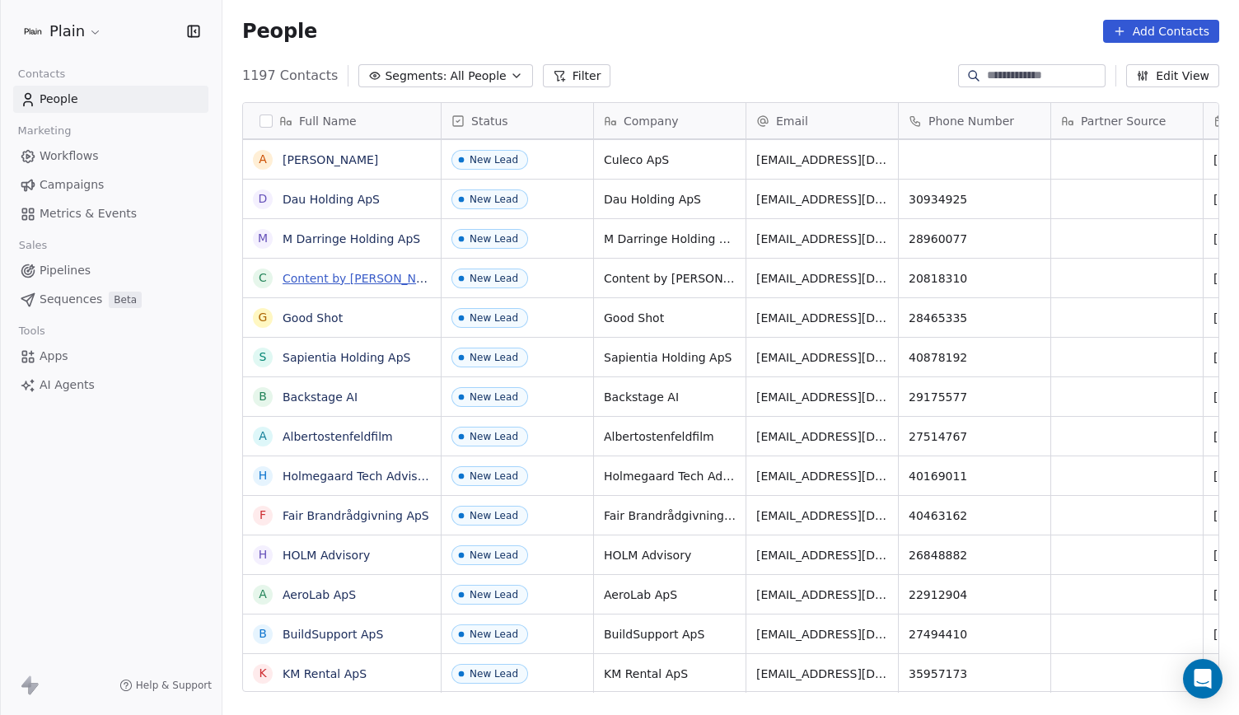
click at [313, 275] on link "Content by Elena" at bounding box center [363, 278] width 163 height 13
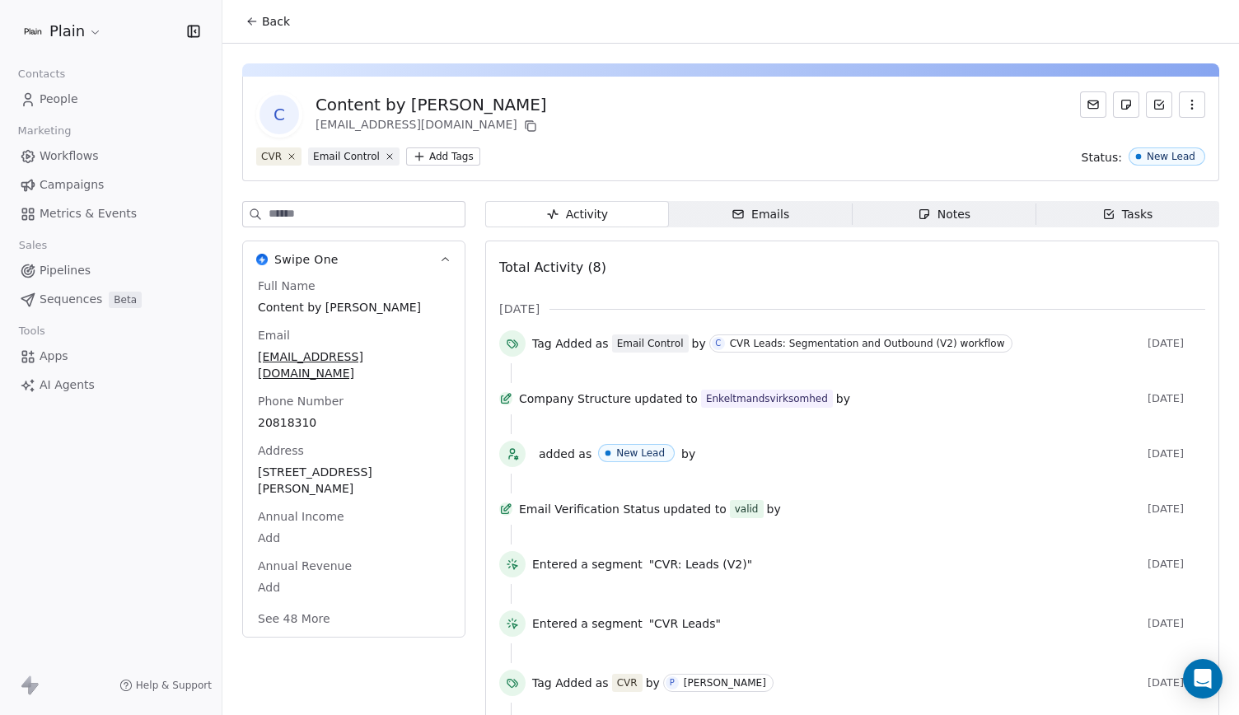
click at [317, 607] on button "See 48 More" at bounding box center [294, 619] width 92 height 30
click at [341, 354] on span "elenalovschall@gmail.com" at bounding box center [354, 365] width 190 height 33
click at [349, 365] on input "**********" at bounding box center [348, 366] width 179 height 33
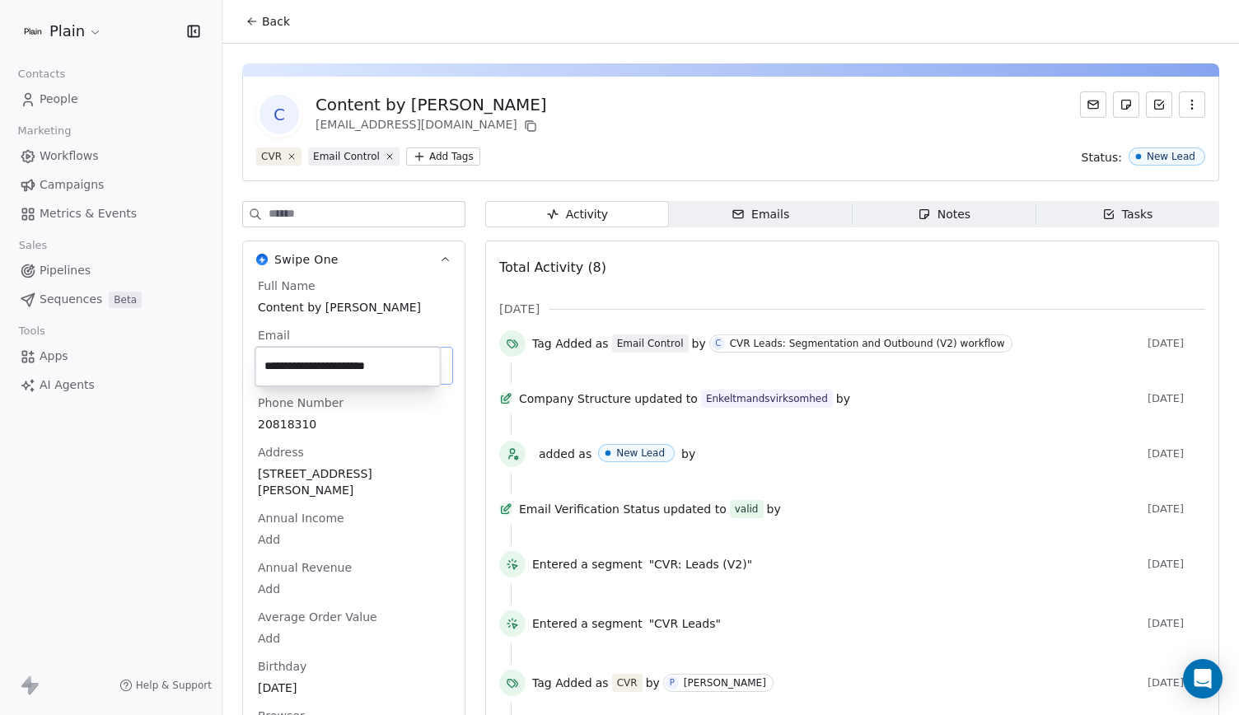
click at [349, 365] on input "**********" at bounding box center [348, 366] width 179 height 33
click at [78, 276] on html "Plain Contacts People Marketing Workflows Campaigns Metrics & Events Sales Pipe…" at bounding box center [619, 357] width 1239 height 715
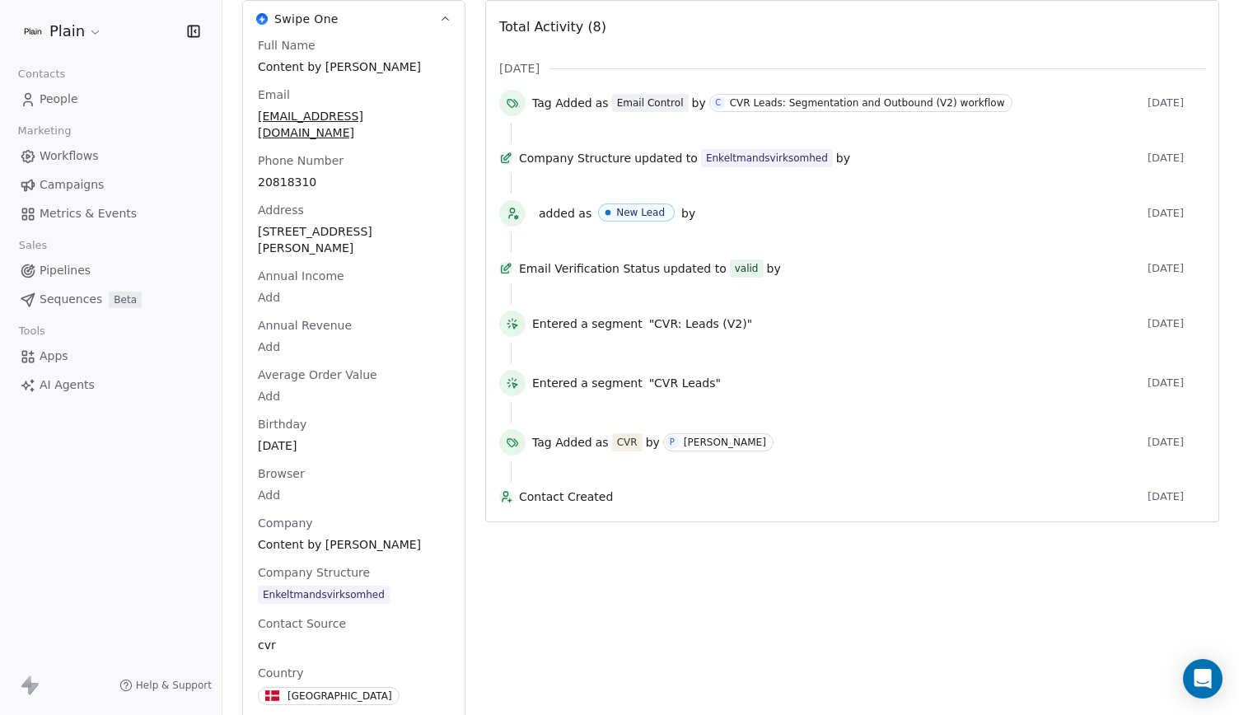
click at [87, 279] on link "Pipelines" at bounding box center [110, 270] width 195 height 27
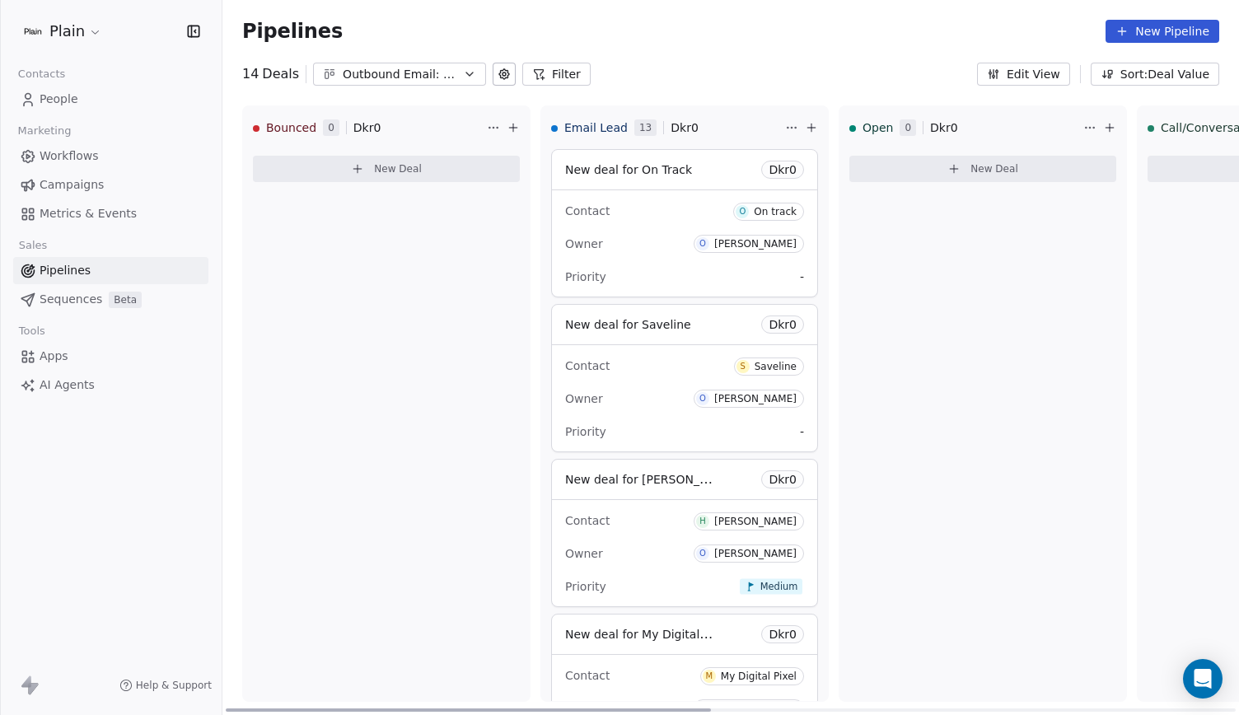
click at [810, 128] on icon at bounding box center [811, 127] width 13 height 13
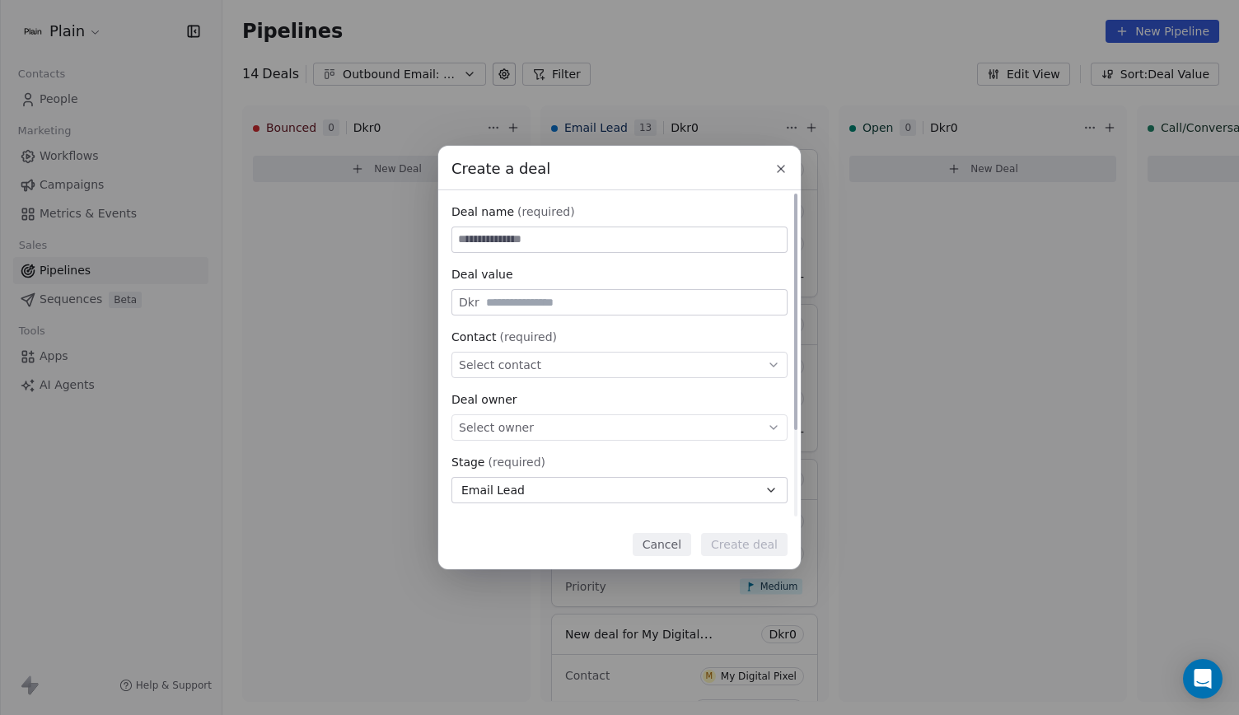
click at [512, 357] on span "Select contact" at bounding box center [500, 365] width 82 height 16
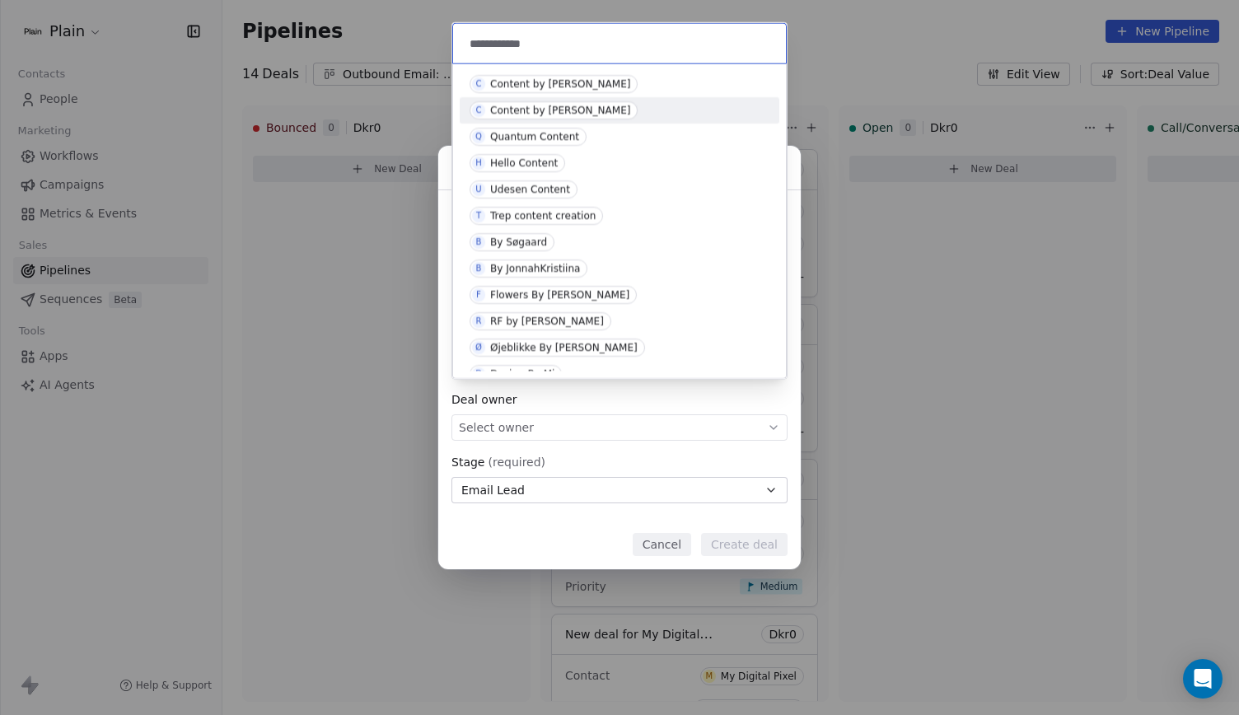
type input "**********"
click at [567, 105] on div "Content by Elena" at bounding box center [560, 111] width 140 height 12
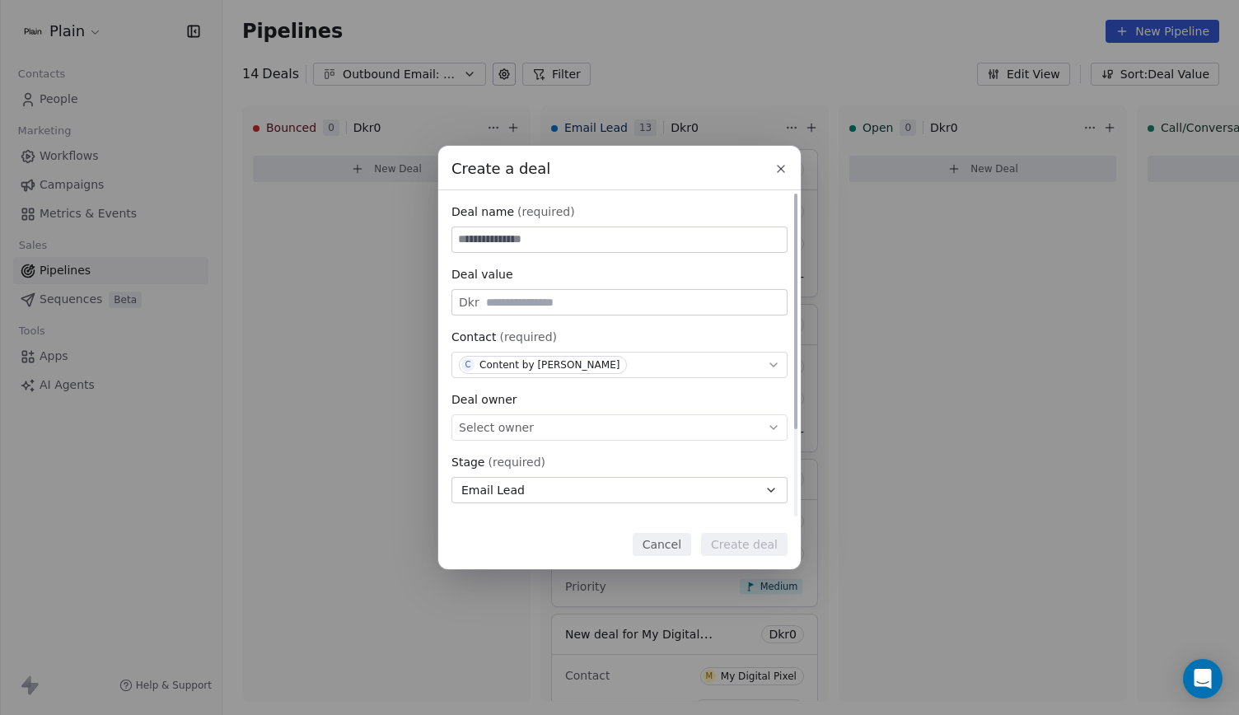
click at [553, 237] on input at bounding box center [619, 239] width 334 height 25
click at [514, 426] on span "Select owner" at bounding box center [496, 427] width 75 height 16
type input "**********"
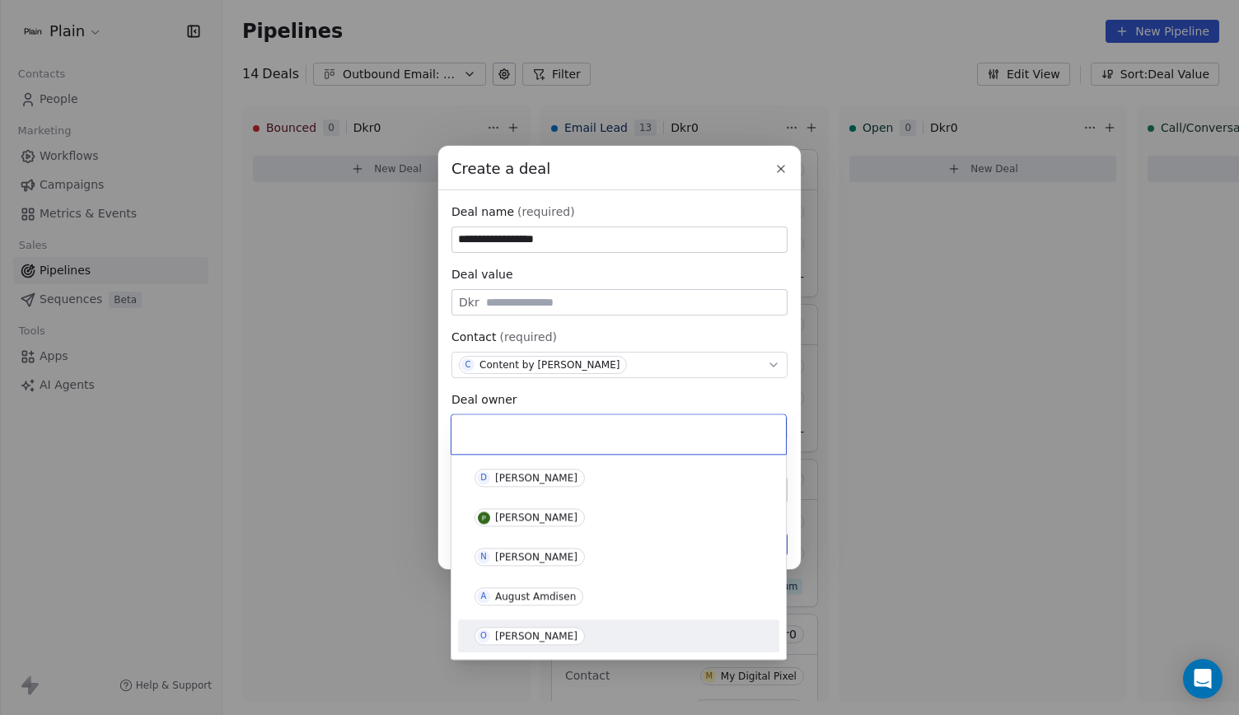
click at [527, 644] on span "O Oliver Marloth" at bounding box center [529, 636] width 110 height 18
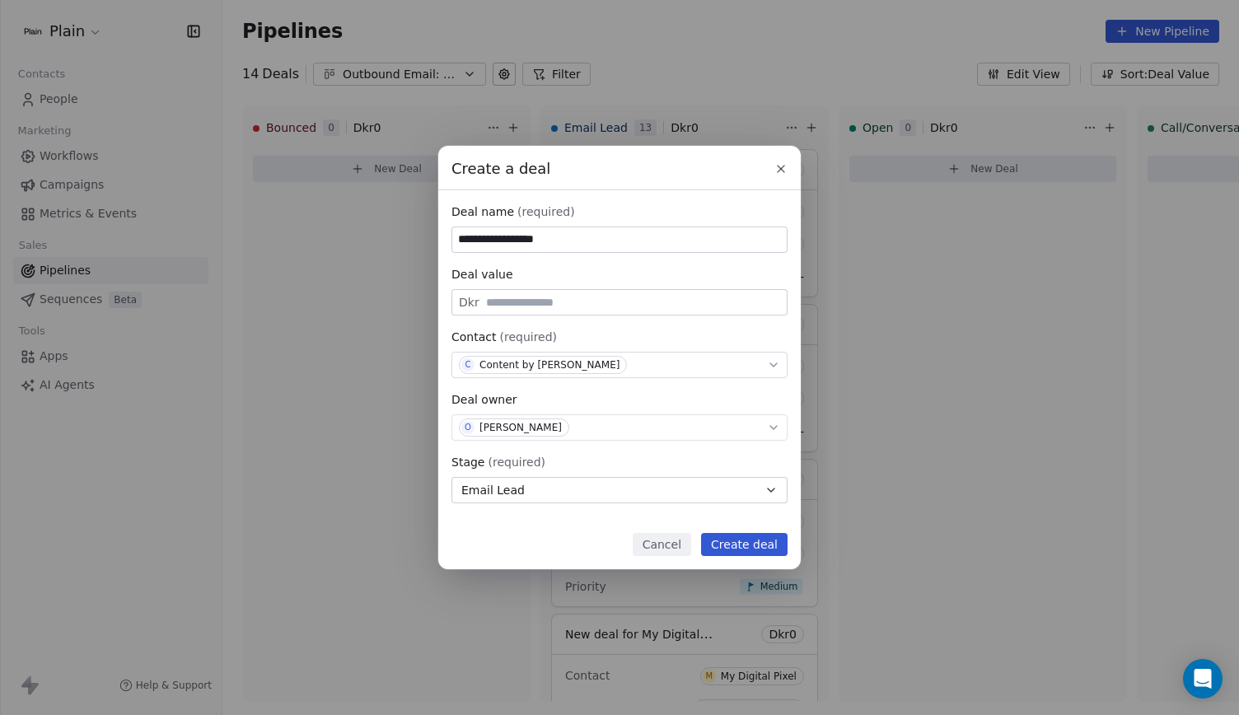
click at [748, 543] on button "Create deal" at bounding box center [744, 544] width 86 height 23
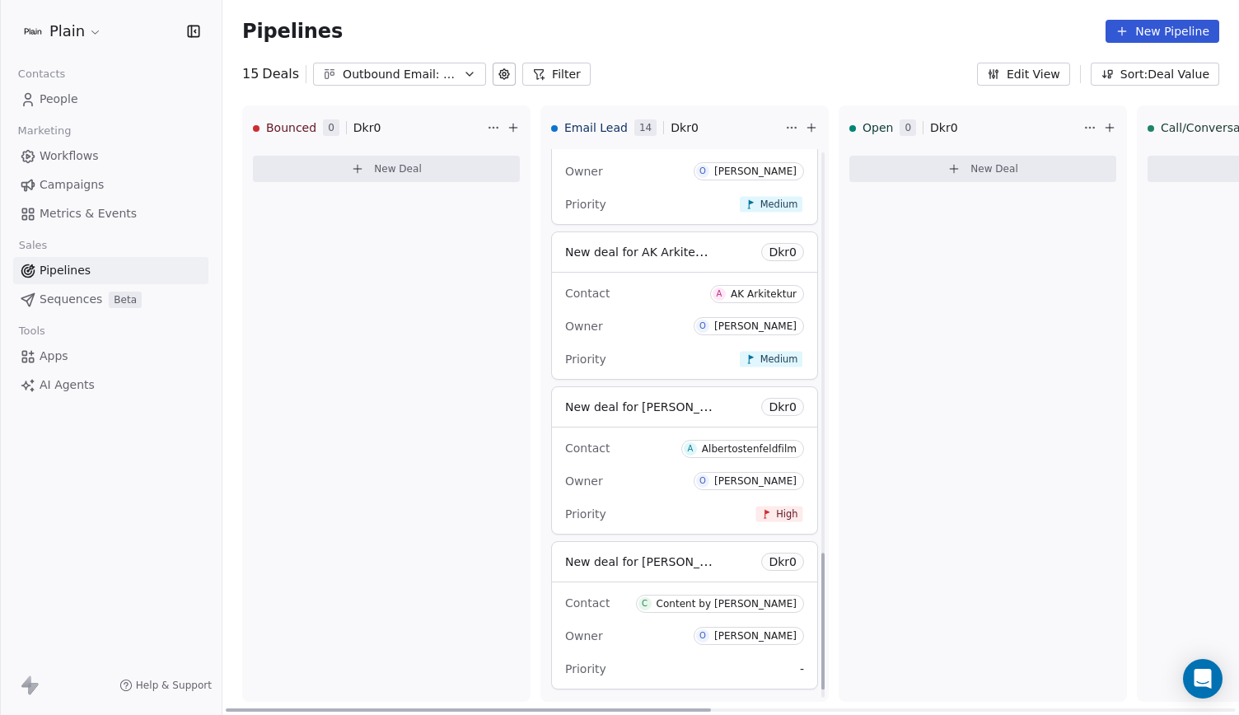
scroll to position [1654, 0]
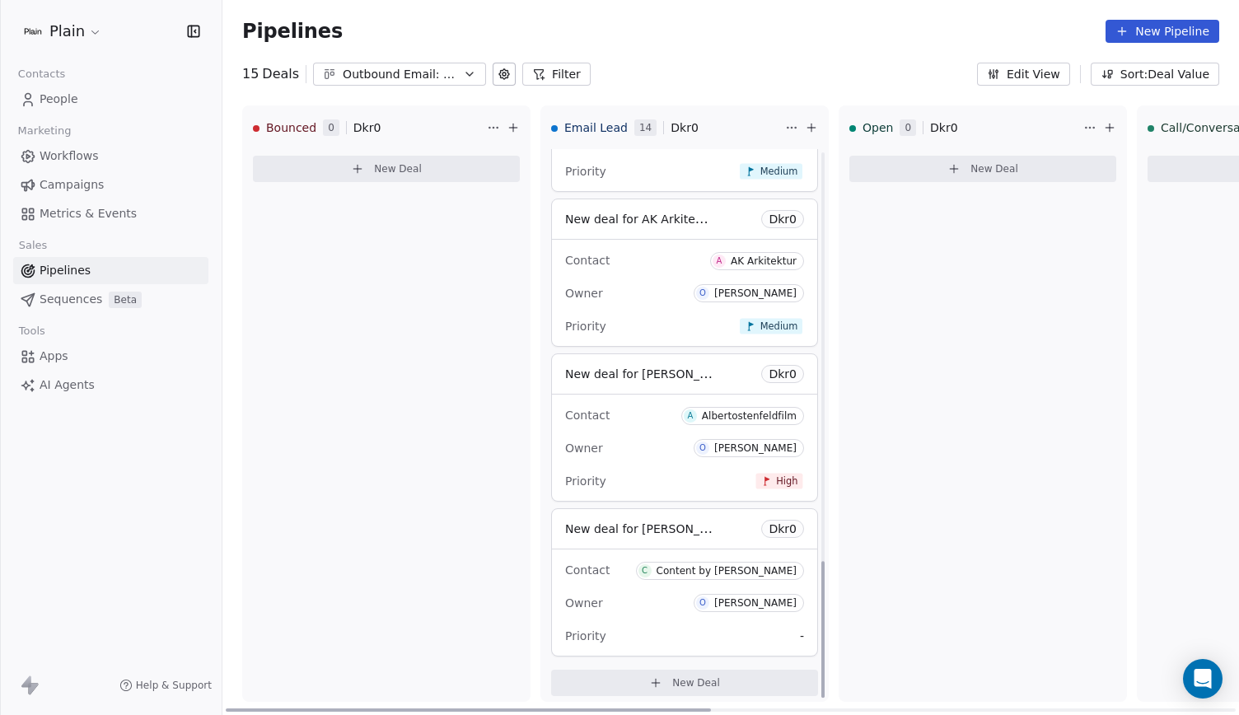
click at [633, 521] on span "New deal for Elena" at bounding box center [651, 529] width 172 height 16
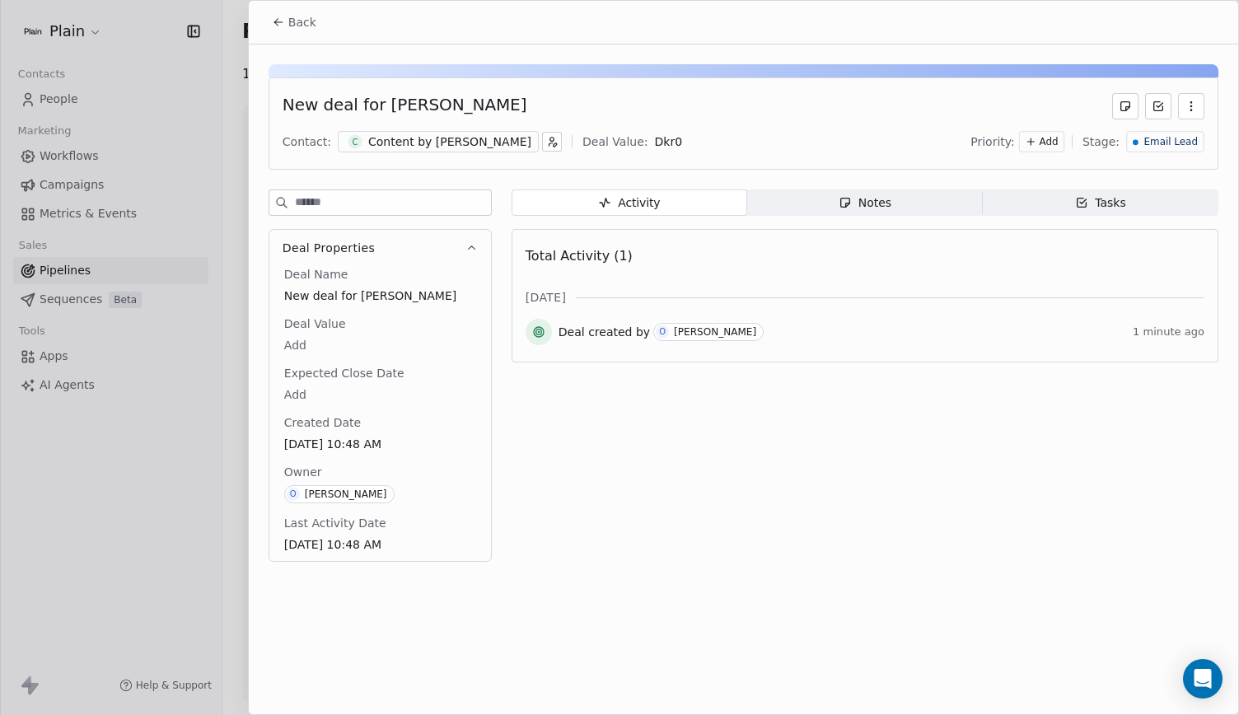
click at [425, 156] on div "New deal for Elena Contact: C Content by Elena Deal Value: Dkr 0 Priority: Add …" at bounding box center [743, 123] width 950 height 92
click at [423, 152] on div "Contact: C Content by Elena Deal Value: Dkr 0 Priority: Add Stage: Email Lead" at bounding box center [743, 141] width 922 height 25
click at [418, 142] on div "Content by Elena" at bounding box center [449, 141] width 163 height 16
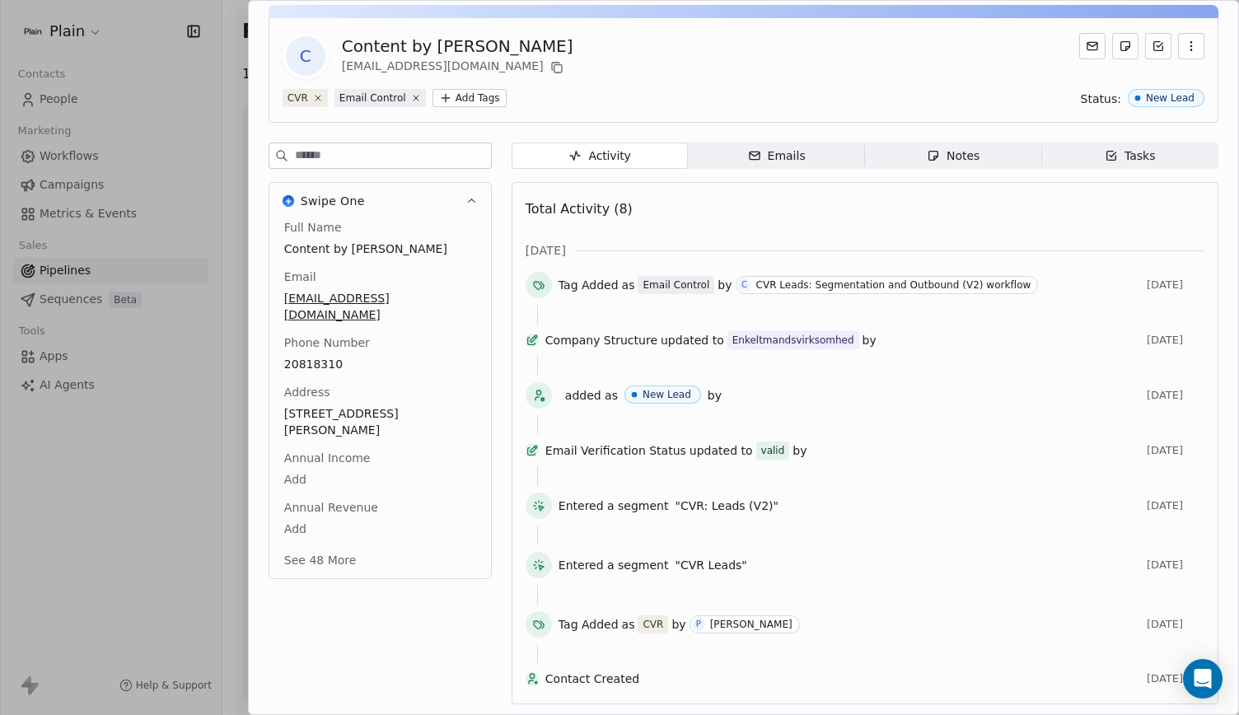
scroll to position [62, 0]
click at [336, 551] on button "See 48 More" at bounding box center [320, 560] width 92 height 30
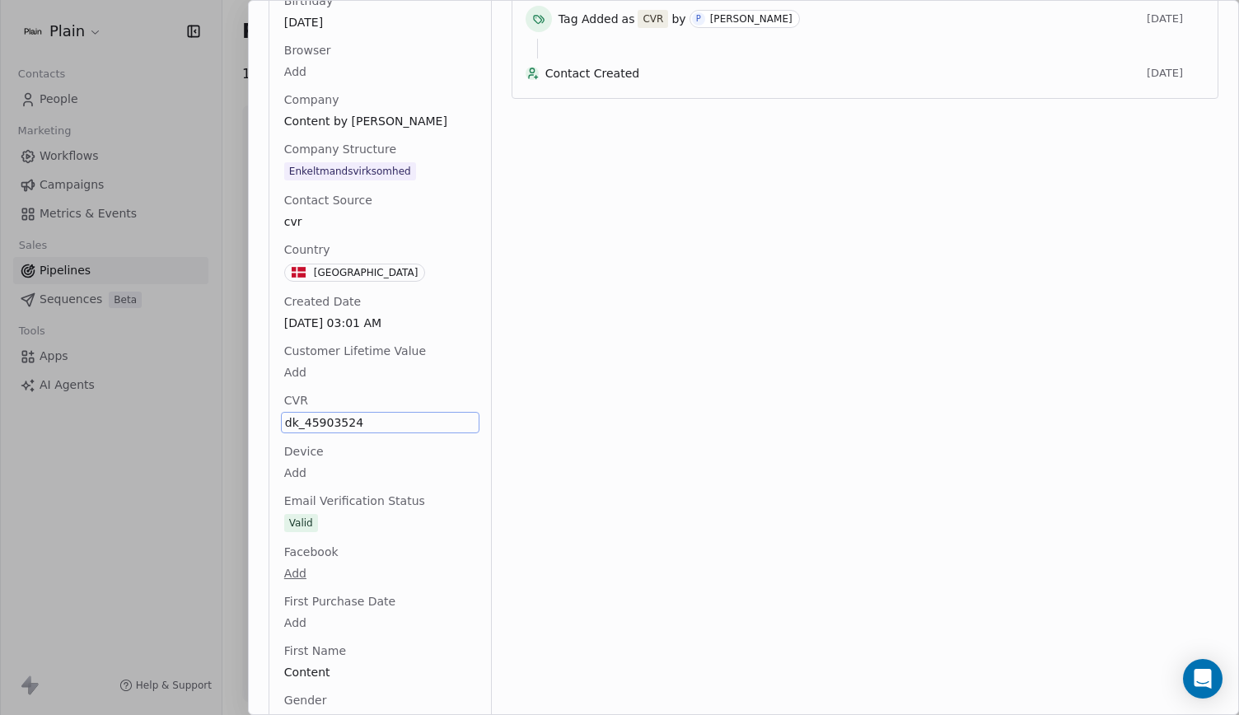
scroll to position [728, 0]
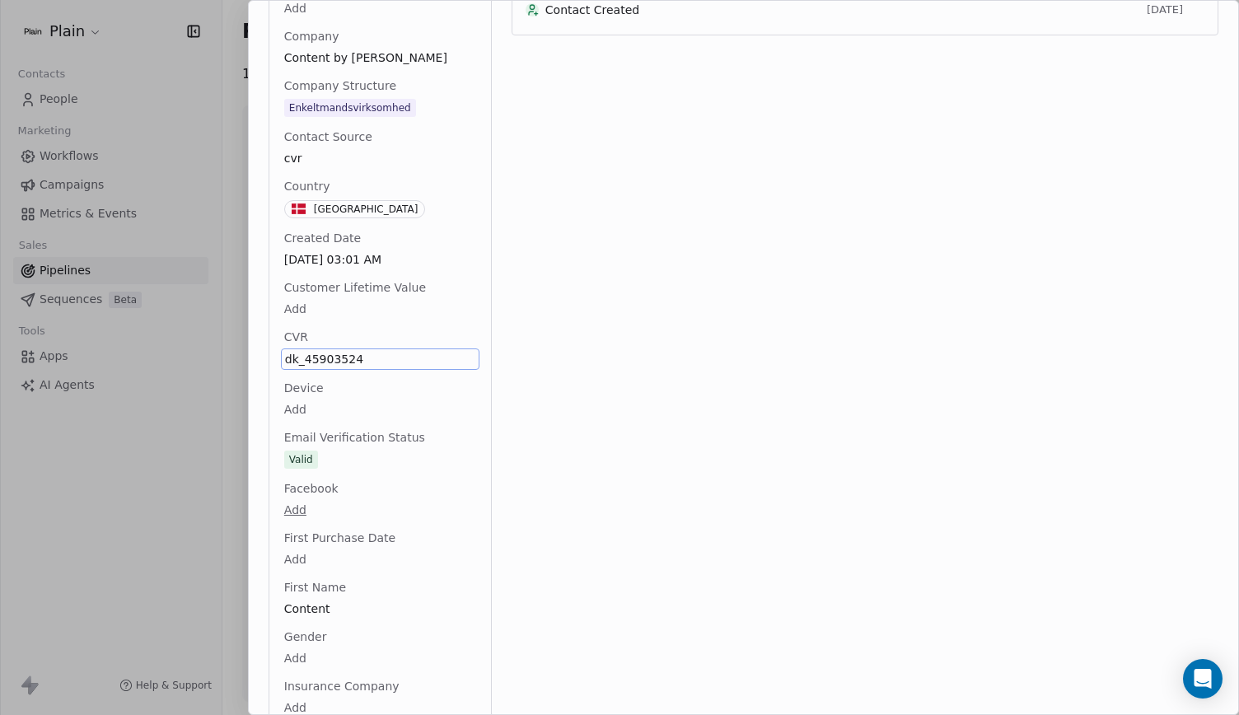
click at [328, 353] on span "dk_45903524" at bounding box center [380, 359] width 190 height 16
drag, startPoint x: 367, startPoint y: 364, endPoint x: 303, endPoint y: 362, distance: 64.3
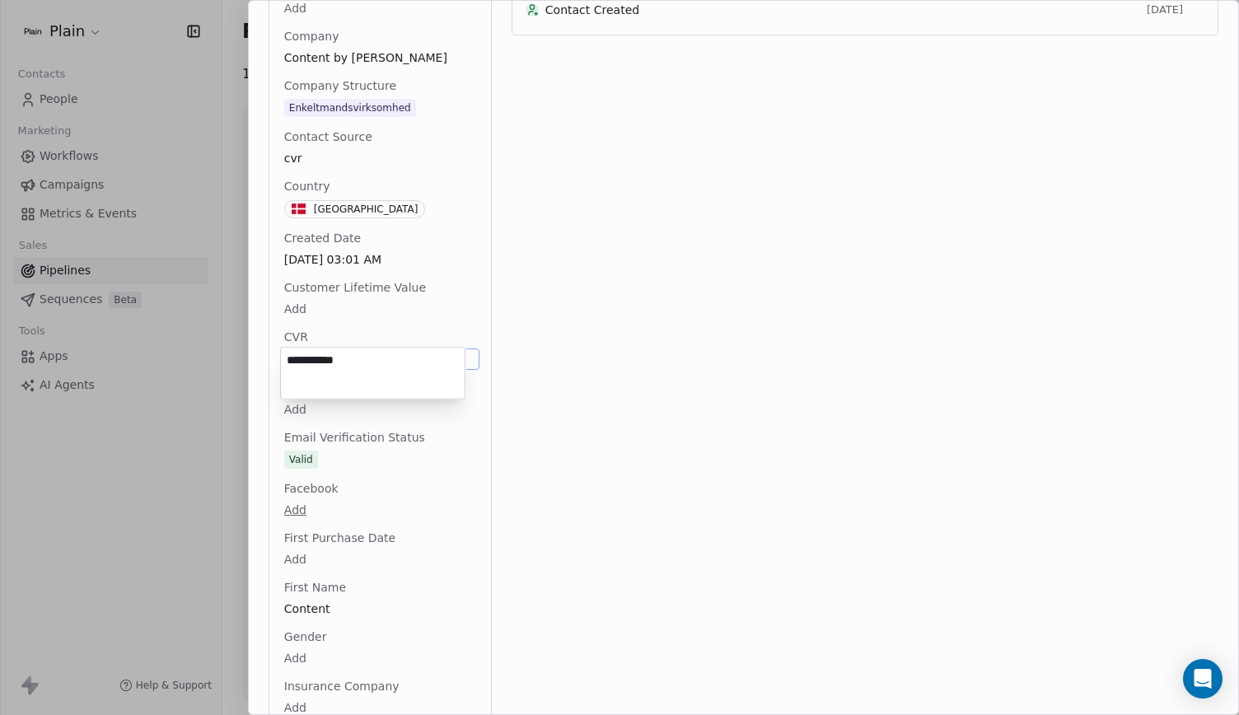
click at [303, 362] on textarea "**********" at bounding box center [373, 373] width 184 height 51
click at [538, 199] on html "Plain Contacts People Marketing Workflows Campaigns Metrics & Events Sales Pipe…" at bounding box center [619, 357] width 1239 height 715
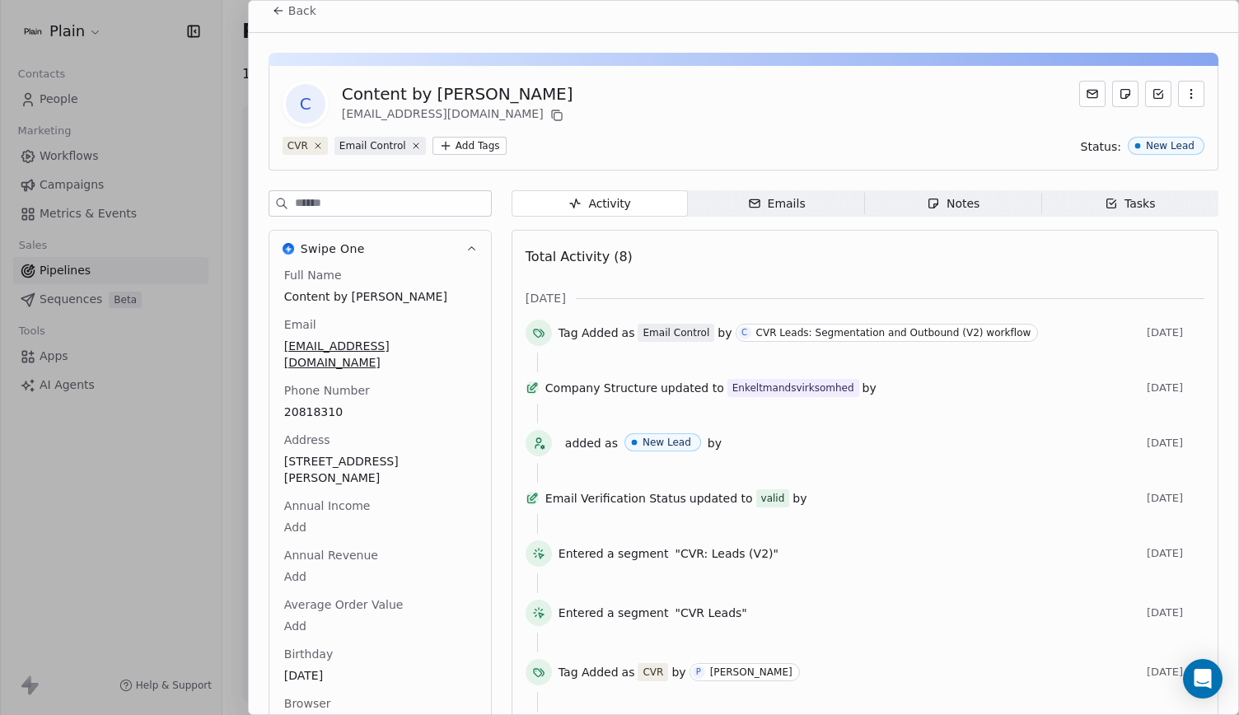
scroll to position [0, 0]
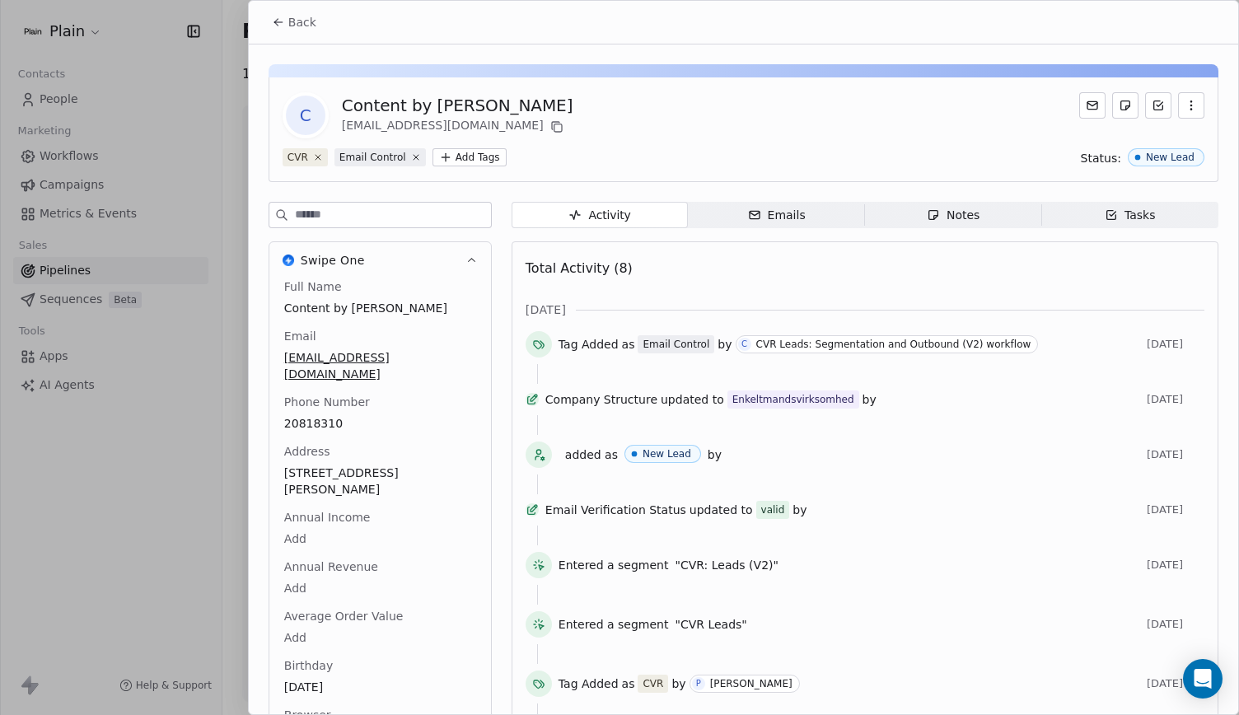
click at [337, 24] on div "Back" at bounding box center [743, 22] width 989 height 43
click at [279, 22] on icon at bounding box center [277, 22] width 7 height 0
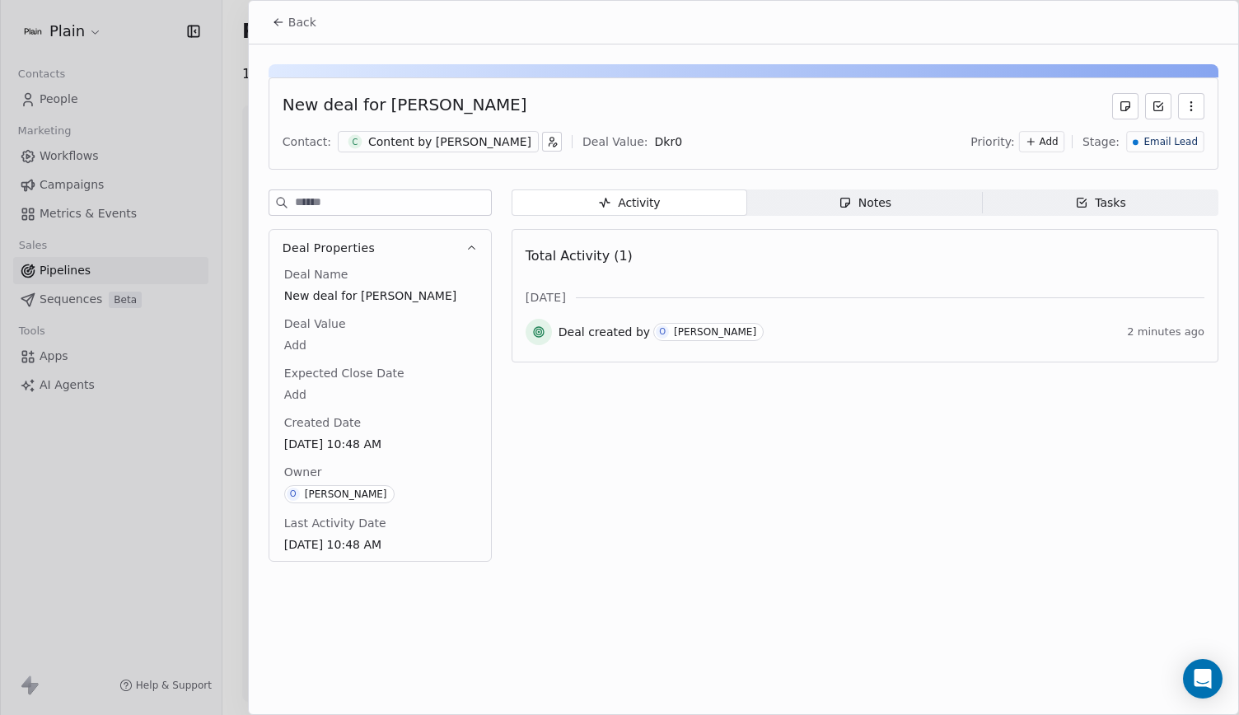
click at [288, 26] on span "Back" at bounding box center [302, 22] width 28 height 16
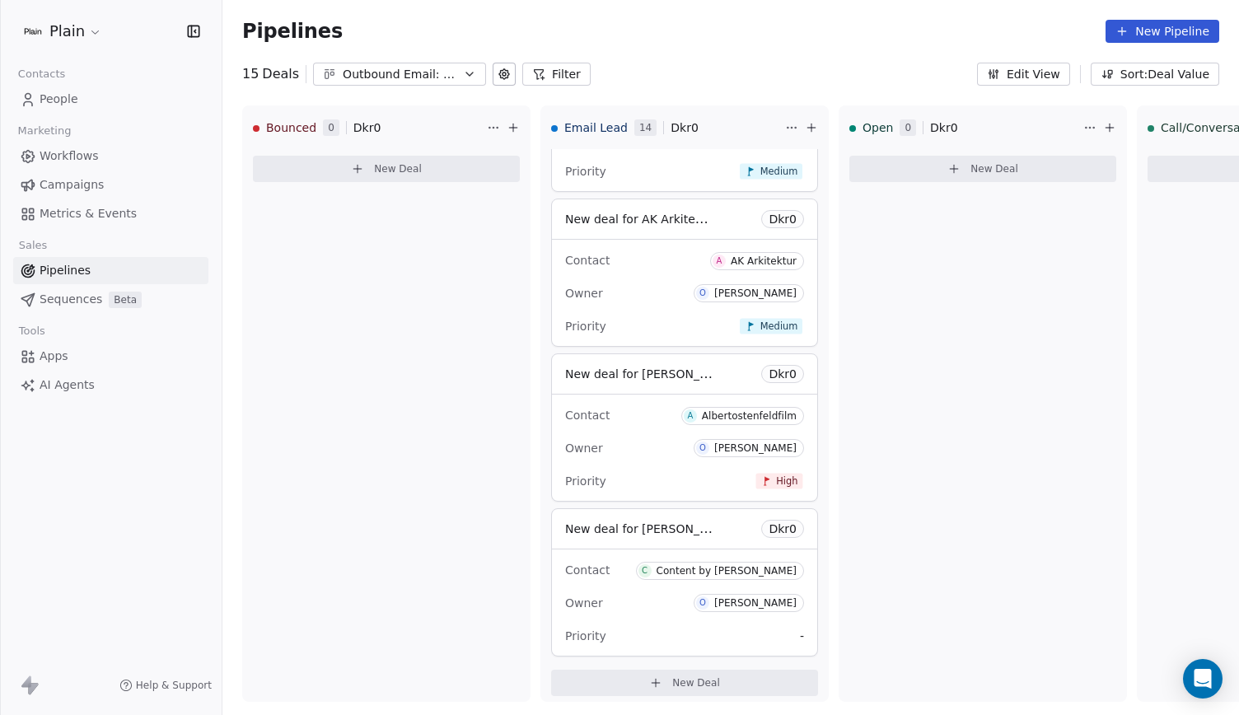
click at [75, 95] on span "People" at bounding box center [59, 99] width 39 height 17
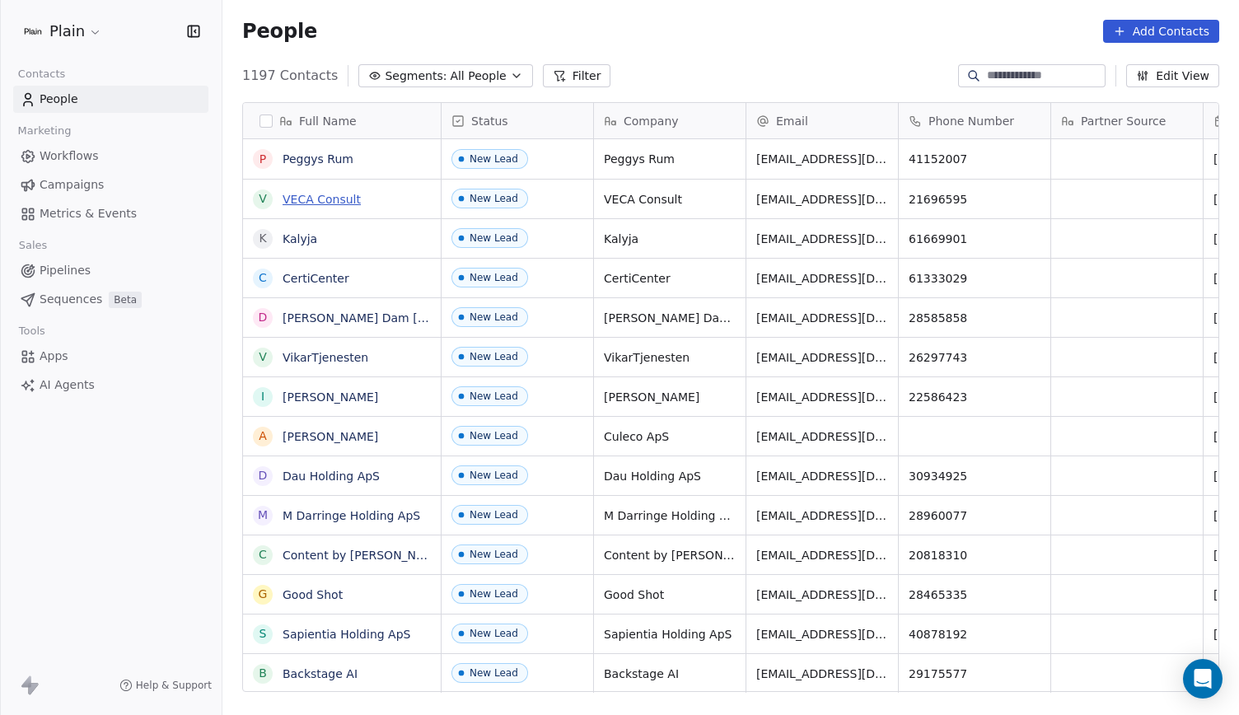
click at [318, 198] on link "VECA Consult" at bounding box center [321, 199] width 78 height 13
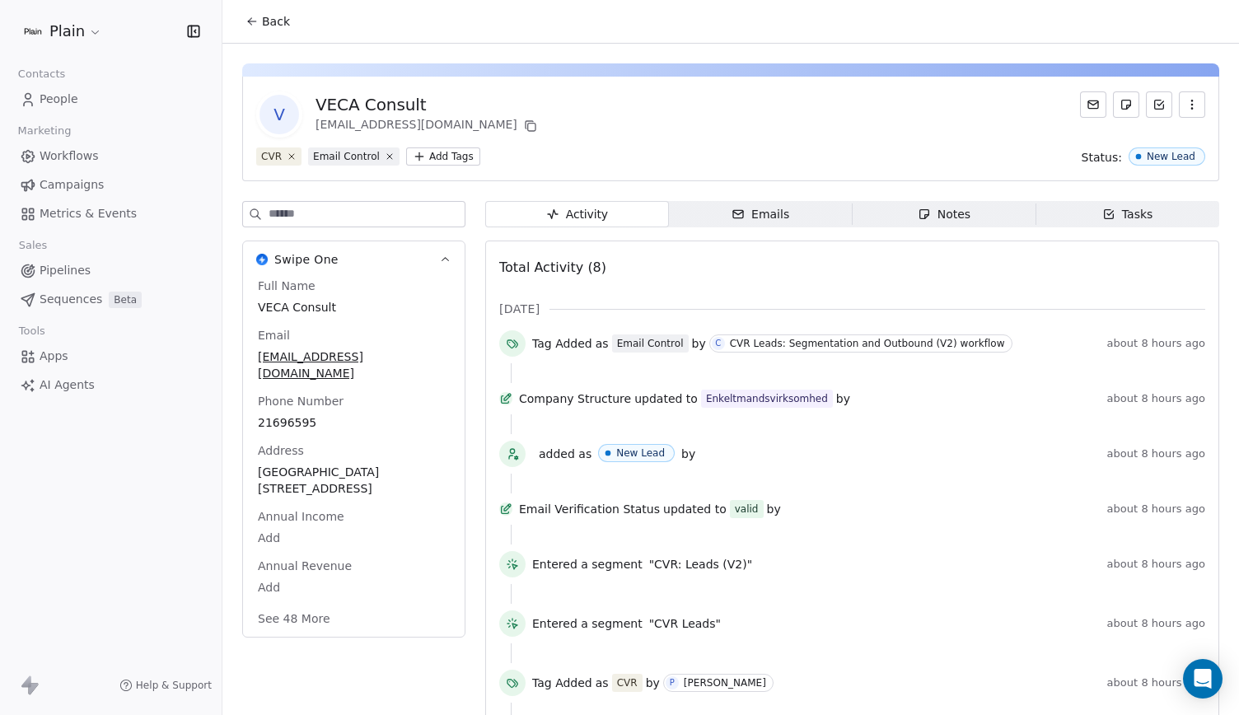
scroll to position [28, 0]
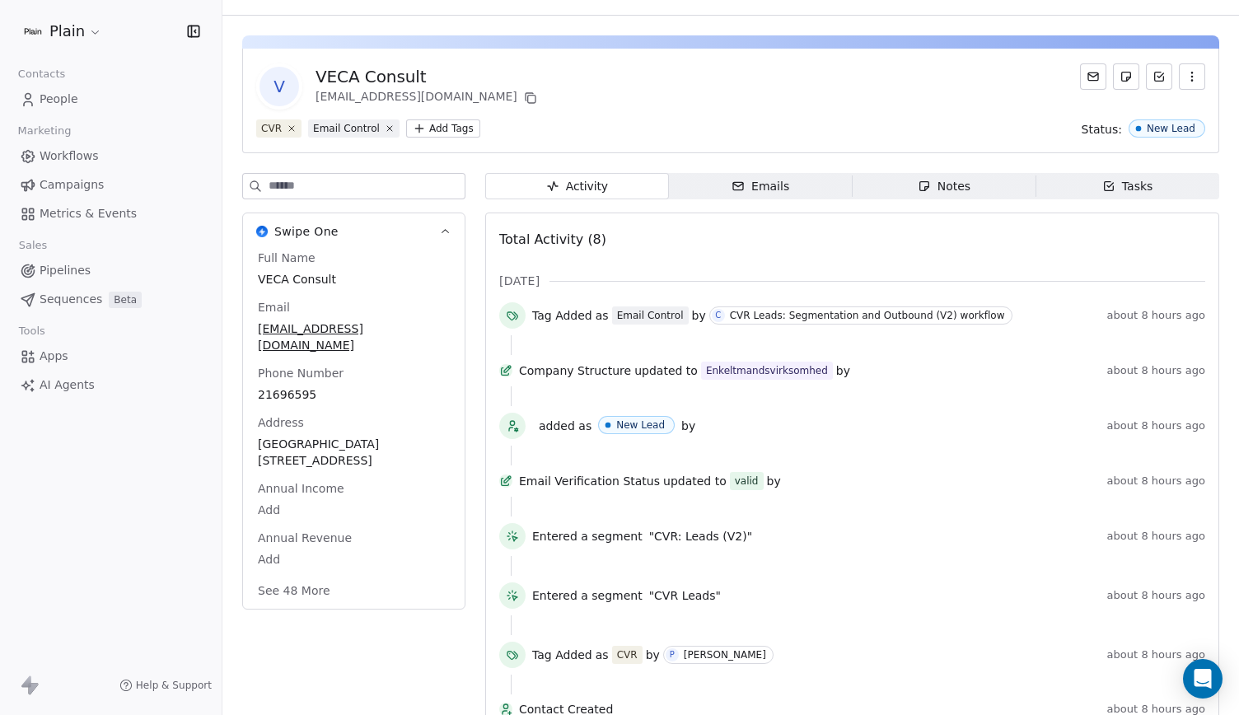
click at [302, 576] on button "See 48 More" at bounding box center [294, 591] width 92 height 30
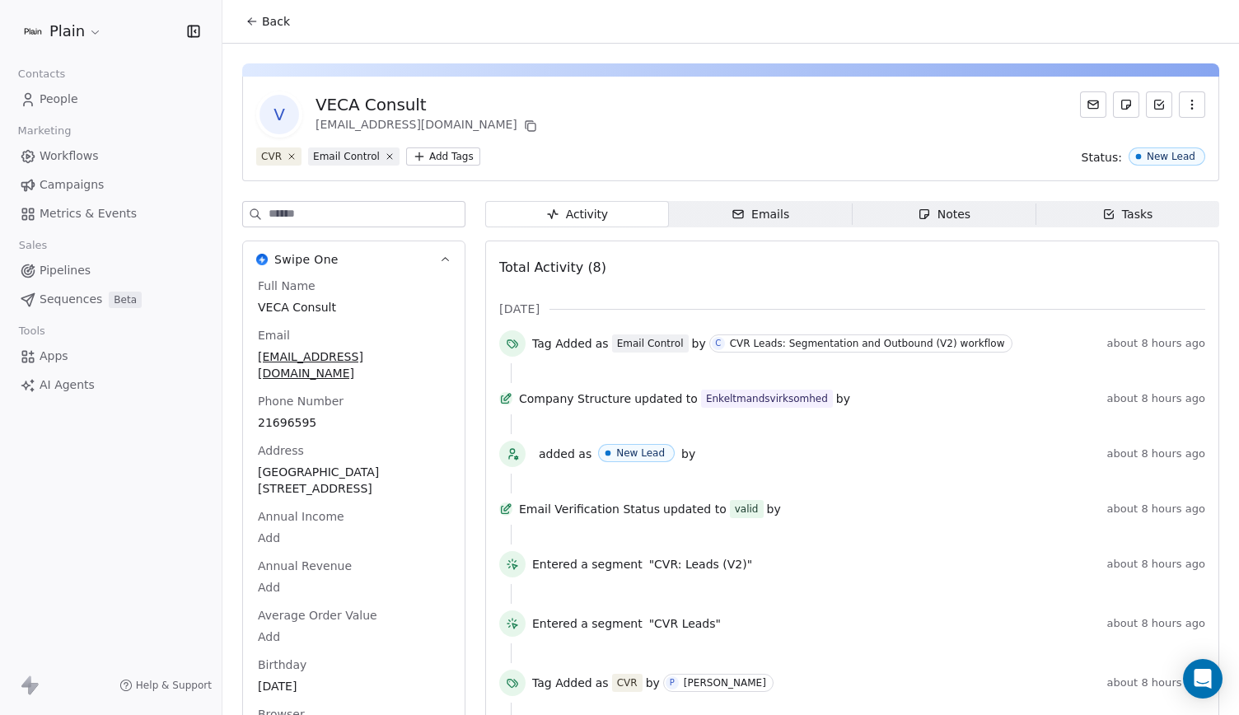
scroll to position [0, 0]
click at [366, 354] on span "rasmus.bogelund@gmail.com" at bounding box center [354, 364] width 192 height 33
click at [366, 354] on span "rasmus.bogelund@gmail.com" at bounding box center [354, 365] width 190 height 33
click at [366, 354] on input "**********" at bounding box center [348, 366] width 179 height 33
click at [72, 276] on html "Plain Contacts People Marketing Workflows Campaigns Metrics & Events Sales Pipe…" at bounding box center [619, 357] width 1239 height 715
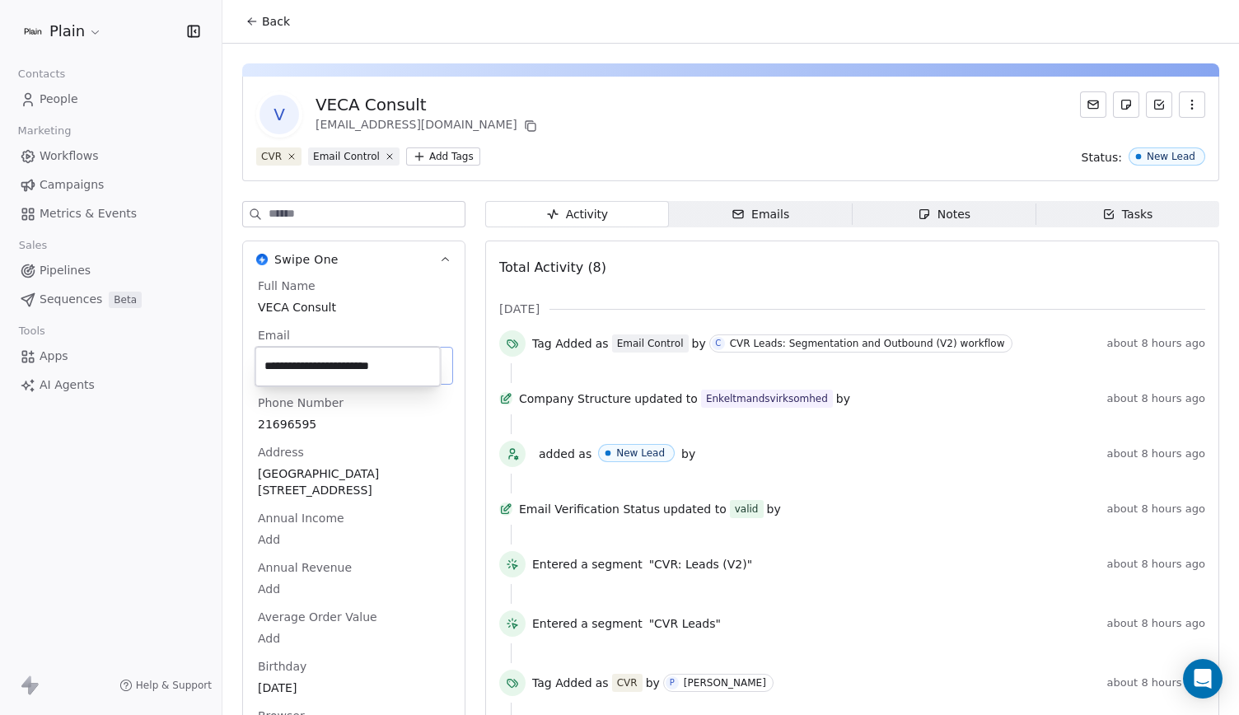
click at [72, 268] on html "Plain Contacts People Marketing Workflows Campaigns Metrics & Events Sales Pipe…" at bounding box center [619, 357] width 1239 height 715
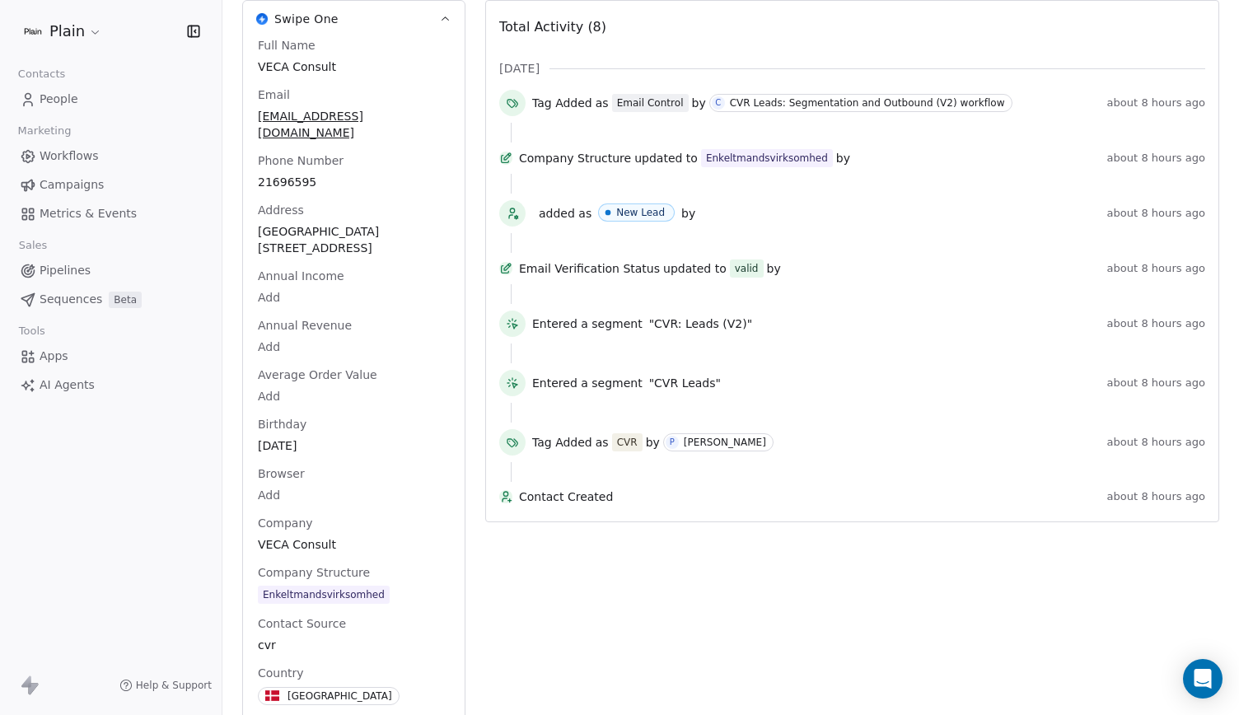
click at [77, 266] on span "Pipelines" at bounding box center [65, 270] width 51 height 17
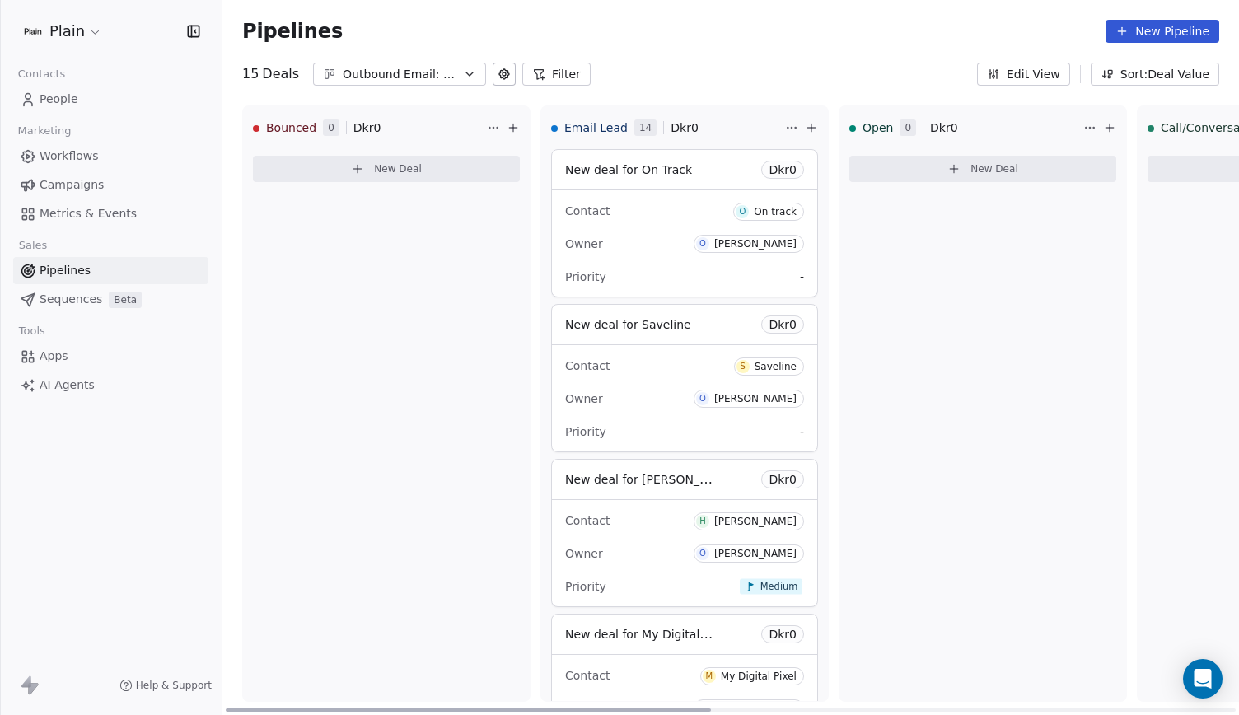
click at [817, 130] on icon at bounding box center [811, 127] width 13 height 13
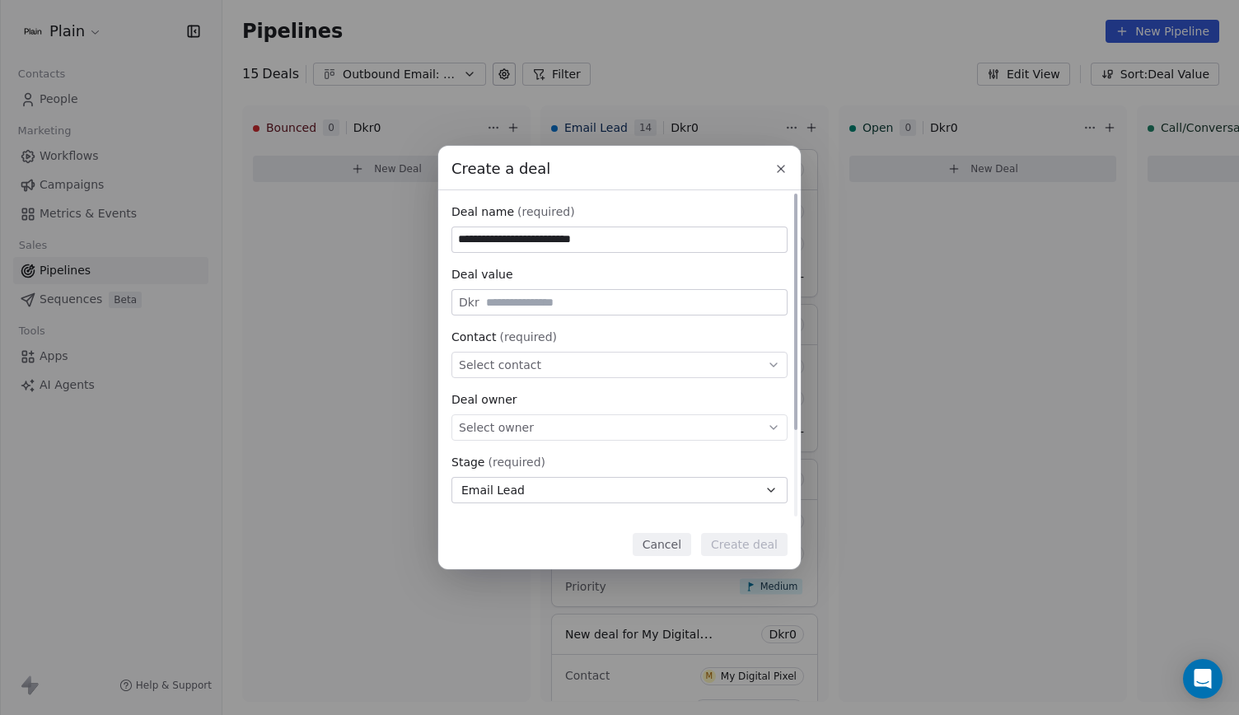
type input "**********"
click at [596, 365] on div "Select contact" at bounding box center [619, 365] width 336 height 26
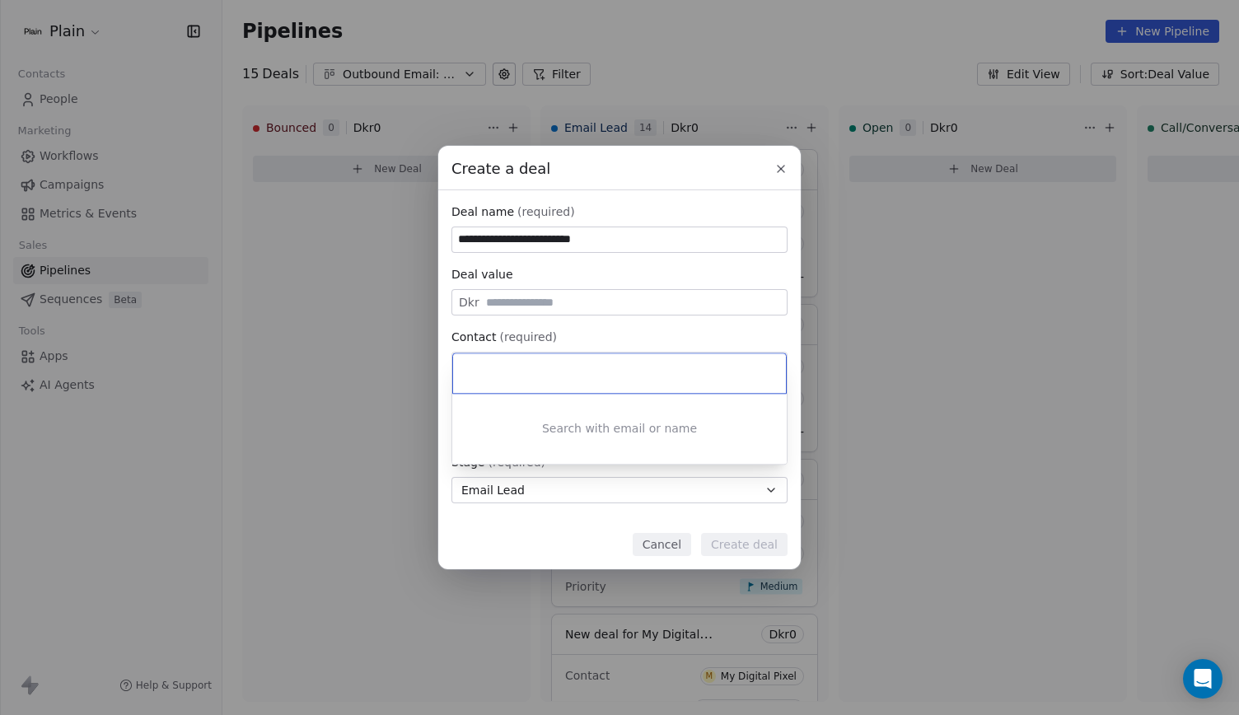
type input "*"
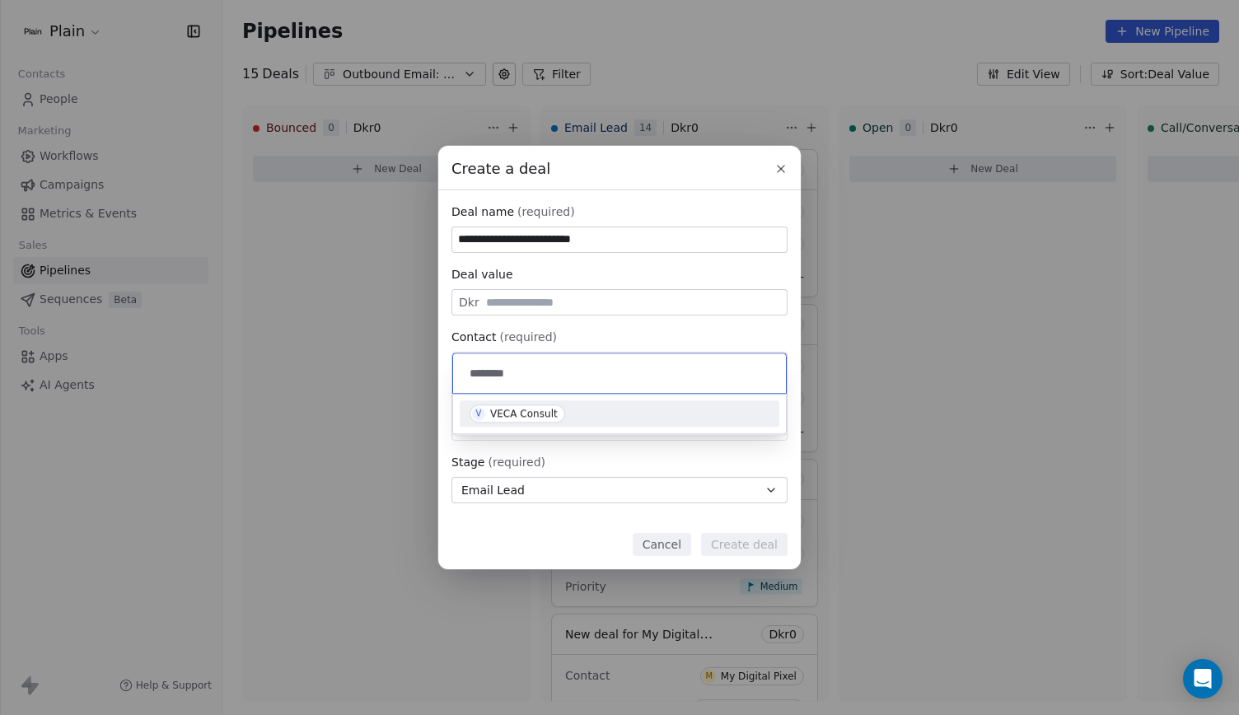
type input "********"
click at [575, 407] on div "V VECA Consult" at bounding box center [619, 413] width 300 height 18
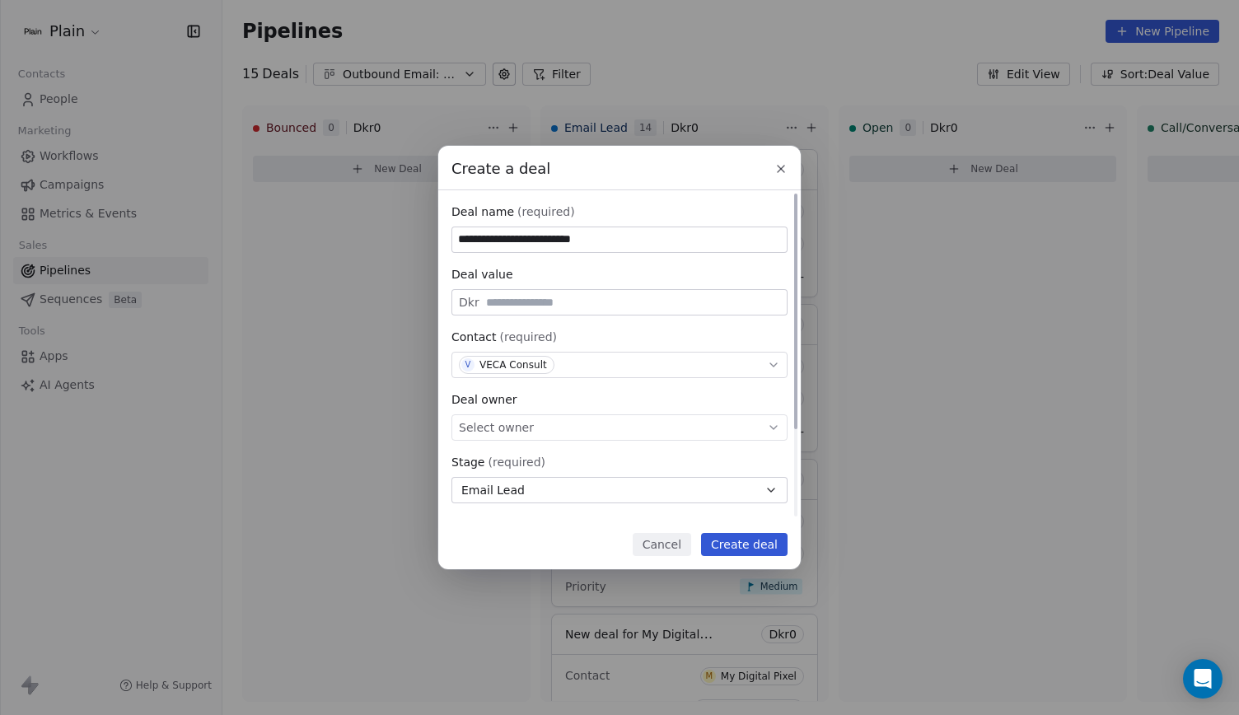
click at [537, 442] on div "**********" at bounding box center [619, 415] width 336 height 425
click at [539, 427] on div "Select owner" at bounding box center [619, 427] width 336 height 26
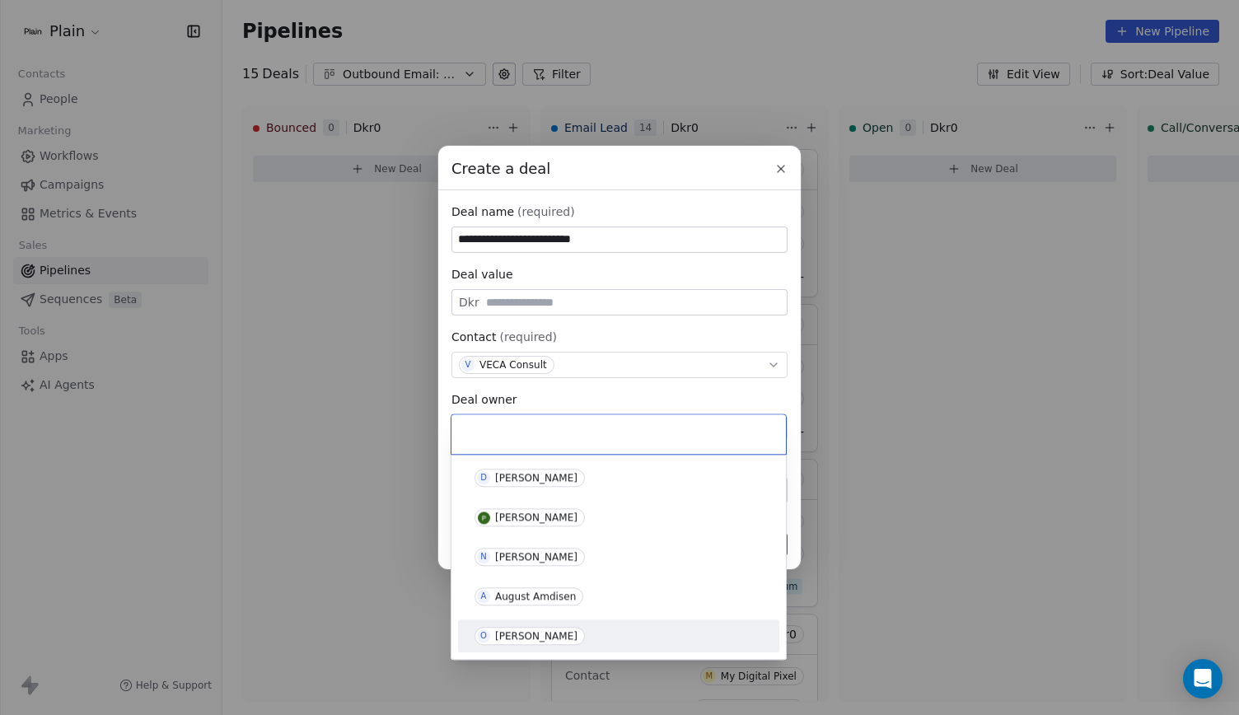
click at [535, 635] on div "[PERSON_NAME]" at bounding box center [536, 636] width 82 height 12
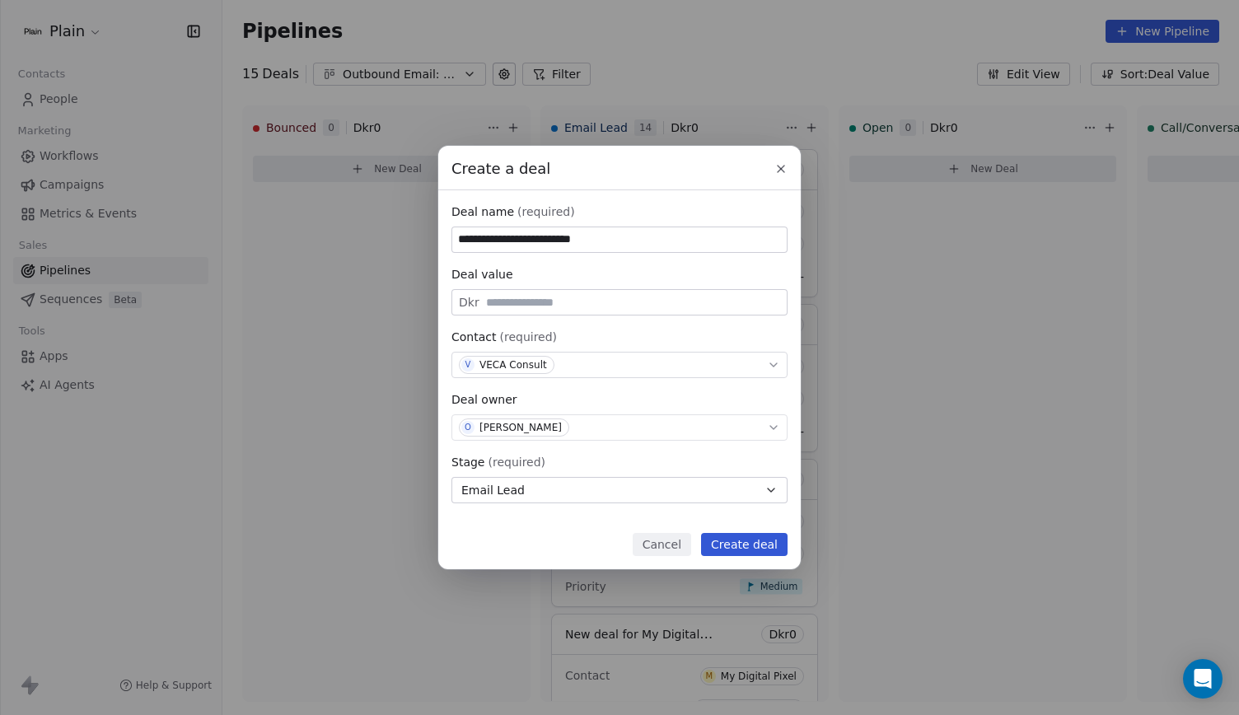
click at [729, 544] on button "Create deal" at bounding box center [744, 544] width 86 height 23
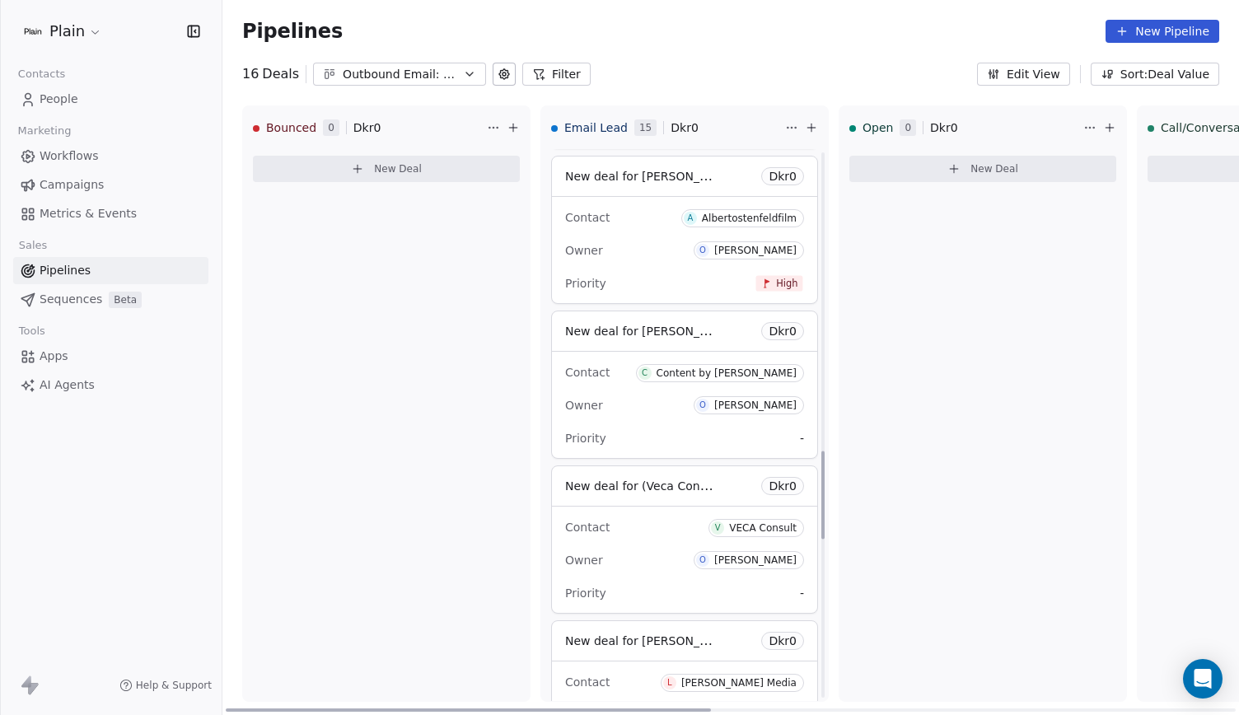
scroll to position [1868, 0]
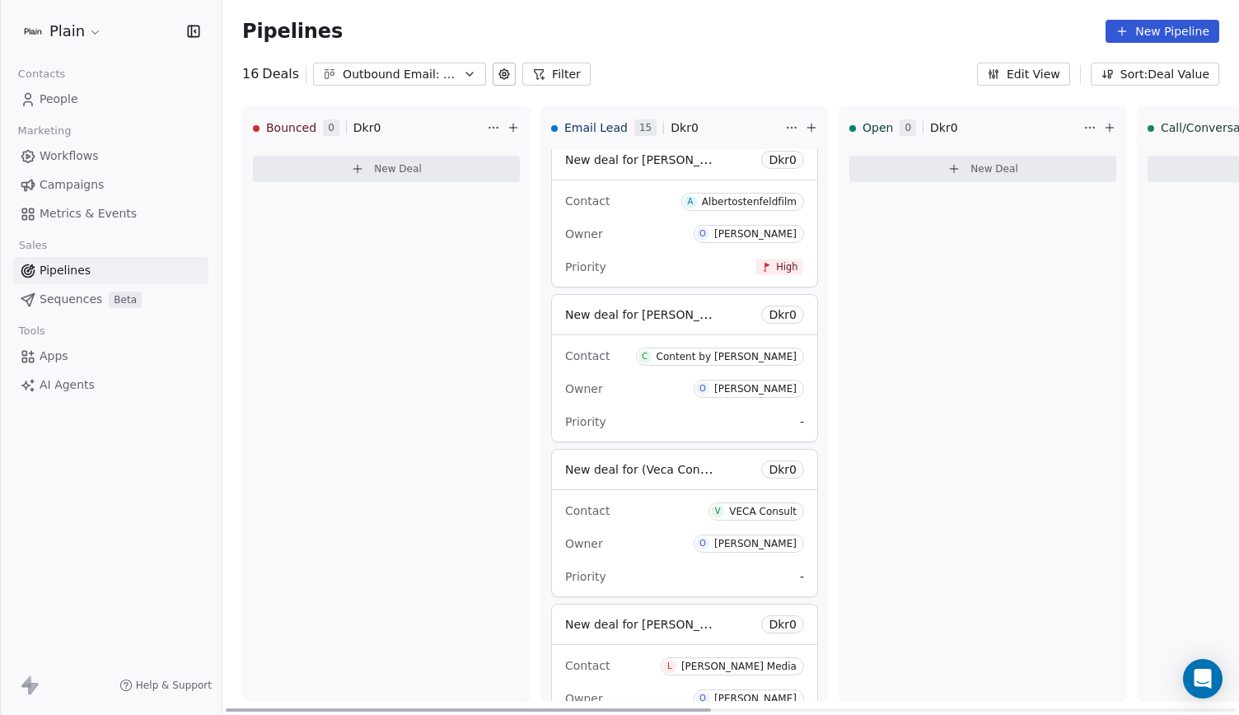
click at [672, 344] on div "Contact C Content by Elena" at bounding box center [684, 355] width 239 height 27
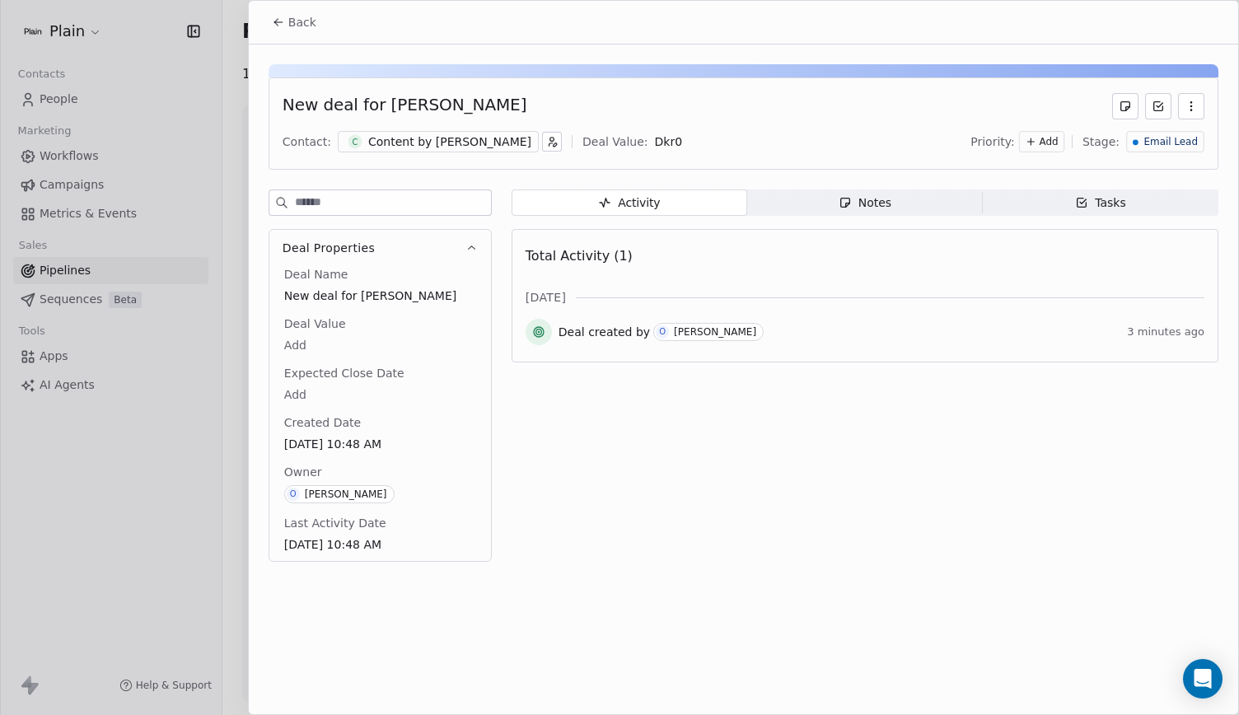
click at [1056, 138] on span "Add" at bounding box center [1048, 142] width 19 height 14
click at [1032, 189] on div "Medium" at bounding box center [1028, 201] width 86 height 26
click at [310, 19] on span "Back" at bounding box center [302, 22] width 28 height 16
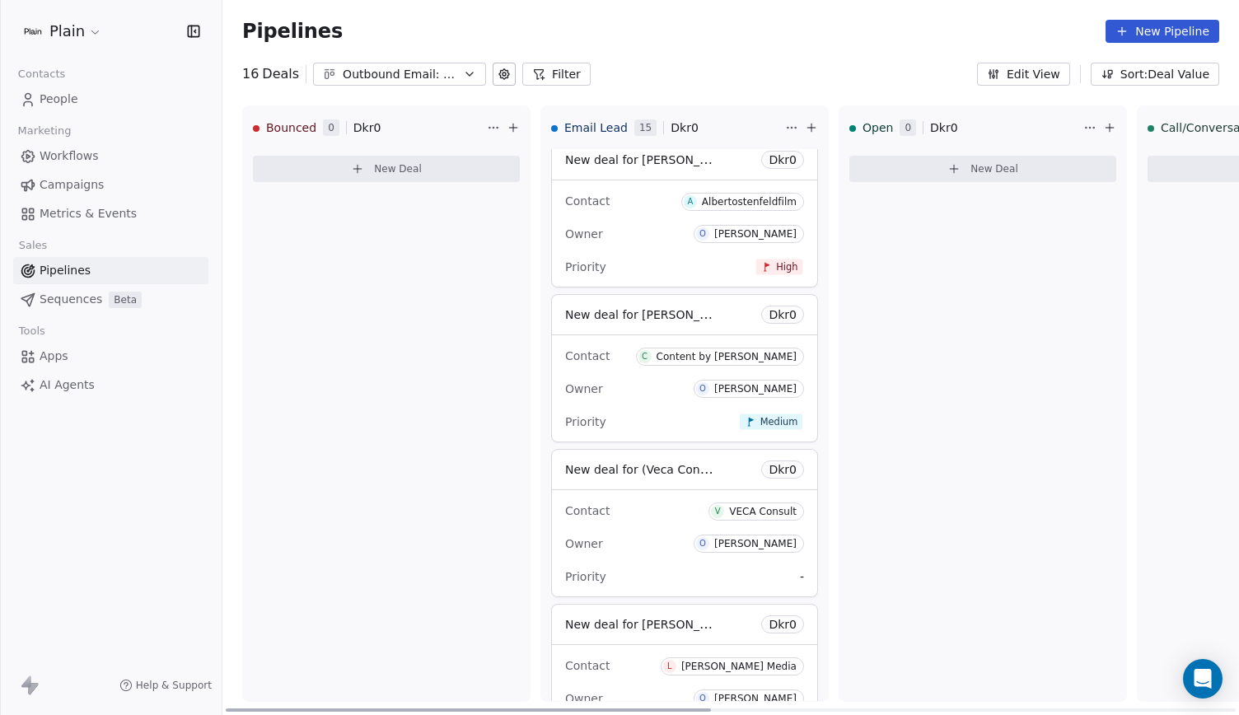
click at [695, 564] on div "Priority -" at bounding box center [684, 576] width 239 height 26
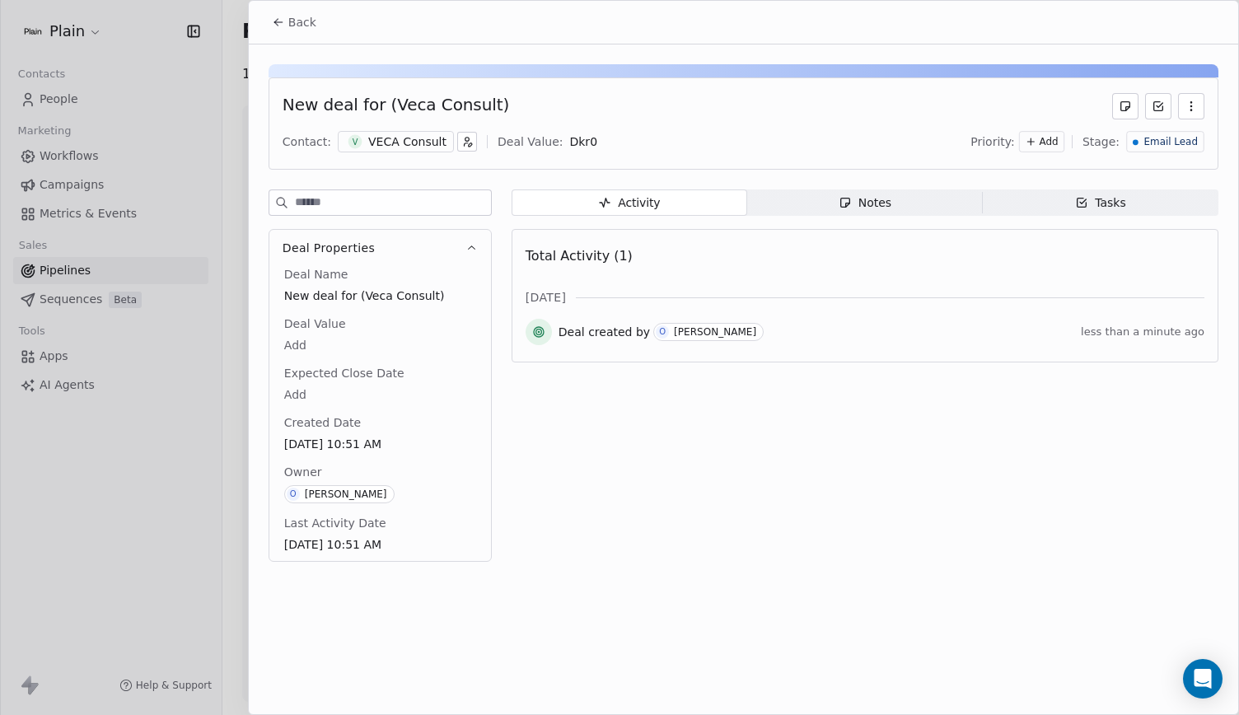
click at [1064, 136] on div "Add" at bounding box center [1041, 141] width 45 height 21
click at [1042, 205] on span "Medium" at bounding box center [1036, 200] width 40 height 13
click at [295, 21] on span "Back" at bounding box center [302, 22] width 28 height 16
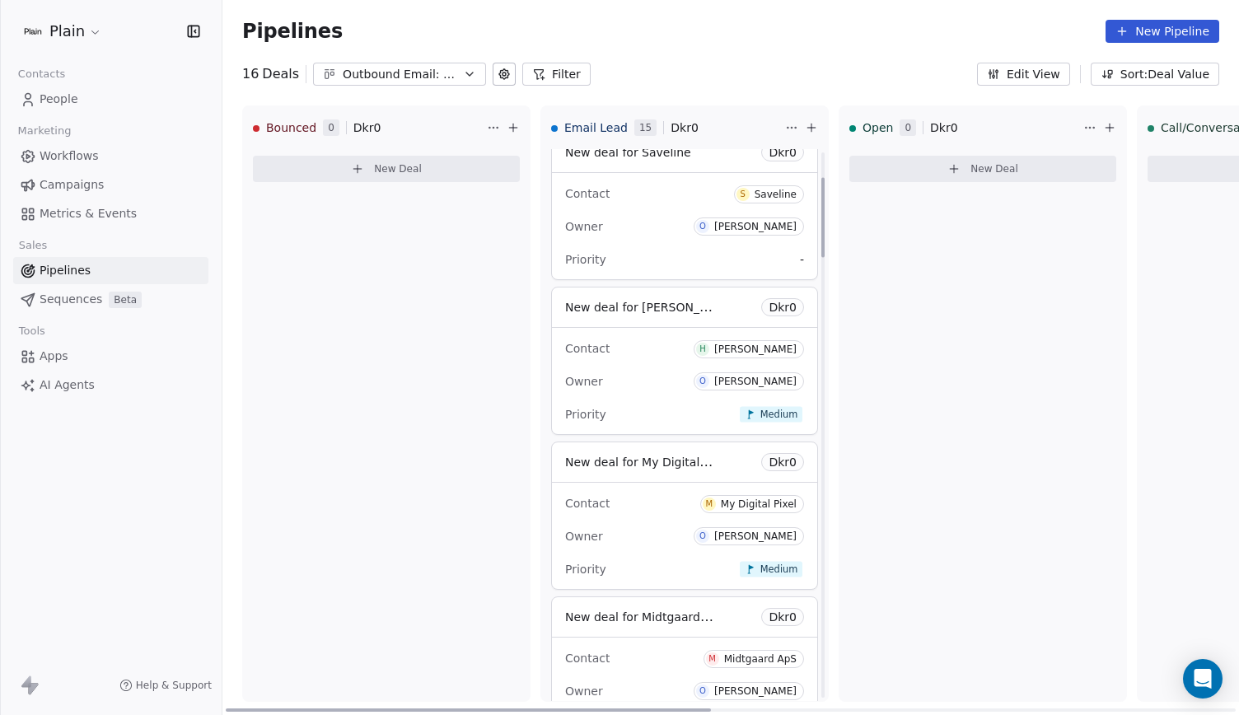
scroll to position [171, 0]
